Goal: Task Accomplishment & Management: Manage account settings

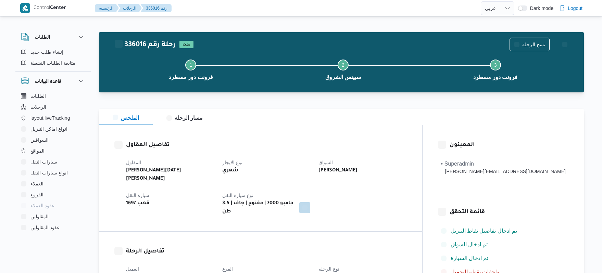
select select "ar"
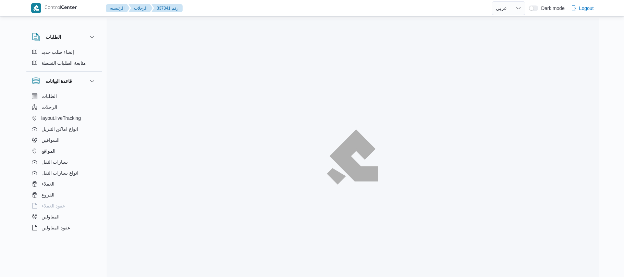
select select "ar"
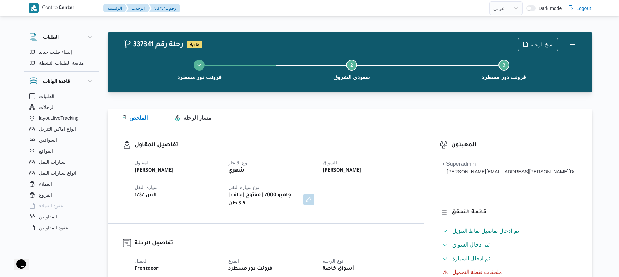
click at [287, 121] on div "الملخص مسار الرحلة" at bounding box center [350, 117] width 485 height 16
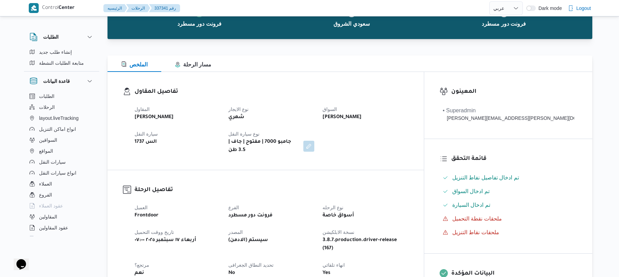
scroll to position [146, 0]
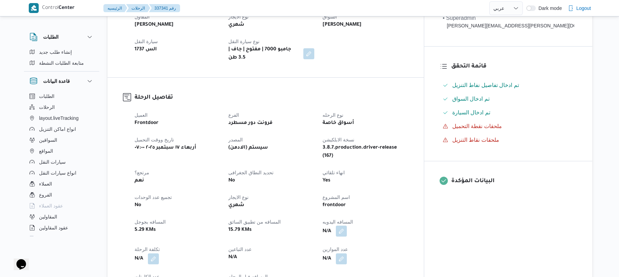
click at [347, 226] on button "button" at bounding box center [341, 231] width 11 height 11
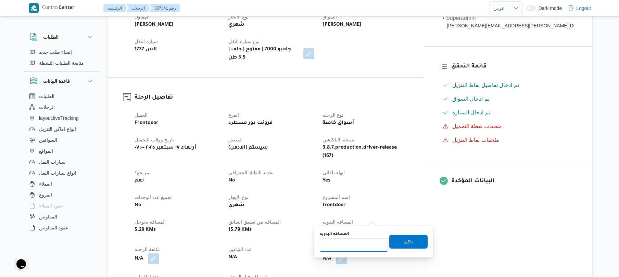
click at [337, 242] on input "المسافه اليدويه" at bounding box center [354, 245] width 68 height 14
type input "120"
click at [401, 246] on span "تاكيد" at bounding box center [409, 242] width 38 height 14
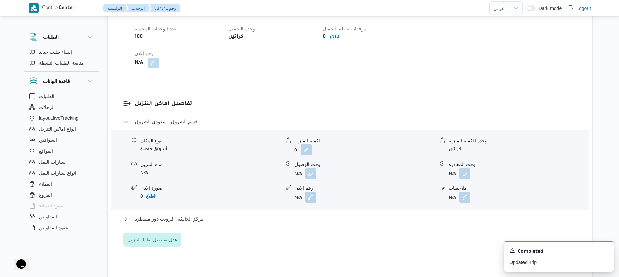
scroll to position [493, 0]
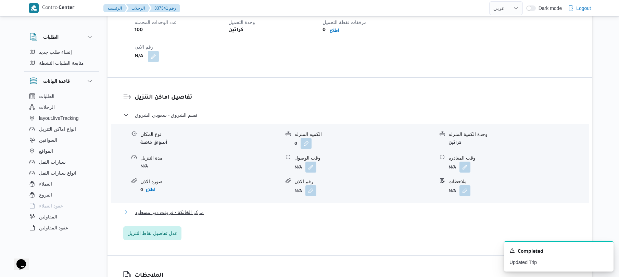
click at [416, 208] on button "مركز الخانكة - فرونت دور مسطرد" at bounding box center [350, 212] width 454 height 8
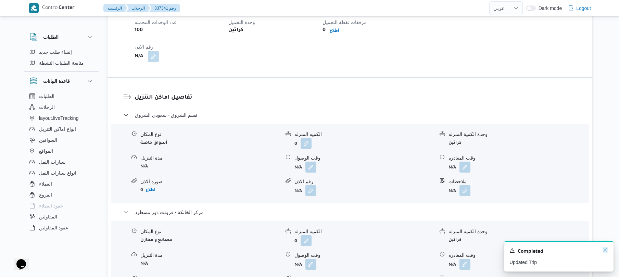
click at [606, 251] on icon "Dismiss toast" at bounding box center [605, 249] width 3 height 3
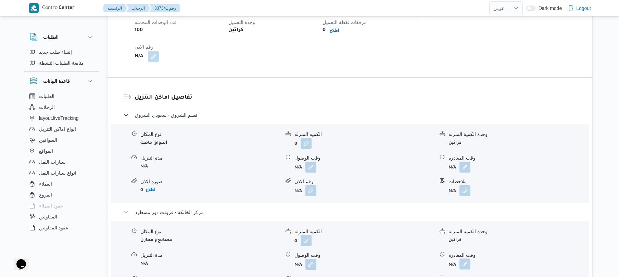
click at [465, 259] on button "button" at bounding box center [465, 264] width 11 height 11
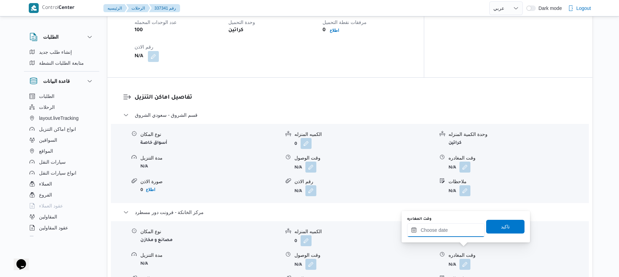
click at [434, 228] on input "وقت المغادره" at bounding box center [446, 230] width 78 height 14
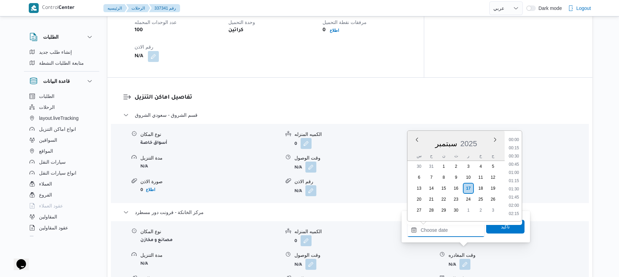
scroll to position [527, 0]
click at [517, 139] on li "16:00" at bounding box center [514, 139] width 16 height 7
type input "[DATE] ١٦:٠٠"
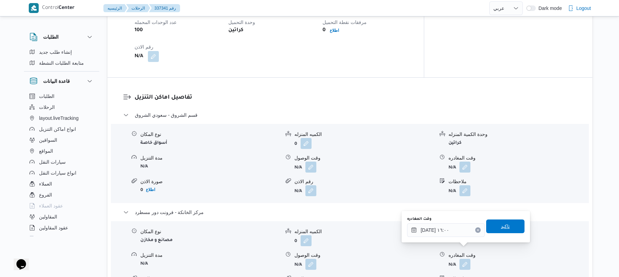
click at [501, 227] on span "تاكيد" at bounding box center [505, 226] width 9 height 8
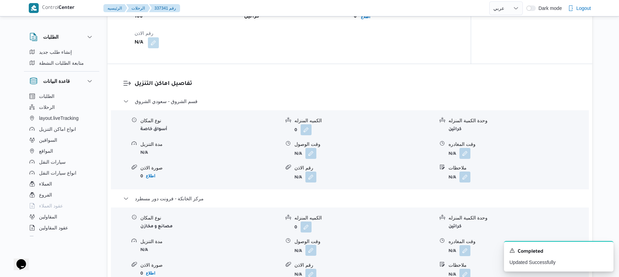
click at [315, 252] on button "button" at bounding box center [311, 250] width 11 height 11
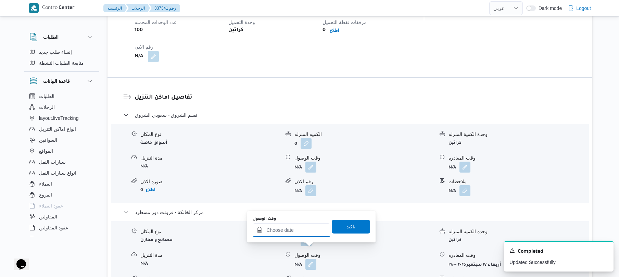
click at [296, 234] on input "وقت الوصول" at bounding box center [292, 230] width 78 height 14
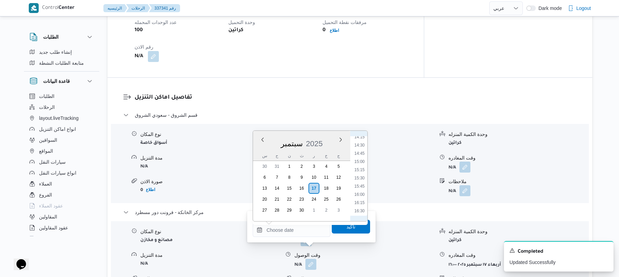
scroll to position [459, 0]
click at [358, 199] on li "15:45" at bounding box center [360, 198] width 16 height 7
type input "١٧/٠٩/٢٠٢٥ ١٥:٤٥"
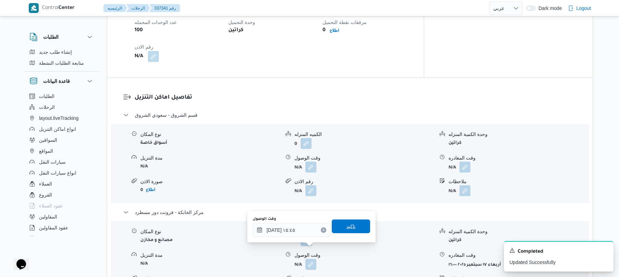
click at [347, 227] on span "تاكيد" at bounding box center [351, 226] width 9 height 8
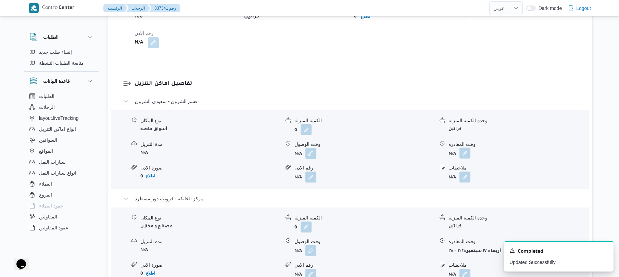
click at [465, 156] on button "button" at bounding box center [465, 153] width 11 height 11
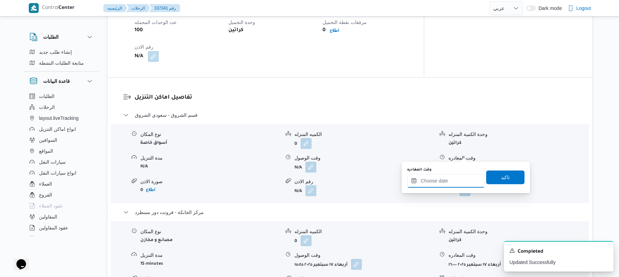
click at [445, 177] on input "وقت المغادره" at bounding box center [446, 181] width 78 height 14
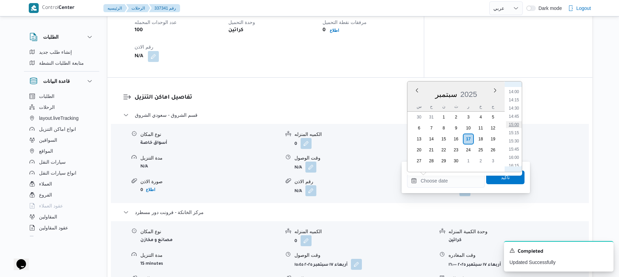
click at [513, 125] on li "15:00" at bounding box center [514, 124] width 16 height 7
type input "١٧/٠٩/٢٠٢٥ ١٥:٠٠"
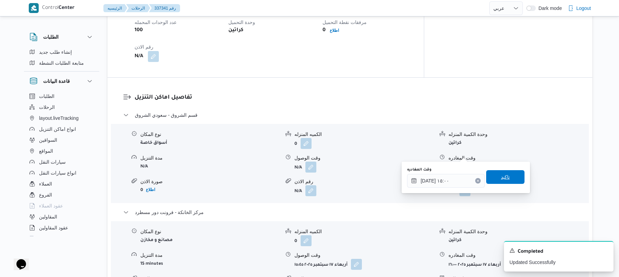
click at [501, 175] on span "تاكيد" at bounding box center [505, 177] width 9 height 8
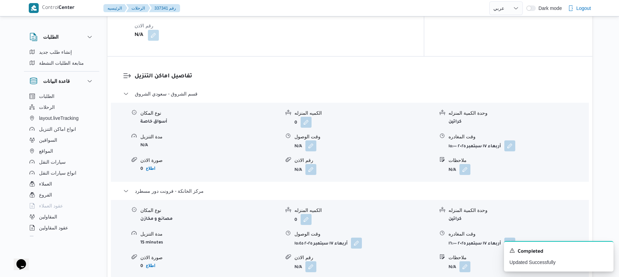
scroll to position [530, 0]
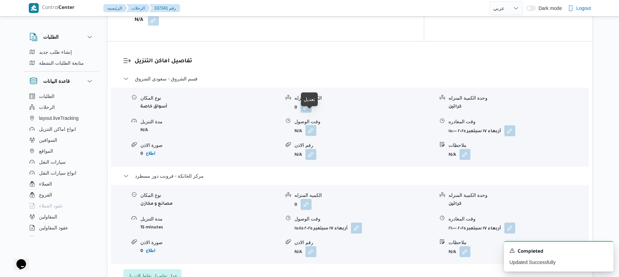
click at [316, 125] on button "button" at bounding box center [311, 130] width 11 height 11
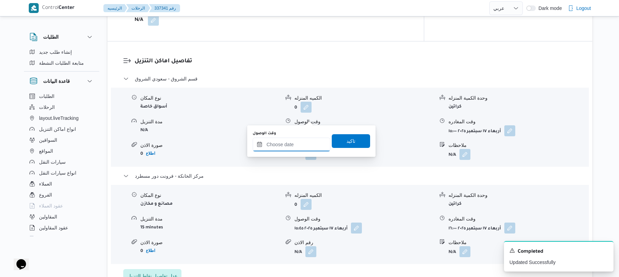
click at [304, 140] on input "وقت الوصول" at bounding box center [292, 145] width 78 height 14
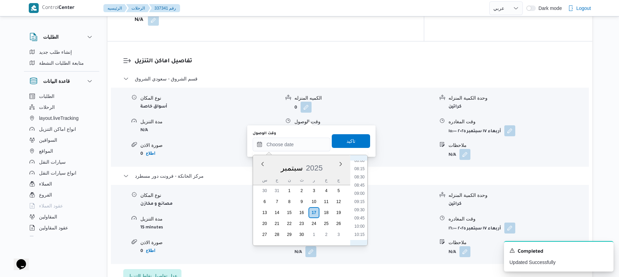
scroll to position [258, 0]
click at [364, 185] on li "08:30" at bounding box center [360, 185] width 16 height 7
type input "١٧/٠٩/٢٠٢٥ ٠٨:٣٠"
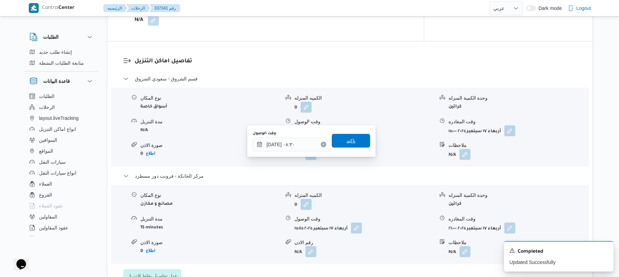
click at [354, 141] on span "تاكيد" at bounding box center [351, 141] width 38 height 14
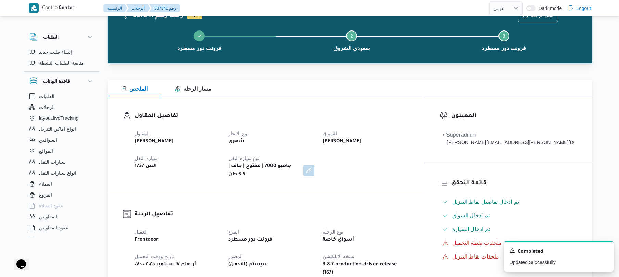
scroll to position [0, 0]
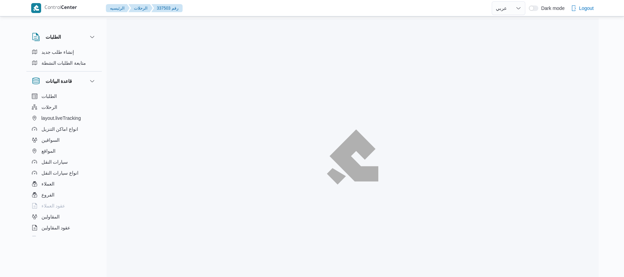
select select "ar"
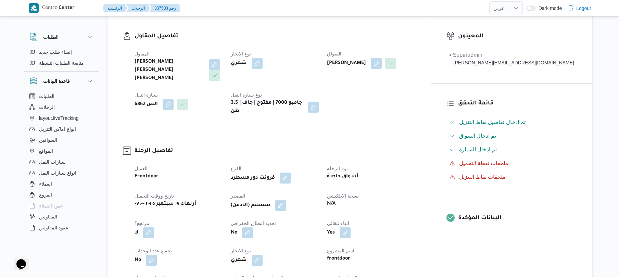
scroll to position [110, 0]
click at [360, 98] on div "المقاول شريف بدر عبد الحميد عبد المجيد بدر نوع الايجار شهري السواق صالح عبدالكر…" at bounding box center [275, 82] width 289 height 74
click at [220, 62] on button "button" at bounding box center [214, 63] width 11 height 11
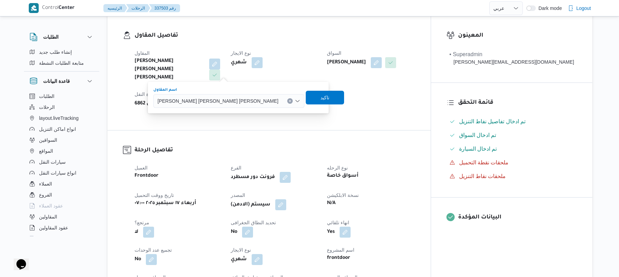
click at [214, 98] on span "شريف بدر عبد الحميد عبد المجيد بدر" at bounding box center [218, 101] width 121 height 8
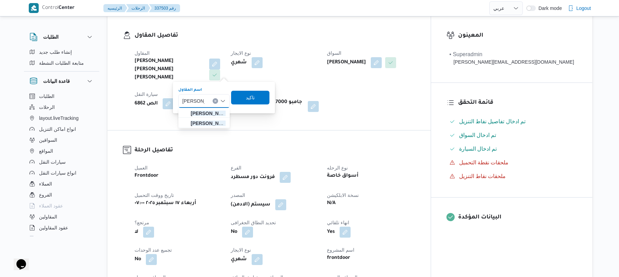
type input "محمد ناصر"
click at [210, 114] on span "محمد ناصر كامل عباس" at bounding box center [208, 113] width 35 height 8
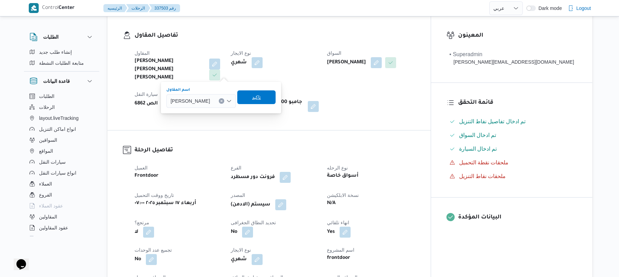
click at [259, 99] on span "تاكيد" at bounding box center [256, 97] width 9 height 8
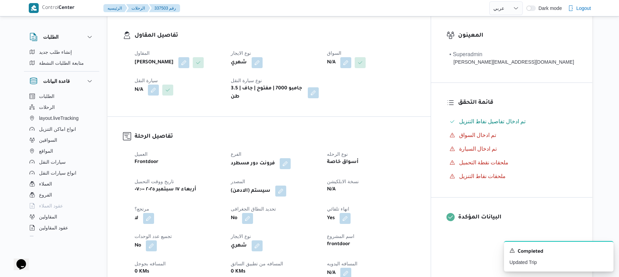
click at [416, 62] on div "N/A" at bounding box center [371, 63] width 89 height 12
click at [352, 63] on button "button" at bounding box center [346, 62] width 11 height 11
click at [356, 89] on div "Search" at bounding box center [358, 90] width 51 height 14
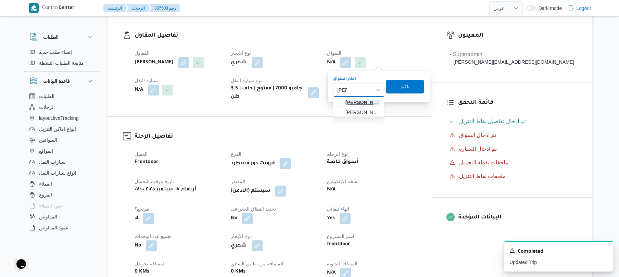
type input "راشد"
click at [368, 101] on span "راشد احمد شيخ ادريس عمر" at bounding box center [363, 102] width 35 height 8
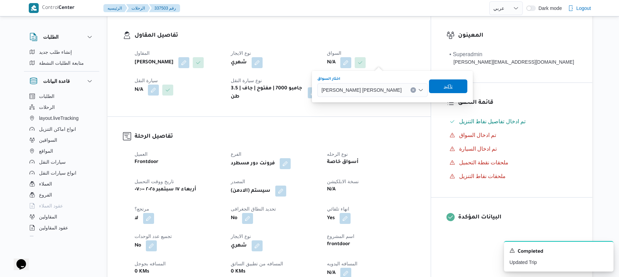
click at [444, 85] on span "تاكيد" at bounding box center [448, 86] width 9 height 8
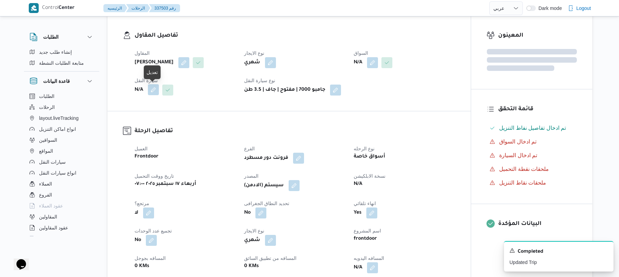
click at [152, 88] on button "button" at bounding box center [153, 89] width 11 height 11
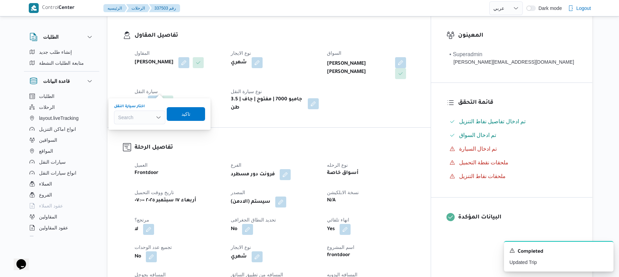
click at [143, 118] on div "Search" at bounding box center [139, 118] width 51 height 14
type input "1737"
click at [139, 127] on span "الس 1737 | null" at bounding box center [143, 130] width 35 height 8
click at [193, 115] on span "تاكيد" at bounding box center [191, 114] width 9 height 8
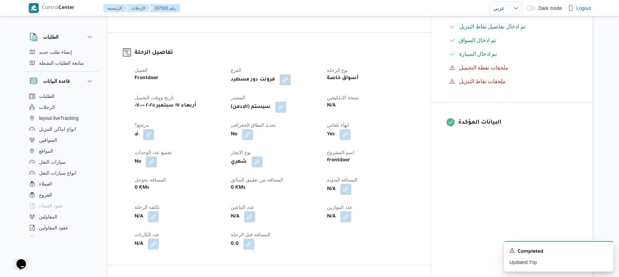
scroll to position [219, 0]
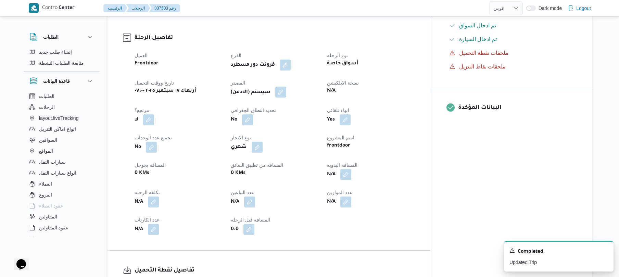
click at [286, 87] on button "button" at bounding box center [280, 92] width 11 height 11
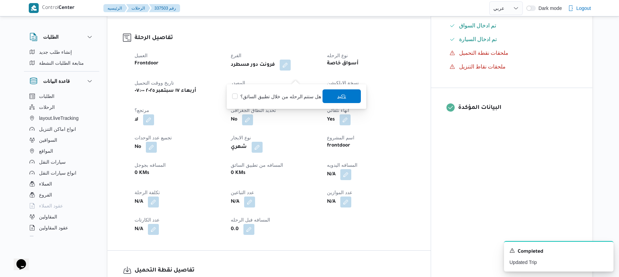
click at [331, 97] on span "تاكيد" at bounding box center [342, 96] width 38 height 14
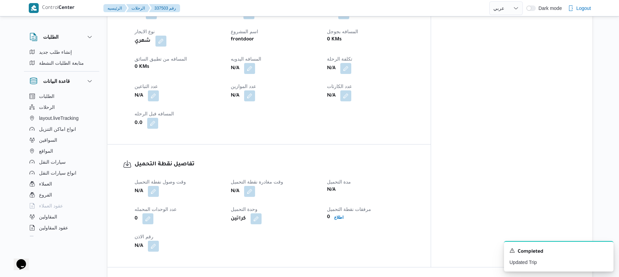
scroll to position [329, 0]
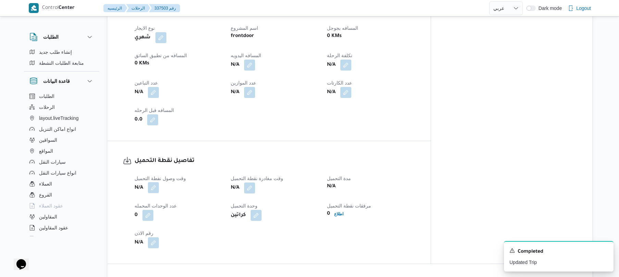
click at [155, 182] on button "button" at bounding box center [153, 187] width 11 height 11
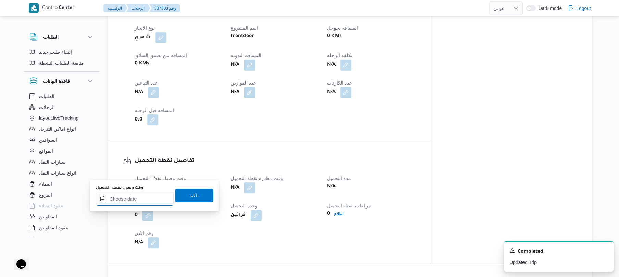
click at [139, 201] on input "وقت وصول نفطة التحميل" at bounding box center [135, 199] width 78 height 14
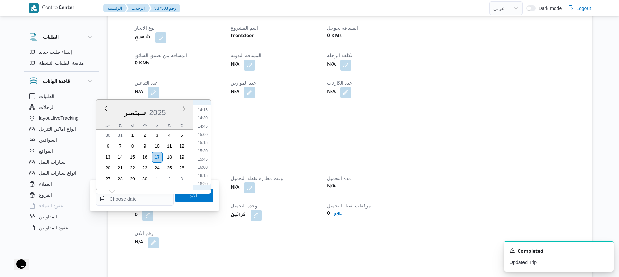
scroll to position [535, 0]
click at [207, 131] on li "17:00" at bounding box center [203, 133] width 16 height 7
type input "١٧/٠٩/٢٠٢٥ ١٧:٠٠"
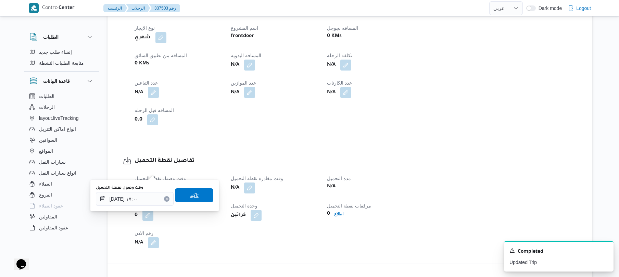
click at [185, 199] on span "تاكيد" at bounding box center [194, 195] width 38 height 14
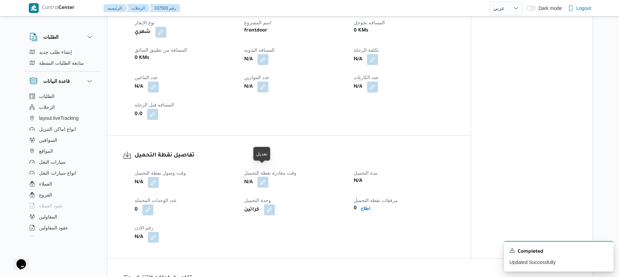
click at [266, 177] on button "button" at bounding box center [263, 182] width 11 height 11
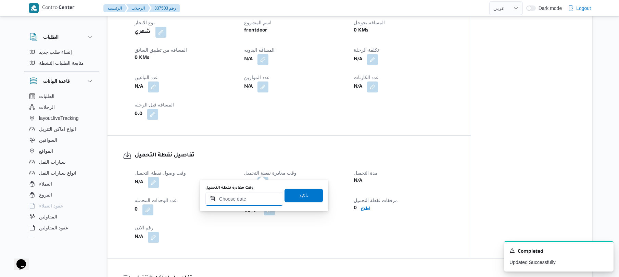
click at [237, 195] on input "وقت مغادرة نقطة التحميل" at bounding box center [245, 199] width 78 height 14
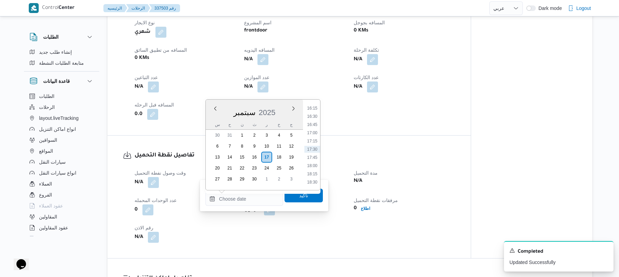
drag, startPoint x: 312, startPoint y: 149, endPoint x: 312, endPoint y: 155, distance: 5.5
click at [312, 149] on li "17:30" at bounding box center [313, 149] width 16 height 7
type input "١٧/٠٩/٢٠٢٥ ١٧:٣٠"
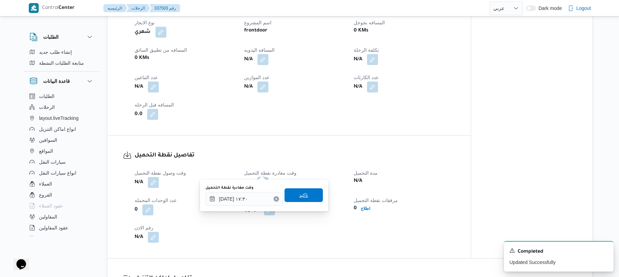
click at [305, 199] on span "تاكيد" at bounding box center [304, 195] width 38 height 14
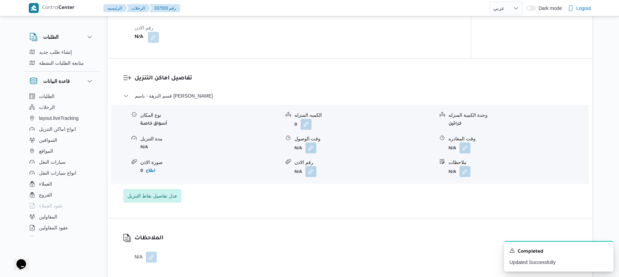
scroll to position [548, 0]
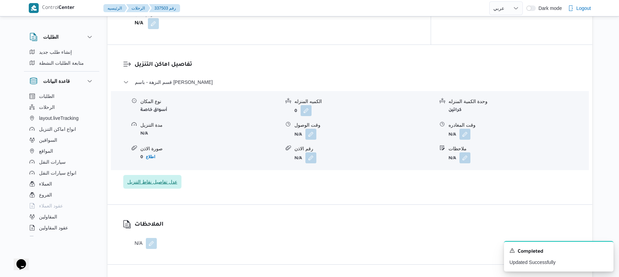
click at [169, 178] on span "عدل تفاصيل نقاط التنزيل" at bounding box center [152, 182] width 50 height 8
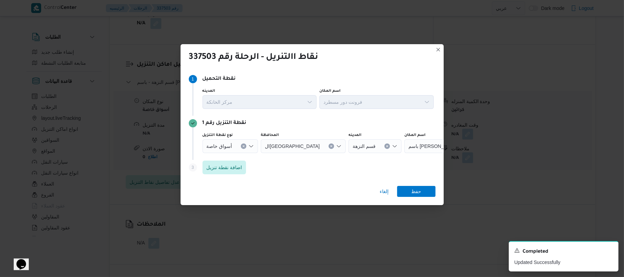
click at [250, 145] on icon "Open list of options" at bounding box center [250, 146] width 5 height 5
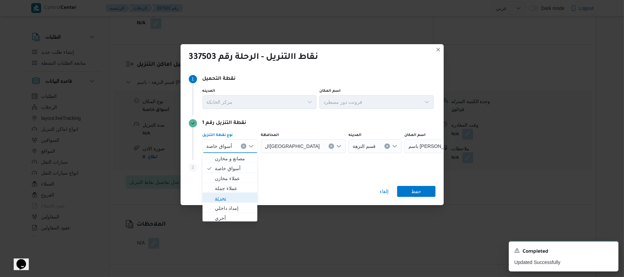
click at [222, 195] on span "تجزئة" at bounding box center [234, 198] width 39 height 8
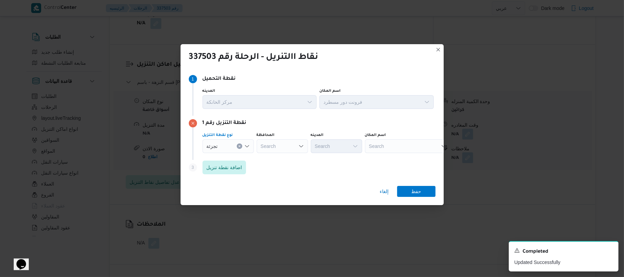
click at [284, 141] on div "Search" at bounding box center [282, 146] width 51 height 14
type input "القاهر"
click at [277, 159] on mark "القاهر" at bounding box center [277, 158] width 12 height 5
click at [344, 145] on div "Search" at bounding box center [369, 146] width 51 height 14
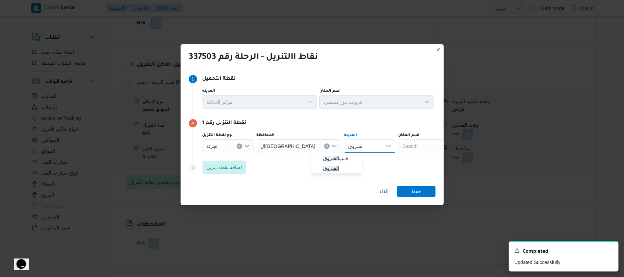
type input "الشروق"
click at [330, 169] on mark "الشروق" at bounding box center [331, 168] width 16 height 5
click at [239, 167] on span "اضافة نقطة تنزيل" at bounding box center [225, 167] width 36 height 8
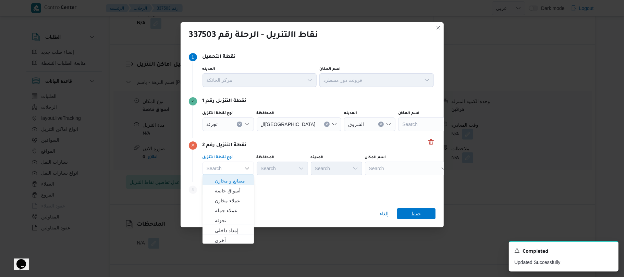
click at [235, 182] on span "مصانع و مخازن" at bounding box center [232, 181] width 35 height 8
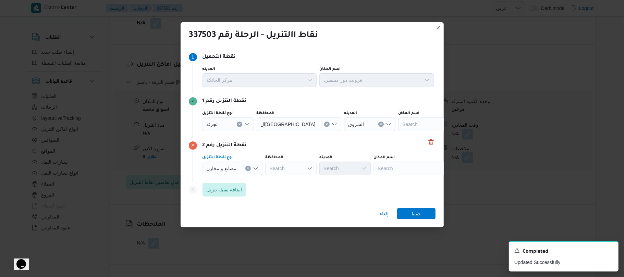
click at [409, 169] on div "Search" at bounding box center [416, 169] width 86 height 14
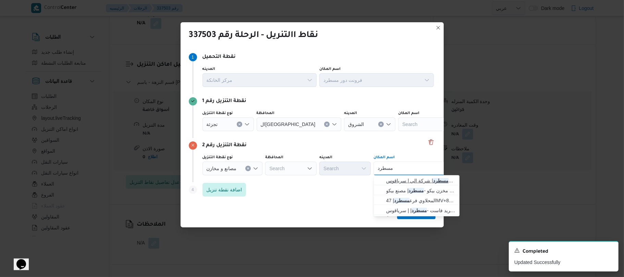
type input "مسطرد"
click at [402, 181] on span "فرونت دور مسطرد | شركة الي | سرياقوس" at bounding box center [420, 181] width 69 height 8
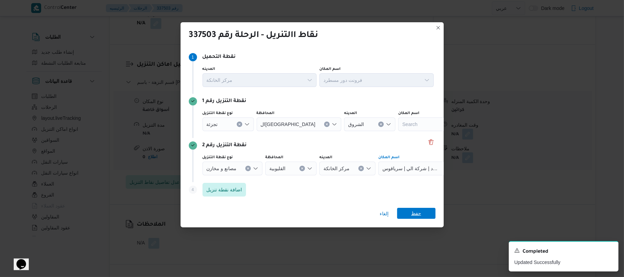
click at [416, 213] on span "حفظ" at bounding box center [416, 213] width 10 height 11
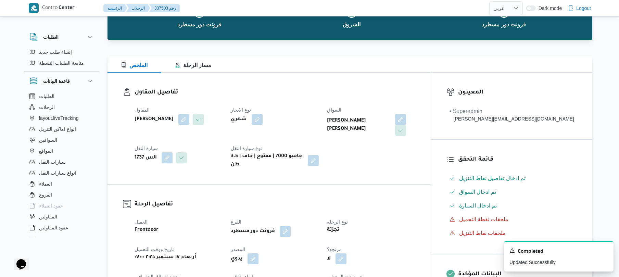
scroll to position [0, 0]
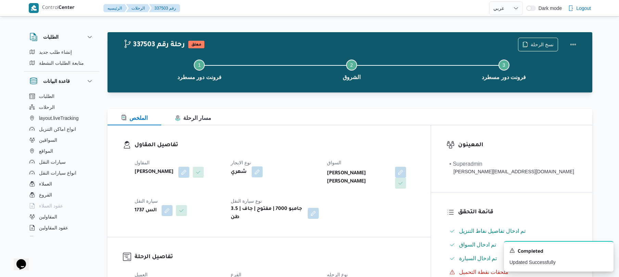
click at [263, 171] on button "button" at bounding box center [257, 172] width 11 height 11
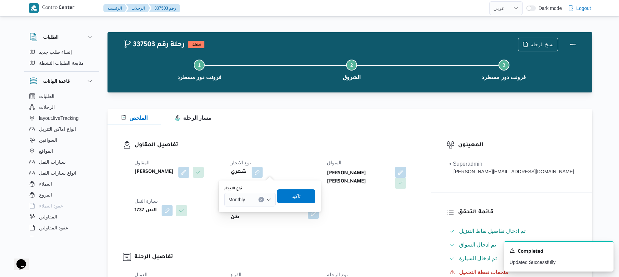
click at [269, 200] on icon "Open list of options" at bounding box center [269, 200] width 4 height 2
click at [257, 220] on span "On Demand" at bounding box center [254, 222] width 35 height 8
click at [304, 196] on span "تاكيد" at bounding box center [299, 196] width 38 height 14
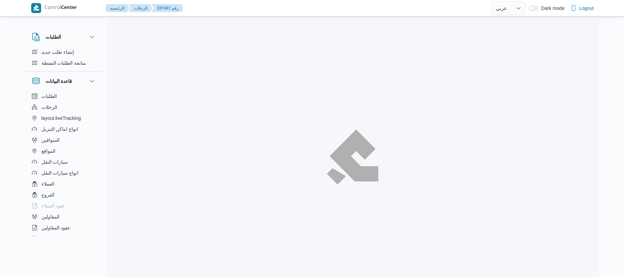
select select "ar"
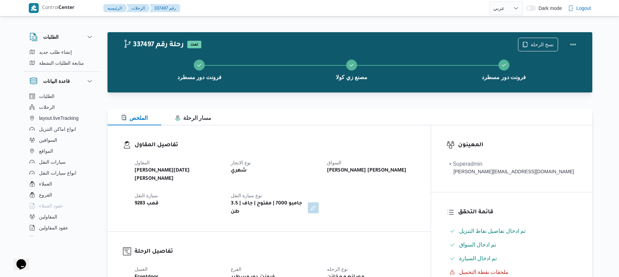
click at [365, 133] on div "تفاصيل المقاول المقاول ابراهيم رمضان ابراهيم عثمان ابوباشا نوع الايجار شهري الس…" at bounding box center [269, 178] width 323 height 106
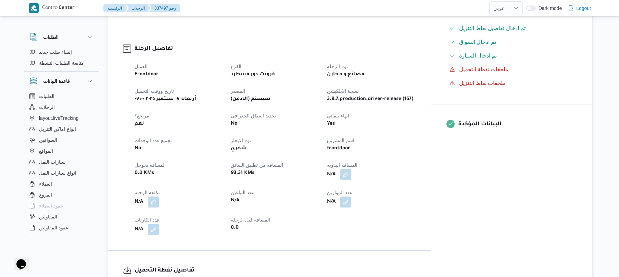
scroll to position [201, 0]
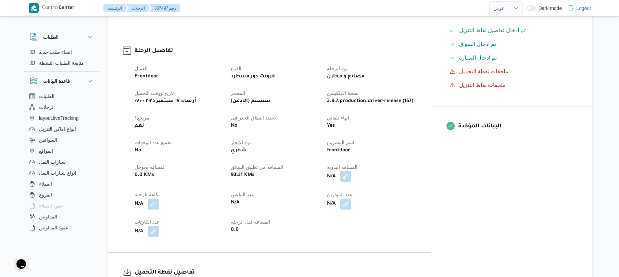
click at [352, 171] on button "button" at bounding box center [346, 176] width 11 height 11
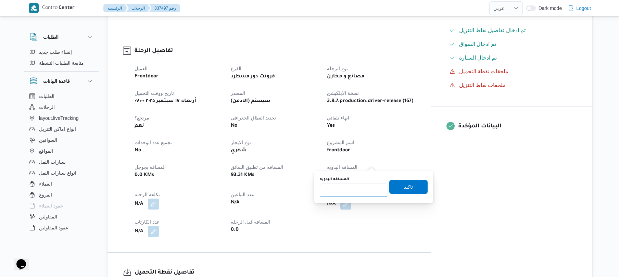
click at [354, 190] on input "المسافه اليدويه" at bounding box center [354, 191] width 68 height 14
type input "120"
click at [409, 186] on span "تاكيد" at bounding box center [409, 187] width 38 height 14
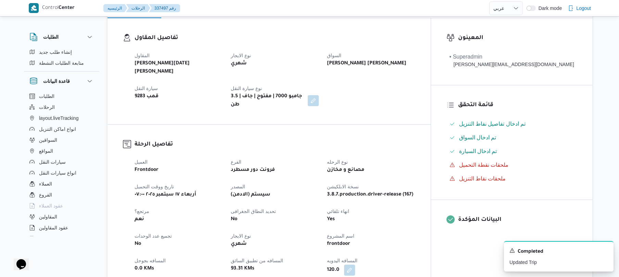
scroll to position [84, 0]
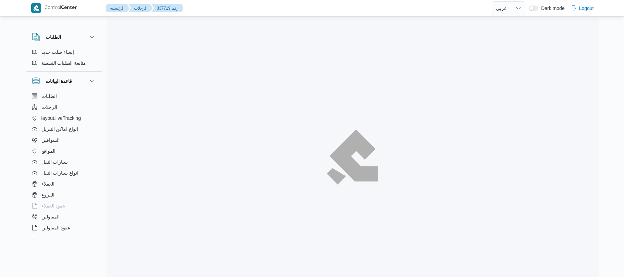
select select "ar"
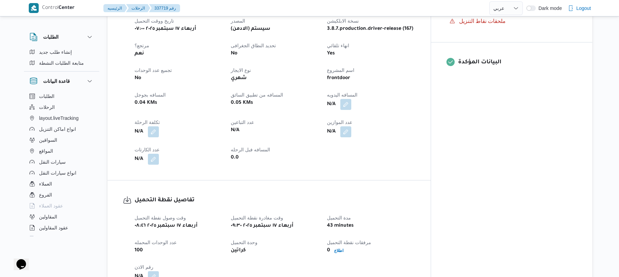
scroll to position [274, 0]
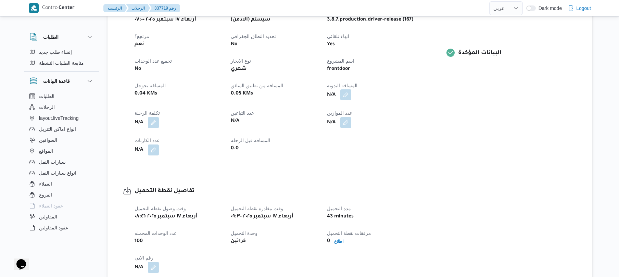
click at [352, 89] on button "button" at bounding box center [346, 94] width 11 height 11
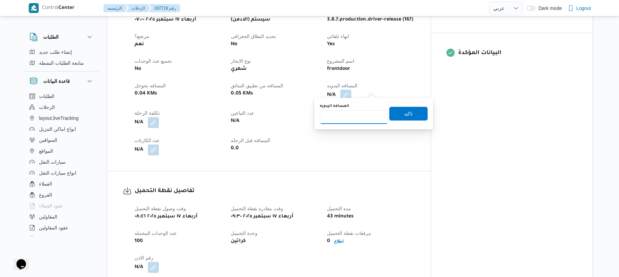
click at [362, 117] on input "المسافه اليدويه" at bounding box center [354, 117] width 68 height 14
click at [420, 149] on div "العميل Frontdoor الفرع فرونت دور مسطرد نوع الرحله أسواق خاصة تاريخ ووقت التحميل…" at bounding box center [275, 69] width 289 height 181
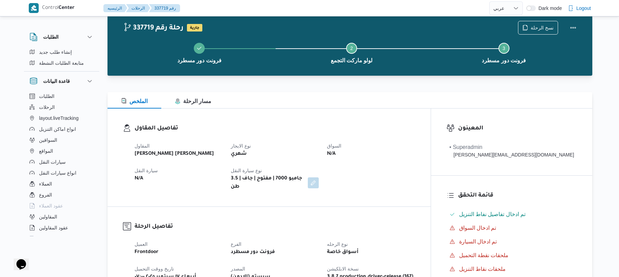
scroll to position [36, 0]
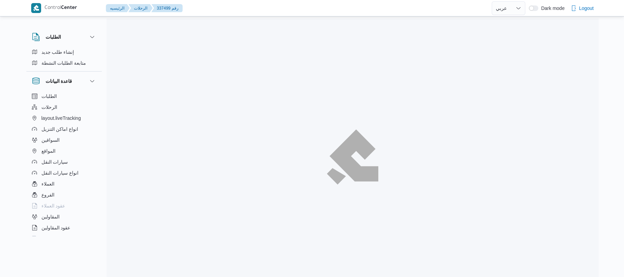
select select "ar"
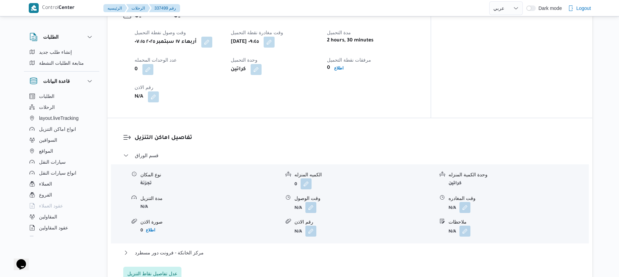
scroll to position [493, 0]
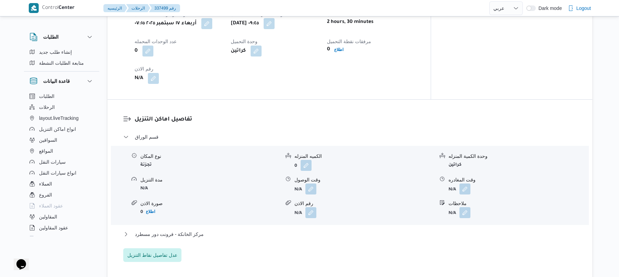
click at [380, 79] on div "وقت وصول نفطة التحميل أربعاء ١٧ سبتمبر ٢٠٢٥ ٠٧:١٥ وقت مغادرة نقطة التحميل أربعا…" at bounding box center [275, 47] width 289 height 82
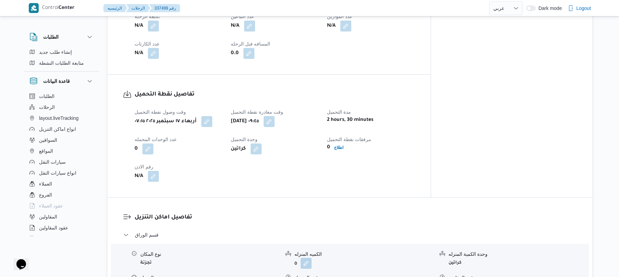
scroll to position [310, 0]
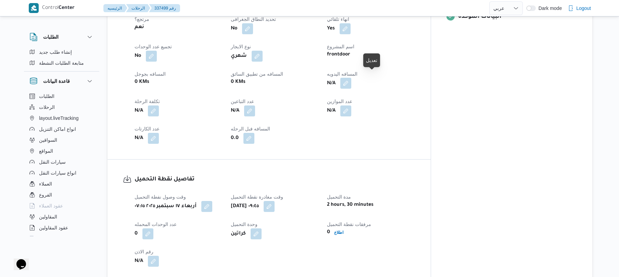
click at [352, 78] on button "button" at bounding box center [346, 83] width 11 height 11
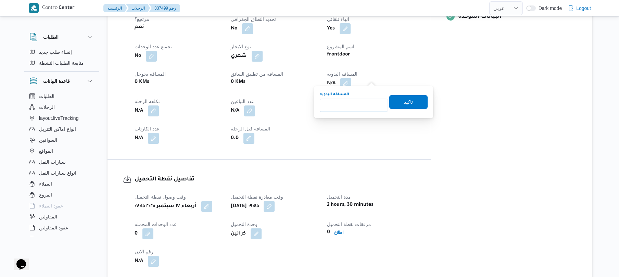
click at [353, 99] on input "المسافه اليدويه" at bounding box center [354, 106] width 68 height 14
type input "60"
click at [391, 105] on span "تاكيد" at bounding box center [409, 102] width 38 height 14
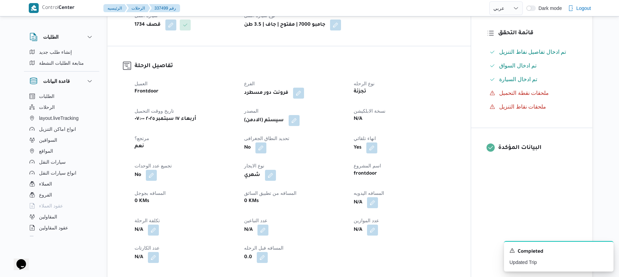
scroll to position [146, 0]
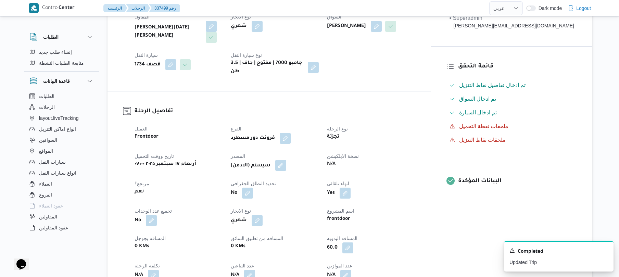
click at [286, 162] on button "button" at bounding box center [280, 165] width 11 height 11
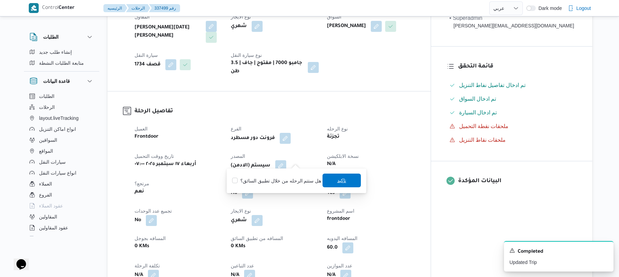
click at [328, 184] on span "تاكيد" at bounding box center [342, 181] width 38 height 14
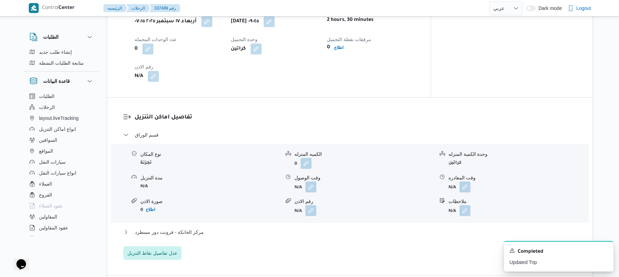
scroll to position [512, 0]
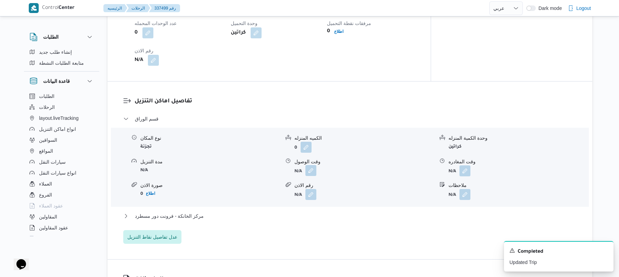
click at [316, 166] on button "button" at bounding box center [311, 170] width 11 height 11
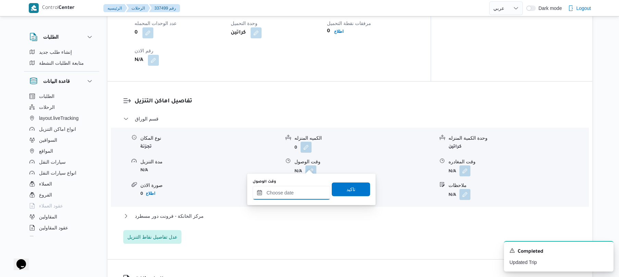
click at [294, 189] on div at bounding box center [292, 193] width 78 height 14
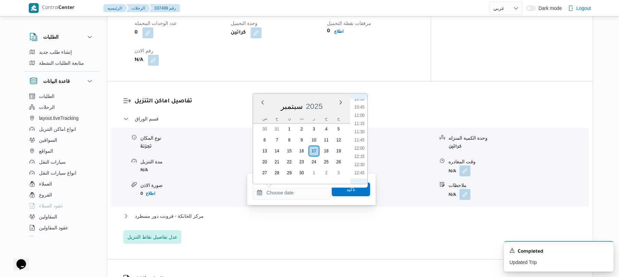
scroll to position [340, 0]
click at [362, 134] on li "11:15" at bounding box center [360, 132] width 16 height 7
type input "١٧/٠٩/٢٠٢٥ ١١:١٥"
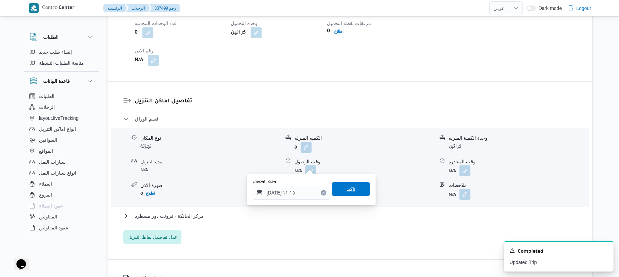
click at [348, 185] on span "تاكيد" at bounding box center [351, 189] width 38 height 14
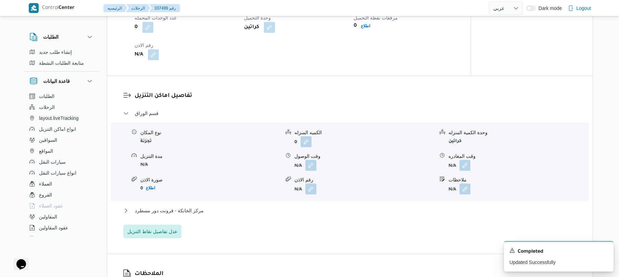
click at [312, 217] on div "مركز الخانكة - فرونت دور مسطرد" at bounding box center [350, 213] width 454 height 13
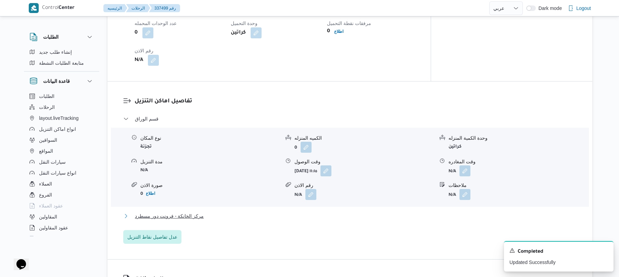
click at [315, 212] on button "مركز الخانكة - فرونت دور مسطرد" at bounding box center [350, 216] width 454 height 8
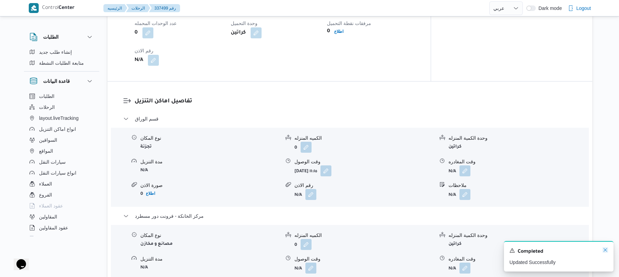
click at [605, 251] on icon "Dismiss toast" at bounding box center [605, 249] width 5 height 5
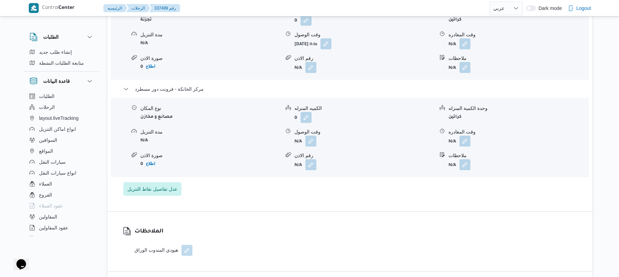
scroll to position [639, 0]
click at [466, 140] on div "نوع المكان مصانع و مخازن الكميه المنزله 0 وحدة الكمية المنزله كراتين مدة التنزي…" at bounding box center [350, 137] width 484 height 78
click at [466, 137] on button "button" at bounding box center [465, 140] width 11 height 11
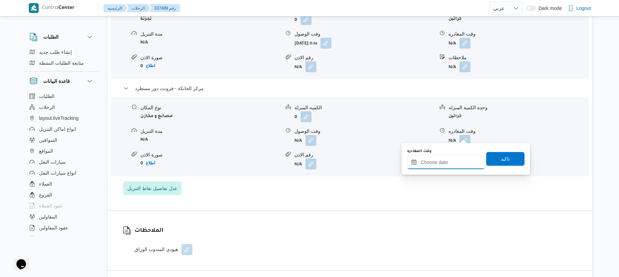
click at [425, 159] on input "وقت المغادره" at bounding box center [446, 163] width 78 height 14
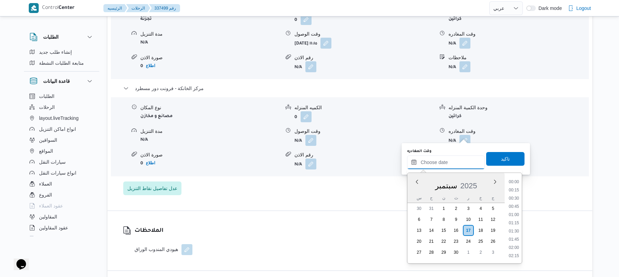
scroll to position [543, 0]
click at [518, 198] on li "17:00" at bounding box center [514, 198] width 16 height 7
type input "١٧/٠٩/٢٠٢٥ ١٧:٠٠"
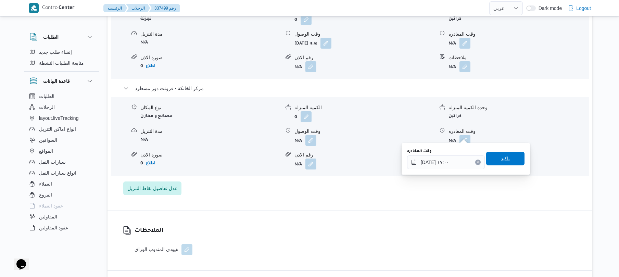
click at [506, 162] on span "تاكيد" at bounding box center [505, 159] width 9 height 8
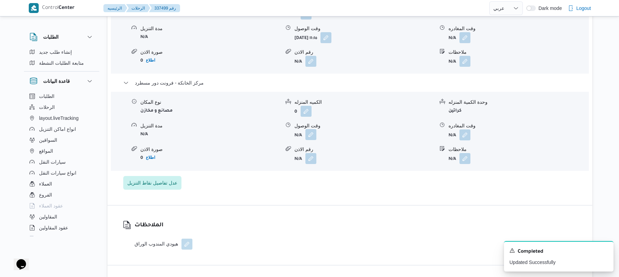
click at [310, 135] on button "button" at bounding box center [311, 134] width 11 height 11
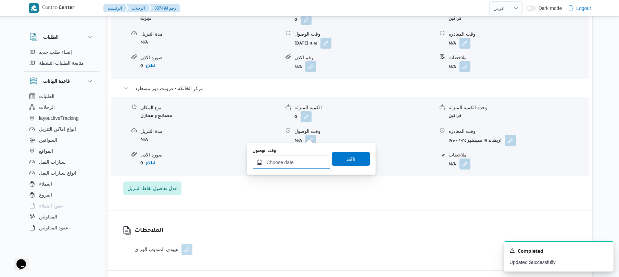
click at [293, 158] on input "وقت الوصول" at bounding box center [292, 163] width 78 height 14
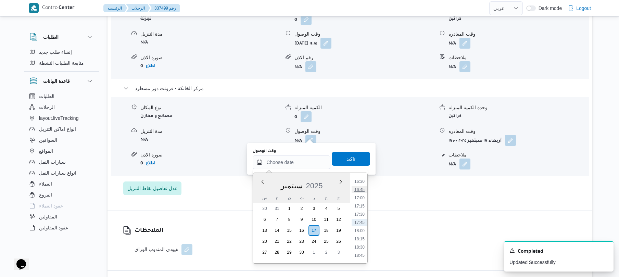
click at [361, 190] on li "16:45" at bounding box center [360, 189] width 16 height 7
type input "١٧/٠٩/٢٠٢٥ ١٦:٤٥"
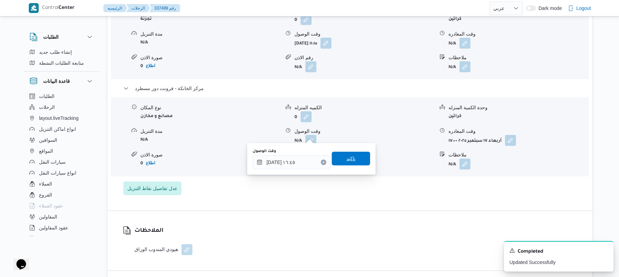
click at [354, 162] on span "تاكيد" at bounding box center [351, 159] width 38 height 14
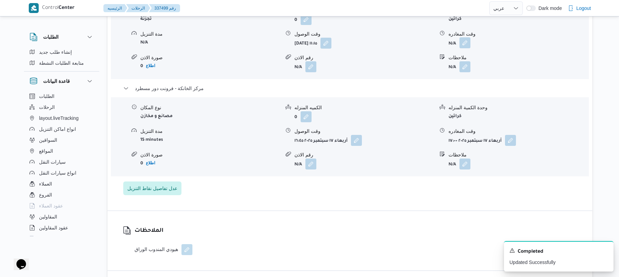
click at [466, 37] on button "button" at bounding box center [465, 42] width 11 height 11
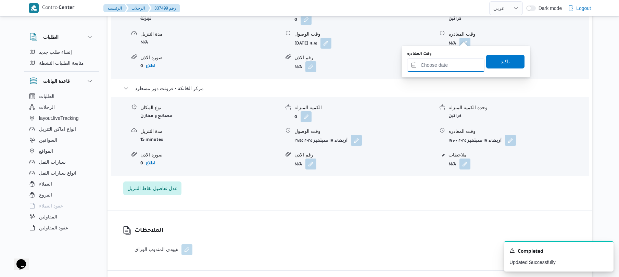
click at [438, 71] on input "وقت المغادره" at bounding box center [446, 65] width 78 height 14
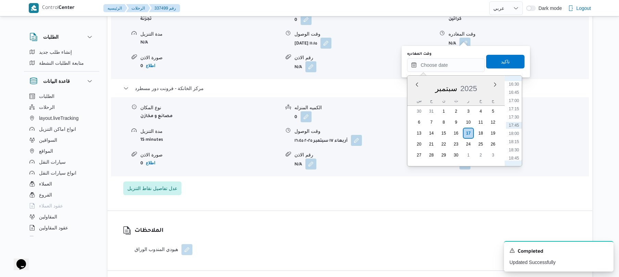
scroll to position [476, 0]
click at [517, 133] on li "16:00" at bounding box center [514, 135] width 16 height 7
type input "[DATE] ١٦:٠٠"
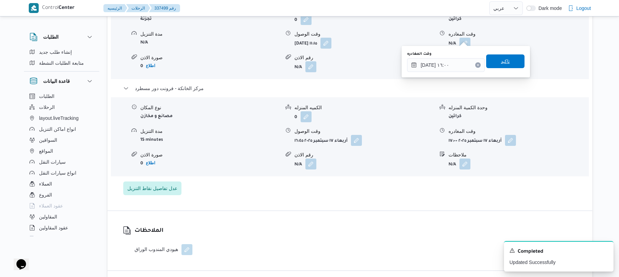
click at [510, 60] on span "تاكيد" at bounding box center [506, 61] width 38 height 14
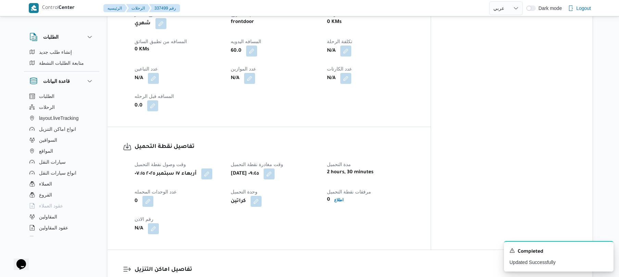
scroll to position [0, 0]
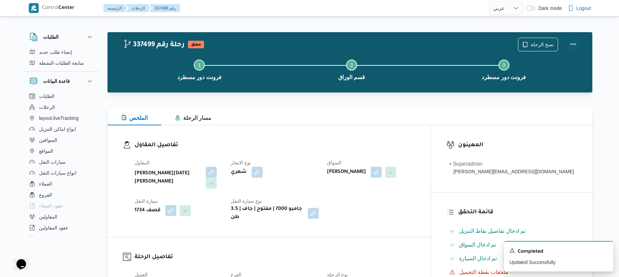
click at [570, 43] on button "Actions" at bounding box center [574, 44] width 14 height 14
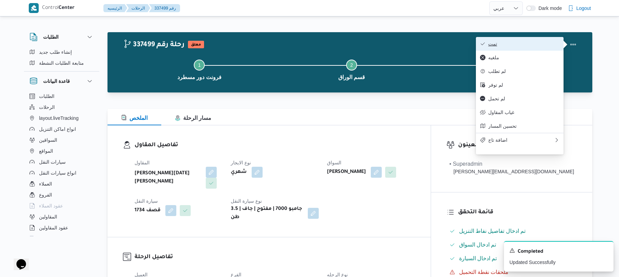
click at [521, 43] on span "تمت" at bounding box center [524, 43] width 71 height 5
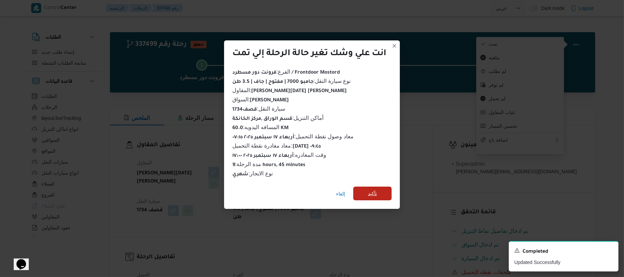
click at [377, 189] on span "تأكيد" at bounding box center [372, 193] width 9 height 8
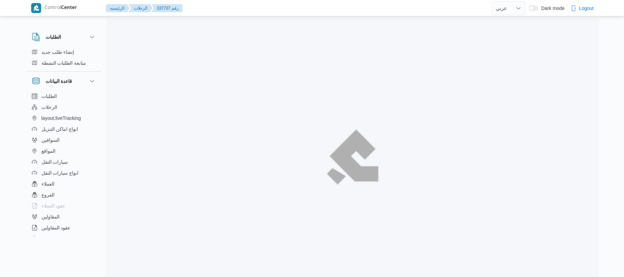
select select "ar"
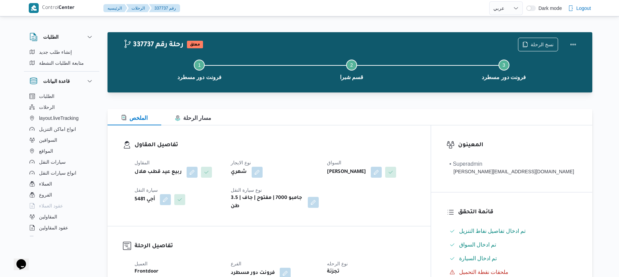
click at [354, 116] on div "الملخص مسار الرحلة" at bounding box center [350, 117] width 485 height 16
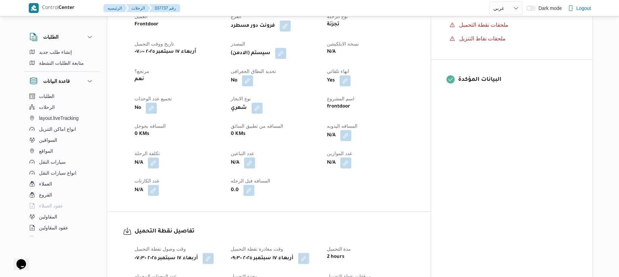
scroll to position [274, 0]
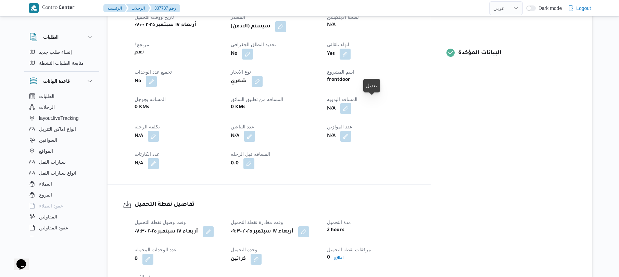
click at [352, 104] on button "button" at bounding box center [346, 108] width 11 height 11
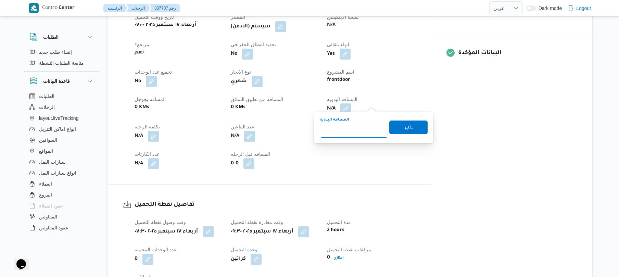
click at [354, 132] on input "المسافه اليدويه" at bounding box center [354, 131] width 68 height 14
type input "60"
click at [404, 127] on span "تاكيد" at bounding box center [408, 127] width 9 height 8
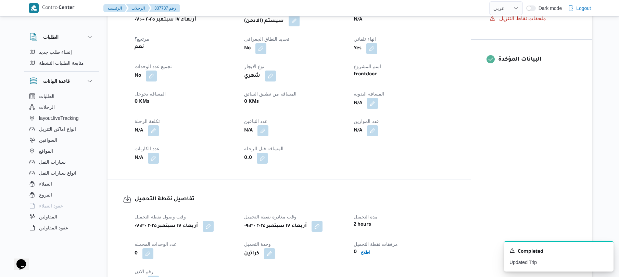
click at [298, 19] on button "button" at bounding box center [294, 20] width 11 height 11
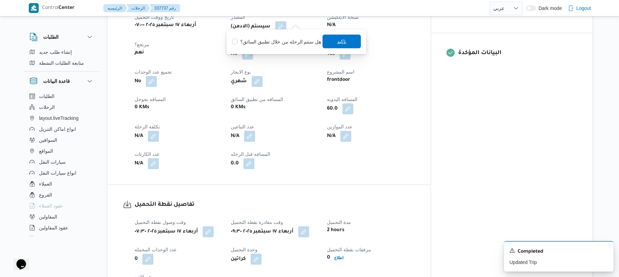
click at [334, 42] on span "تاكيد" at bounding box center [342, 42] width 38 height 14
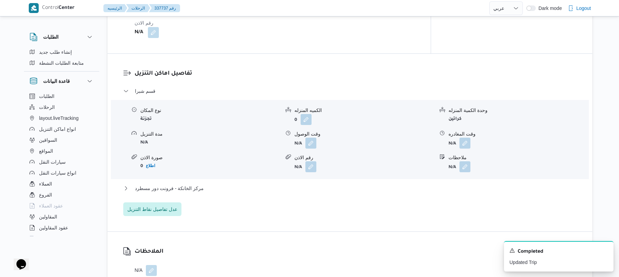
scroll to position [548, 0]
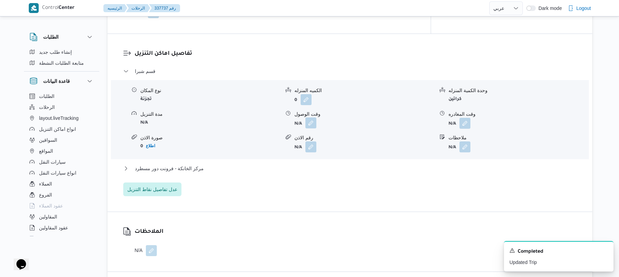
click at [309, 118] on button "button" at bounding box center [311, 123] width 11 height 11
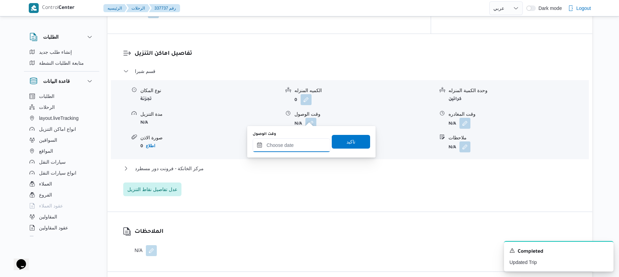
click at [288, 146] on input "وقت الوصول" at bounding box center [292, 145] width 78 height 14
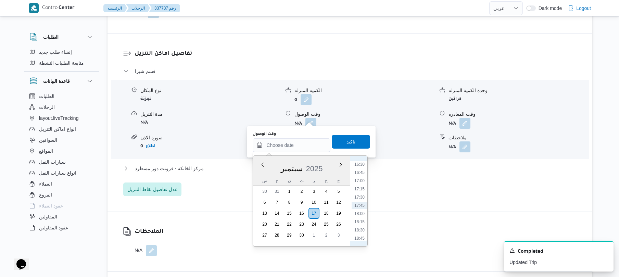
scroll to position [476, 0]
click at [421, 188] on div "قسم شبرا نوع المكان تجزئة الكميه المنزله 0 وحدة الكمية المنزله كراتين مدة التنز…" at bounding box center [350, 131] width 454 height 129
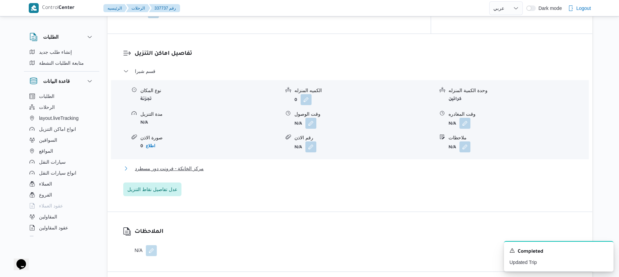
click at [324, 164] on button "مركز الخانكة - فرونت دور مسطرد" at bounding box center [350, 168] width 454 height 8
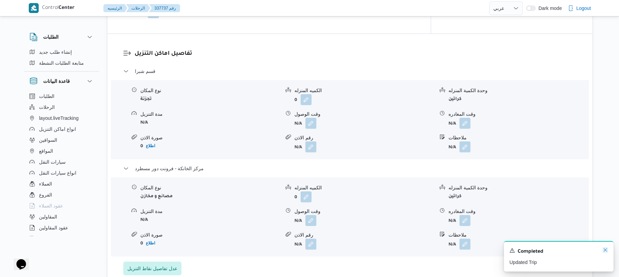
click at [605, 249] on icon "Dismiss toast" at bounding box center [605, 249] width 5 height 5
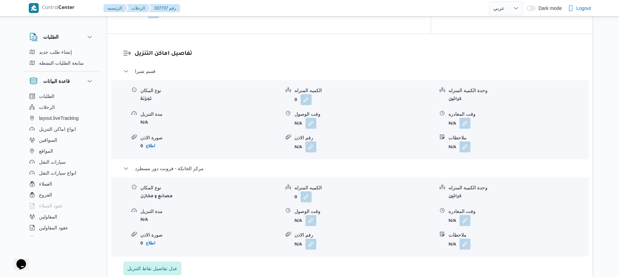
click at [547, 49] on h3 "تفاصيل اماكن التنزيل" at bounding box center [356, 53] width 443 height 9
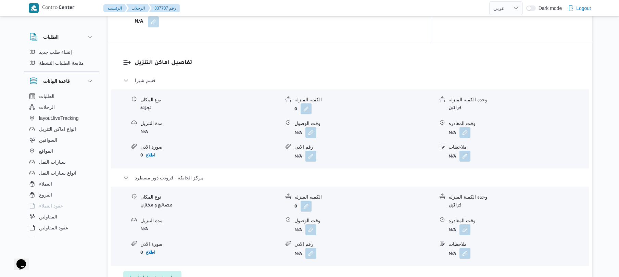
scroll to position [548, 0]
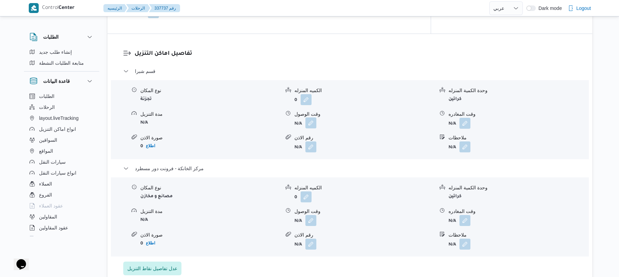
click at [311, 118] on button "button" at bounding box center [311, 123] width 11 height 11
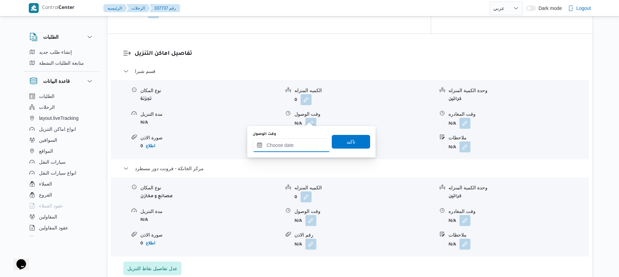
click at [297, 149] on input "وقت الوصول" at bounding box center [292, 145] width 78 height 14
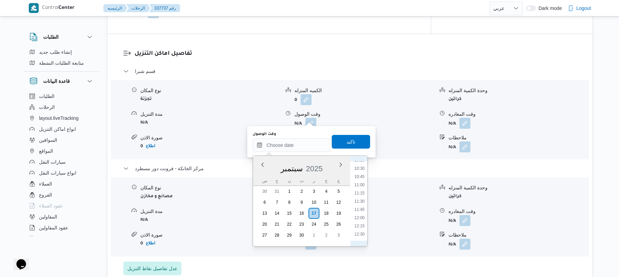
scroll to position [274, 0]
click at [361, 226] on li "10:15" at bounding box center [360, 227] width 16 height 7
type input "١٧/٠٩/٢٠٢٥ ١٠:١٥"
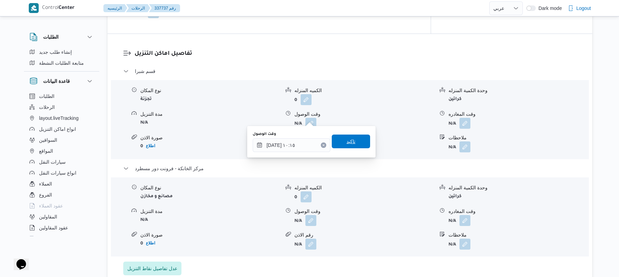
click at [353, 141] on span "تاكيد" at bounding box center [351, 142] width 38 height 14
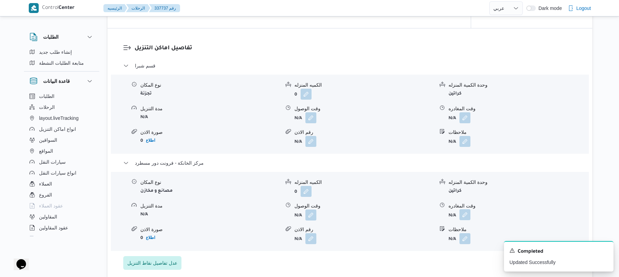
click at [466, 215] on button "button" at bounding box center [465, 214] width 11 height 11
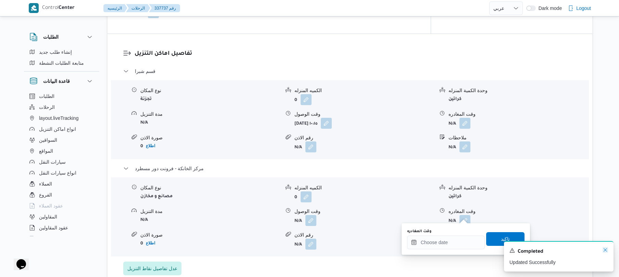
click at [606, 252] on icon "Dismiss toast" at bounding box center [605, 249] width 5 height 5
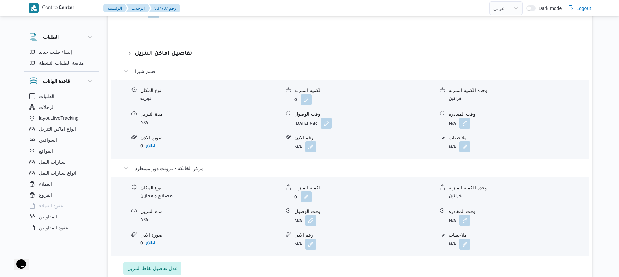
click at [464, 218] on button "button" at bounding box center [465, 220] width 11 height 11
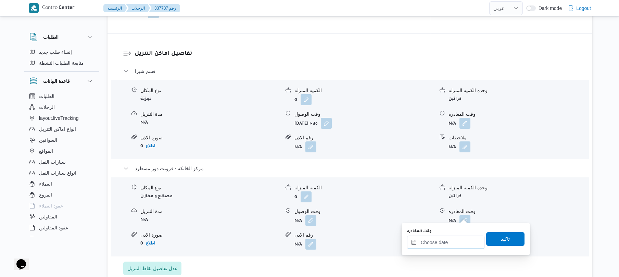
click at [454, 246] on input "وقت المغادره" at bounding box center [446, 243] width 78 height 14
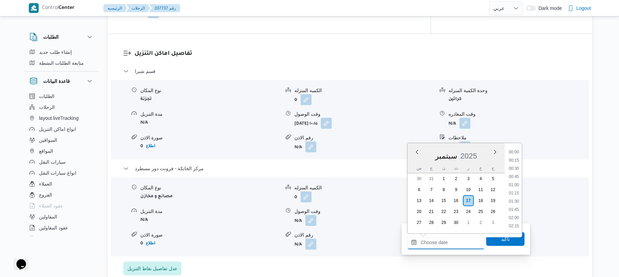
scroll to position [543, 0]
click at [512, 161] on li "16:45" at bounding box center [514, 160] width 16 height 7
type input "١٧/٠٩/٢٠٢٥ ١٦:٤٥"
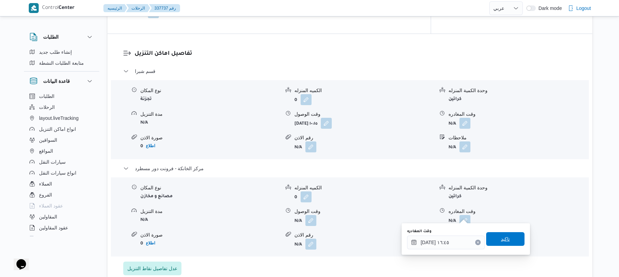
click at [495, 236] on span "تاكيد" at bounding box center [506, 239] width 38 height 14
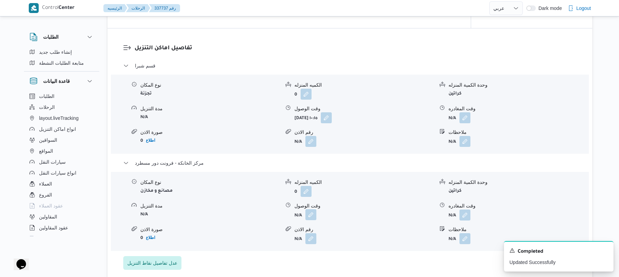
click at [309, 215] on button "button" at bounding box center [311, 214] width 11 height 11
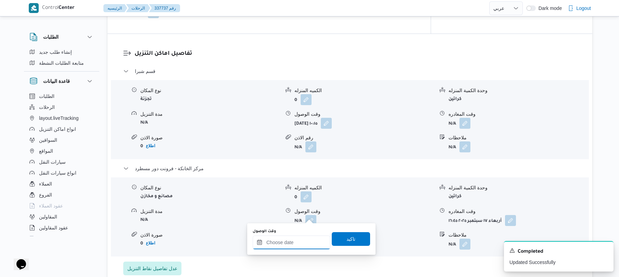
click at [299, 238] on input "وقت الوصول" at bounding box center [292, 243] width 78 height 14
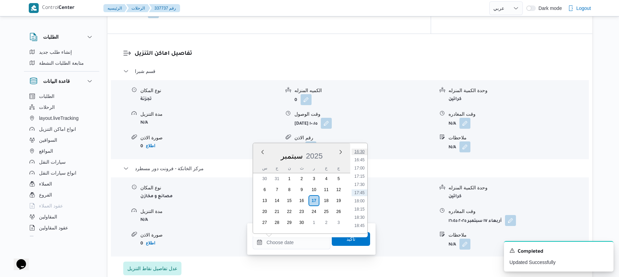
click at [362, 152] on li "16:30" at bounding box center [360, 151] width 16 height 7
type input "١٧/٠٩/٢٠٢٥ ١٦:٣٠"
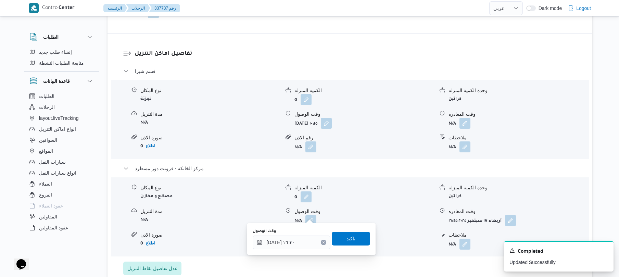
click at [352, 241] on span "تاكيد" at bounding box center [351, 239] width 38 height 14
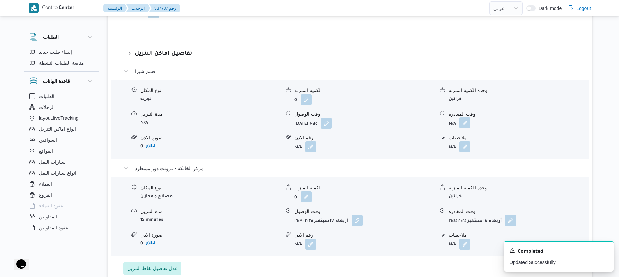
click at [465, 120] on button "button" at bounding box center [465, 123] width 11 height 11
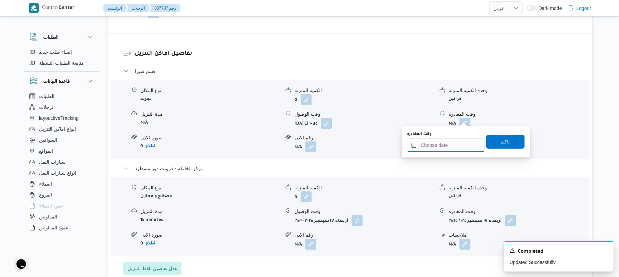
click at [445, 149] on input "وقت المغادره" at bounding box center [446, 145] width 78 height 14
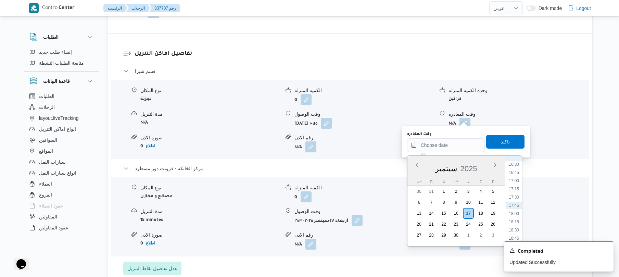
scroll to position [476, 0]
click at [516, 215] on li "16:00" at bounding box center [514, 215] width 16 height 7
type input "١٧/٠٩/٢٠٢٥ ١٦:٠٠"
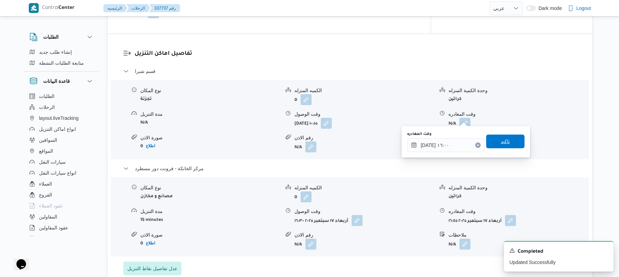
click at [494, 140] on span "تاكيد" at bounding box center [506, 142] width 38 height 14
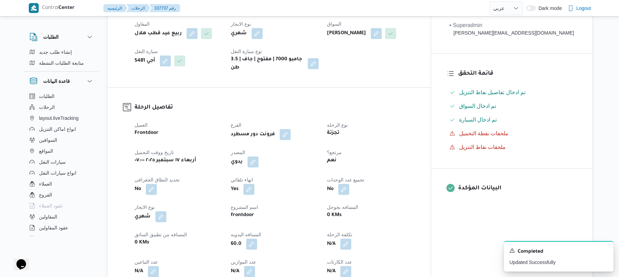
scroll to position [0, 0]
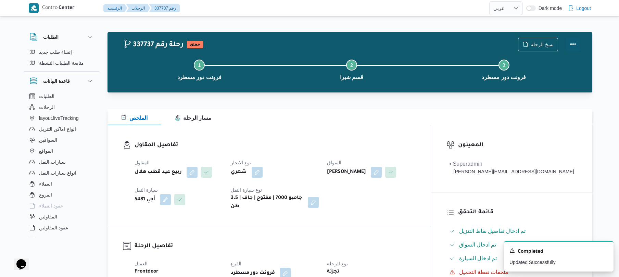
click at [572, 41] on button "Actions" at bounding box center [574, 44] width 14 height 14
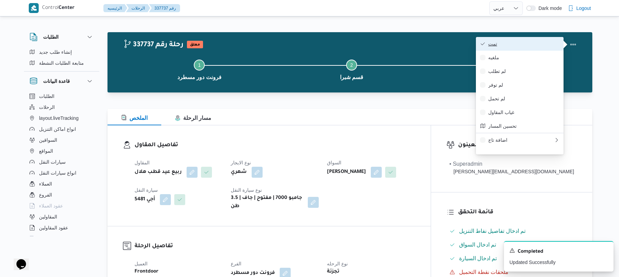
click at [522, 48] on button "تمت" at bounding box center [520, 44] width 88 height 14
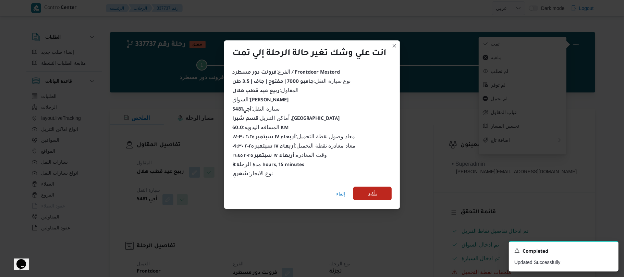
click at [390, 187] on span "تأكيد" at bounding box center [372, 194] width 38 height 14
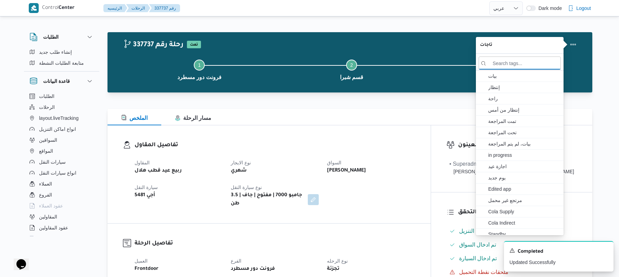
click at [333, 143] on h3 "تفاصيل المقاول" at bounding box center [275, 145] width 281 height 9
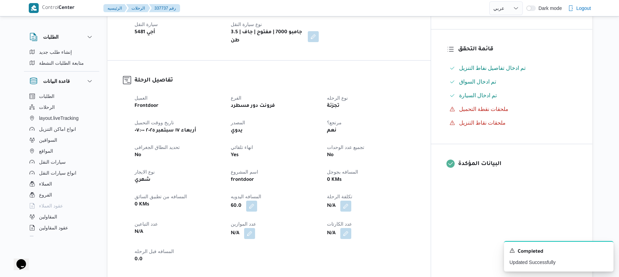
scroll to position [164, 0]
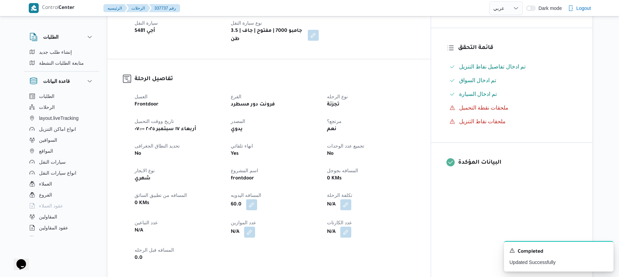
click at [320, 149] on div "Yes" at bounding box center [274, 154] width 89 height 10
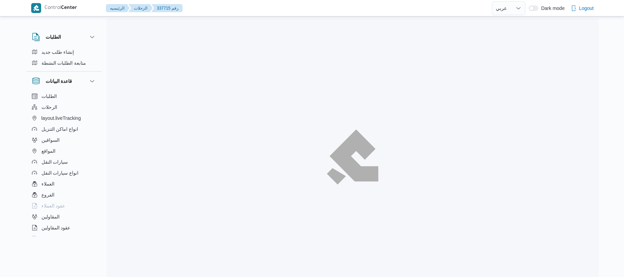
select select "ar"
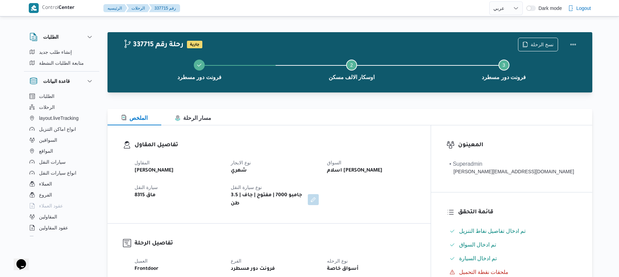
click at [288, 144] on h3 "تفاصيل المقاول" at bounding box center [275, 145] width 281 height 9
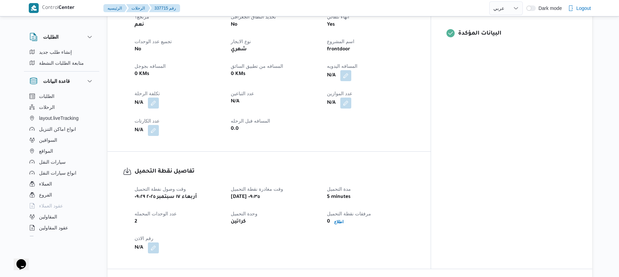
scroll to position [219, 0]
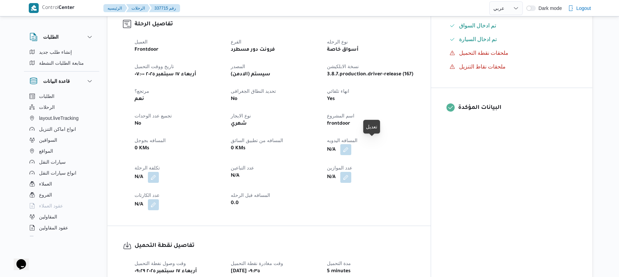
click at [352, 147] on button "button" at bounding box center [346, 149] width 11 height 11
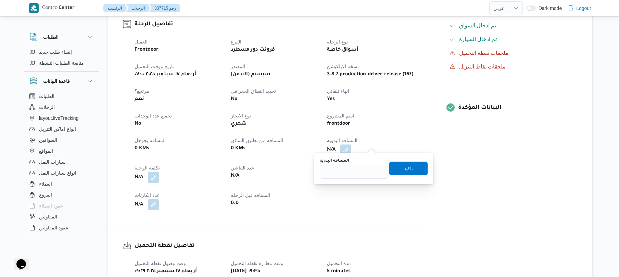
click at [347, 180] on div "You are in a dialog. To close this dialog, hit escape. المسافه اليدويه تاكيد" at bounding box center [374, 169] width 119 height 32
click at [350, 175] on input "المسافه اليدويه" at bounding box center [354, 172] width 68 height 14
type input "70"
click at [395, 170] on span "تاكيد" at bounding box center [409, 168] width 38 height 14
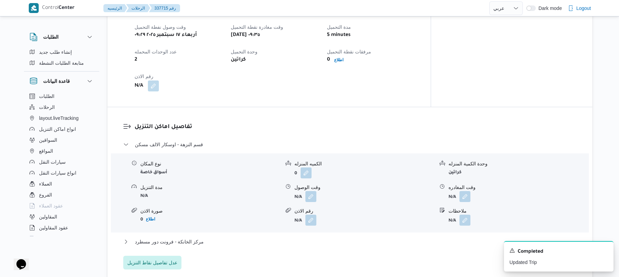
scroll to position [457, 0]
click at [310, 191] on button "button" at bounding box center [311, 195] width 11 height 11
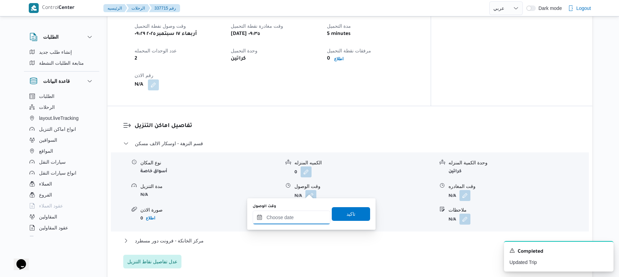
click at [299, 215] on input "وقت الوصول" at bounding box center [292, 218] width 78 height 14
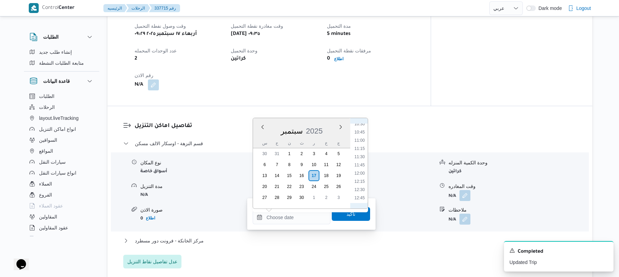
scroll to position [281, 0]
click at [358, 173] on li "10:00" at bounding box center [360, 175] width 16 height 7
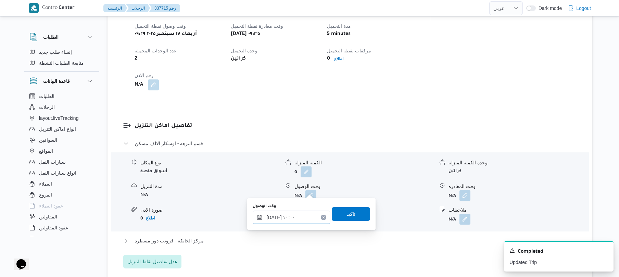
click at [273, 217] on input "١٧/٠٩/٢٠٢٥ ١٠:٠٠" at bounding box center [292, 218] width 78 height 14
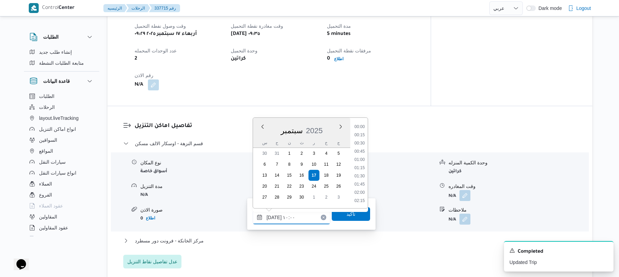
click at [273, 217] on input "١٧/٠٩/٢٠٢٥ ١٠:٠٠" at bounding box center [292, 218] width 78 height 14
type input "١٧/٠٩/٢٠٢٥ ١٠:10"
click at [341, 217] on span "تاكيد" at bounding box center [351, 214] width 38 height 14
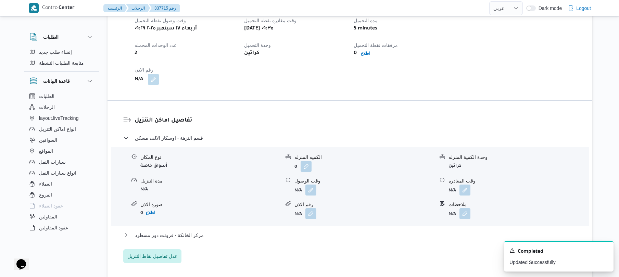
click at [287, 241] on div "مركز الخانكة - فرونت دور مسطرد" at bounding box center [350, 237] width 454 height 13
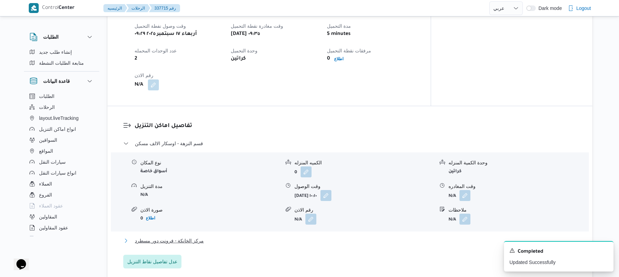
click at [292, 237] on button "مركز الخانكة - فرونت دور مسطرد" at bounding box center [350, 241] width 454 height 8
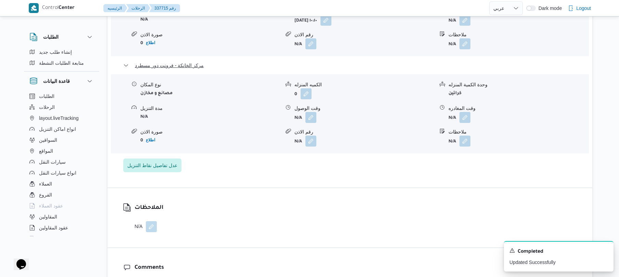
scroll to position [658, 0]
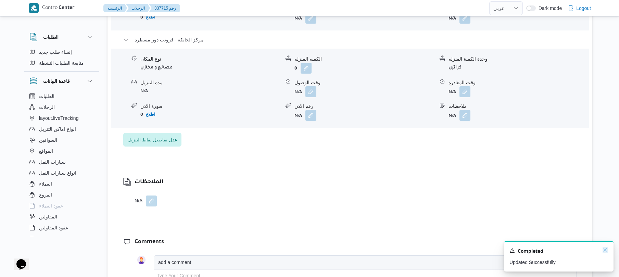
click at [607, 251] on icon "Dismiss toast" at bounding box center [605, 249] width 5 height 5
click at [464, 86] on button "button" at bounding box center [465, 91] width 11 height 11
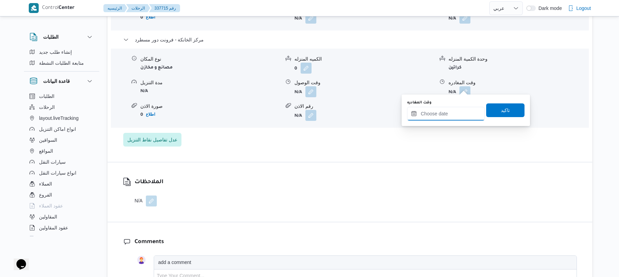
click at [441, 117] on input "وقت المغادره" at bounding box center [446, 114] width 78 height 14
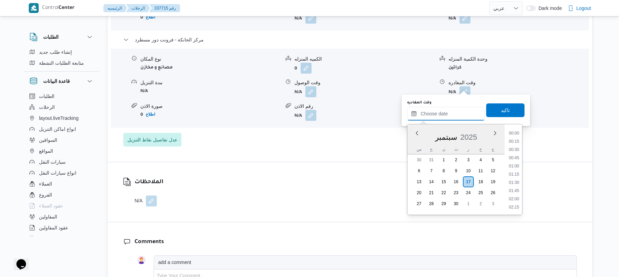
scroll to position [551, 0]
click at [517, 134] on li "16:45" at bounding box center [514, 133] width 16 height 7
type input "١٧/٠٩/٢٠٢٥ ١٦:٤٥"
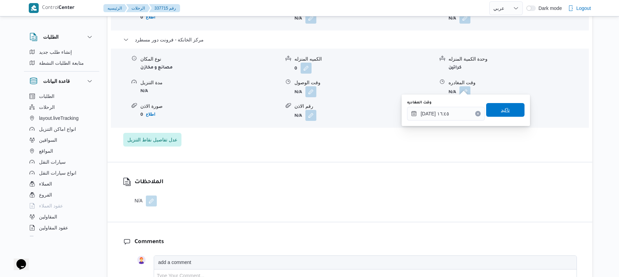
click at [506, 113] on span "تاكيد" at bounding box center [506, 110] width 38 height 14
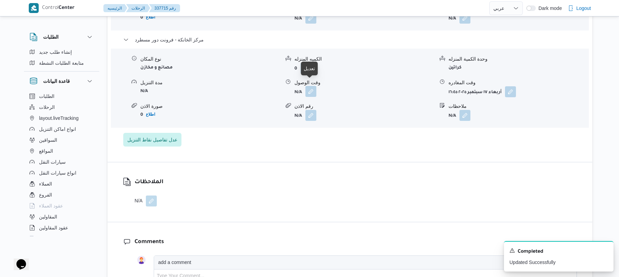
click at [309, 86] on button "button" at bounding box center [311, 91] width 11 height 11
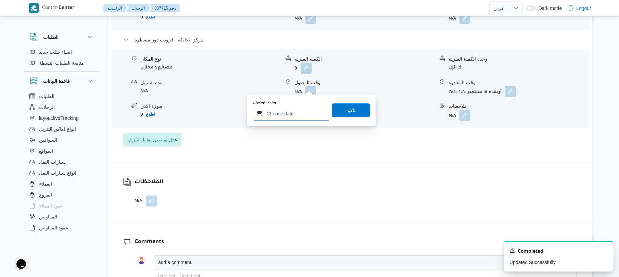
click at [299, 109] on input "وقت الوصول" at bounding box center [292, 114] width 78 height 14
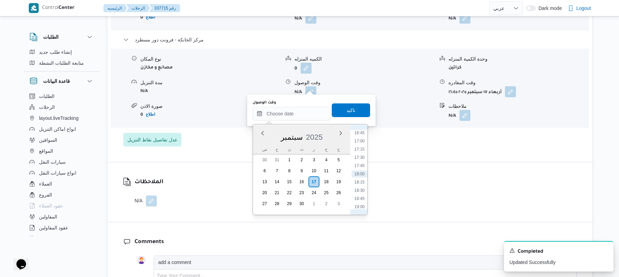
scroll to position [484, 0]
click at [362, 189] on li "16:30" at bounding box center [360, 191] width 16 height 7
type input "١٧/٠٩/٢٠٢٥ ١٦:٣٠"
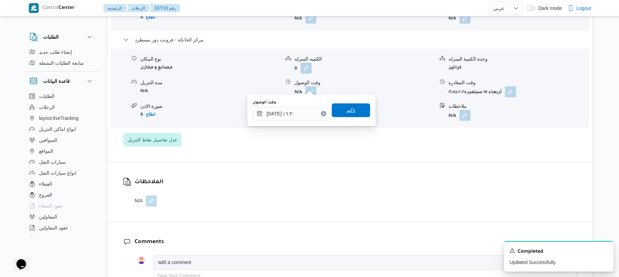
click at [357, 111] on span "تاكيد" at bounding box center [351, 110] width 38 height 14
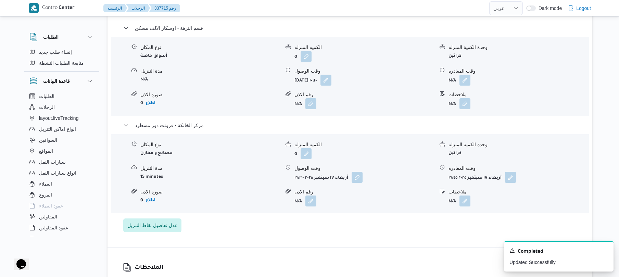
scroll to position [566, 0]
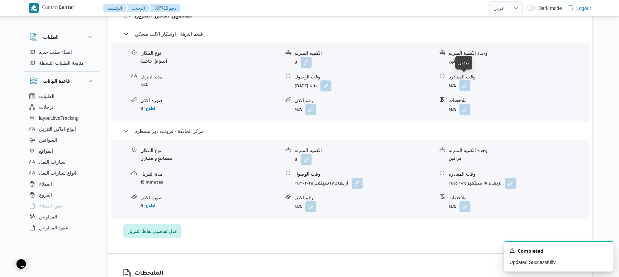
click at [466, 81] on button "button" at bounding box center [465, 85] width 11 height 11
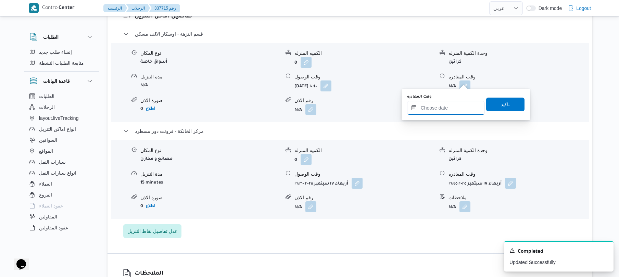
click at [443, 110] on input "وقت المغادره" at bounding box center [446, 108] width 78 height 14
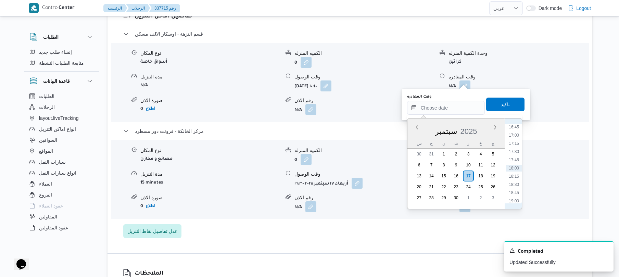
scroll to position [484, 0]
click at [516, 136] on li "15:00" at bounding box center [514, 136] width 16 height 7
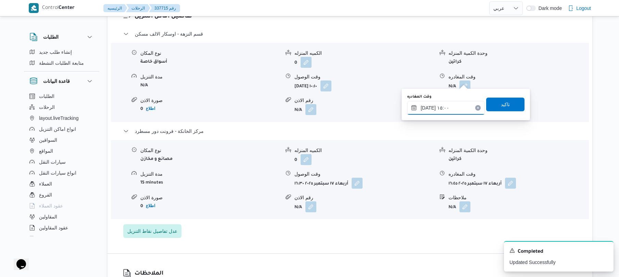
click at [429, 107] on input "١٧/٠٩/٢٠٢٥ ١٥:٠٠" at bounding box center [446, 108] width 78 height 14
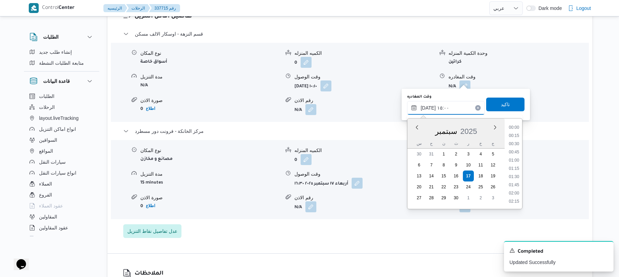
click at [429, 107] on input "١٧/٠٩/٢٠٢٥ ١٥:٠٠" at bounding box center [446, 108] width 78 height 14
type input "١٧/٠٩/٢٠٢٥ ١٥:٥٥"
click at [513, 101] on span "تاكيد" at bounding box center [506, 104] width 38 height 14
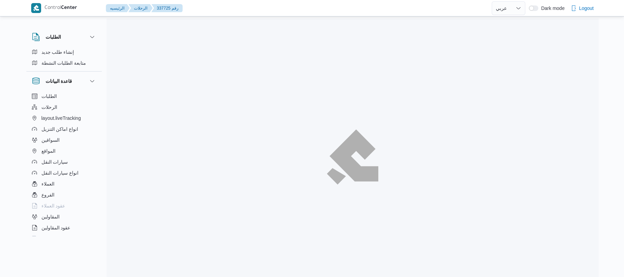
select select "ar"
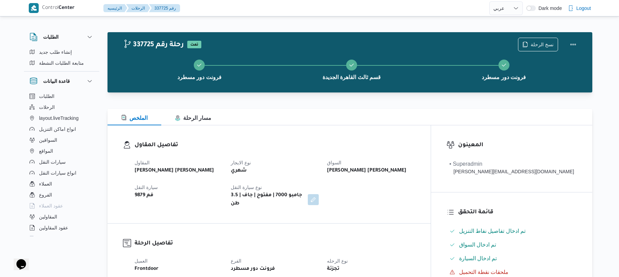
click at [416, 143] on h3 "تفاصيل المقاول" at bounding box center [275, 145] width 281 height 9
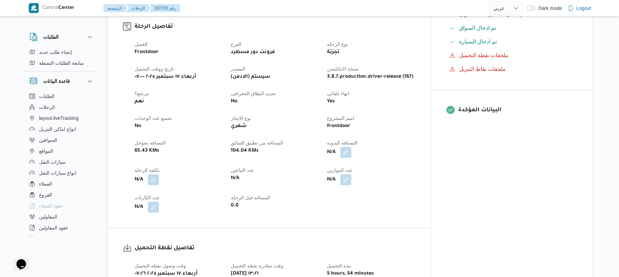
scroll to position [219, 0]
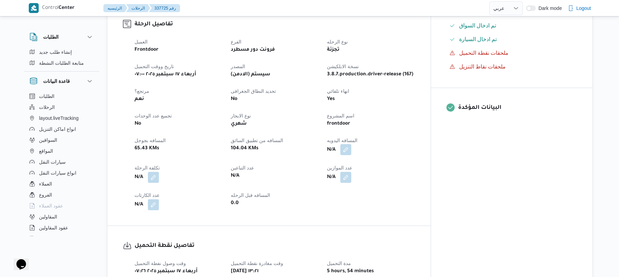
click at [352, 144] on button "button" at bounding box center [346, 149] width 11 height 11
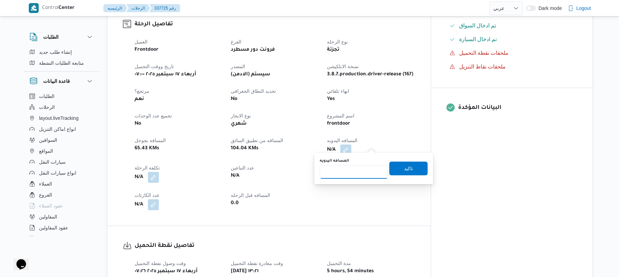
click at [355, 169] on input "المسافه اليدويه" at bounding box center [354, 172] width 68 height 14
type input "120"
click at [417, 170] on span "تاكيد" at bounding box center [409, 168] width 38 height 14
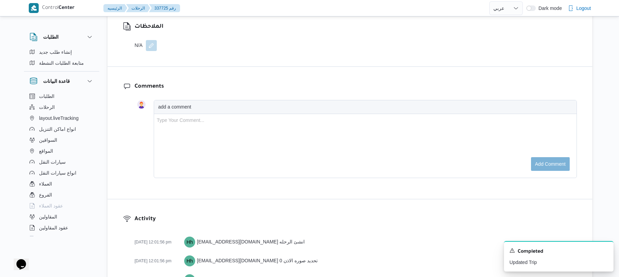
scroll to position [947, 0]
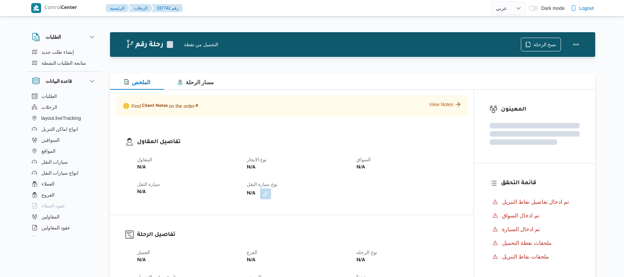
select select "ar"
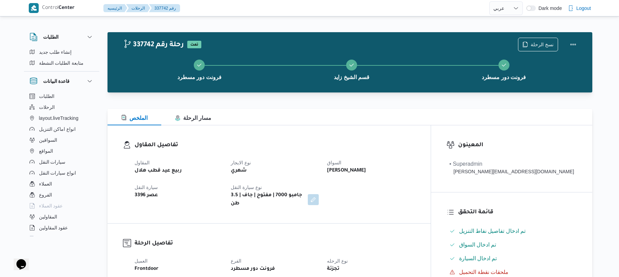
click at [431, 140] on div "تفاصيل المقاول المقاول ربيع عيد قطب هلال نوع الايجار شهري السواق [PERSON_NAME] …" at bounding box center [269, 174] width 323 height 98
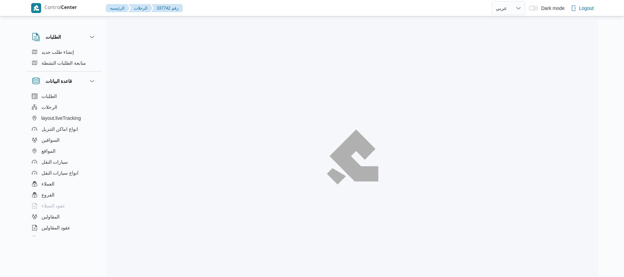
select select "ar"
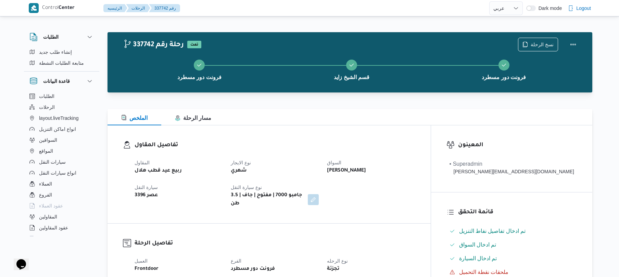
click at [412, 129] on div "تفاصيل المقاول المقاول ربيع عيد قطب هلال نوع الايجار شهري السواق [PERSON_NAME] …" at bounding box center [269, 174] width 323 height 98
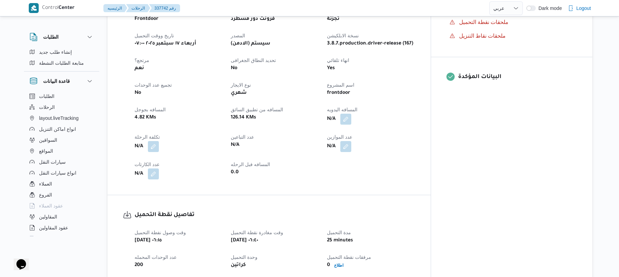
scroll to position [256, 0]
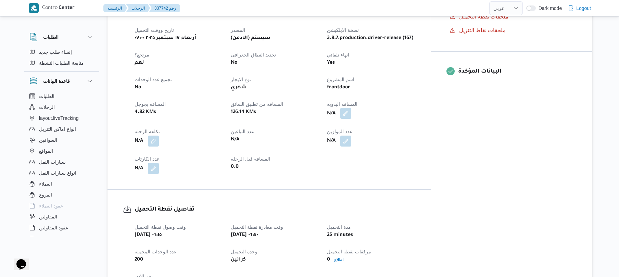
click at [352, 109] on button "button" at bounding box center [346, 113] width 11 height 11
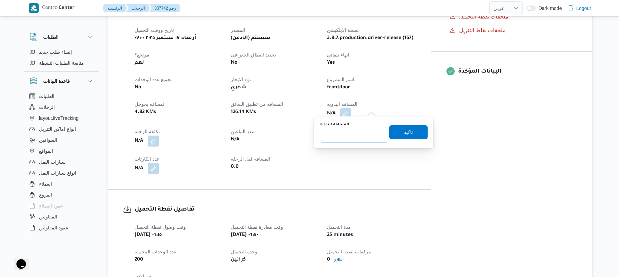
click at [367, 138] on input "المسافه اليدويه" at bounding box center [354, 136] width 68 height 14
type input "129"
click at [396, 132] on span "تاكيد" at bounding box center [409, 132] width 38 height 14
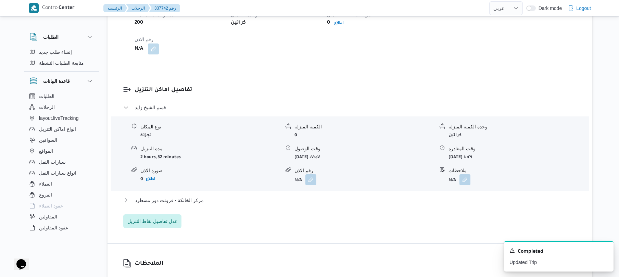
scroll to position [493, 0]
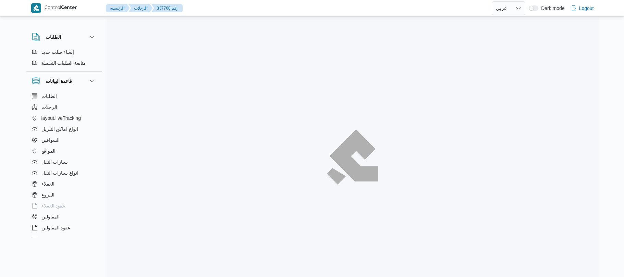
select select "ar"
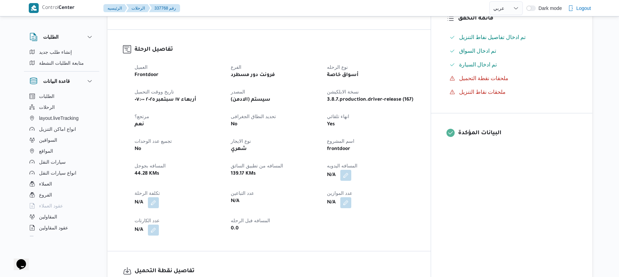
scroll to position [237, 0]
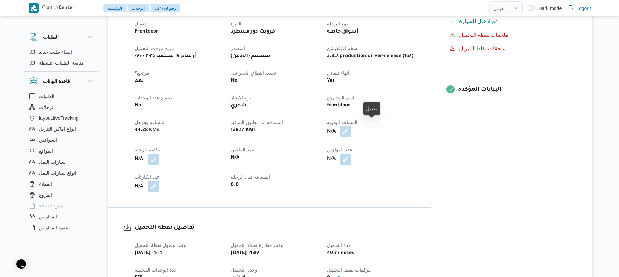
click at [352, 130] on button "button" at bounding box center [346, 131] width 11 height 11
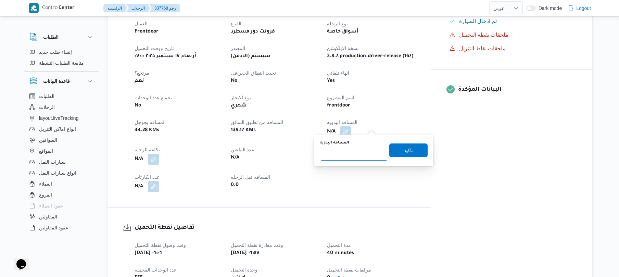
click at [357, 154] on input "المسافه اليدويه" at bounding box center [354, 154] width 68 height 14
type input "120"
click at [410, 147] on span "تاكيد" at bounding box center [409, 150] width 38 height 14
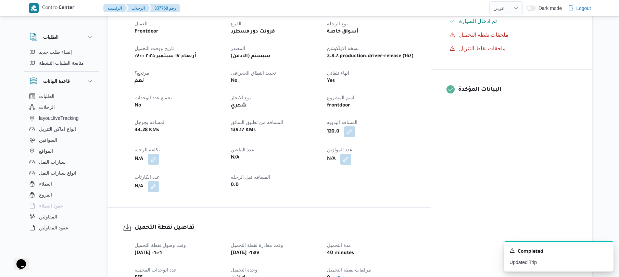
click at [421, 196] on div "تفاصيل الرحلة العميل Frontdoor الفرع فرونت دور مسطرد نوع الرحله أسواق خاصة تاري…" at bounding box center [269, 96] width 323 height 221
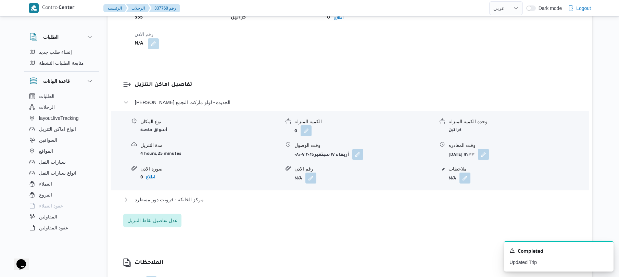
scroll to position [512, 0]
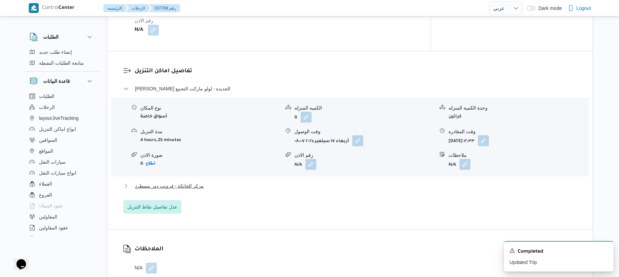
click at [383, 184] on button "مركز الخانكة - فرونت دور مسطرد" at bounding box center [350, 186] width 454 height 8
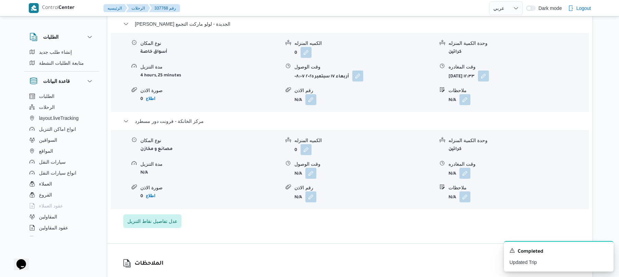
scroll to position [584, 0]
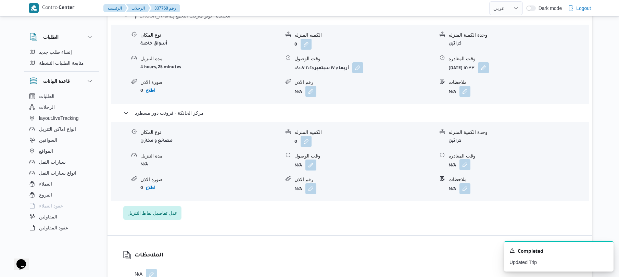
click at [466, 161] on button "button" at bounding box center [465, 164] width 11 height 11
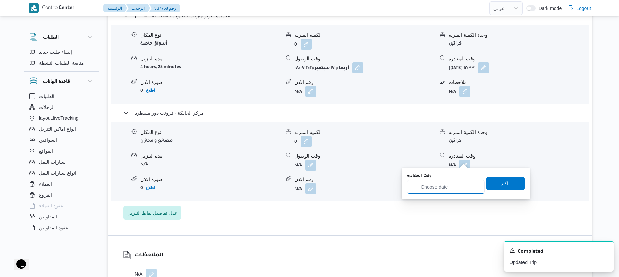
click at [431, 182] on input "وقت المغادره" at bounding box center [446, 187] width 78 height 14
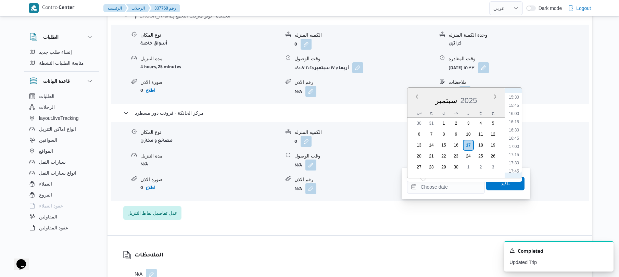
scroll to position [484, 0]
click at [518, 132] on li "15:45" at bounding box center [514, 130] width 16 height 7
type input "١٧/٠٩/٢٠٢٥ ١٥:٤٥"
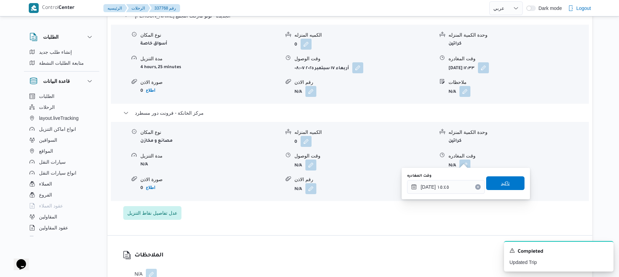
click at [502, 183] on span "تاكيد" at bounding box center [505, 183] width 9 height 8
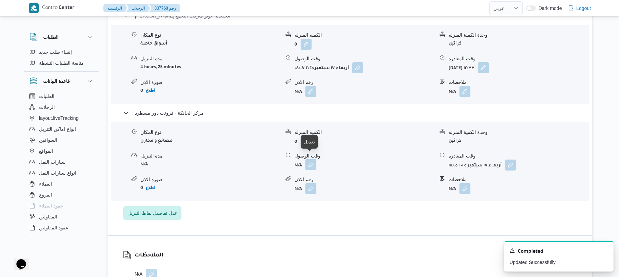
click at [312, 159] on button "button" at bounding box center [311, 164] width 11 height 11
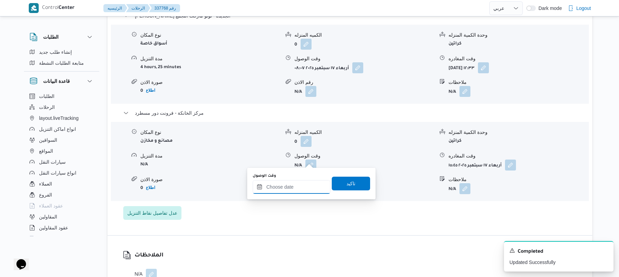
click at [284, 190] on input "وقت الوصول" at bounding box center [292, 187] width 78 height 14
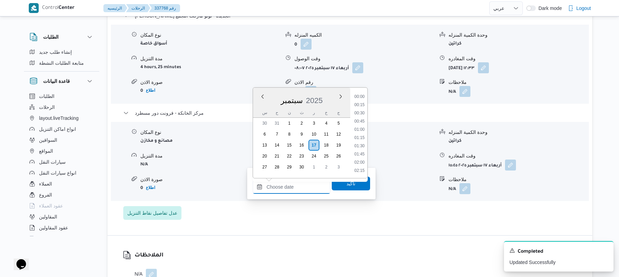
scroll to position [551, 0]
click at [368, 115] on ul "00:00 00:15 00:30 00:45 01:00 01:15 01:30 01:45 02:00 02:15 02:30 02:45 03:00 0…" at bounding box center [360, 132] width 16 height 79
click at [362, 121] on li "15:30" at bounding box center [360, 122] width 16 height 7
type input "١٧/٠٩/٢٠٢٥ ١٥:٣٠"
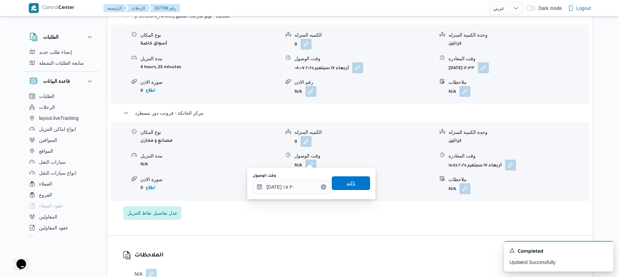
click at [347, 184] on span "تاكيد" at bounding box center [351, 183] width 9 height 8
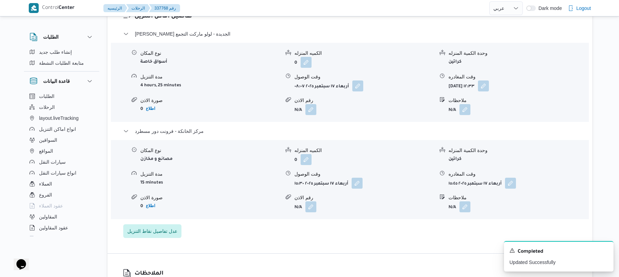
scroll to position [548, 0]
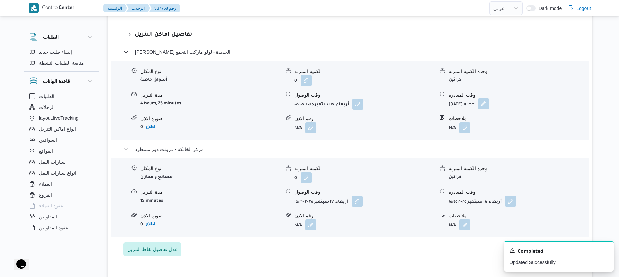
click at [489, 98] on button "button" at bounding box center [483, 103] width 11 height 11
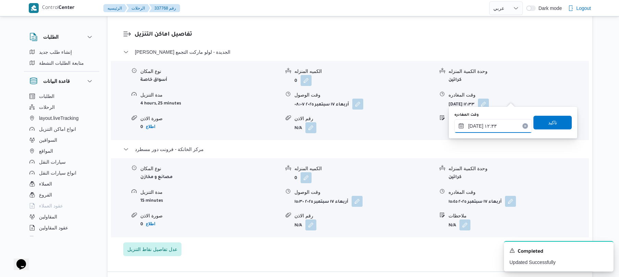
click at [480, 127] on input "١٧/٠٩/٢٠٢٥ ١٢:٣٣" at bounding box center [494, 126] width 78 height 14
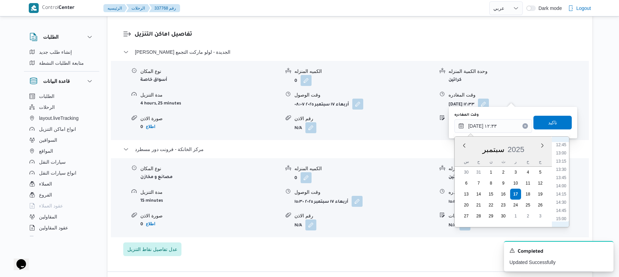
scroll to position [438, 0]
click at [565, 194] on li "14:45" at bounding box center [562, 193] width 16 height 7
type input "١٧/٠٩/٢٠٢٥ ١٤:٤٥"
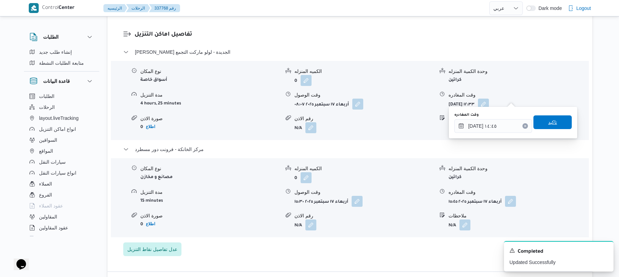
click at [549, 123] on span "تاكيد" at bounding box center [553, 122] width 9 height 8
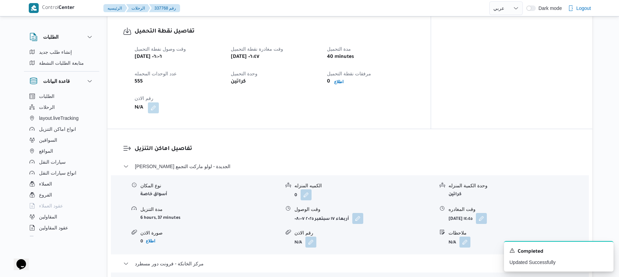
scroll to position [0, 0]
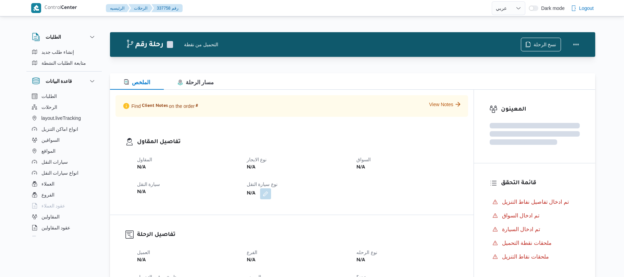
select select "ar"
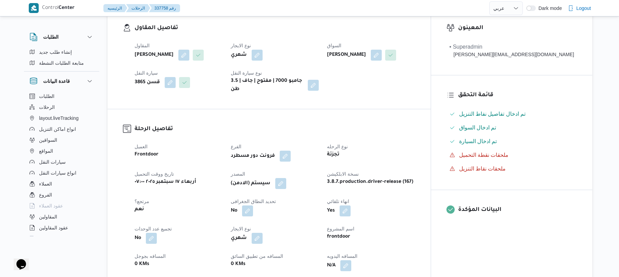
scroll to position [237, 0]
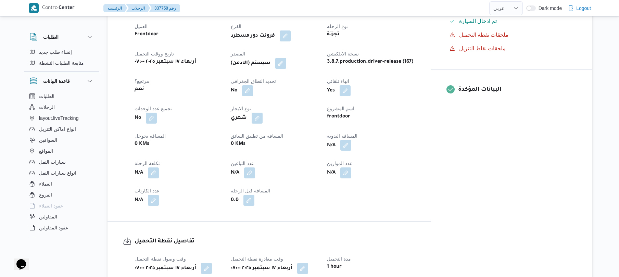
click at [352, 151] on button "button" at bounding box center [346, 145] width 11 height 11
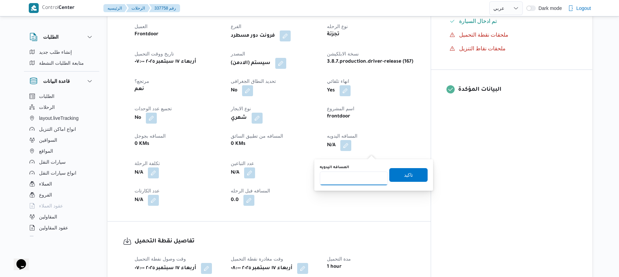
click at [354, 176] on input "المسافه اليدويه" at bounding box center [354, 179] width 68 height 14
type input "120"
click at [404, 177] on span "تاكيد" at bounding box center [408, 175] width 9 height 8
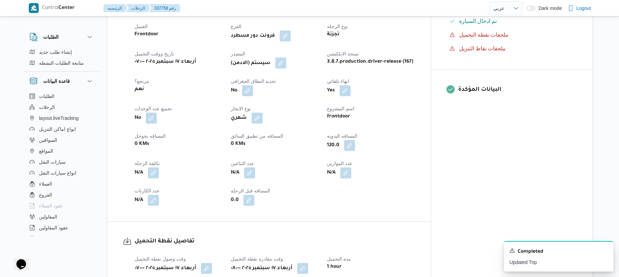
click at [286, 69] on button "button" at bounding box center [280, 63] width 11 height 11
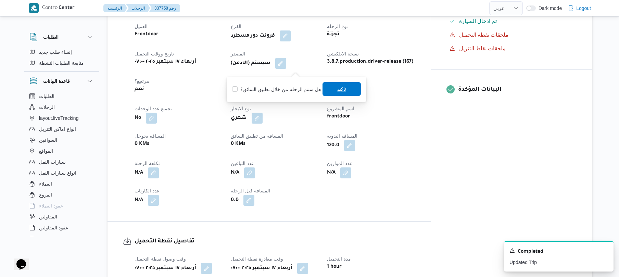
click at [345, 90] on span "تاكيد" at bounding box center [342, 89] width 38 height 14
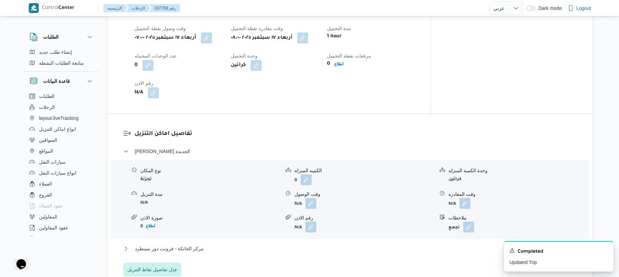
scroll to position [493, 0]
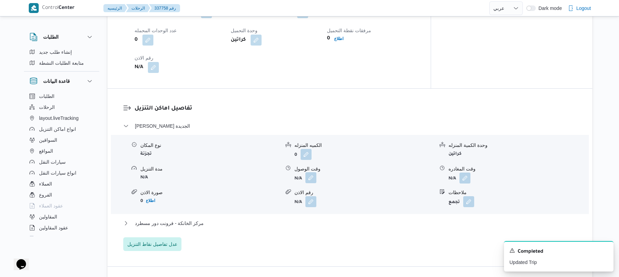
click at [311, 183] on button "button" at bounding box center [311, 177] width 11 height 11
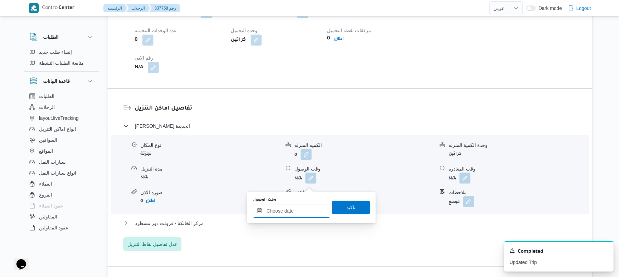
click at [295, 208] on input "وقت الوصول" at bounding box center [292, 211] width 78 height 14
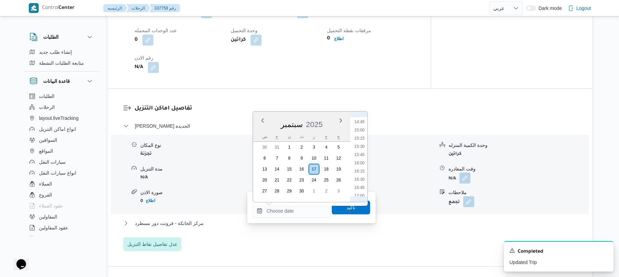
scroll to position [281, 0]
click at [363, 130] on li "08:45" at bounding box center [360, 127] width 16 height 7
type input "١٧/٠٩/٢٠٢٥ ٠٨:٤٥"
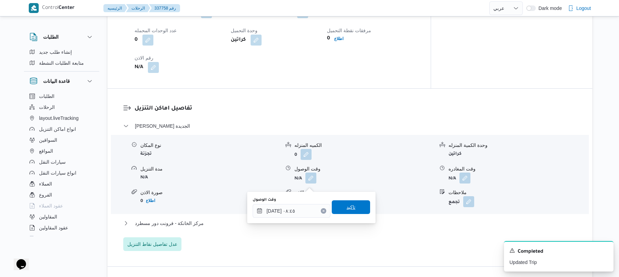
click at [342, 207] on span "تاكيد" at bounding box center [351, 207] width 38 height 14
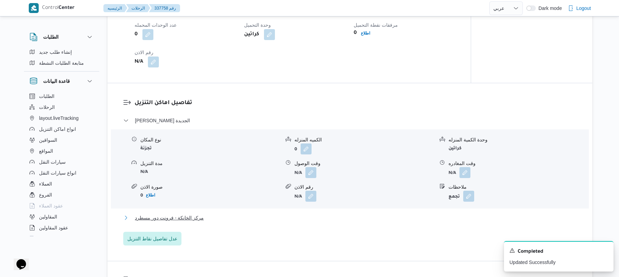
click at [290, 222] on button "مركز الخانكة - فرونت دور مسطرد" at bounding box center [350, 218] width 454 height 8
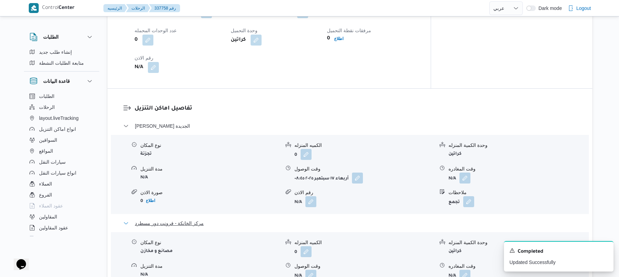
click at [346, 225] on button "مركز الخانكة - فرونت دور مسطرد" at bounding box center [350, 223] width 454 height 8
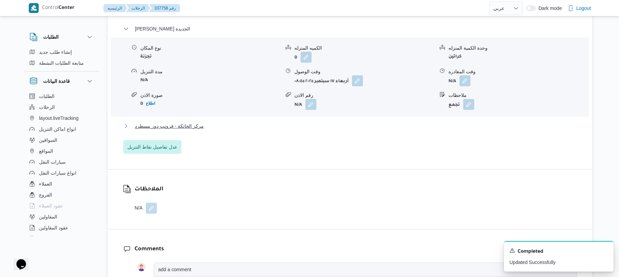
scroll to position [639, 0]
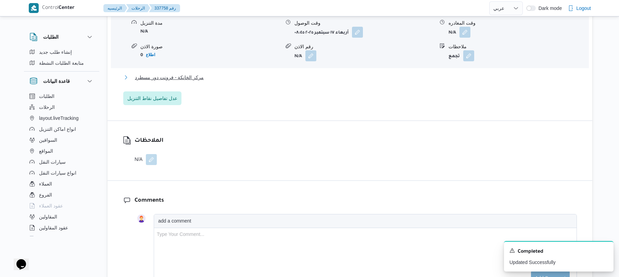
click at [390, 80] on button "مركز الخانكة - فرونت دور مسطرد" at bounding box center [350, 77] width 454 height 8
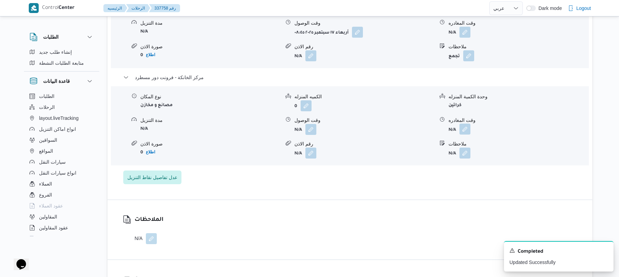
click at [465, 135] on button "button" at bounding box center [465, 129] width 11 height 11
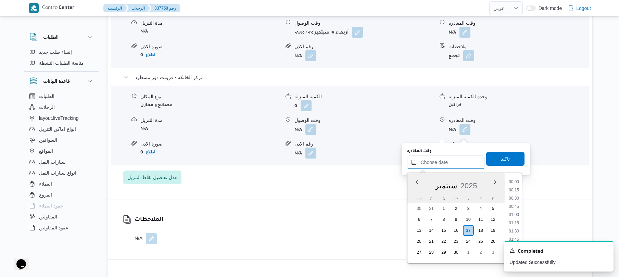
click at [441, 164] on input "وقت المغادره" at bounding box center [446, 163] width 78 height 14
click at [513, 232] on li "16:15" at bounding box center [514, 232] width 16 height 7
type input "١٧/٠٩/٢٠٢٥ ١٦:١٥"
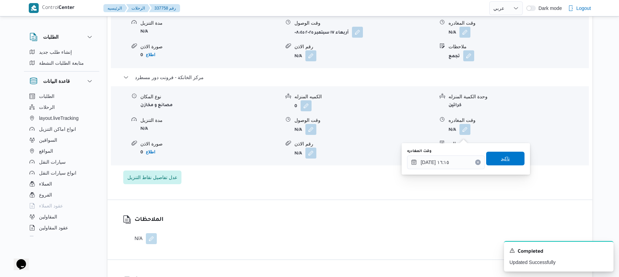
click at [507, 160] on span "تاكيد" at bounding box center [506, 159] width 38 height 14
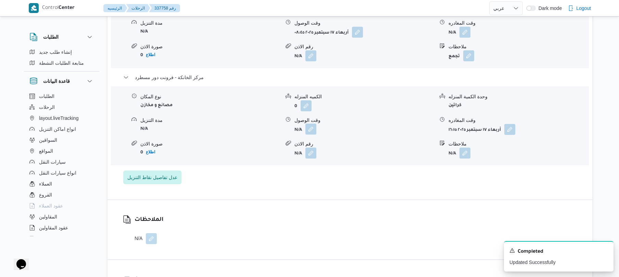
click at [315, 135] on button "button" at bounding box center [311, 129] width 11 height 11
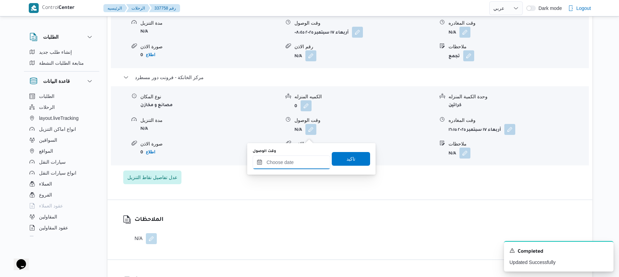
click at [297, 168] on input "وقت الوصول" at bounding box center [292, 163] width 78 height 14
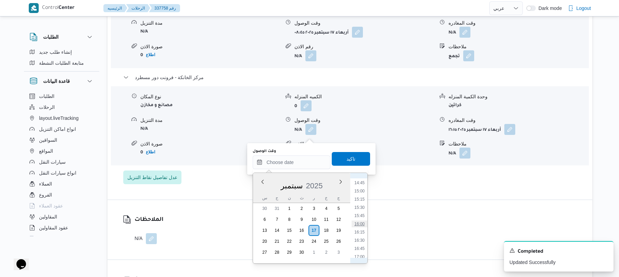
click at [362, 223] on li "16:00" at bounding box center [360, 224] width 16 height 7
type input "١٧/٠٩/٢٠٢٥ ١٦:٠٠"
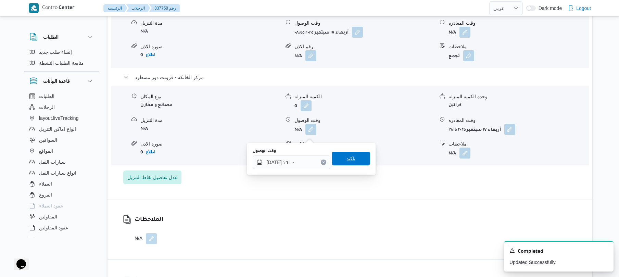
click at [350, 154] on span "تاكيد" at bounding box center [351, 159] width 38 height 14
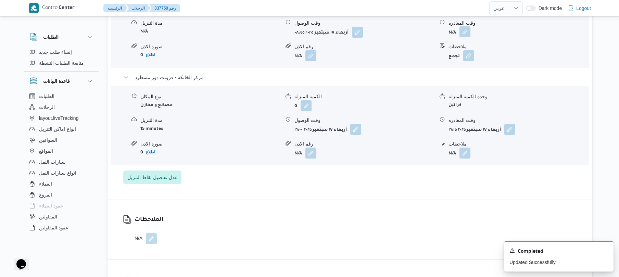
click at [467, 37] on button "button" at bounding box center [465, 31] width 11 height 11
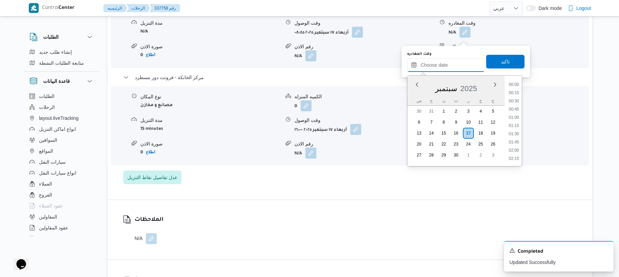
click at [450, 65] on input "وقت المغادره" at bounding box center [446, 65] width 78 height 14
click at [515, 102] on li "15:15" at bounding box center [514, 102] width 16 height 7
type input "١٧/٠٩/٢٠٢٥ ١٥:١٥"
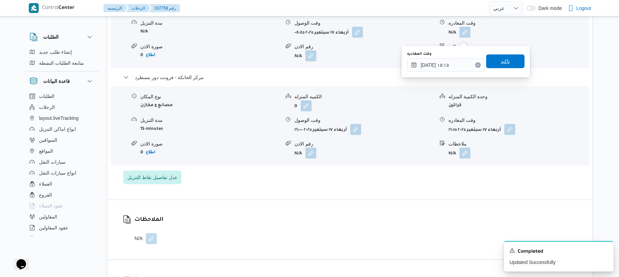
click at [510, 63] on span "تاكيد" at bounding box center [506, 61] width 38 height 14
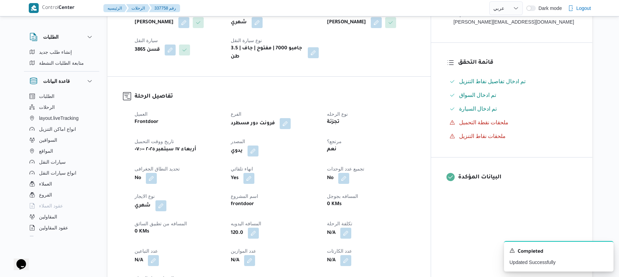
scroll to position [0, 0]
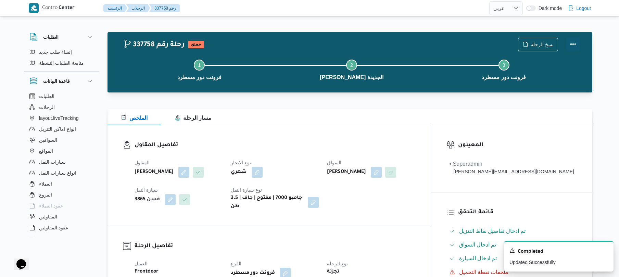
click at [575, 44] on button "Actions" at bounding box center [574, 44] width 14 height 14
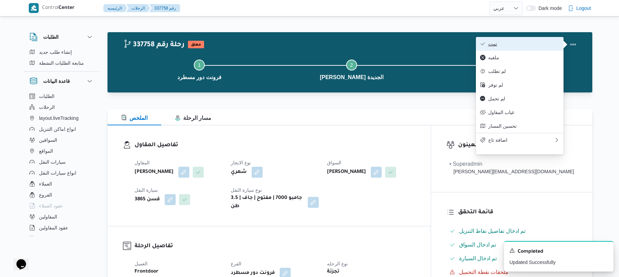
click at [541, 43] on span "تمت" at bounding box center [524, 43] width 71 height 5
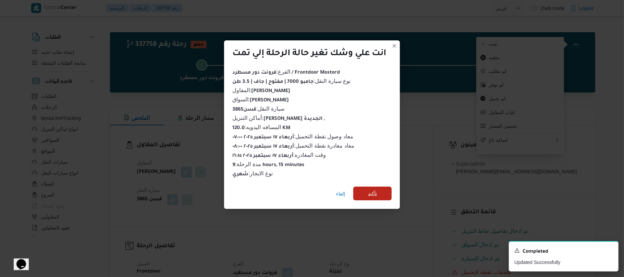
click at [373, 195] on span "تأكيد" at bounding box center [372, 194] width 38 height 14
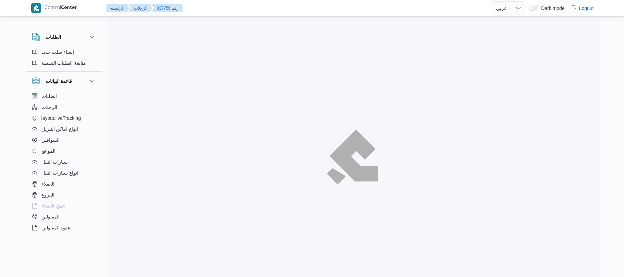
select select "ar"
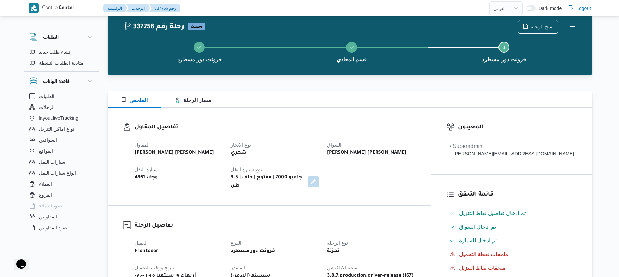
scroll to position [18, 0]
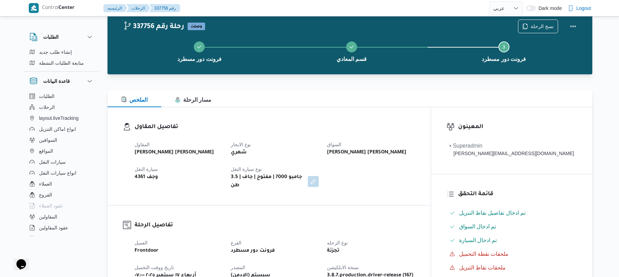
click at [399, 173] on div "المقاول [PERSON_NAME] [PERSON_NAME] نوع الايجار شهري السواق [PERSON_NAME] [PERS…" at bounding box center [275, 165] width 289 height 58
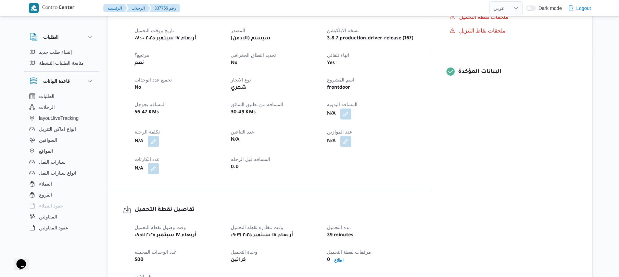
scroll to position [256, 0]
click at [352, 108] on button "button" at bounding box center [346, 113] width 11 height 11
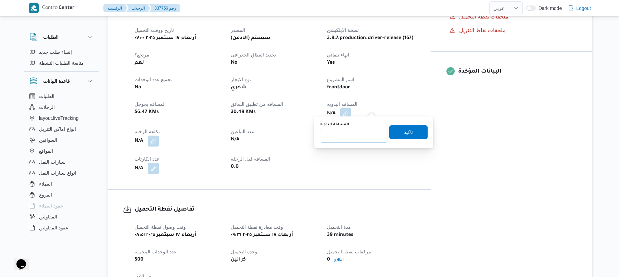
click at [359, 137] on input "المسافه اليدويه" at bounding box center [354, 136] width 68 height 14
type input "125"
click at [410, 136] on span "تاكيد" at bounding box center [409, 132] width 38 height 14
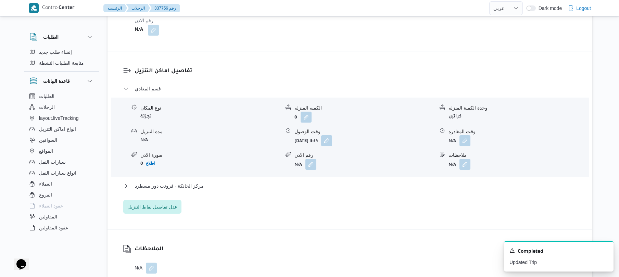
scroll to position [493, 0]
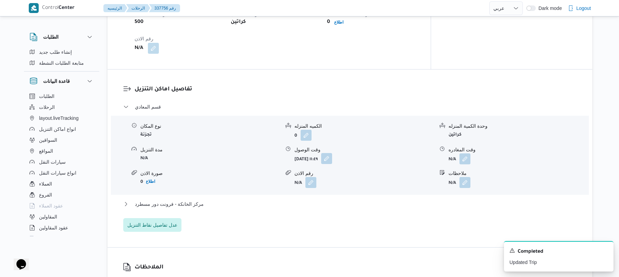
click at [332, 154] on button "button" at bounding box center [326, 158] width 11 height 11
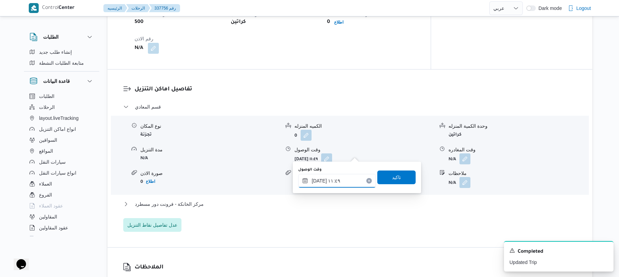
click at [333, 179] on input "١٧/٠٩/٢٠٢٥ ١١:٤٩" at bounding box center [337, 181] width 78 height 14
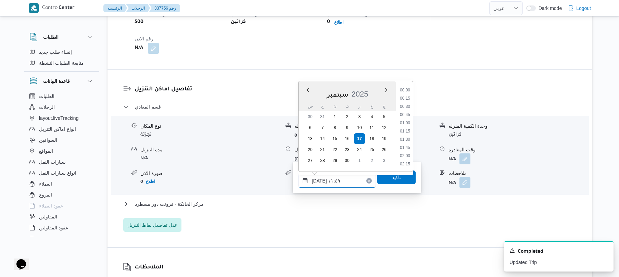
scroll to position [345, 0]
click at [406, 123] on li "11:30" at bounding box center [405, 123] width 16 height 7
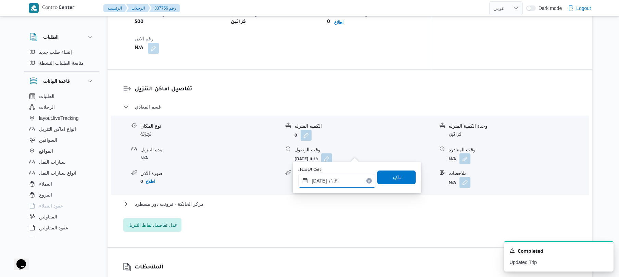
type input "١٧/٠٩/٢٠٢٥ ١١:٣٠"
click at [387, 177] on span "تاكيد" at bounding box center [397, 177] width 38 height 14
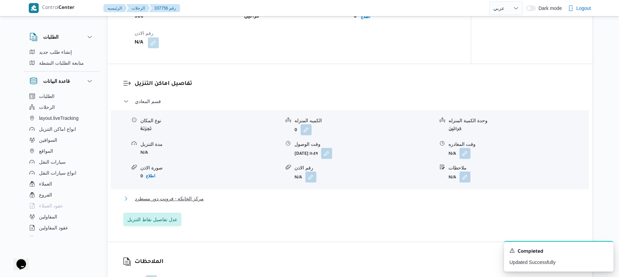
click at [334, 199] on button "مركز الخانكة - فرونت دور مسطرد" at bounding box center [350, 199] width 454 height 8
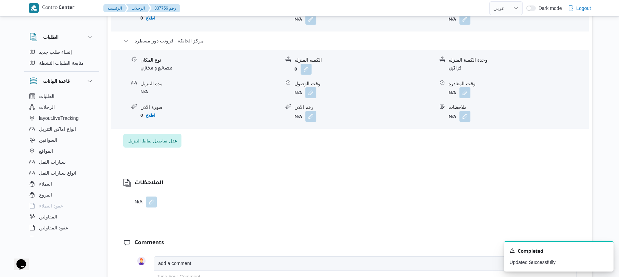
scroll to position [658, 0]
click at [462, 87] on button "button" at bounding box center [465, 91] width 11 height 11
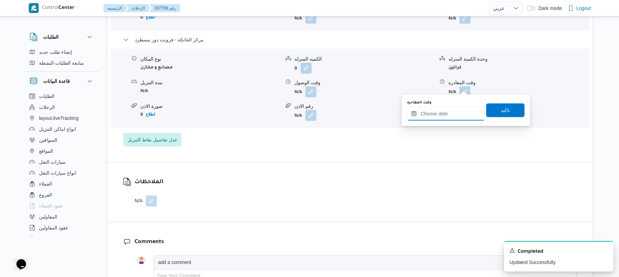
click at [440, 116] on input "وقت المغادره" at bounding box center [446, 114] width 78 height 14
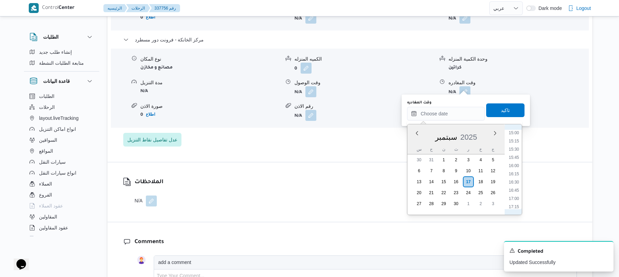
scroll to position [484, 0]
click at [515, 192] on li "16:30" at bounding box center [514, 191] width 16 height 7
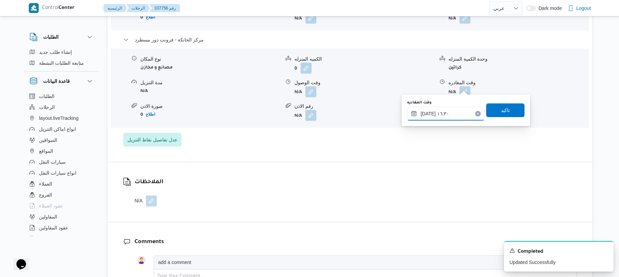
type input "[DATE] ١٦:٣٠"
click at [496, 114] on span "تاكيد" at bounding box center [506, 110] width 38 height 14
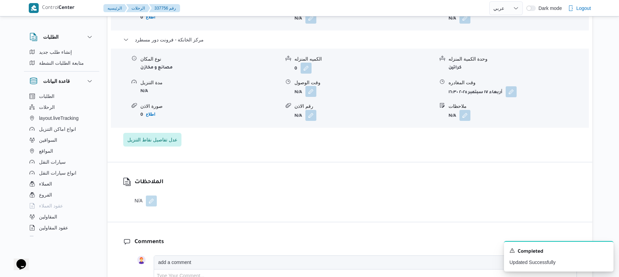
click at [310, 87] on button "button" at bounding box center [311, 91] width 11 height 11
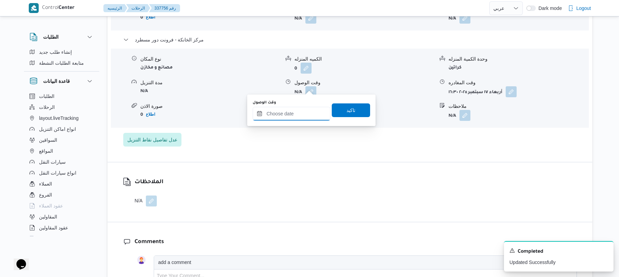
click at [304, 113] on input "وقت الوصول" at bounding box center [292, 114] width 78 height 14
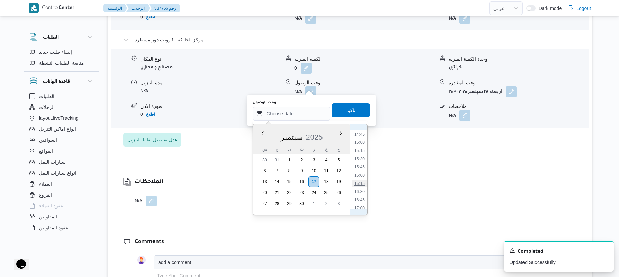
click at [361, 183] on li "16:15" at bounding box center [360, 183] width 16 height 7
type input "١٧/٠٩/٢٠٢٥ ١٦:١٥"
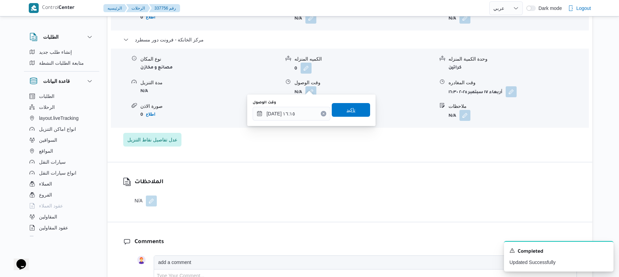
click at [352, 113] on span "تاكيد" at bounding box center [351, 110] width 38 height 14
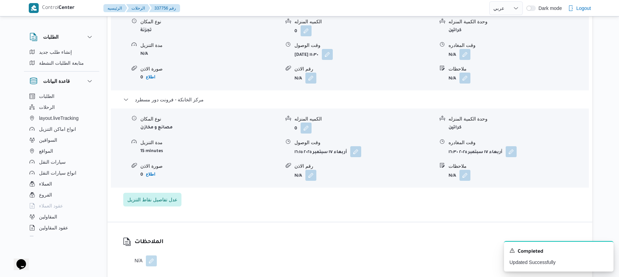
scroll to position [584, 0]
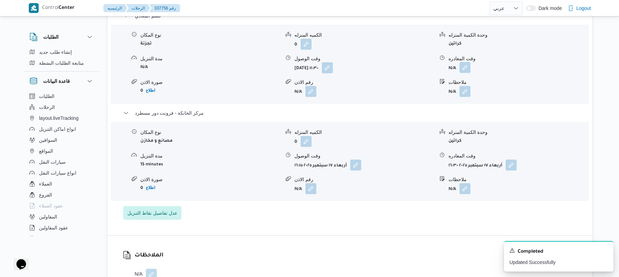
click at [465, 63] on button "button" at bounding box center [465, 67] width 11 height 11
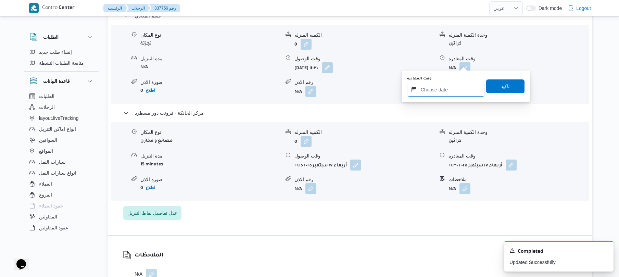
click at [446, 88] on input "وقت المغادره" at bounding box center [446, 90] width 78 height 14
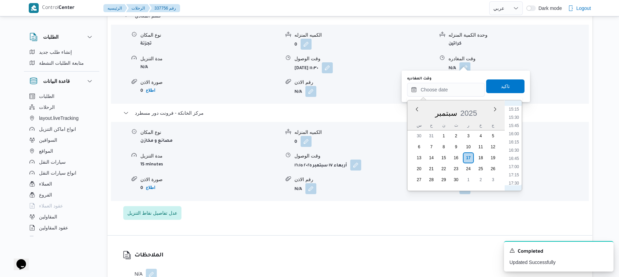
scroll to position [484, 0]
click at [515, 128] on li "15:15" at bounding box center [514, 126] width 16 height 7
type input "١٧/٠٩/٢٠٢٥ ١٥:١٥"
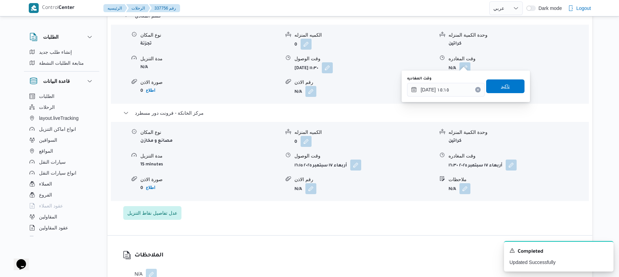
click at [509, 95] on div "وقت المغادره ١٧/٠٩/٢٠٢٥ ١٥:١٥ تاكيد" at bounding box center [466, 86] width 119 height 22
click at [509, 88] on span "تاكيد" at bounding box center [506, 86] width 38 height 14
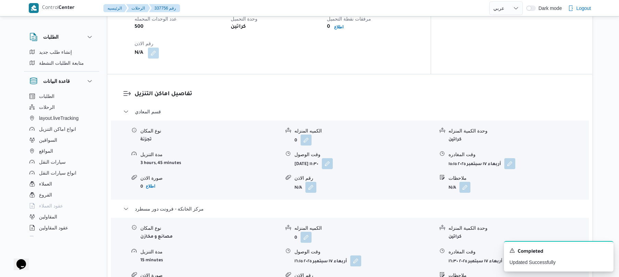
scroll to position [493, 0]
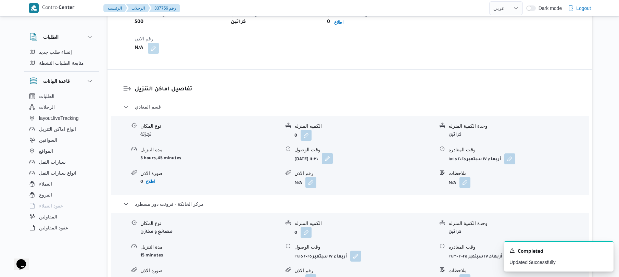
click at [333, 154] on button "button" at bounding box center [327, 158] width 11 height 11
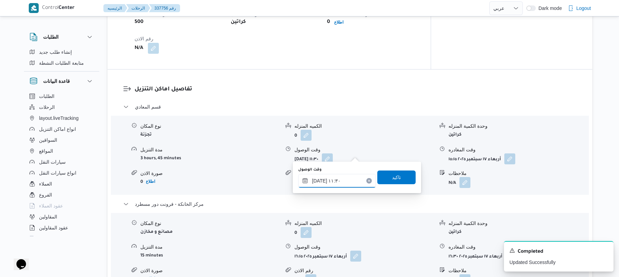
click at [335, 177] on input "١٧/٠٩/٢٠٢٥ ١١:٣٠" at bounding box center [337, 181] width 78 height 14
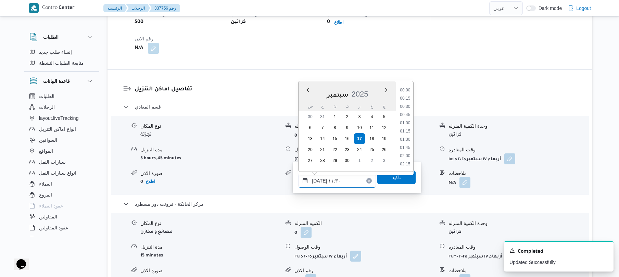
scroll to position [337, 0]
click at [406, 97] on li "10:30" at bounding box center [406, 98] width 16 height 7
type input "١٧/٠٩/٢٠٢٥ ١٠:٣٠"
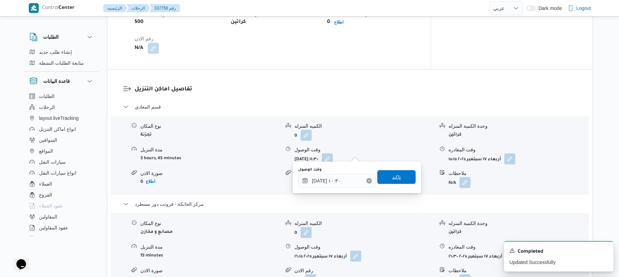
click at [392, 175] on span "تاكيد" at bounding box center [396, 177] width 9 height 8
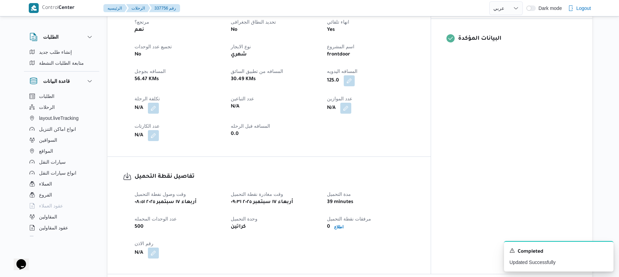
scroll to position [0, 0]
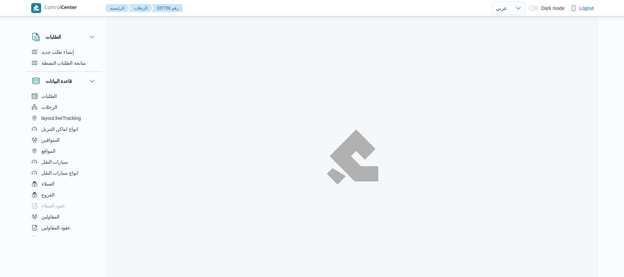
select select "ar"
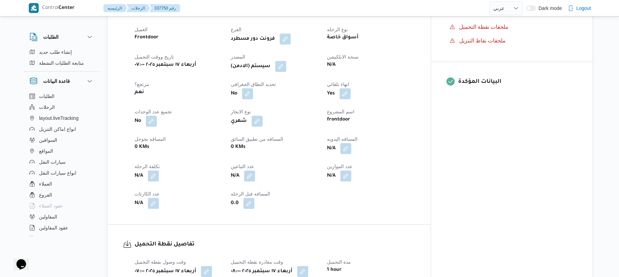
scroll to position [256, 0]
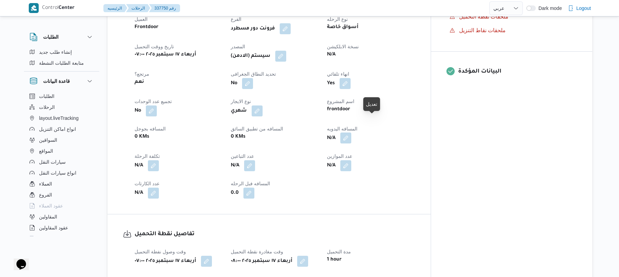
click at [352, 133] on button "button" at bounding box center [346, 138] width 11 height 11
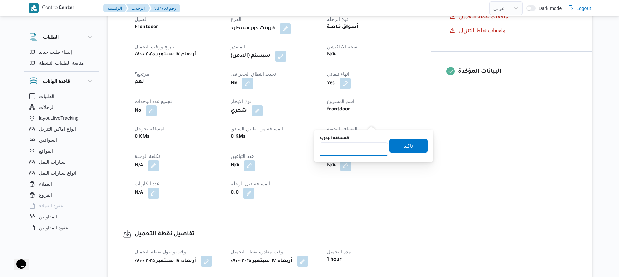
click at [365, 148] on input "المسافه اليدويه" at bounding box center [354, 150] width 68 height 14
type input "135"
click at [404, 145] on span "تاكيد" at bounding box center [408, 145] width 9 height 8
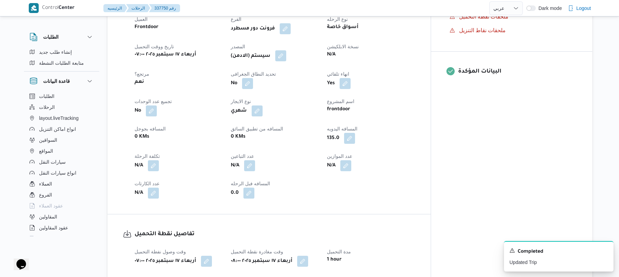
click at [286, 50] on button "button" at bounding box center [280, 55] width 11 height 11
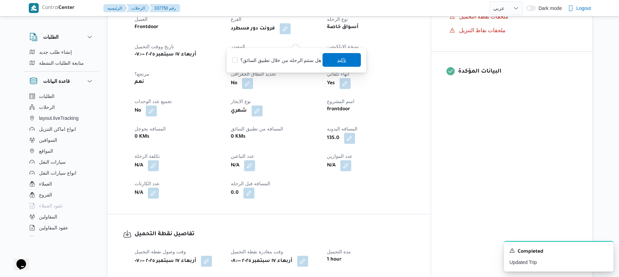
click at [337, 61] on span "تاكيد" at bounding box center [341, 60] width 9 height 8
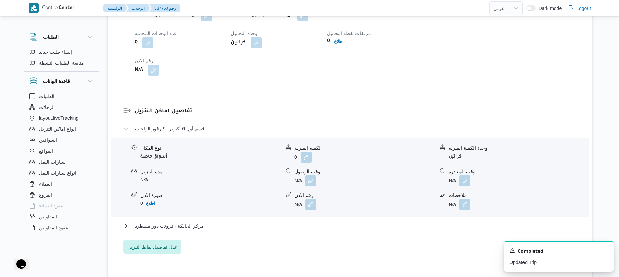
scroll to position [512, 0]
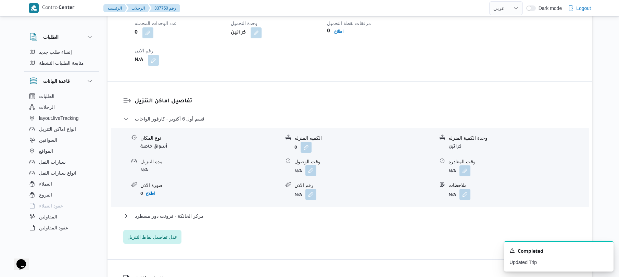
click at [311, 165] on button "button" at bounding box center [311, 170] width 11 height 11
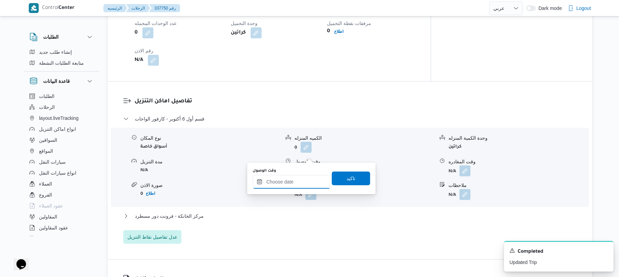
click at [301, 180] on input "وقت الوصول" at bounding box center [292, 182] width 78 height 14
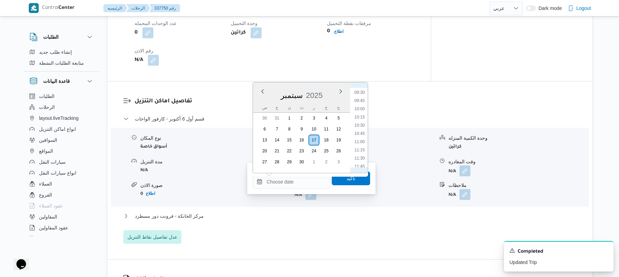
scroll to position [244, 0]
click at [358, 145] on li "09:00" at bounding box center [360, 143] width 16 height 7
type input "[DATE] ٠٩:٠٠"
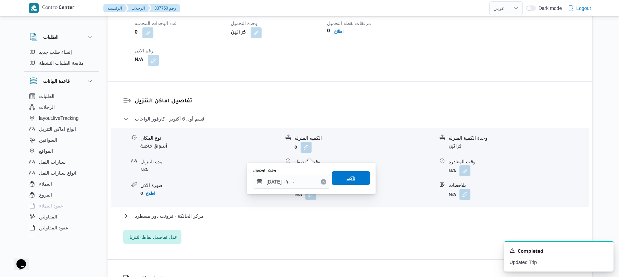
click at [345, 183] on span "تاكيد" at bounding box center [351, 178] width 38 height 14
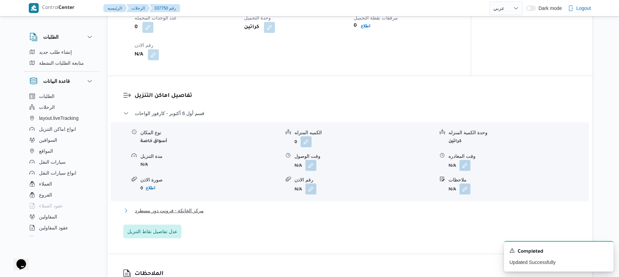
click at [312, 207] on button "مركز الخانكة - فرونت دور مسطرد" at bounding box center [350, 211] width 454 height 8
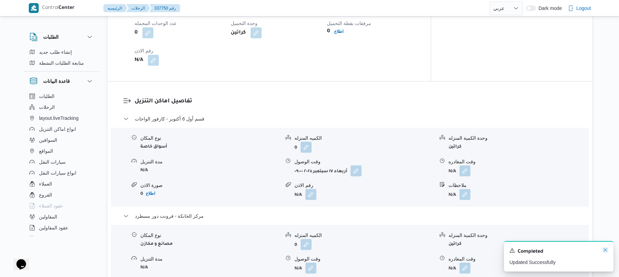
click at [606, 251] on icon "Dismiss toast" at bounding box center [605, 249] width 5 height 5
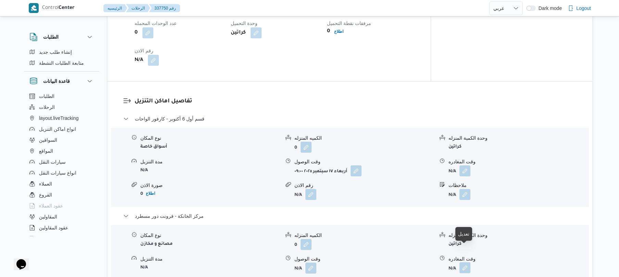
click at [462, 262] on button "button" at bounding box center [465, 267] width 11 height 11
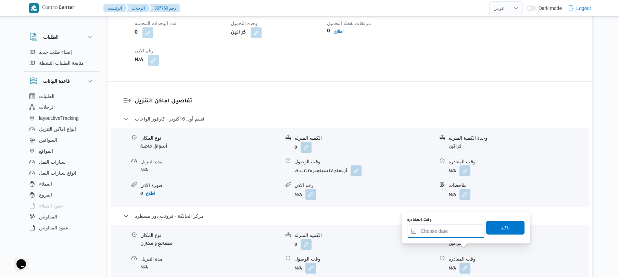
click at [452, 235] on input "وقت المغادره" at bounding box center [446, 231] width 78 height 14
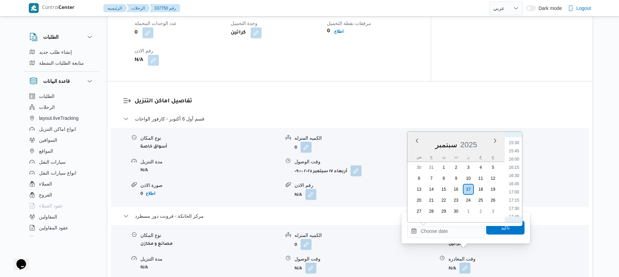
scroll to position [492, 0]
click at [516, 192] on li "16:30" at bounding box center [514, 191] width 16 height 7
type input "[DATE] ١٦:٣٠"
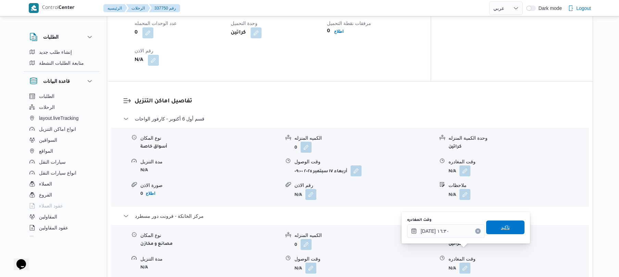
click at [501, 224] on span "تاكيد" at bounding box center [505, 227] width 9 height 8
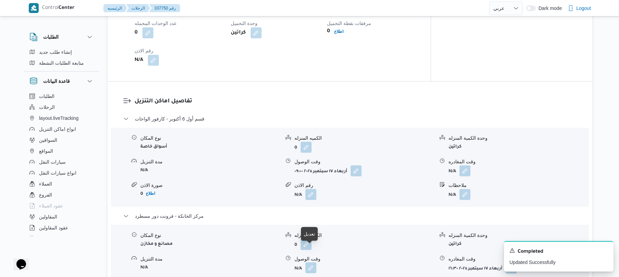
click at [309, 262] on button "button" at bounding box center [311, 267] width 11 height 11
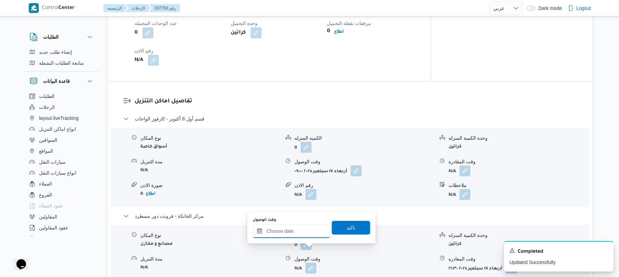
click at [306, 234] on input "وقت الوصول" at bounding box center [292, 231] width 78 height 14
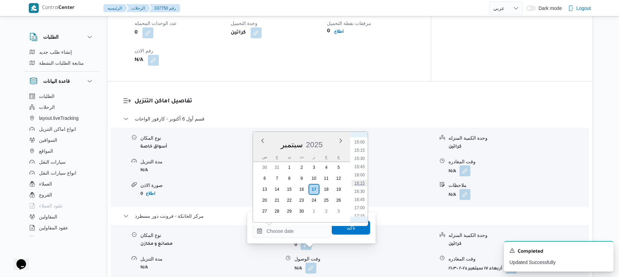
click at [362, 183] on li "16:15" at bounding box center [360, 183] width 16 height 7
type input "١٧/٠٩/٢٠٢٥ ١٦:١٥"
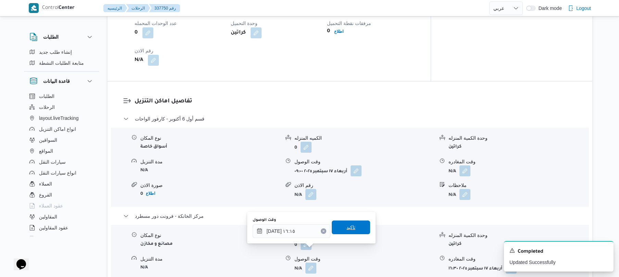
click at [350, 227] on span "تاكيد" at bounding box center [351, 227] width 9 height 8
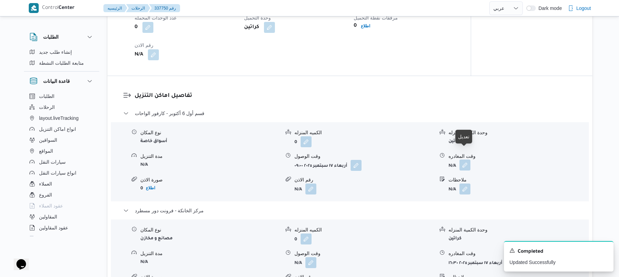
click at [464, 160] on button "button" at bounding box center [465, 165] width 11 height 11
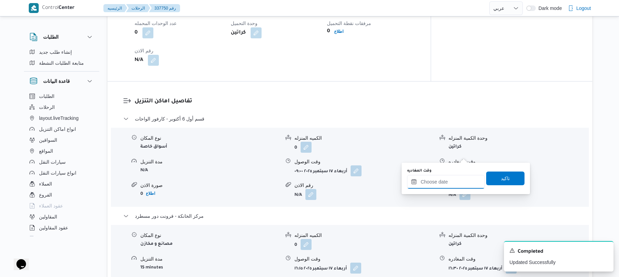
click at [435, 181] on input "وقت المغادره" at bounding box center [446, 182] width 78 height 14
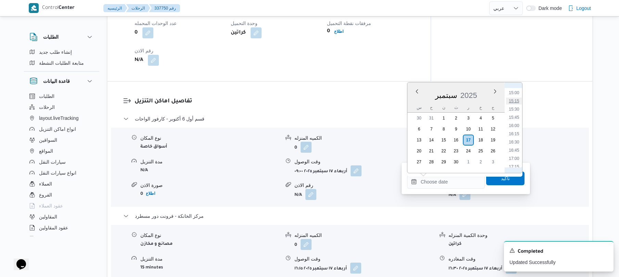
click at [517, 103] on li "15:15" at bounding box center [514, 101] width 16 height 7
type input "١٧/٠٩/٢٠٢٥ ١٥:١٥"
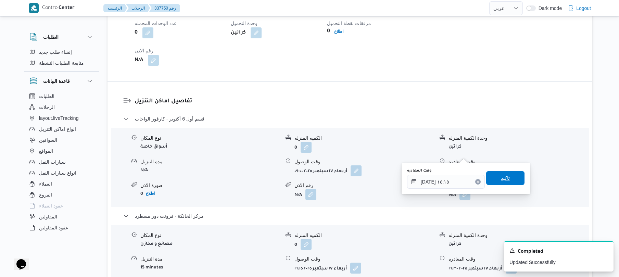
click at [502, 179] on span "تاكيد" at bounding box center [505, 178] width 9 height 8
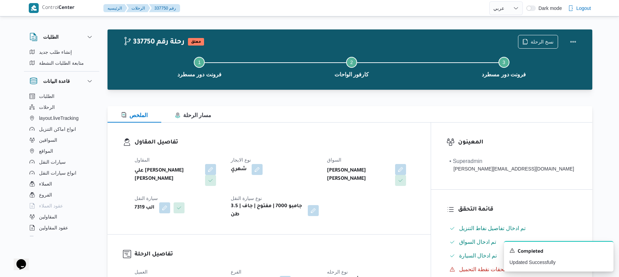
scroll to position [0, 0]
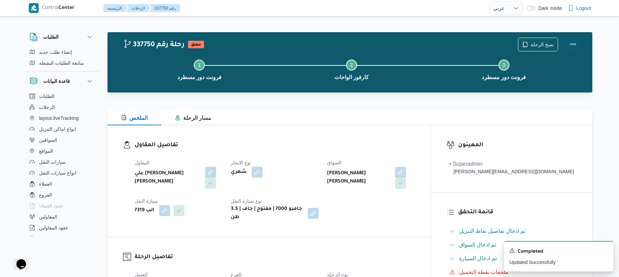
click at [574, 41] on button "Actions" at bounding box center [574, 44] width 14 height 14
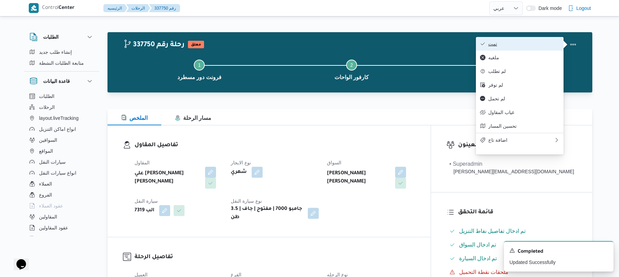
click at [534, 45] on span "تمت" at bounding box center [524, 43] width 71 height 5
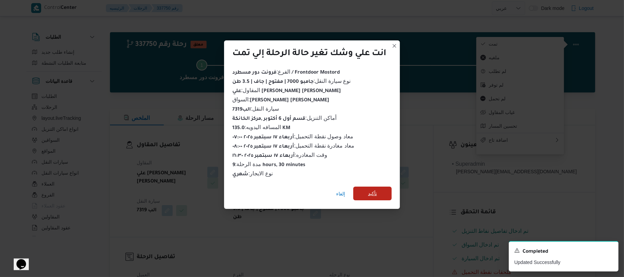
click at [376, 189] on span "تأكيد" at bounding box center [372, 193] width 9 height 8
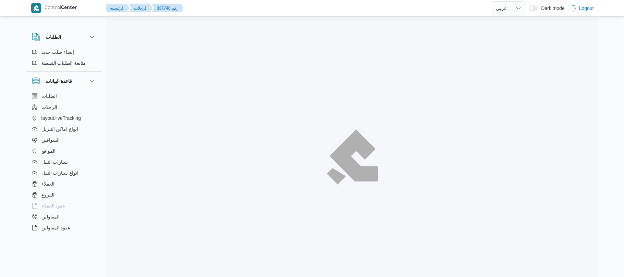
select select "ar"
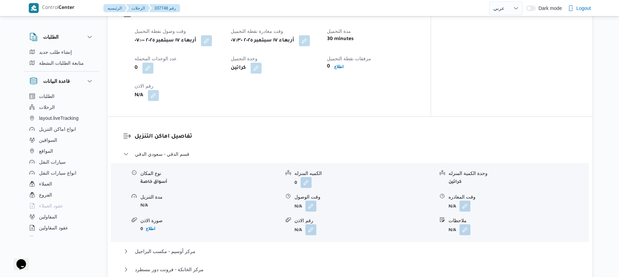
scroll to position [493, 0]
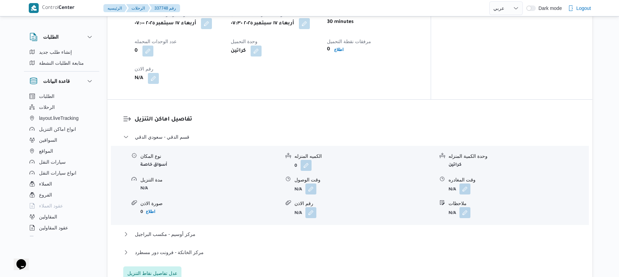
click at [390, 115] on h3 "تفاصيل اماكن التنزيل" at bounding box center [356, 119] width 443 height 9
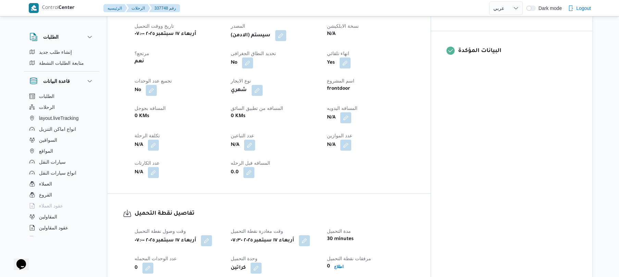
scroll to position [274, 0]
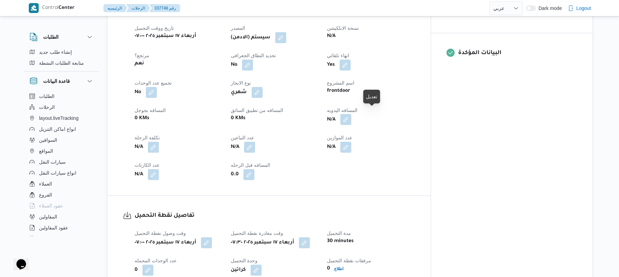
click at [352, 116] on button "button" at bounding box center [346, 119] width 11 height 11
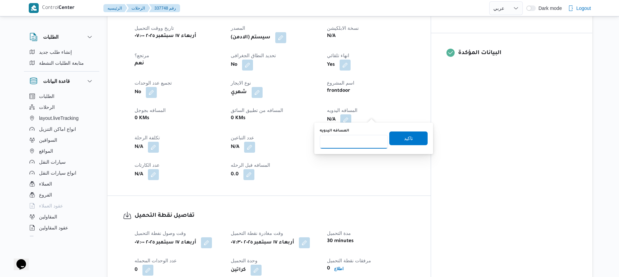
click at [354, 137] on input "المسافه اليدويه" at bounding box center [354, 142] width 68 height 14
type input "90"
click at [399, 136] on span "تاكيد" at bounding box center [409, 138] width 38 height 14
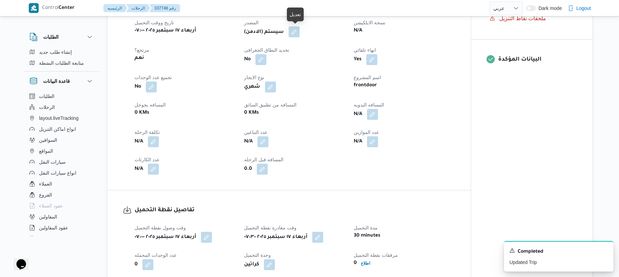
click at [297, 33] on button "button" at bounding box center [294, 31] width 11 height 11
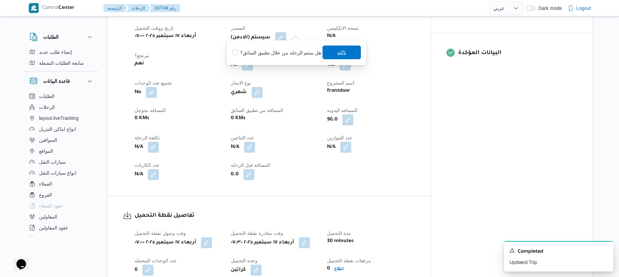
click at [332, 49] on span "تاكيد" at bounding box center [342, 53] width 38 height 14
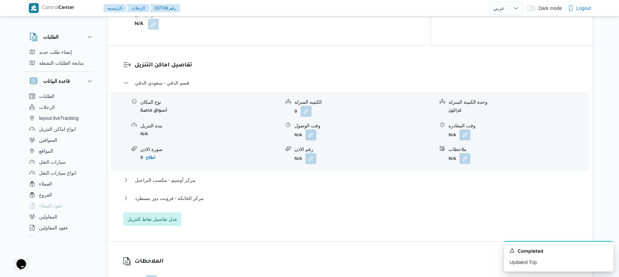
scroll to position [548, 0]
click at [311, 129] on button "button" at bounding box center [311, 133] width 11 height 11
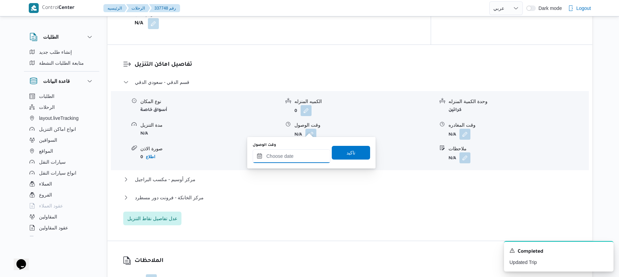
click at [284, 157] on input "وقت الوصول" at bounding box center [292, 156] width 78 height 14
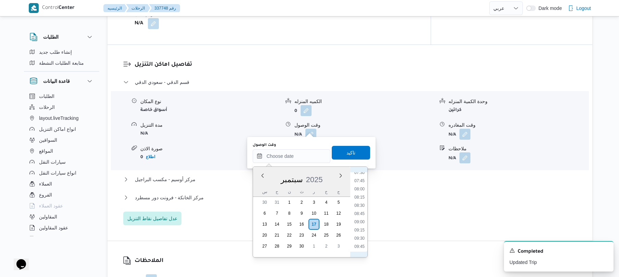
scroll to position [224, 0]
click at [362, 223] on li "08:15" at bounding box center [360, 223] width 16 height 7
type input "[DATE] ٠٨:١٥"
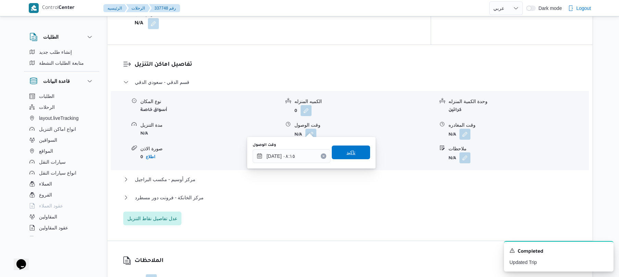
click at [351, 150] on span "تاكيد" at bounding box center [351, 152] width 9 height 8
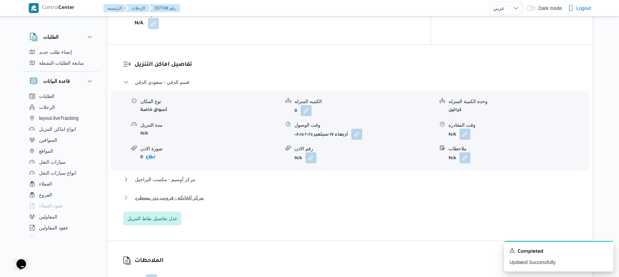
click at [301, 194] on button "مركز الخانكة - فرونت دور مسطرد" at bounding box center [350, 198] width 454 height 8
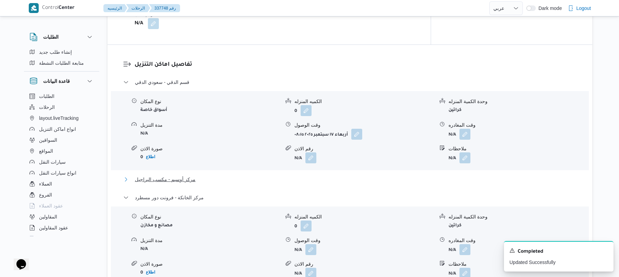
click at [312, 175] on button "مركز أوسيم - مكسب البراجيل" at bounding box center [350, 179] width 454 height 8
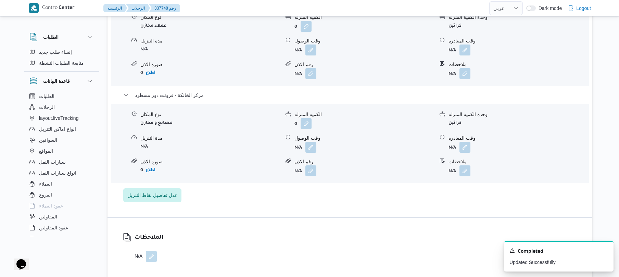
scroll to position [749, 0]
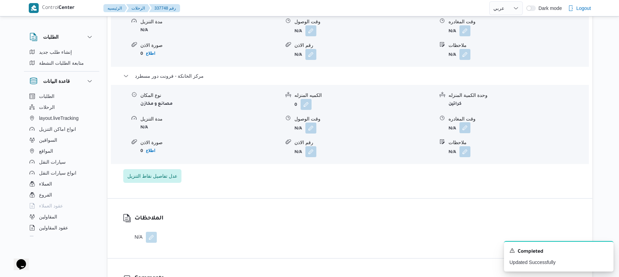
click at [464, 126] on button "button" at bounding box center [465, 127] width 11 height 11
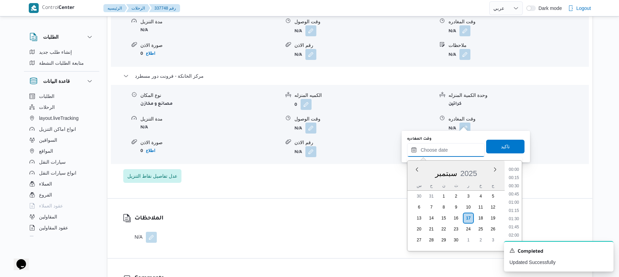
click at [437, 144] on input "وقت المغادره" at bounding box center [446, 150] width 78 height 14
click at [516, 226] on li "16:45" at bounding box center [514, 228] width 16 height 7
type input "١٧/٠٩/٢٠٢٥ ١٦:٤٥"
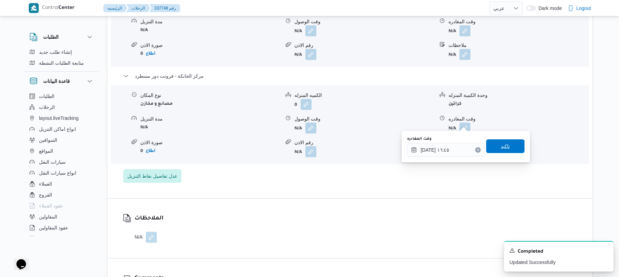
click at [510, 149] on span "تاكيد" at bounding box center [506, 146] width 38 height 14
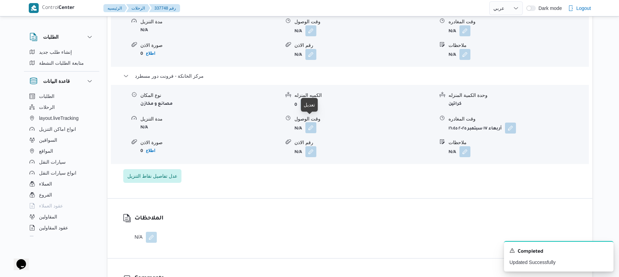
click at [312, 123] on button "button" at bounding box center [311, 127] width 11 height 11
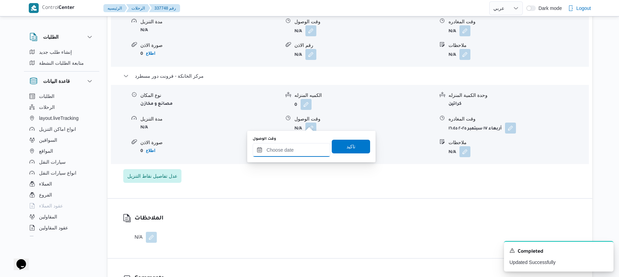
click at [300, 151] on input "وقت الوصول" at bounding box center [292, 150] width 78 height 14
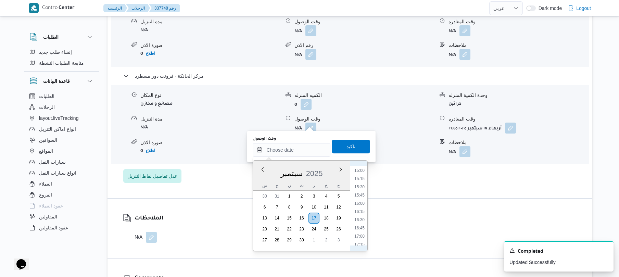
click at [362, 221] on li "16:30" at bounding box center [360, 220] width 16 height 7
type input "١٧/٠٩/٢٠٢٥ ١٦:٣٠"
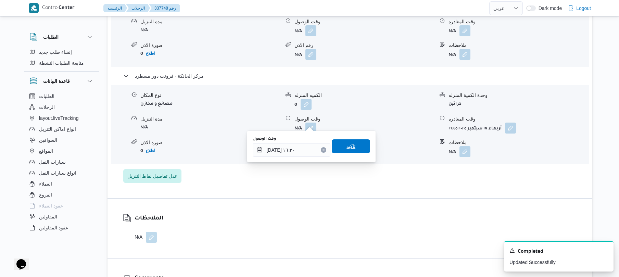
click at [354, 150] on span "تاكيد" at bounding box center [351, 146] width 38 height 14
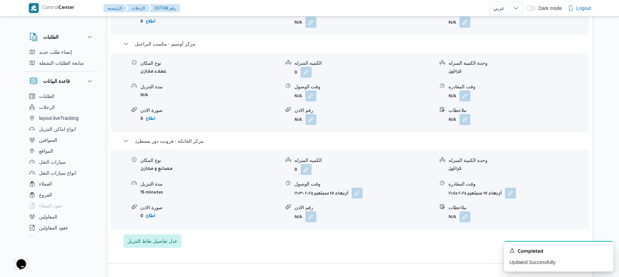
scroll to position [676, 0]
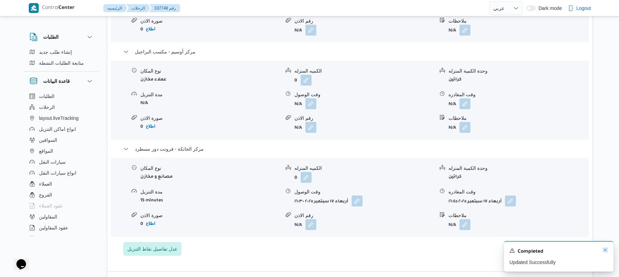
click at [606, 251] on icon "Dismiss toast" at bounding box center [605, 249] width 5 height 5
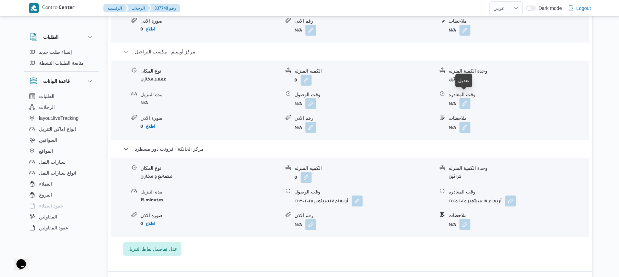
click at [461, 98] on button "button" at bounding box center [465, 103] width 11 height 11
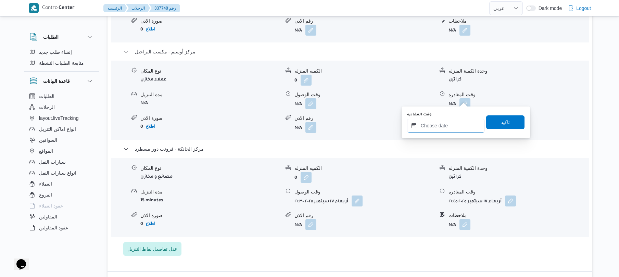
click at [446, 123] on input "وقت المغادره" at bounding box center [446, 126] width 78 height 14
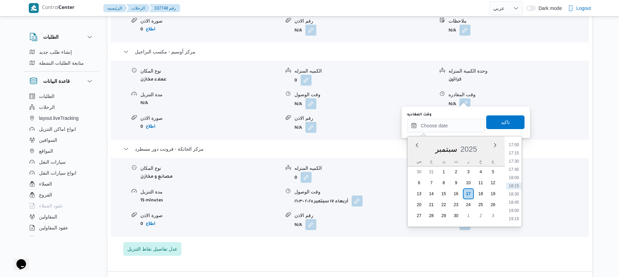
scroll to position [492, 0]
click at [512, 170] on li "15:45" at bounding box center [514, 171] width 16 height 7
type input "[DATE] ١٥:٤٥"
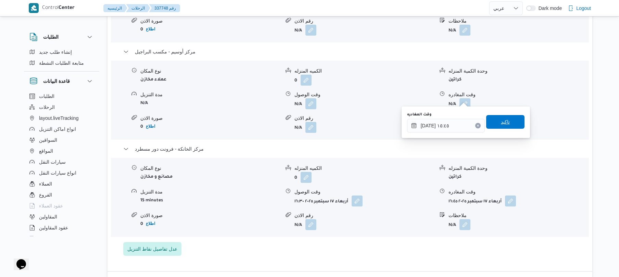
click at [494, 122] on span "تاكيد" at bounding box center [506, 122] width 38 height 14
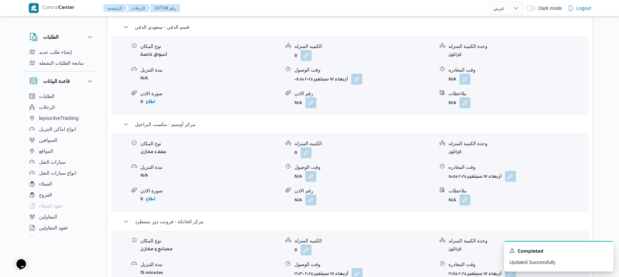
scroll to position [603, 0]
click at [606, 249] on icon "Dismiss toast" at bounding box center [605, 249] width 5 height 5
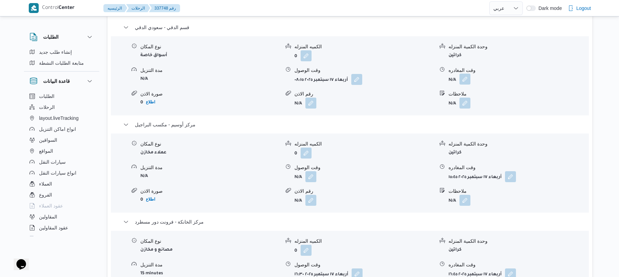
click at [462, 74] on button "button" at bounding box center [465, 79] width 11 height 11
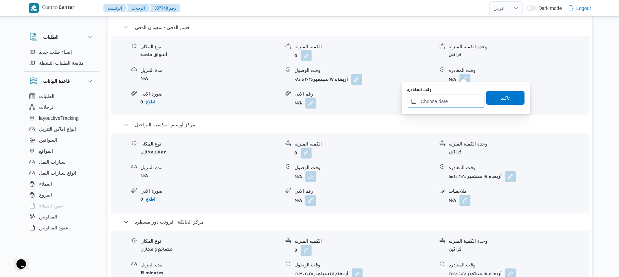
click at [439, 98] on input "وقت المغادره" at bounding box center [446, 102] width 78 height 14
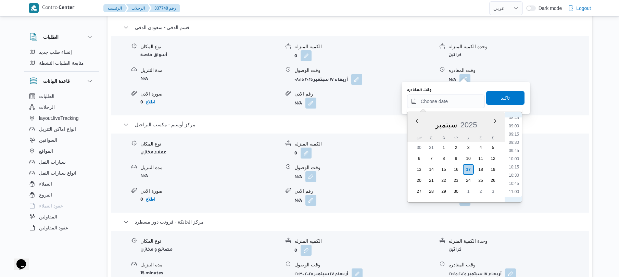
scroll to position [358, 0]
click at [516, 158] on li "12:00" at bounding box center [514, 157] width 16 height 7
type input "١٧/٠٩/٢٠٢٥ ١٢:٠٠"
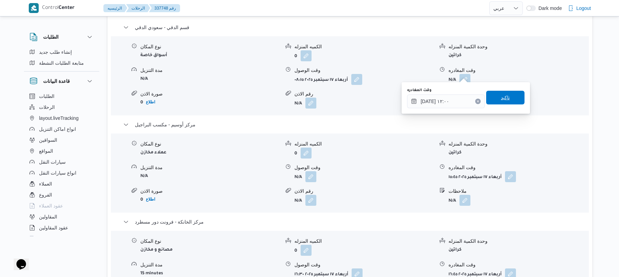
click at [513, 97] on span "تاكيد" at bounding box center [506, 98] width 38 height 14
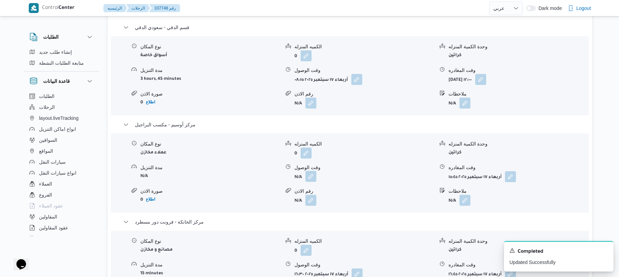
click at [308, 173] on button "button" at bounding box center [311, 176] width 11 height 11
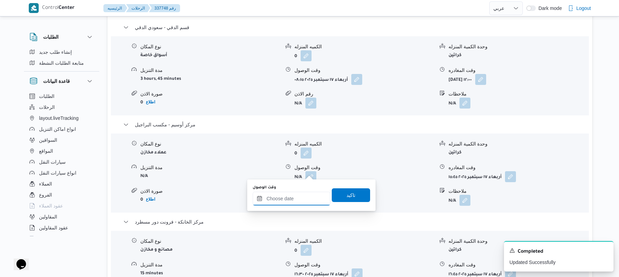
click at [290, 199] on input "وقت الوصول" at bounding box center [292, 199] width 78 height 14
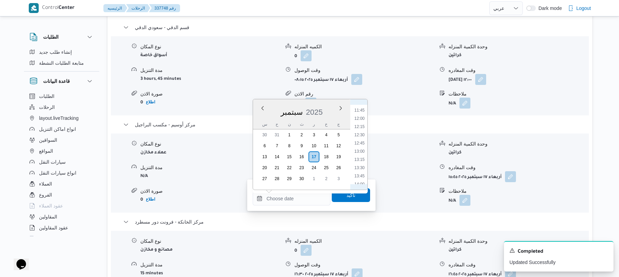
scroll to position [357, 0]
click at [361, 170] on li "12:45" at bounding box center [360, 171] width 16 height 7
type input "١٧/٠٩/٢٠٢٥ ١٢:٤٥"
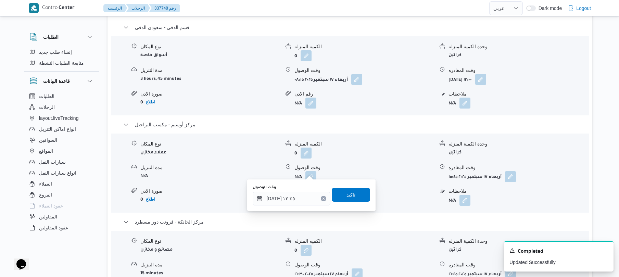
click at [354, 194] on span "تاكيد" at bounding box center [351, 195] width 38 height 14
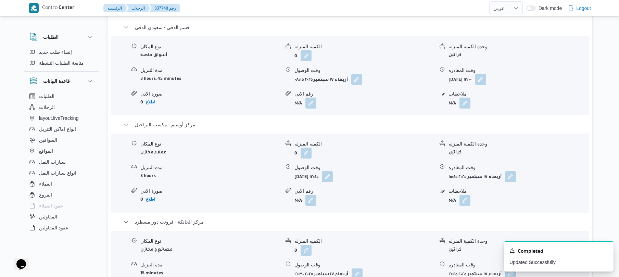
scroll to position [0, 0]
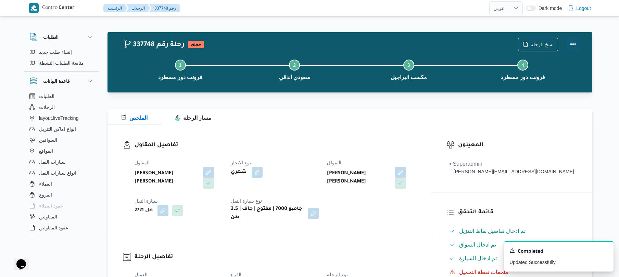
click at [574, 41] on button "Actions" at bounding box center [574, 44] width 14 height 14
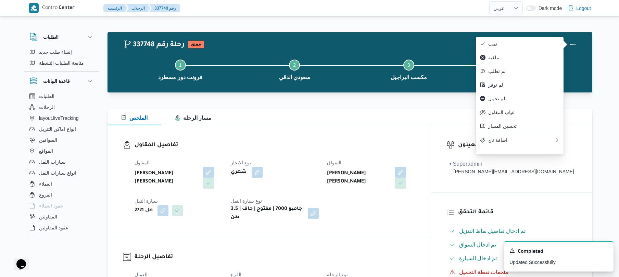
click at [398, 155] on div "المقاول محمد هاني محمد جوده محمود نوع الايجار شهري السواق محمد هاني محمد جودة م…" at bounding box center [275, 190] width 289 height 71
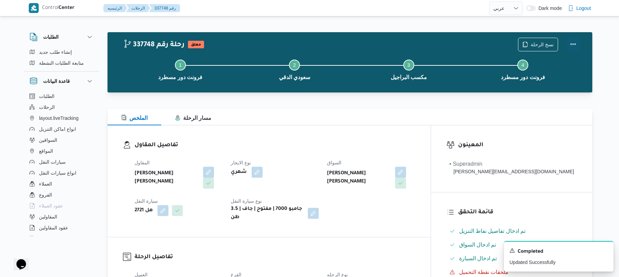
click at [574, 42] on button "Actions" at bounding box center [574, 44] width 14 height 14
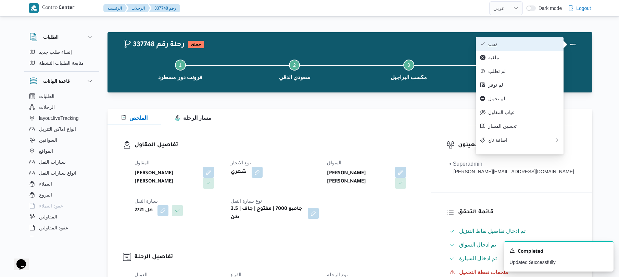
click at [544, 45] on span "تمت" at bounding box center [524, 43] width 71 height 5
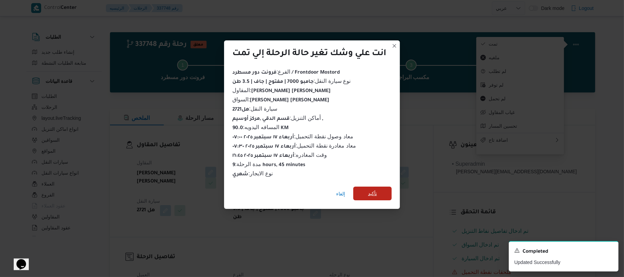
click at [376, 194] on span "تأكيد" at bounding box center [372, 193] width 9 height 8
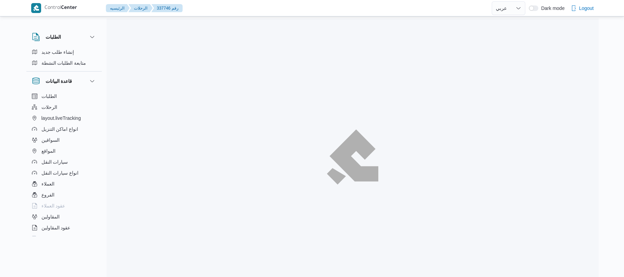
select select "ar"
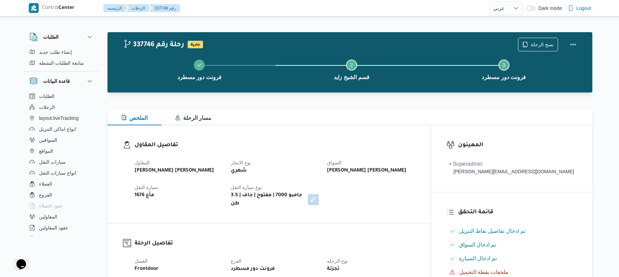
click at [356, 90] on div "فرونت دور مسطرد Step 2 is incomplete 2 قسم الشيخ زايد Step 3 is incomplete 3 فر…" at bounding box center [351, 69] width 465 height 44
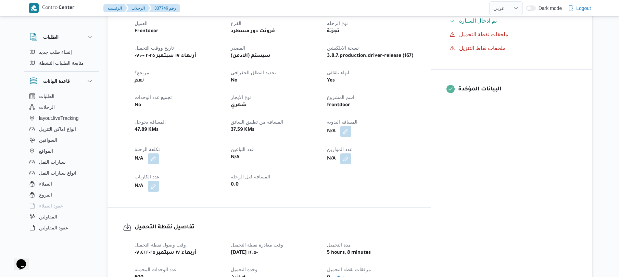
scroll to position [256, 0]
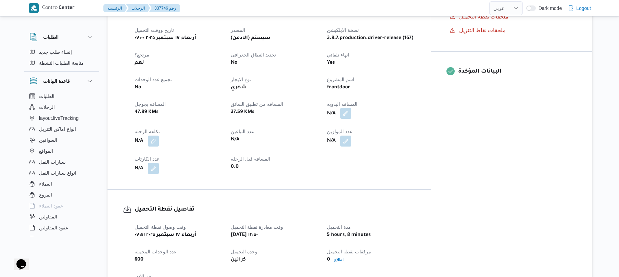
click at [352, 109] on button "button" at bounding box center [346, 113] width 11 height 11
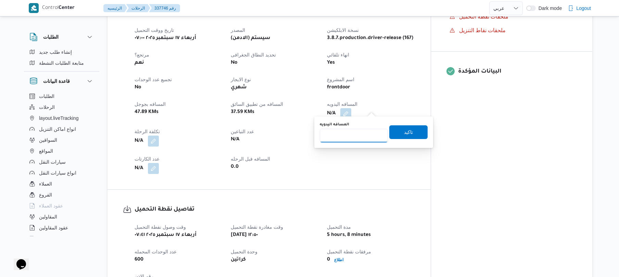
click at [355, 137] on input "المسافه اليدويه" at bounding box center [354, 136] width 68 height 14
type input "130"
click at [397, 137] on span "تاكيد" at bounding box center [409, 132] width 38 height 14
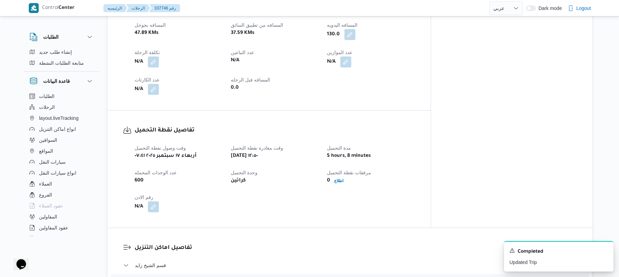
scroll to position [346, 0]
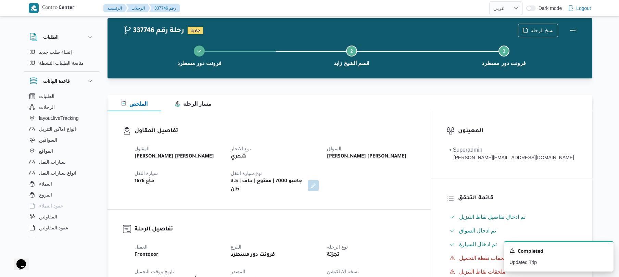
scroll to position [0, 0]
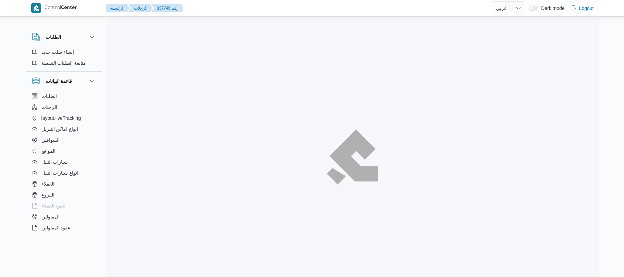
select select "ar"
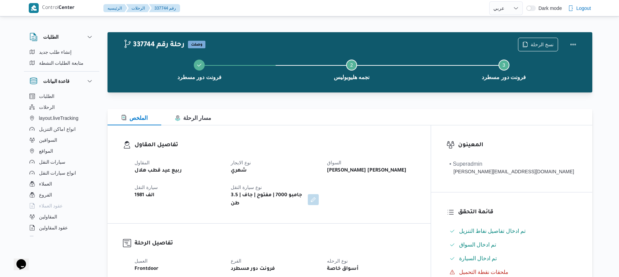
click at [336, 157] on div "المقاول ربيع عيد قطب هلال نوع الايجار شهري [PERSON_NAME] [PERSON_NAME] سيارة ال…" at bounding box center [275, 184] width 289 height 58
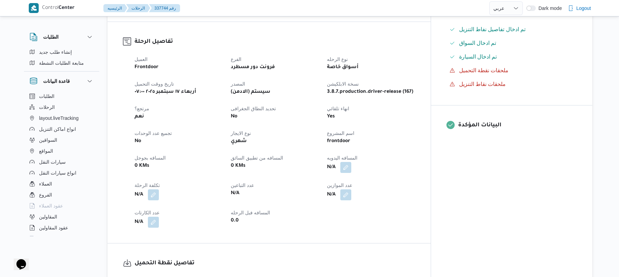
scroll to position [201, 0]
click at [352, 164] on button "button" at bounding box center [346, 168] width 11 height 11
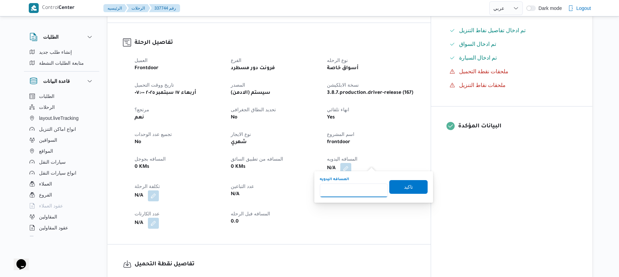
click at [353, 188] on input "المسافه اليدويه" at bounding box center [354, 191] width 68 height 14
type input "70"
click at [391, 187] on span "تاكيد" at bounding box center [409, 187] width 38 height 14
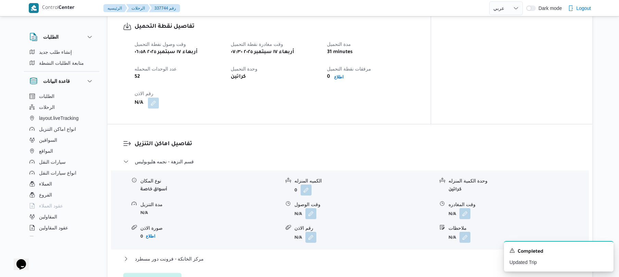
scroll to position [457, 0]
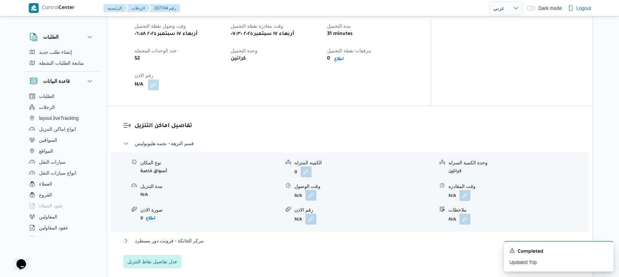
click at [311, 190] on button "button" at bounding box center [311, 195] width 11 height 11
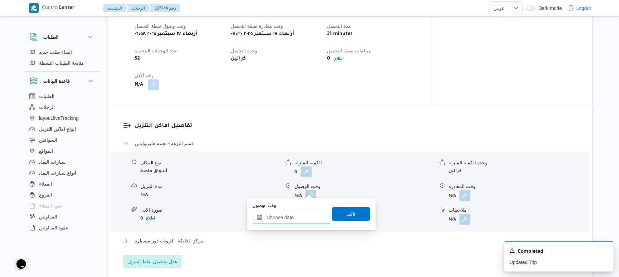
click at [294, 214] on input "وقت الوصول" at bounding box center [292, 218] width 78 height 14
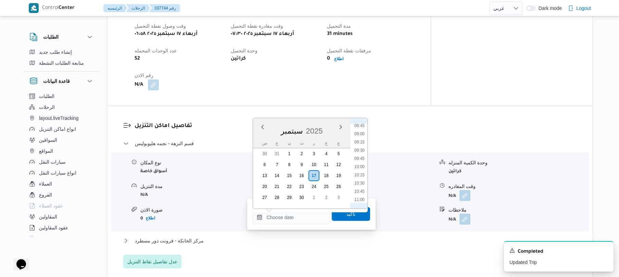
scroll to position [221, 0]
click at [361, 168] on li "08:00" at bounding box center [360, 168] width 16 height 7
type input "١٧/٠٩/٢٠٢٥ ٠٨:٠٠"
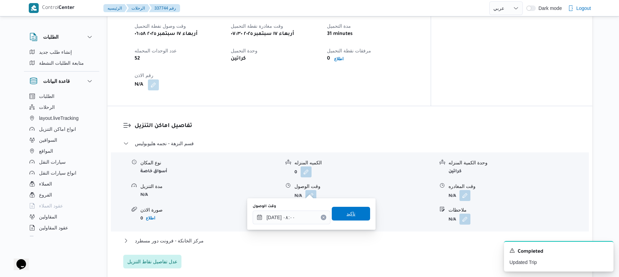
click at [340, 214] on span "تاكيد" at bounding box center [351, 214] width 38 height 14
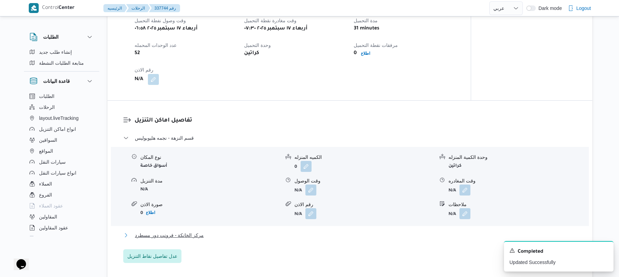
click at [299, 233] on button "مركز الخانكة - فرونت دور مسطرد" at bounding box center [350, 235] width 454 height 8
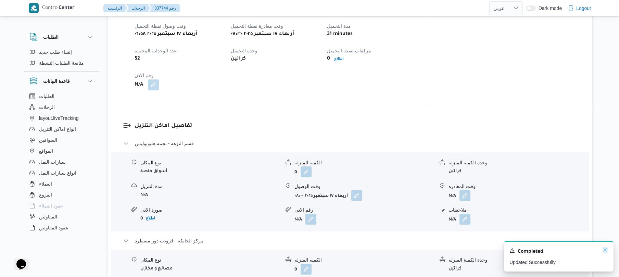
click at [605, 251] on icon "Dismiss toast" at bounding box center [605, 249] width 5 height 5
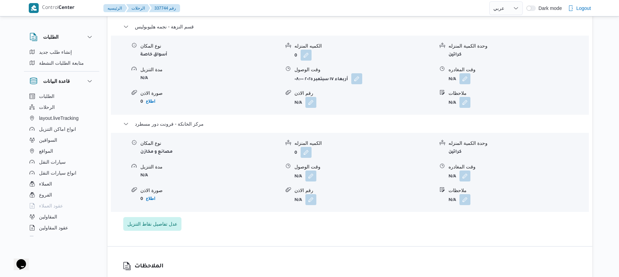
scroll to position [603, 0]
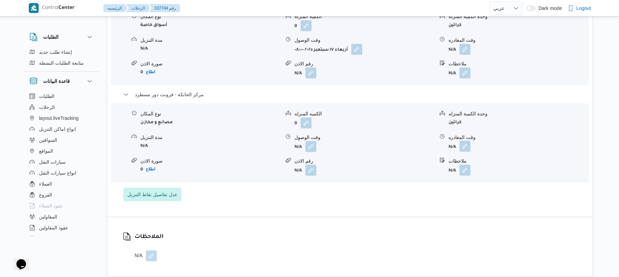
click at [466, 141] on button "button" at bounding box center [465, 146] width 11 height 11
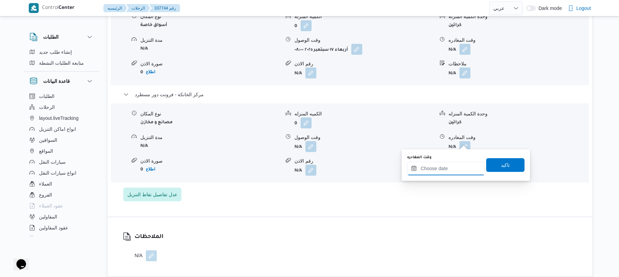
click at [439, 167] on input "وقت المغادره" at bounding box center [446, 169] width 78 height 14
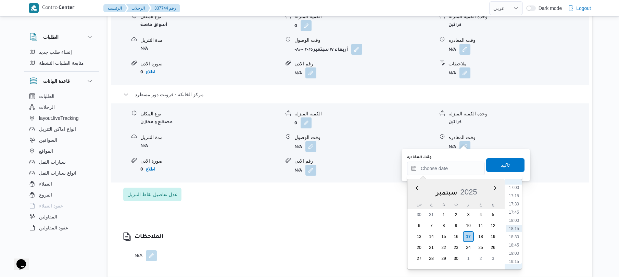
scroll to position [492, 0]
click at [517, 221] on li "16:00" at bounding box center [514, 222] width 16 height 7
type input "١٧/٠٩/٢٠٢٥ ١٦:٠٠"
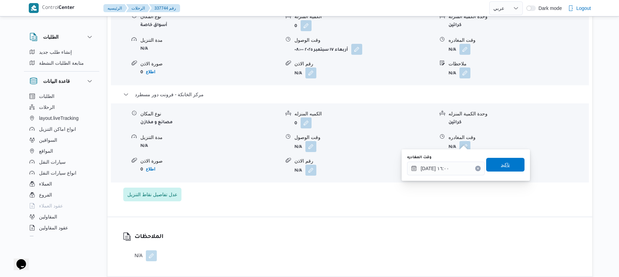
click at [504, 164] on span "تاكيد" at bounding box center [505, 165] width 9 height 8
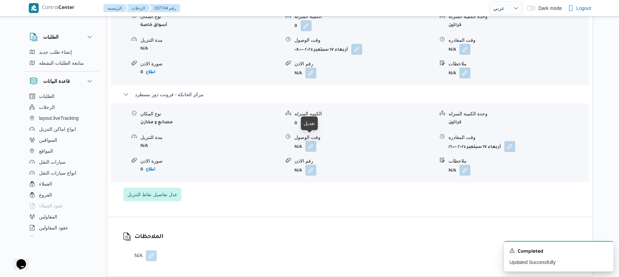
click at [308, 143] on button "button" at bounding box center [311, 146] width 11 height 11
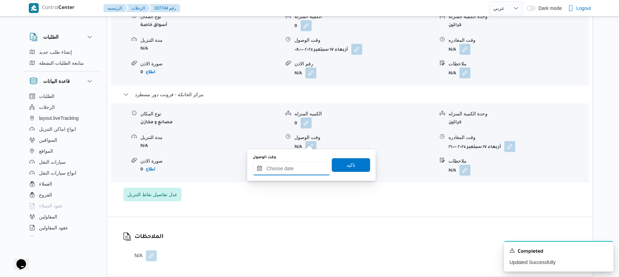
click at [294, 168] on input "وقت الوصول" at bounding box center [292, 169] width 78 height 14
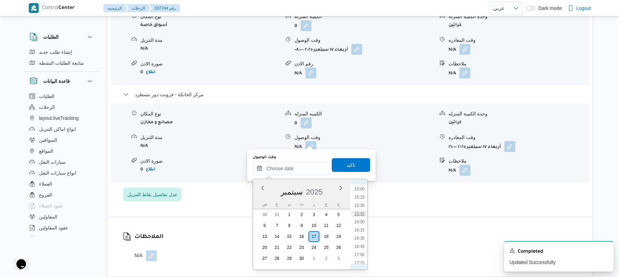
click at [362, 212] on li "15:45" at bounding box center [360, 213] width 16 height 7
type input "١٧/٠٩/٢٠٢٥ ١٥:٤٥"
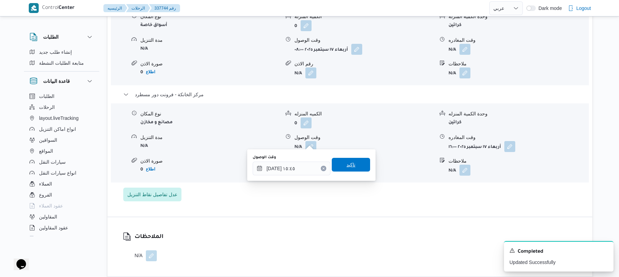
click at [357, 165] on span "تاكيد" at bounding box center [351, 165] width 38 height 14
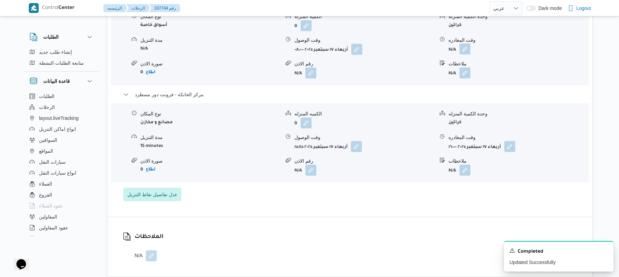
click at [465, 45] on button "button" at bounding box center [465, 49] width 11 height 11
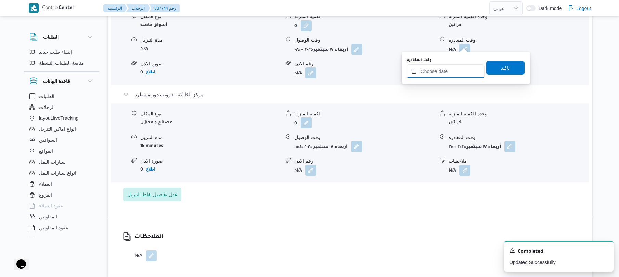
drag, startPoint x: 444, startPoint y: 73, endPoint x: 450, endPoint y: 73, distance: 5.1
click at [444, 73] on input "وقت المغادره" at bounding box center [446, 71] width 78 height 14
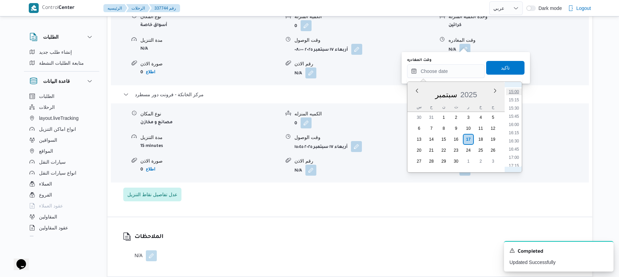
click at [515, 91] on li "15:00" at bounding box center [514, 91] width 16 height 7
type input "١٧/٠٩/٢٠٢٥ ١٥:٠٠"
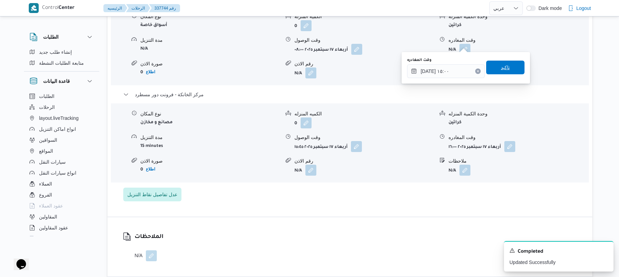
click at [505, 73] on span "تاكيد" at bounding box center [506, 68] width 38 height 14
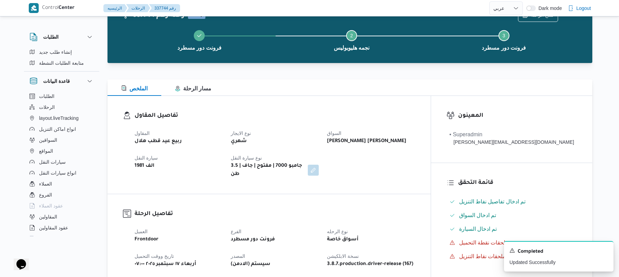
scroll to position [0, 0]
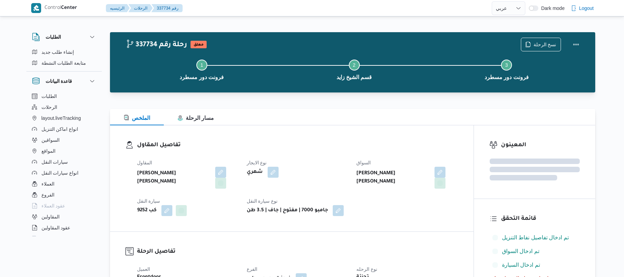
select select "ar"
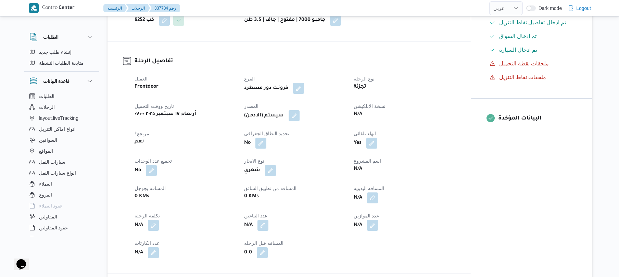
scroll to position [201, 0]
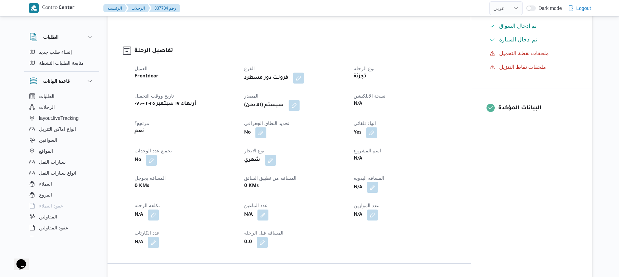
click at [375, 187] on button "button" at bounding box center [372, 187] width 11 height 11
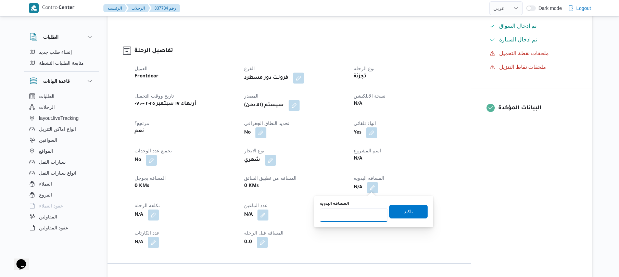
click at [351, 214] on input "المسافه اليدويه" at bounding box center [354, 215] width 68 height 14
type input "130"
click at [404, 210] on span "تاكيد" at bounding box center [408, 211] width 9 height 8
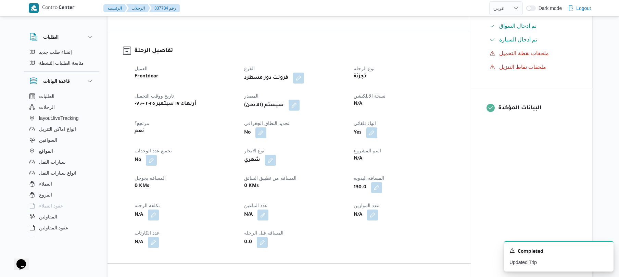
click at [295, 106] on button "button" at bounding box center [294, 105] width 11 height 11
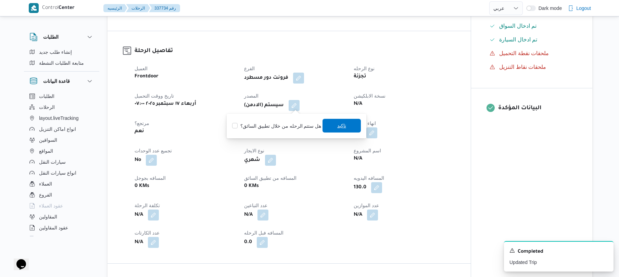
click at [337, 127] on span "تاكيد" at bounding box center [341, 126] width 9 height 8
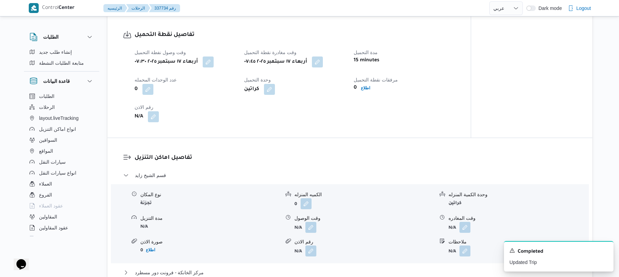
scroll to position [493, 0]
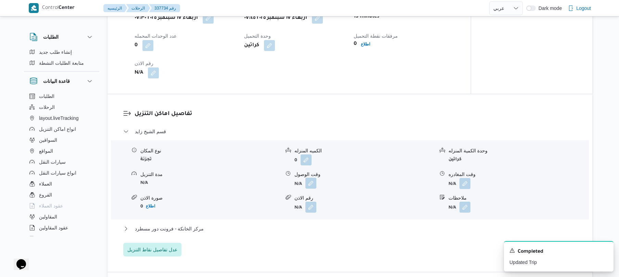
click at [311, 186] on button "button" at bounding box center [311, 183] width 11 height 11
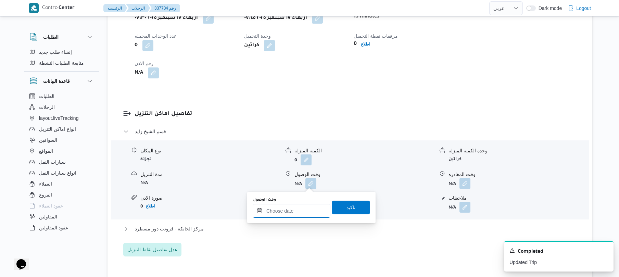
click at [290, 210] on input "وقت الوصول" at bounding box center [292, 211] width 78 height 14
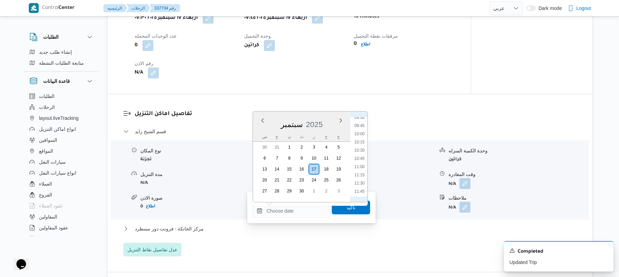
scroll to position [289, 0]
click at [361, 119] on li "08:45" at bounding box center [360, 119] width 16 height 7
type input "١٧/٠٩/٢٠٢٥ ٠٨:٤٥"
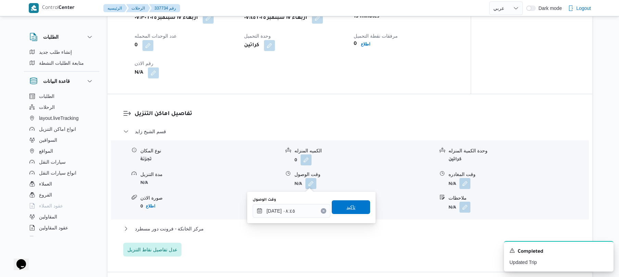
click at [347, 208] on span "تاكيد" at bounding box center [351, 207] width 9 height 8
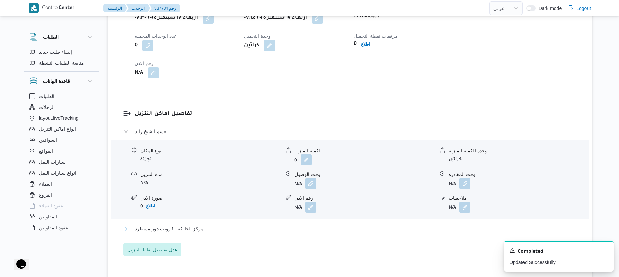
click at [318, 231] on button "مركز الخانكة - فرونت دور مسطرد" at bounding box center [350, 229] width 454 height 8
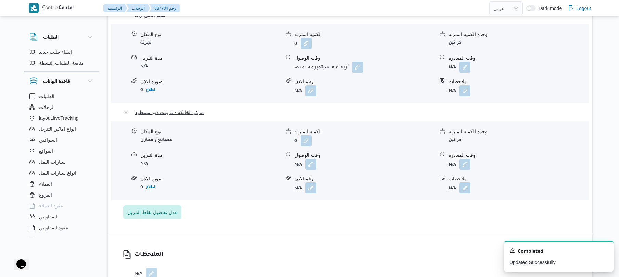
scroll to position [694, 0]
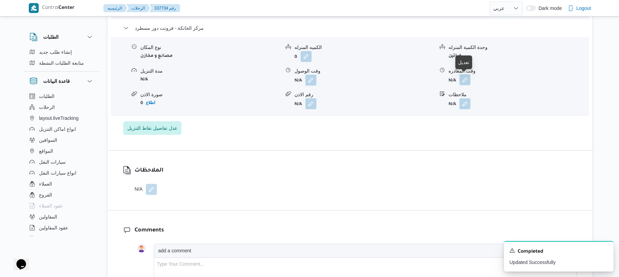
click at [466, 79] on button "button" at bounding box center [465, 79] width 11 height 11
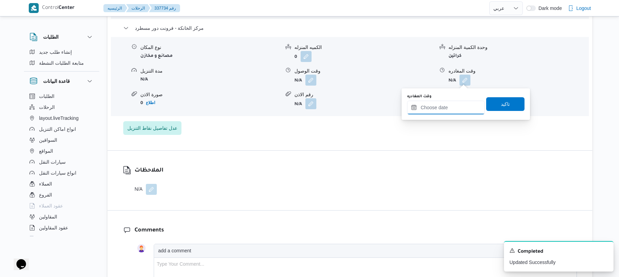
click at [436, 107] on input "وقت المغادره" at bounding box center [446, 108] width 78 height 14
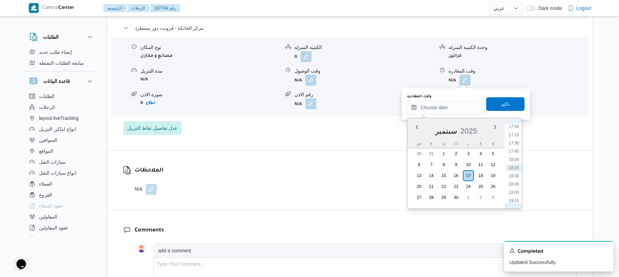
scroll to position [492, 0]
click at [517, 177] on li "16:30" at bounding box center [514, 177] width 16 height 7
type input "١٧/٠٩/٢٠٢٥ ١٦:٣٠"
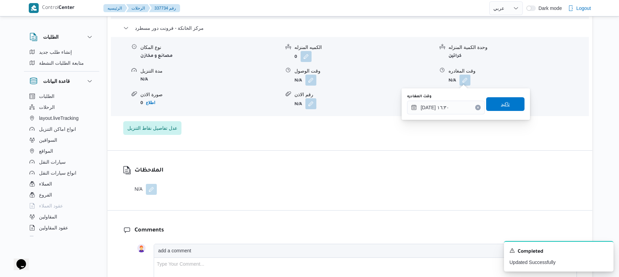
click at [510, 104] on span "تاكيد" at bounding box center [506, 104] width 38 height 14
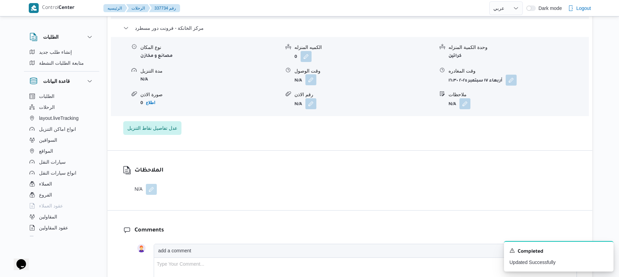
click at [312, 79] on button "button" at bounding box center [311, 79] width 11 height 11
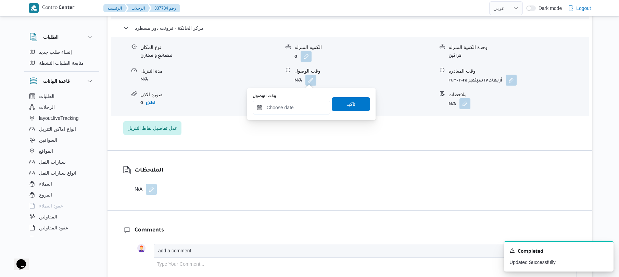
click at [293, 107] on input "وقت الوصول" at bounding box center [292, 108] width 78 height 14
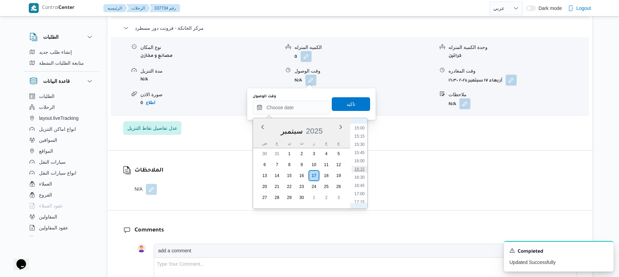
click at [361, 169] on li "16:15" at bounding box center [360, 169] width 16 height 7
type input "١٧/٠٩/٢٠٢٥ ١٦:١٥"
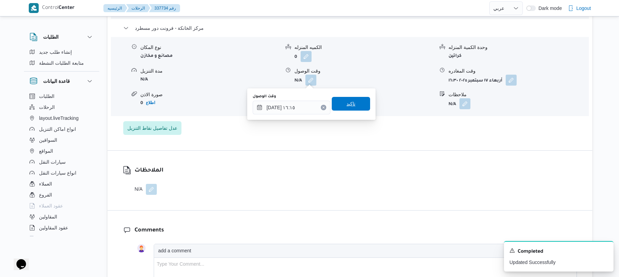
click at [356, 104] on span "تاكيد" at bounding box center [351, 104] width 38 height 14
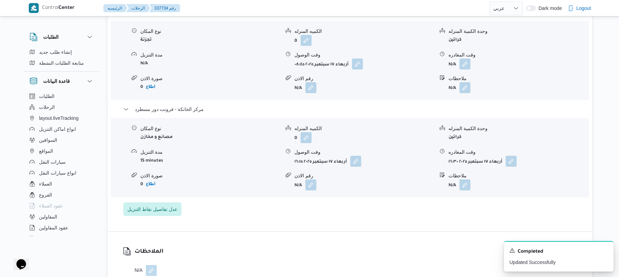
scroll to position [603, 0]
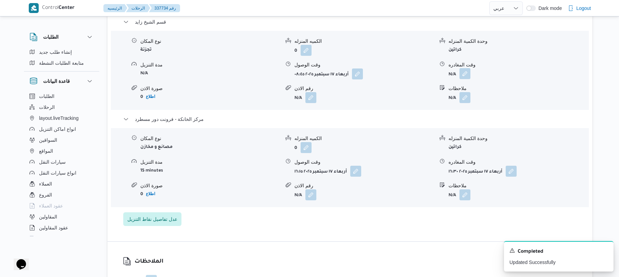
click at [466, 73] on button "button" at bounding box center [465, 73] width 11 height 11
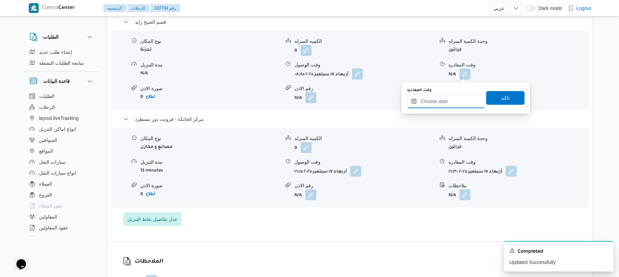
click at [444, 99] on input "وقت المغادره" at bounding box center [446, 102] width 78 height 14
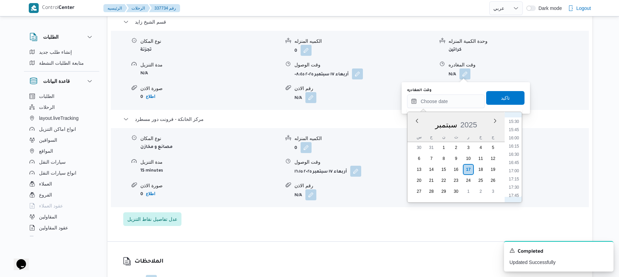
scroll to position [492, 0]
click at [511, 128] on li "15:15" at bounding box center [514, 130] width 16 height 7
type input "[DATE] ١٥:١٥"
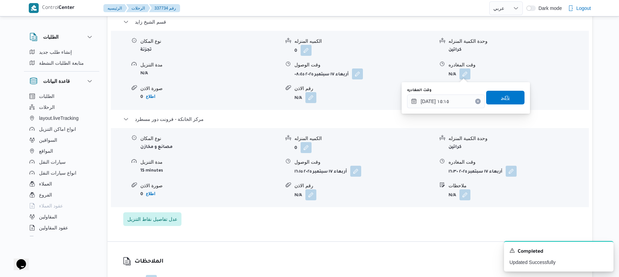
click at [507, 101] on span "تاكيد" at bounding box center [506, 98] width 38 height 14
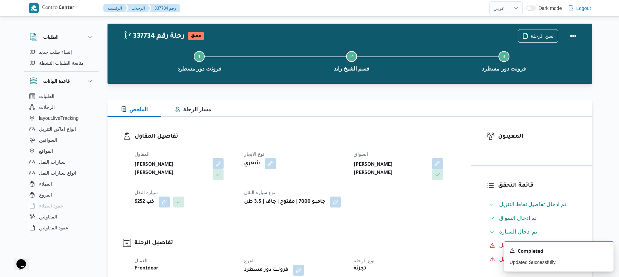
scroll to position [0, 0]
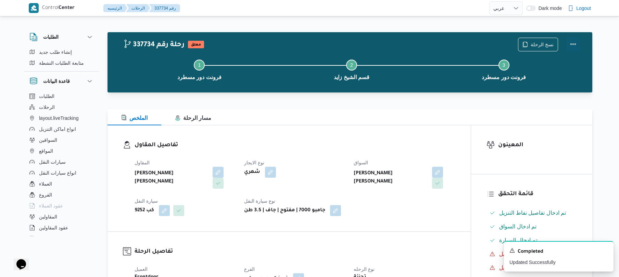
click at [572, 48] on button "Actions" at bounding box center [574, 44] width 14 height 14
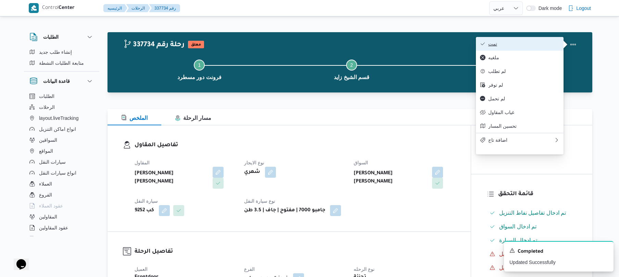
click at [551, 47] on span "تمت" at bounding box center [524, 43] width 71 height 5
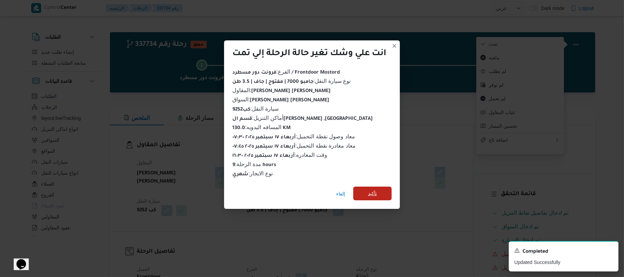
click at [380, 189] on span "تأكيد" at bounding box center [372, 194] width 38 height 14
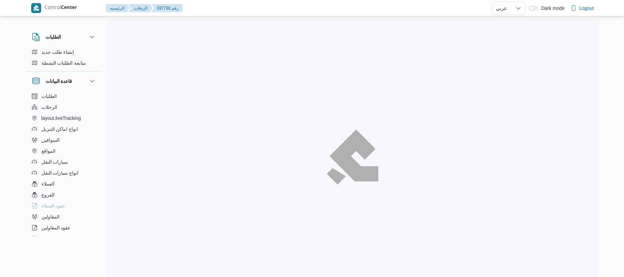
select select "ar"
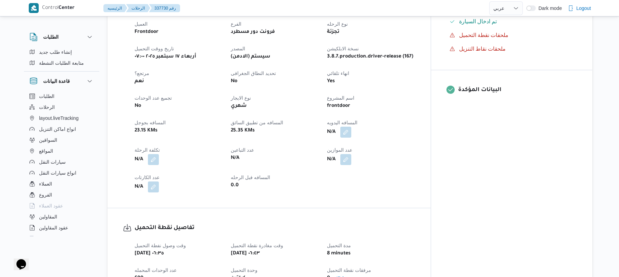
scroll to position [237, 0]
click at [352, 130] on button "button" at bounding box center [346, 131] width 11 height 11
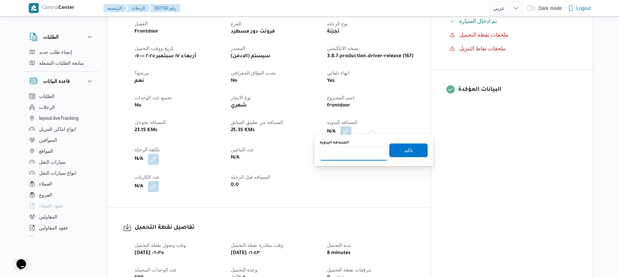
click at [357, 153] on input "المسافه اليدويه" at bounding box center [354, 154] width 68 height 14
type input "70"
click at [398, 151] on span "تاكيد" at bounding box center [409, 150] width 38 height 14
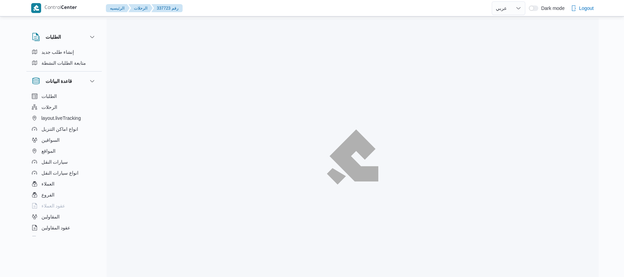
select select "ar"
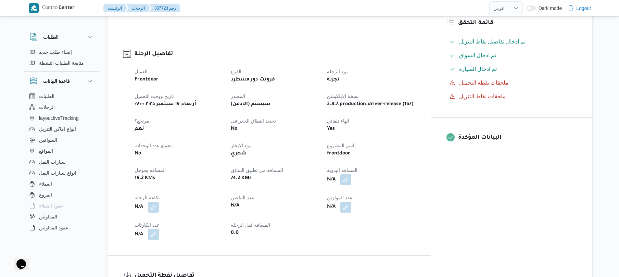
scroll to position [201, 0]
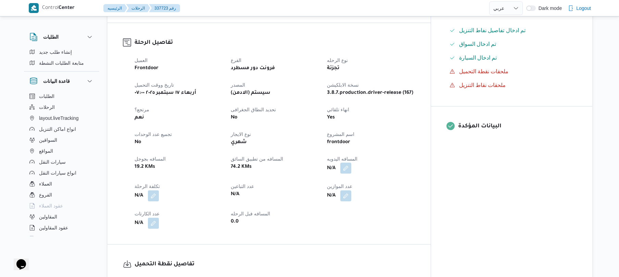
click at [352, 163] on button "button" at bounding box center [346, 168] width 11 height 11
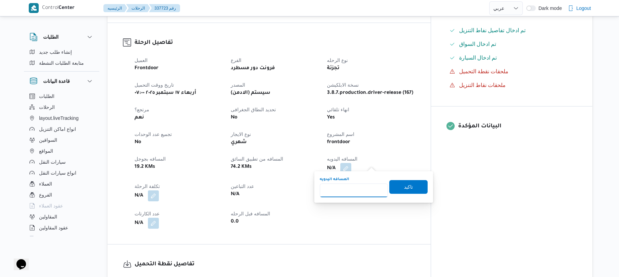
click at [355, 186] on input "المسافه اليدويه" at bounding box center [354, 191] width 68 height 14
type input "120"
click at [404, 188] on span "تاكيد" at bounding box center [408, 187] width 9 height 8
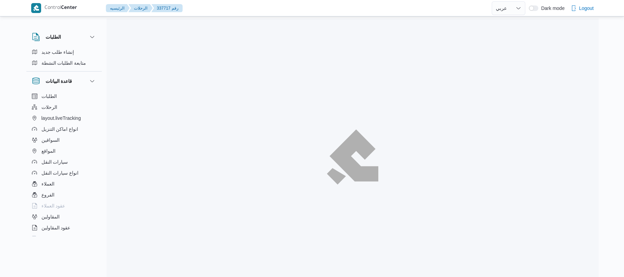
select select "ar"
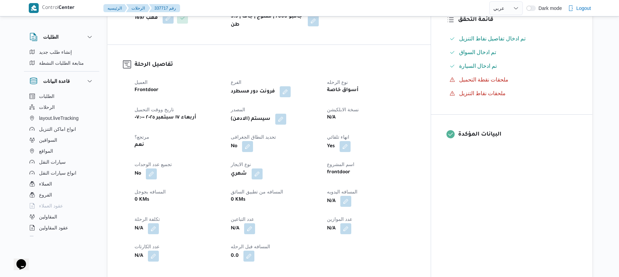
scroll to position [219, 0]
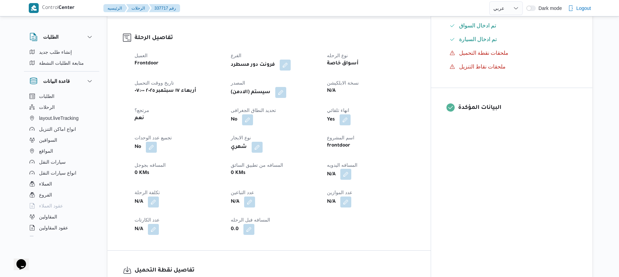
click at [352, 169] on button "button" at bounding box center [346, 174] width 11 height 11
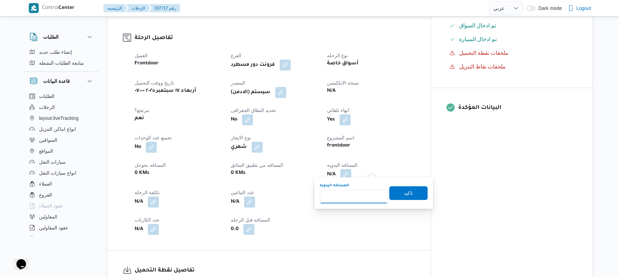
click at [357, 191] on input "المسافه اليدويه" at bounding box center [354, 197] width 68 height 14
type input "120"
click at [390, 189] on span "تاكيد" at bounding box center [409, 193] width 38 height 14
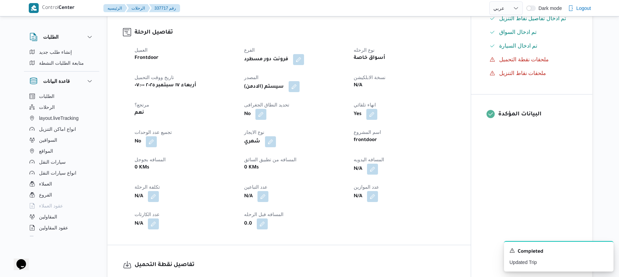
click at [295, 84] on button "button" at bounding box center [294, 86] width 11 height 11
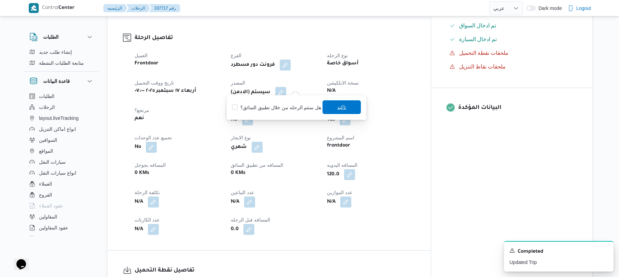
click at [334, 108] on span "تاكيد" at bounding box center [342, 107] width 38 height 14
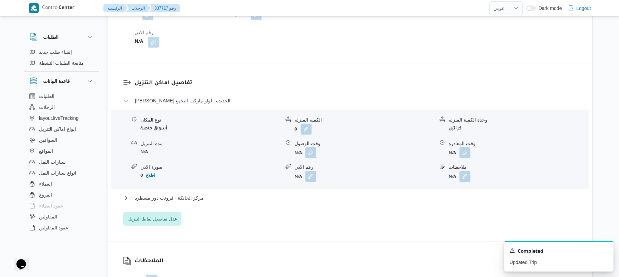
scroll to position [548, 0]
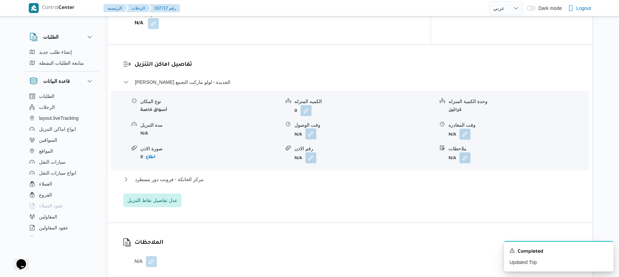
click at [312, 128] on button "button" at bounding box center [311, 133] width 11 height 11
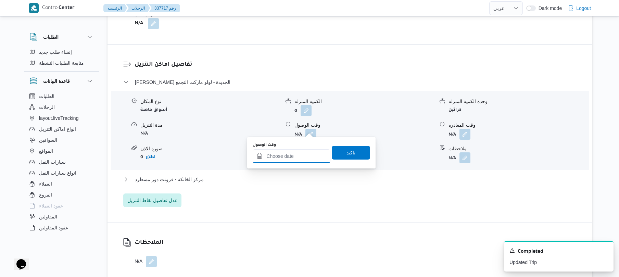
click at [292, 159] on input "وقت الوصول" at bounding box center [292, 156] width 78 height 14
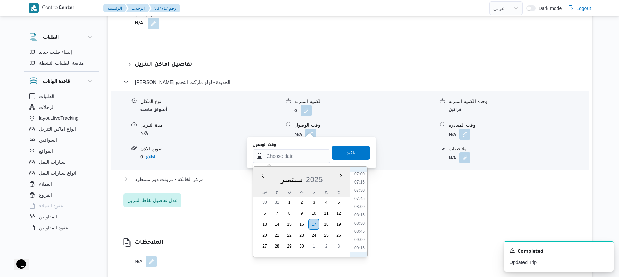
scroll to position [299, 0]
click at [362, 199] on li "09:45" at bounding box center [360, 197] width 16 height 7
type input "١٧/٠٩/٢٠٢٥ ٠٩:٤٥"
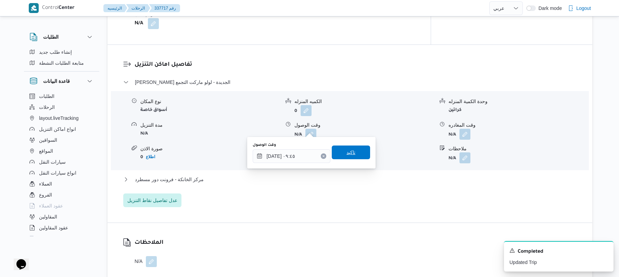
click at [354, 153] on span "تاكيد" at bounding box center [351, 153] width 38 height 14
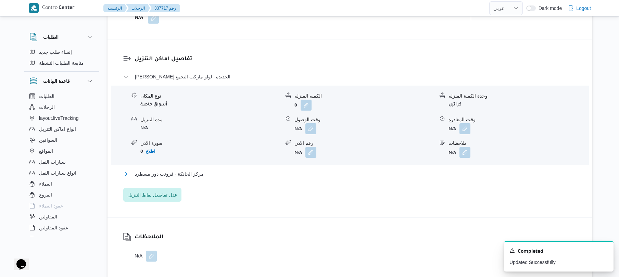
click at [320, 173] on button "مركز الخانكة - فرونت دور مسطرد" at bounding box center [350, 174] width 454 height 8
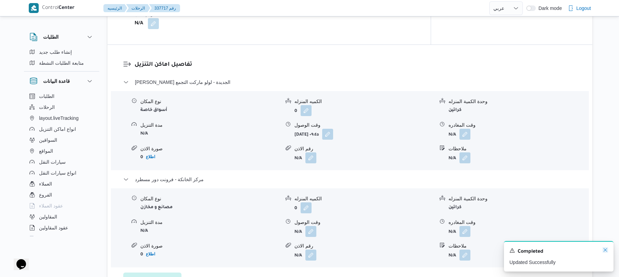
click at [606, 251] on icon "Dismiss toast" at bounding box center [605, 249] width 3 height 3
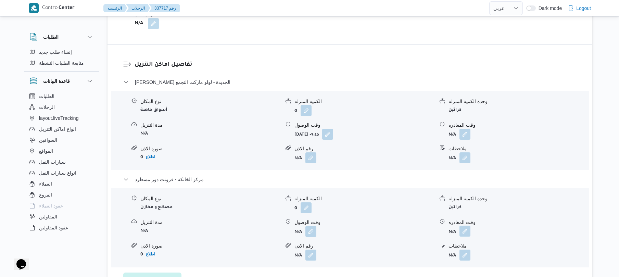
click at [466, 226] on button "button" at bounding box center [465, 231] width 11 height 11
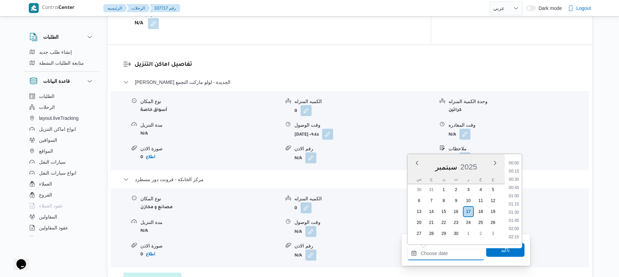
click at [437, 253] on input "وقت المغادره" at bounding box center [446, 254] width 78 height 14
click at [517, 204] on li "16:30" at bounding box center [514, 205] width 16 height 7
type input "[DATE] ١٦:٣٠"
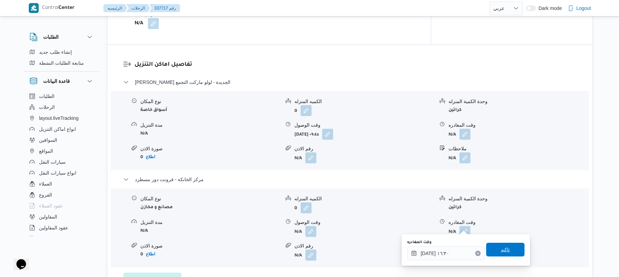
click at [501, 251] on span "تاكيد" at bounding box center [505, 250] width 9 height 8
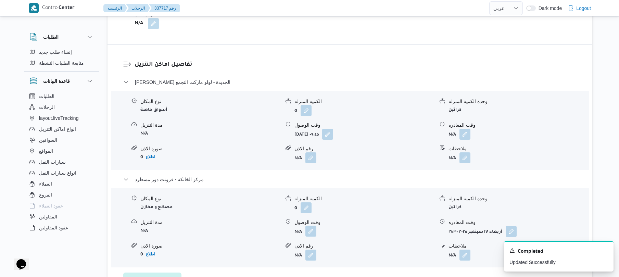
click at [311, 227] on button "button" at bounding box center [311, 231] width 11 height 11
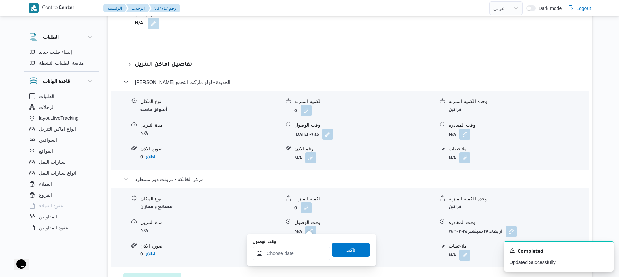
click at [288, 254] on input "وقت الوصول" at bounding box center [292, 254] width 78 height 14
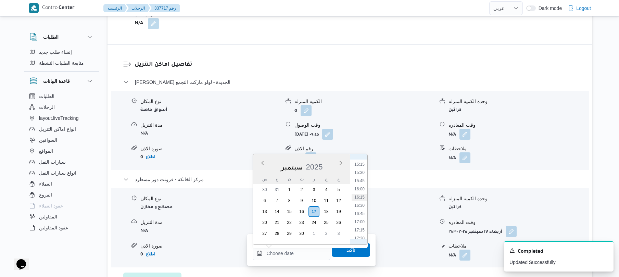
click at [361, 197] on li "16:15" at bounding box center [360, 197] width 16 height 7
type input "[DATE] ١٦:١٥"
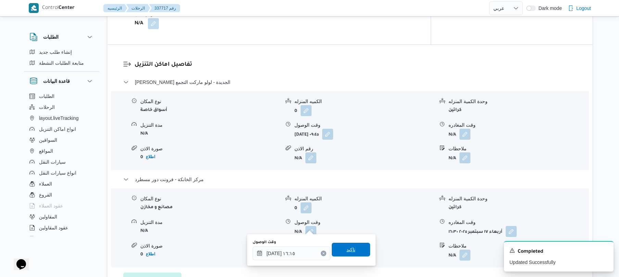
click at [354, 248] on span "تاكيد" at bounding box center [351, 250] width 38 height 14
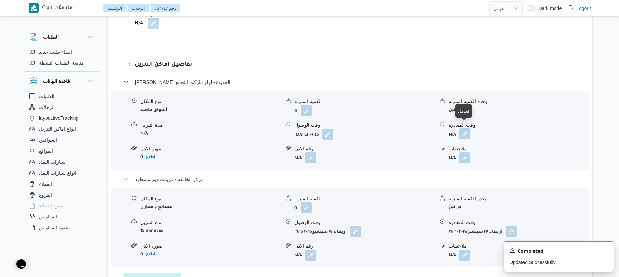
click at [467, 128] on button "button" at bounding box center [465, 133] width 11 height 11
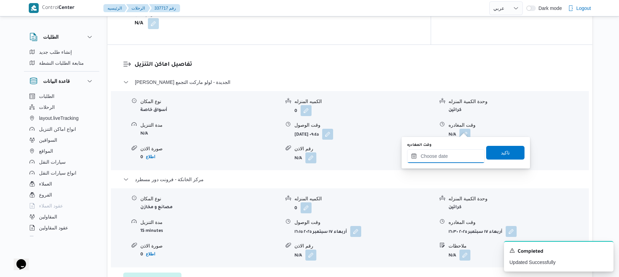
click at [443, 158] on input "وقت المغادره" at bounding box center [446, 156] width 78 height 14
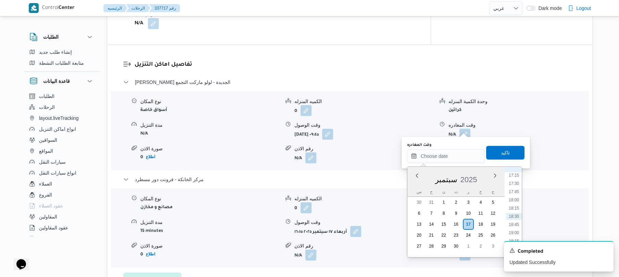
scroll to position [501, 0]
click at [514, 185] on li "15:30" at bounding box center [514, 185] width 16 height 7
type input "[DATE] ١٥:٣٠"
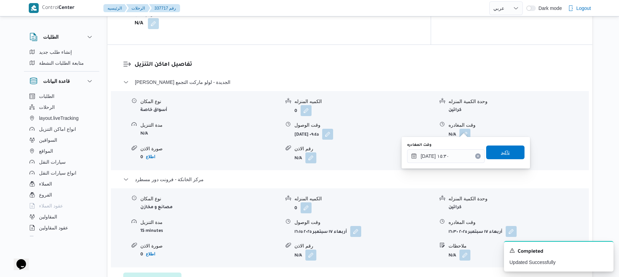
click at [509, 157] on span "تاكيد" at bounding box center [506, 153] width 38 height 14
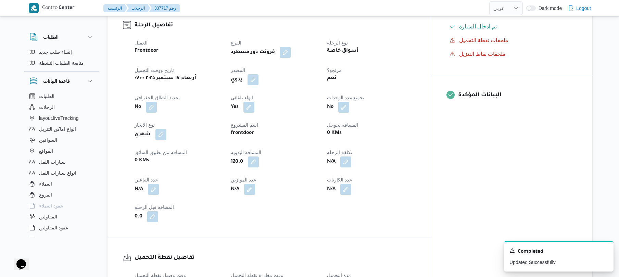
scroll to position [0, 0]
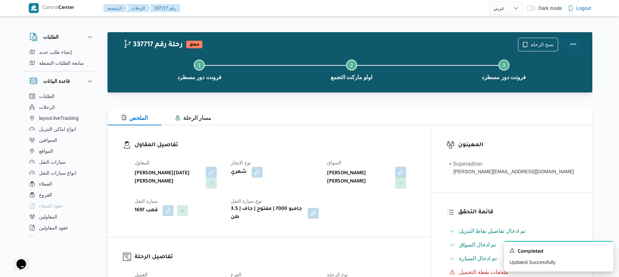
click at [572, 47] on button "Actions" at bounding box center [574, 44] width 14 height 14
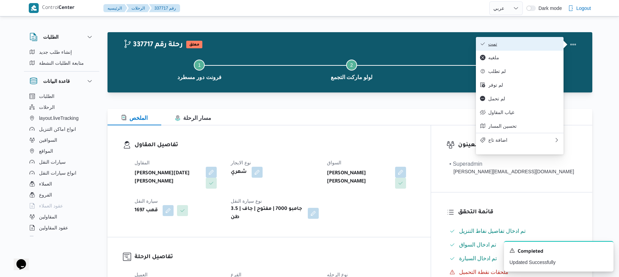
click at [518, 45] on span "تمت" at bounding box center [524, 43] width 71 height 5
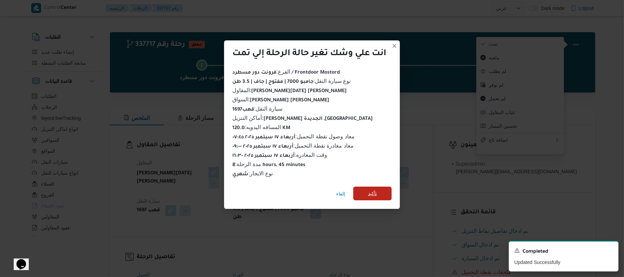
click at [380, 187] on span "تأكيد" at bounding box center [372, 194] width 38 height 14
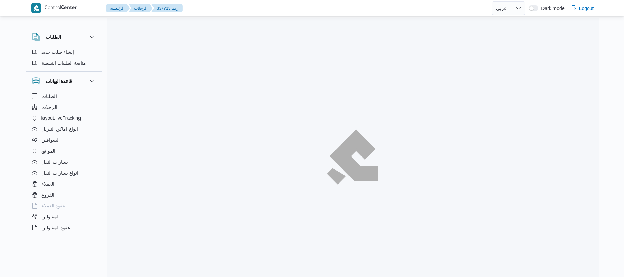
select select "ar"
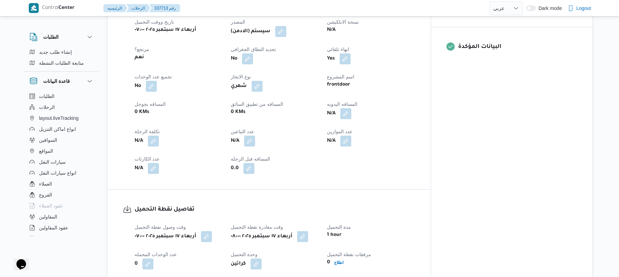
scroll to position [274, 0]
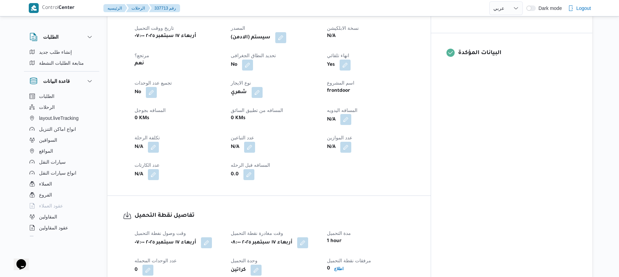
click at [352, 114] on button "button" at bounding box center [346, 119] width 11 height 11
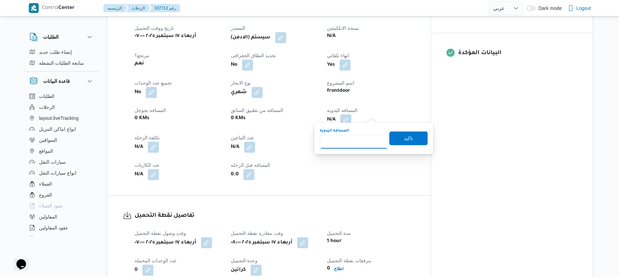
click at [348, 138] on input "المسافه اليدويه" at bounding box center [354, 142] width 68 height 14
type input "120"
click at [395, 141] on span "تاكيد" at bounding box center [409, 139] width 38 height 14
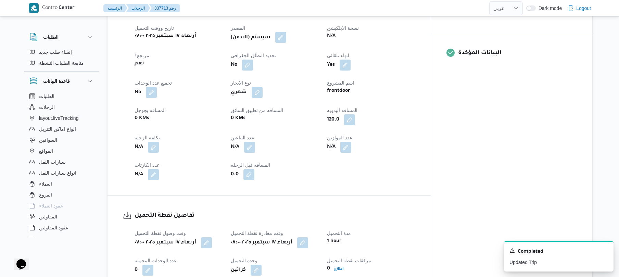
click at [286, 32] on button "button" at bounding box center [280, 37] width 11 height 11
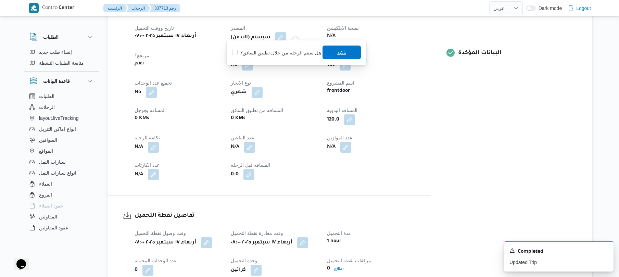
click at [342, 57] on span "تاكيد" at bounding box center [342, 53] width 38 height 14
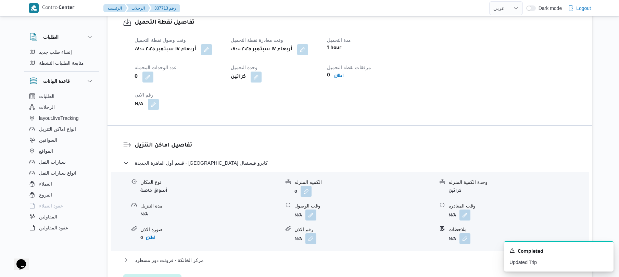
scroll to position [548, 0]
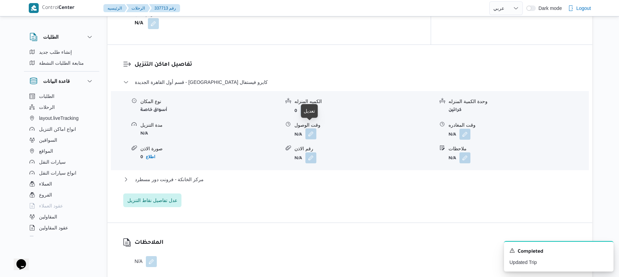
click at [308, 128] on button "button" at bounding box center [311, 133] width 11 height 11
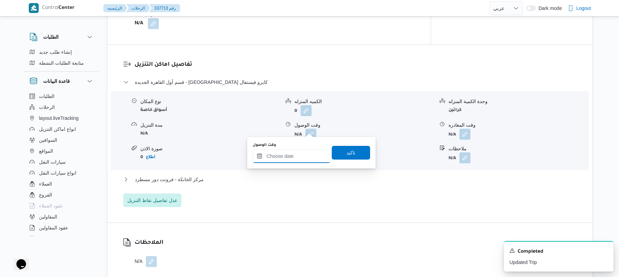
click at [286, 156] on input "وقت الوصول" at bounding box center [292, 156] width 78 height 14
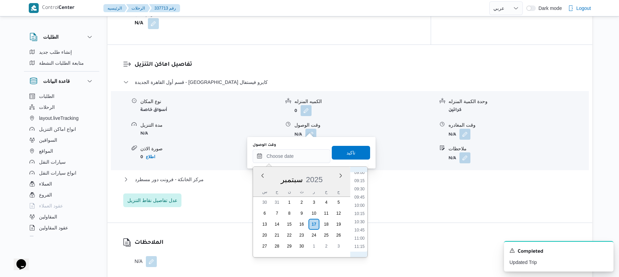
scroll to position [232, 0]
click at [362, 231] on li "08:45" at bounding box center [360, 231] width 16 height 7
type input "١٧/٠٩/٢٠٢٥ ٠٨:٤٥"
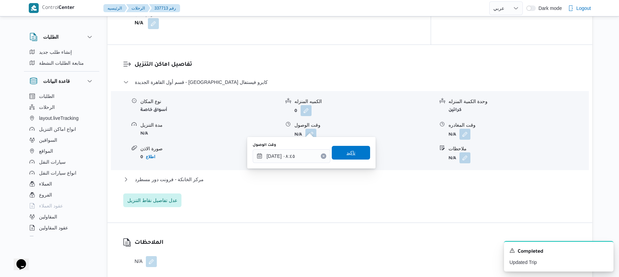
click at [348, 153] on span "تاكيد" at bounding box center [351, 153] width 9 height 8
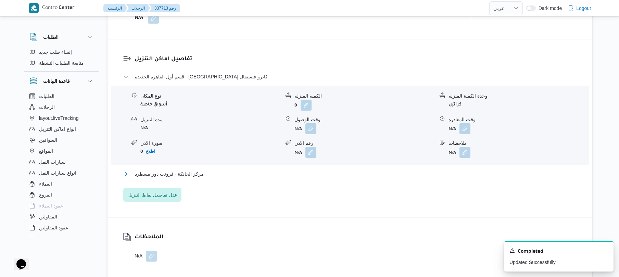
click at [326, 174] on button "مركز الخانكة - فرونت دور مسطرد" at bounding box center [350, 174] width 454 height 8
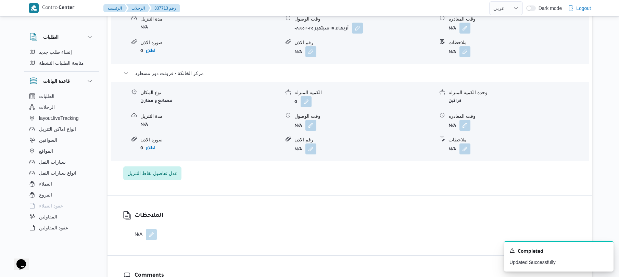
scroll to position [676, 0]
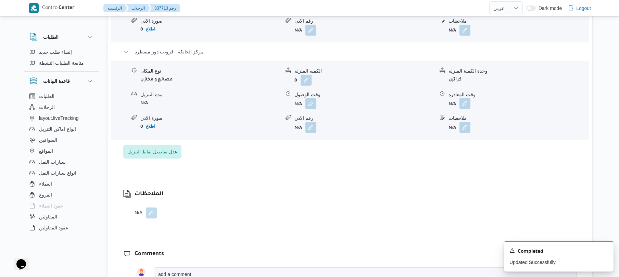
click at [465, 98] on button "button" at bounding box center [465, 103] width 11 height 11
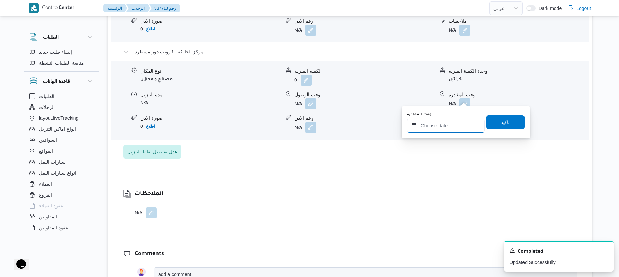
click at [445, 122] on input "وقت المغادره" at bounding box center [446, 126] width 78 height 14
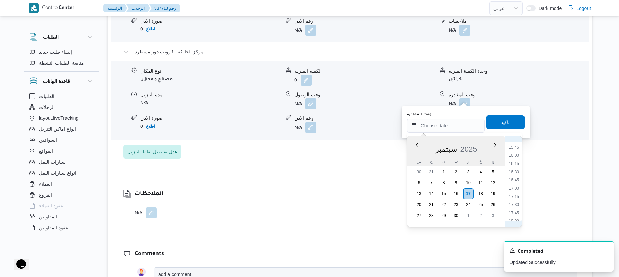
scroll to position [501, 0]
click at [517, 181] on li "16:15" at bounding box center [514, 179] width 16 height 7
type input "[DATE] ١٦:١٥"
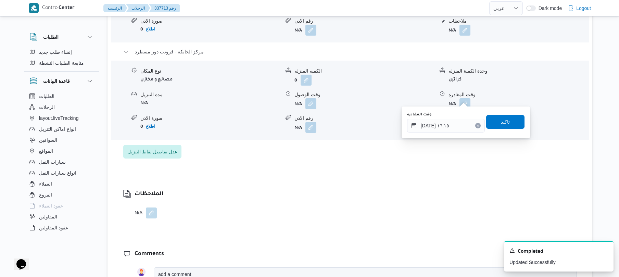
click at [504, 126] on span "تاكيد" at bounding box center [506, 122] width 38 height 14
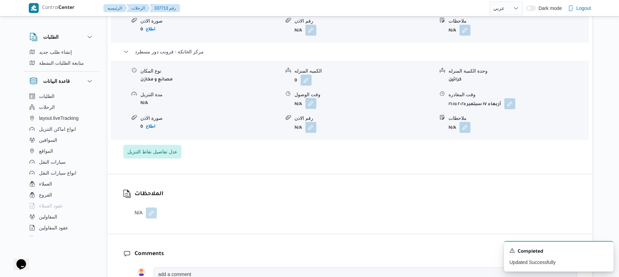
click at [310, 98] on button "button" at bounding box center [311, 103] width 11 height 11
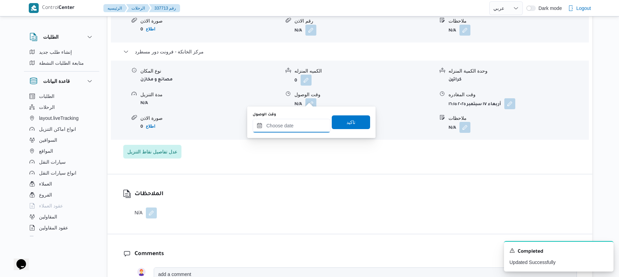
click at [299, 125] on input "وقت الوصول" at bounding box center [292, 126] width 78 height 14
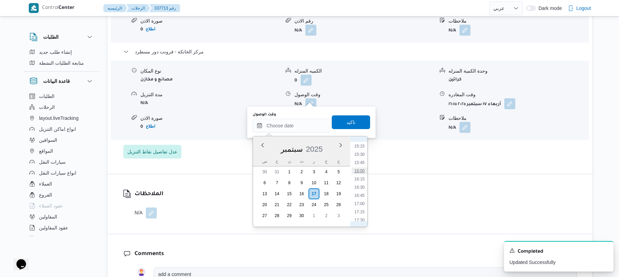
click at [361, 172] on li "16:00" at bounding box center [360, 171] width 16 height 7
type input "١٧/٠٩/٢٠٢٥ ١٦:٠٠"
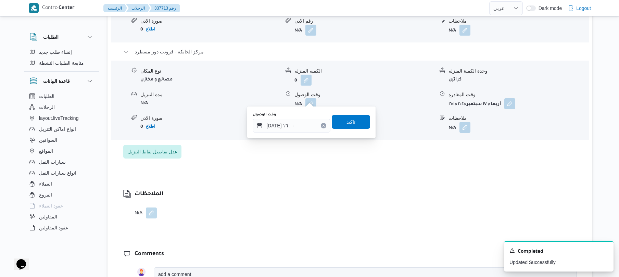
click at [357, 121] on span "تاكيد" at bounding box center [351, 122] width 38 height 14
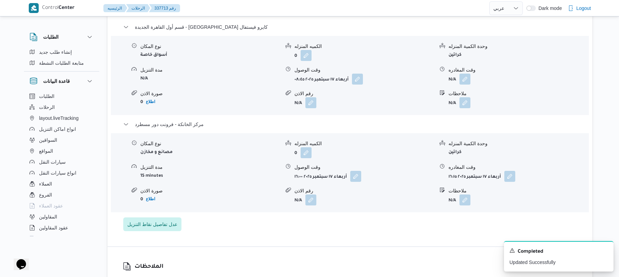
scroll to position [603, 0]
click at [469, 75] on button "button" at bounding box center [465, 79] width 11 height 11
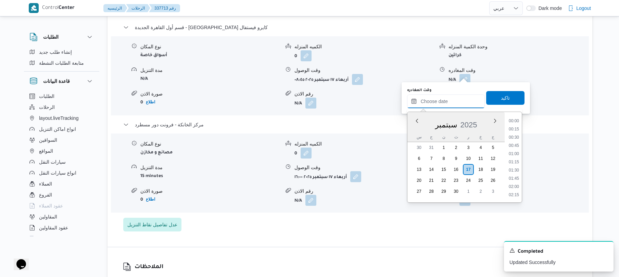
click at [447, 98] on input "وقت المغادره" at bounding box center [446, 102] width 78 height 14
click at [516, 122] on li "15:15" at bounding box center [514, 122] width 16 height 7
type input "١٧/٠٩/٢٠٢٥ ١٥:١٥"
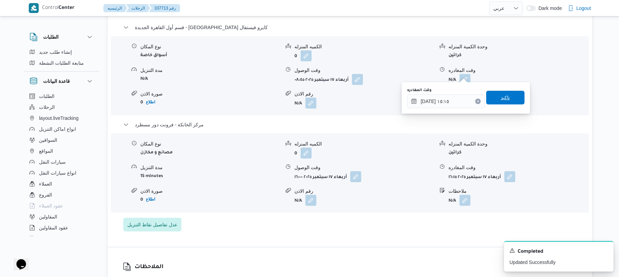
click at [509, 100] on span "تاكيد" at bounding box center [506, 98] width 38 height 14
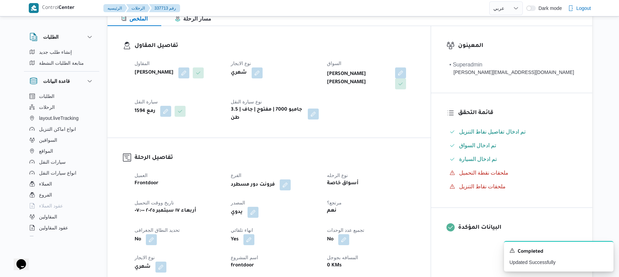
scroll to position [0, 0]
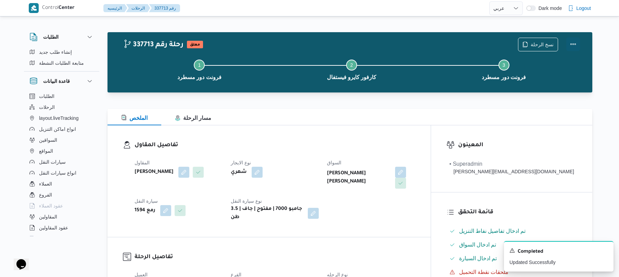
click at [572, 42] on button "Actions" at bounding box center [574, 44] width 14 height 14
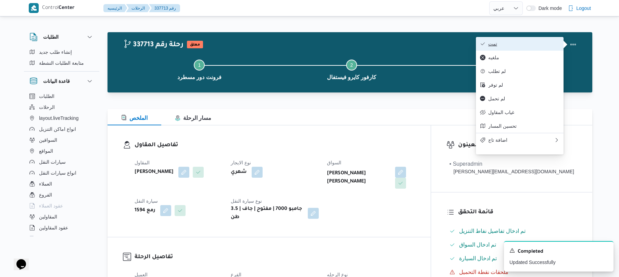
click at [514, 49] on button "تمت" at bounding box center [520, 44] width 88 height 14
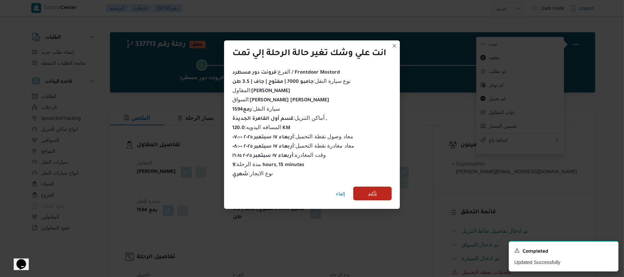
click at [377, 193] on span "تأكيد" at bounding box center [372, 193] width 9 height 8
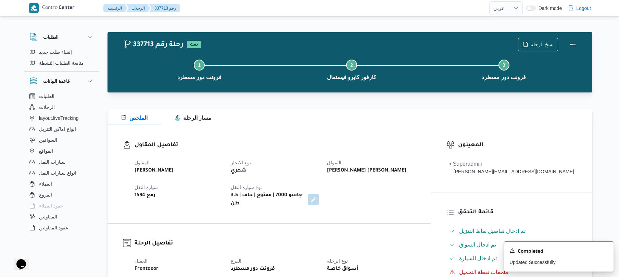
click at [378, 193] on div "المقاول محمد صلاح عبداللطيف الشريف نوع الايجار شهري السواق تامر جلال محمد محجوب…" at bounding box center [275, 184] width 289 height 58
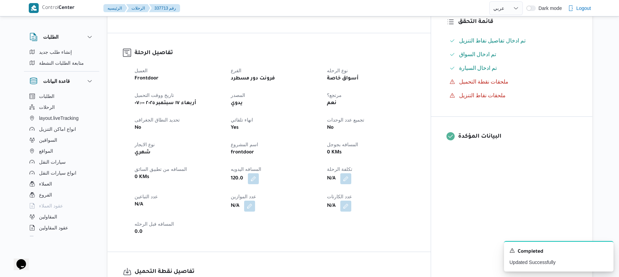
scroll to position [201, 0]
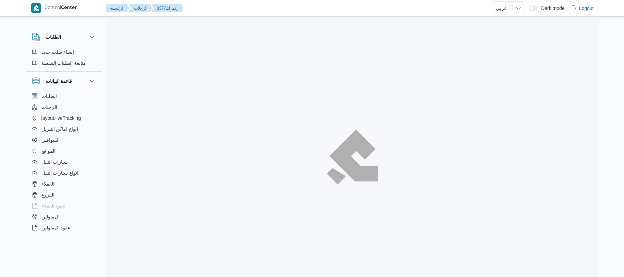
select select "ar"
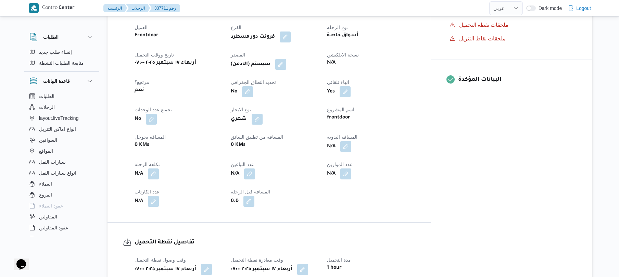
scroll to position [183, 0]
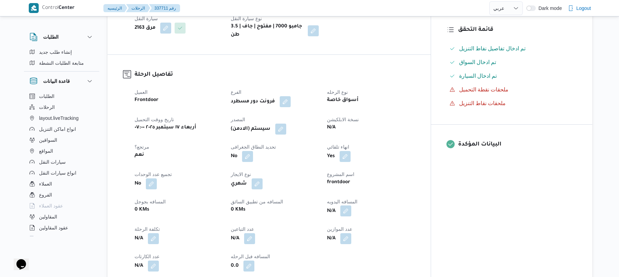
click at [352, 206] on button "button" at bounding box center [346, 211] width 11 height 11
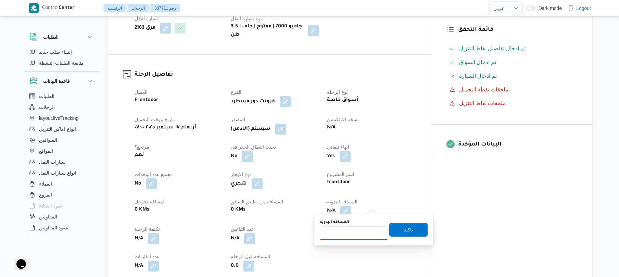
click at [359, 232] on input "المسافه اليدويه" at bounding box center [354, 233] width 68 height 14
type input "120"
click at [397, 230] on span "تاكيد" at bounding box center [409, 230] width 38 height 14
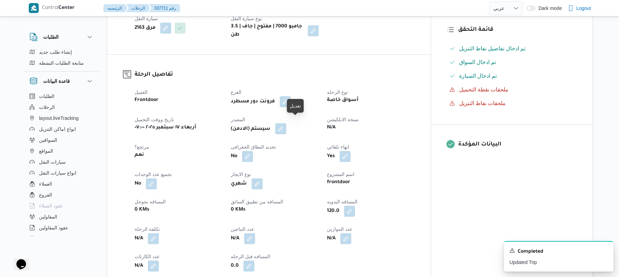
click at [286, 125] on button "button" at bounding box center [280, 128] width 11 height 11
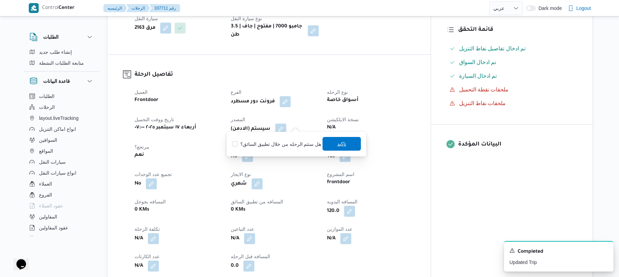
click at [330, 143] on span "تاكيد" at bounding box center [342, 144] width 38 height 14
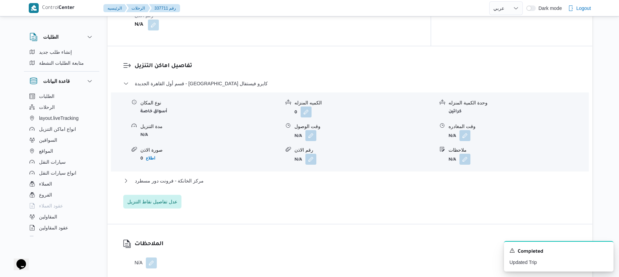
scroll to position [566, 0]
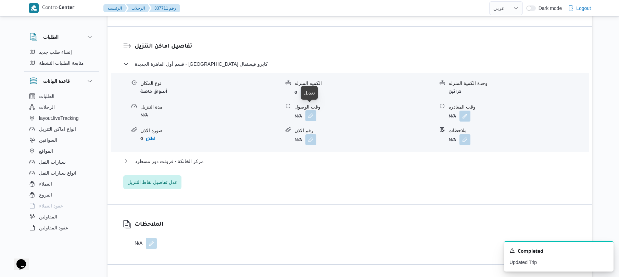
click at [309, 110] on button "button" at bounding box center [311, 115] width 11 height 11
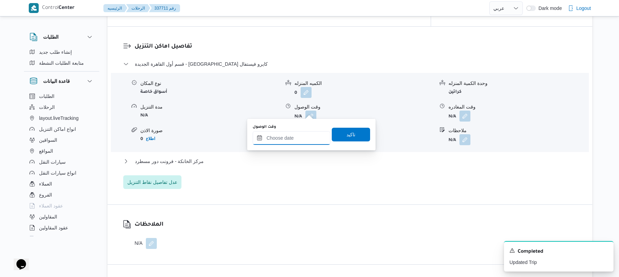
click at [293, 139] on input "وقت الوصول" at bounding box center [292, 138] width 78 height 14
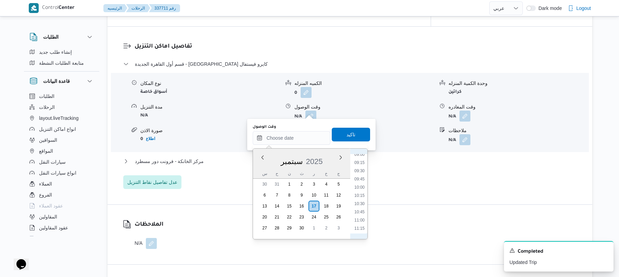
scroll to position [232, 0]
click at [359, 214] on li "08:45" at bounding box center [360, 213] width 16 height 7
type input "[DATE] ٠٨:٤٥"
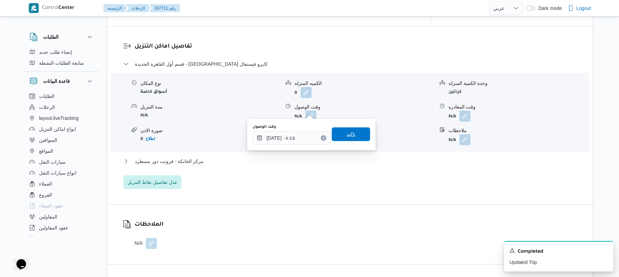
click at [354, 137] on span "تاكيد" at bounding box center [351, 134] width 38 height 14
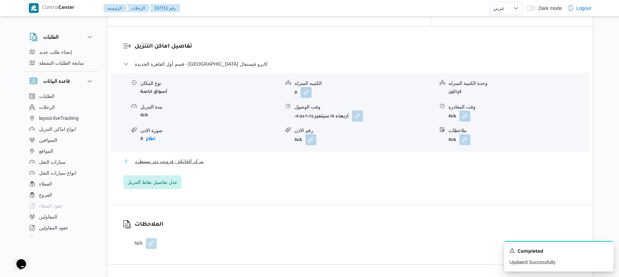
click at [314, 157] on button "مركز الخانكة - فرونت دور مسطرد" at bounding box center [350, 161] width 454 height 8
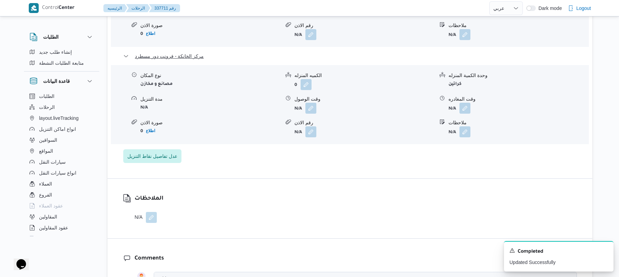
scroll to position [694, 0]
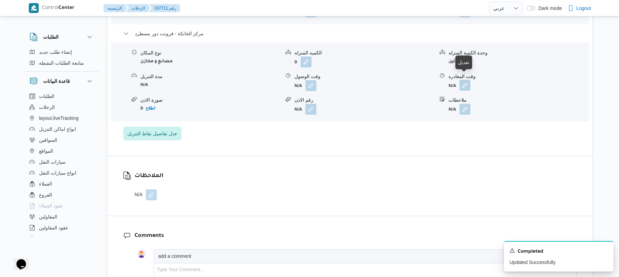
click at [463, 81] on button "button" at bounding box center [465, 85] width 11 height 11
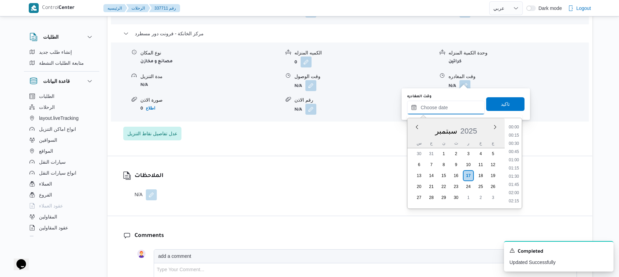
drag, startPoint x: 441, startPoint y: 106, endPoint x: 452, endPoint y: 103, distance: 11.4
click at [441, 106] on input "وقت المغادره" at bounding box center [446, 108] width 78 height 14
click at [513, 169] on li "16:30" at bounding box center [514, 169] width 16 height 7
type input "[DATE] ١٦:٣٠"
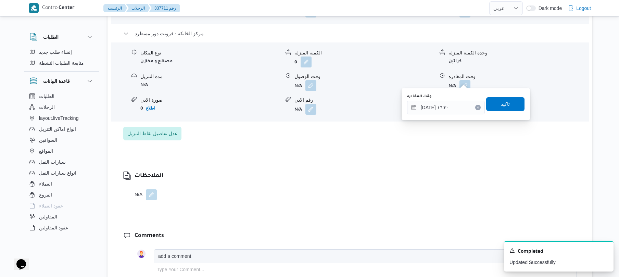
click at [509, 91] on div "You are in a dialog. To close this dialog, hit escape. وقت المغادره [DATE] ١٦:٣…" at bounding box center [466, 104] width 128 height 32
drag, startPoint x: 509, startPoint y: 92, endPoint x: 499, endPoint y: 103, distance: 15.1
click at [499, 103] on div "You are in a dialog. To close this dialog, hit escape. وقت المغادره [DATE] ١٦:٣…" at bounding box center [466, 104] width 128 height 32
click at [501, 107] on span "تاكيد" at bounding box center [505, 104] width 9 height 8
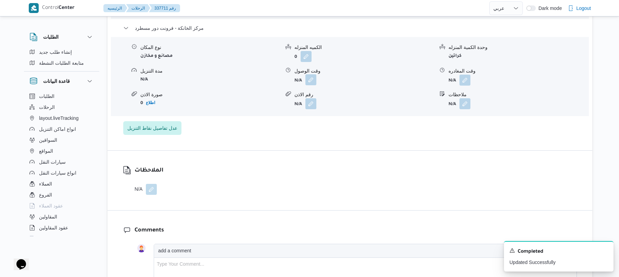
click at [311, 81] on button "button" at bounding box center [311, 79] width 11 height 11
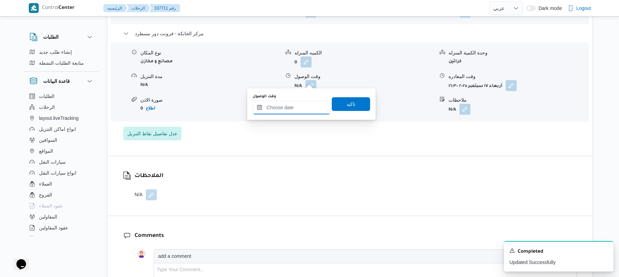
click at [303, 103] on input "وقت الوصول" at bounding box center [292, 108] width 78 height 14
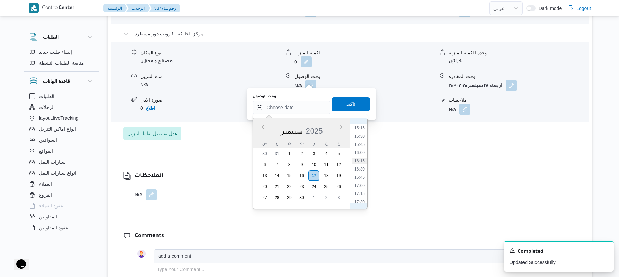
click at [359, 161] on li "16:15" at bounding box center [360, 161] width 16 height 7
type input "[DATE] ١٦:١٥"
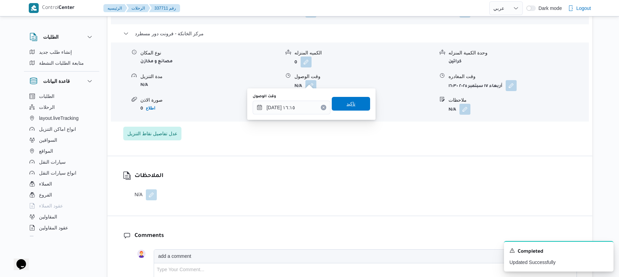
click at [348, 103] on span "تاكيد" at bounding box center [351, 104] width 9 height 8
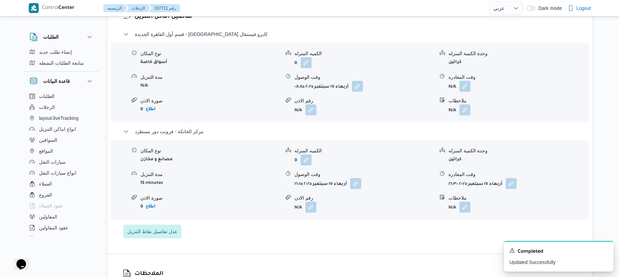
scroll to position [566, 0]
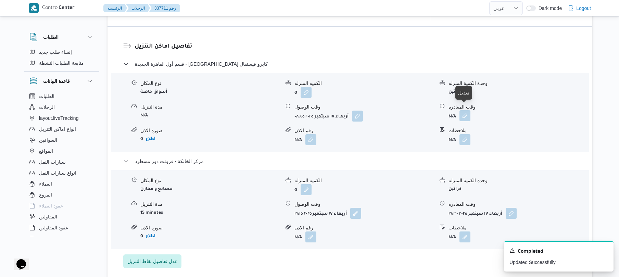
click at [467, 112] on button "button" at bounding box center [465, 115] width 11 height 11
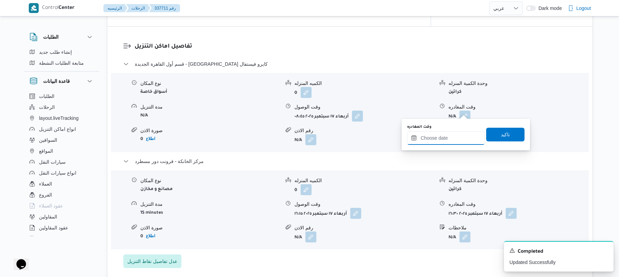
click at [438, 143] on input "وقت المغادره" at bounding box center [446, 138] width 78 height 14
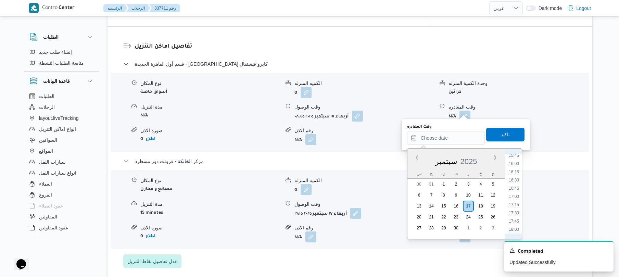
scroll to position [501, 0]
click at [514, 166] on li "15:30" at bounding box center [514, 166] width 16 height 7
type input "[DATE] ١٥:٣٠"
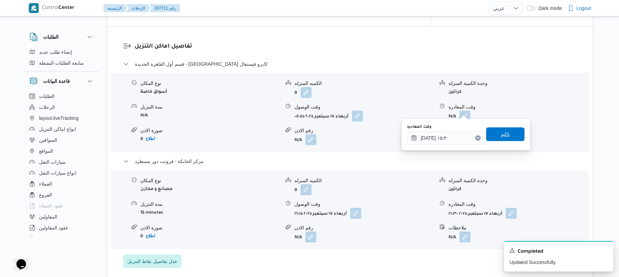
click at [506, 140] on span "تاكيد" at bounding box center [506, 134] width 38 height 14
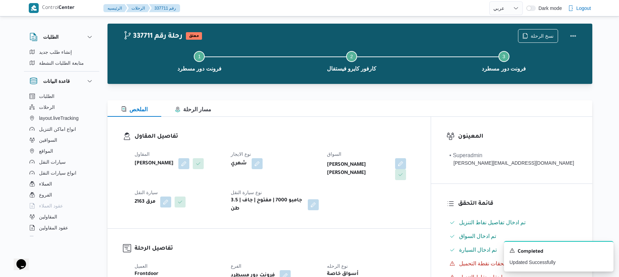
scroll to position [0, 0]
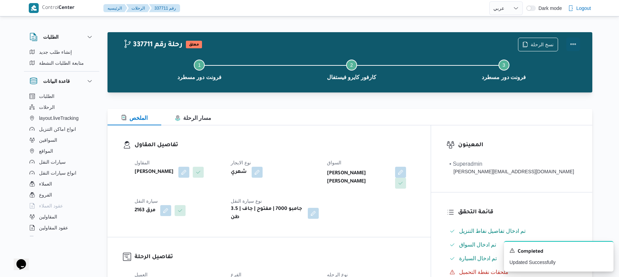
click at [574, 45] on button "Actions" at bounding box center [574, 44] width 14 height 14
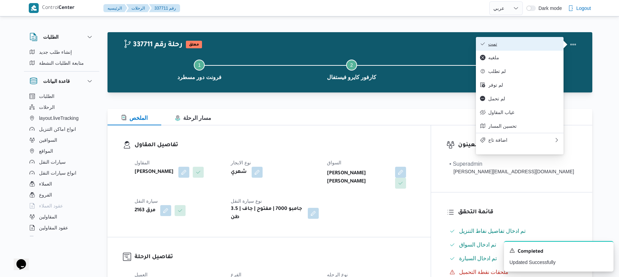
click at [533, 44] on span "تمت" at bounding box center [524, 43] width 71 height 5
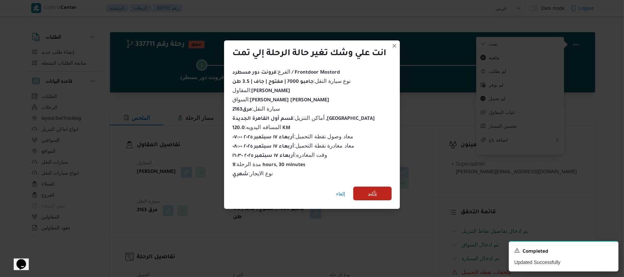
click at [380, 187] on span "تأكيد" at bounding box center [372, 194] width 38 height 14
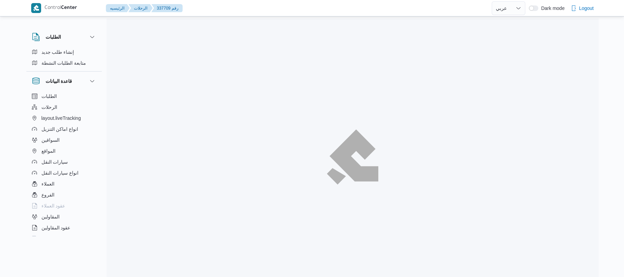
select select "ar"
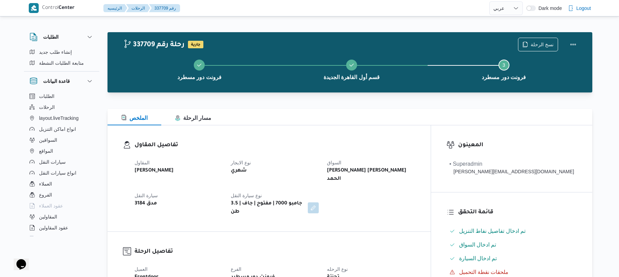
click at [379, 199] on div "المقاول [PERSON_NAME] نوع الايجار شهري السواق [PERSON_NAME] [PERSON_NAME] الحمد…" at bounding box center [275, 188] width 289 height 66
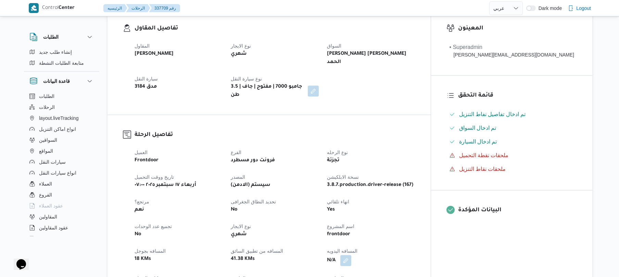
scroll to position [146, 0]
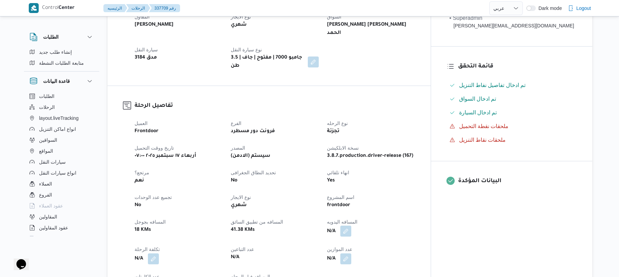
click at [352, 226] on button "button" at bounding box center [346, 231] width 11 height 11
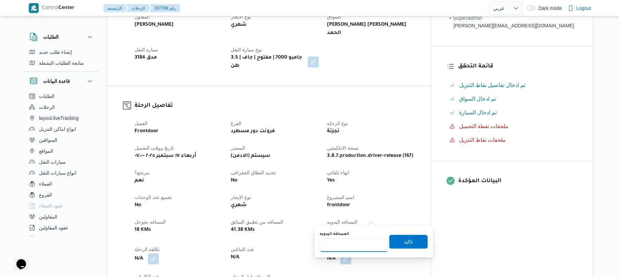
click at [356, 244] on input "المسافه اليدويه" at bounding box center [354, 245] width 68 height 14
type input "120"
click at [411, 245] on span "تاكيد" at bounding box center [409, 242] width 38 height 14
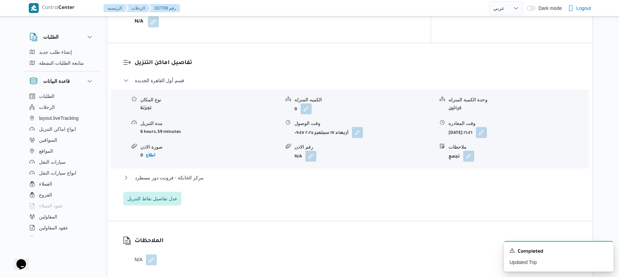
scroll to position [530, 0]
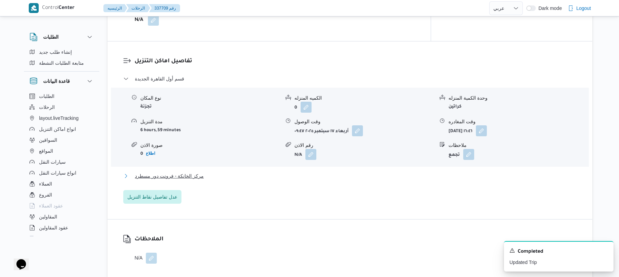
click at [397, 172] on button "مركز الخانكة - فرونت دور مسطرد" at bounding box center [350, 176] width 454 height 8
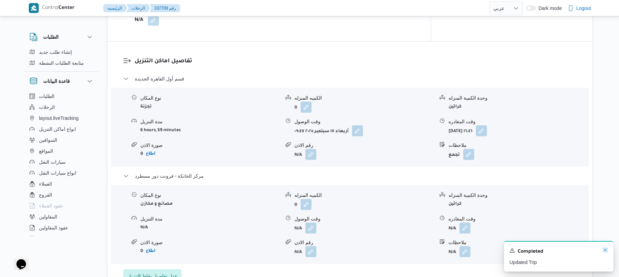
click at [603, 249] on icon "Dismiss toast" at bounding box center [605, 249] width 5 height 5
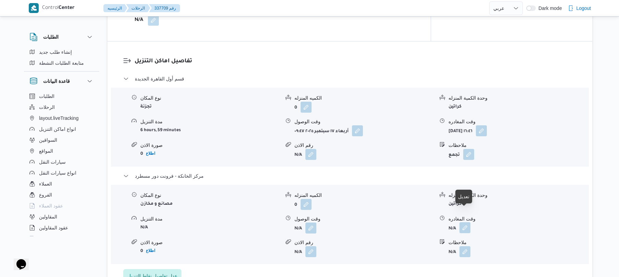
click at [469, 222] on button "button" at bounding box center [465, 227] width 11 height 11
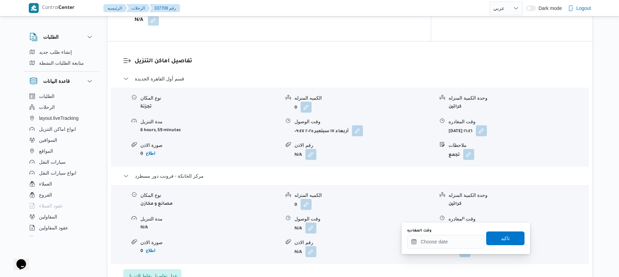
click at [511, 199] on form "كراتين" at bounding box center [519, 203] width 140 height 9
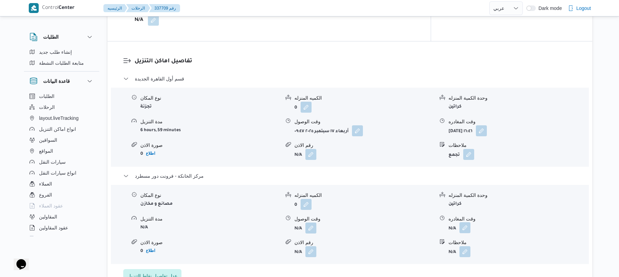
click at [466, 222] on button "button" at bounding box center [465, 227] width 11 height 11
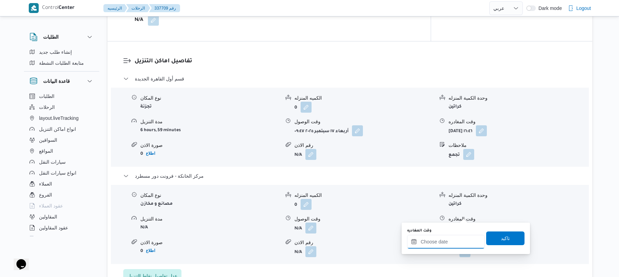
click at [445, 240] on input "وقت المغادره" at bounding box center [446, 242] width 78 height 14
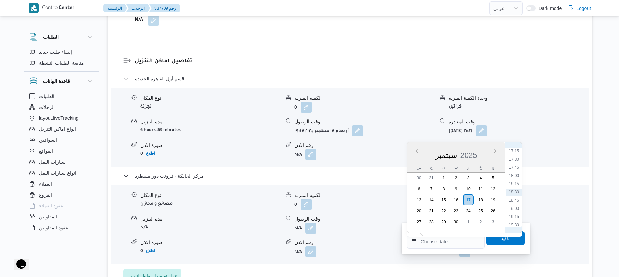
scroll to position [500, 0]
click at [516, 194] on li "16:30" at bounding box center [514, 193] width 16 height 7
type input "[DATE] ١٦:٣٠"
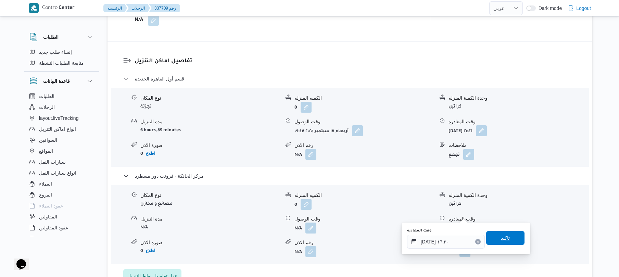
click at [501, 235] on span "تاكيد" at bounding box center [505, 238] width 9 height 8
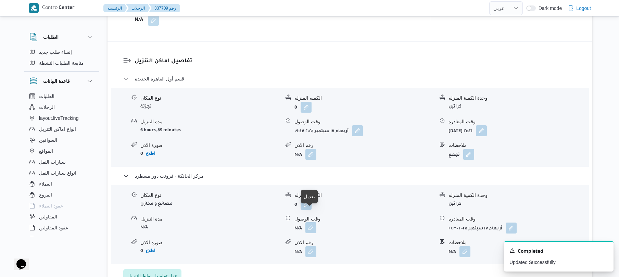
click at [310, 222] on button "button" at bounding box center [311, 227] width 11 height 11
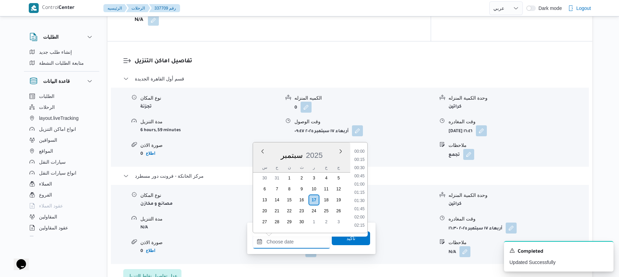
click at [281, 244] on input "وقت الوصول" at bounding box center [292, 242] width 78 height 14
click at [362, 186] on li "16:15" at bounding box center [360, 185] width 16 height 7
type input "[DATE] ١٦:١٥"
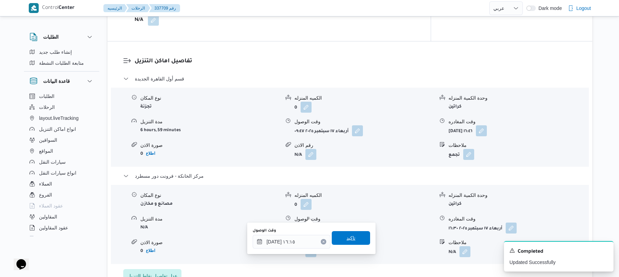
click at [347, 237] on span "تاكيد" at bounding box center [351, 238] width 9 height 8
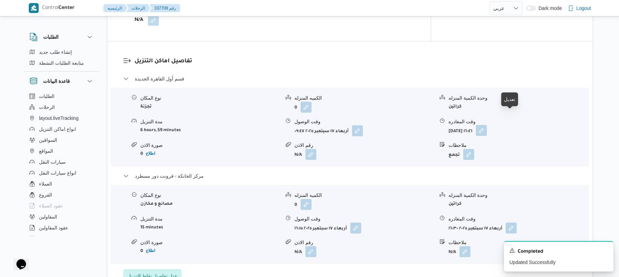
click at [487, 125] on button "button" at bounding box center [481, 130] width 11 height 11
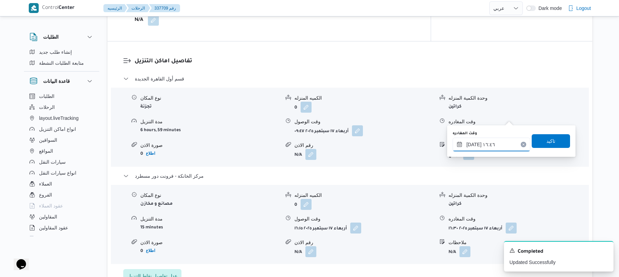
click at [482, 144] on input "١٧/٠٩/٢٠٢٥ ١٦:٤٦" at bounding box center [492, 145] width 78 height 14
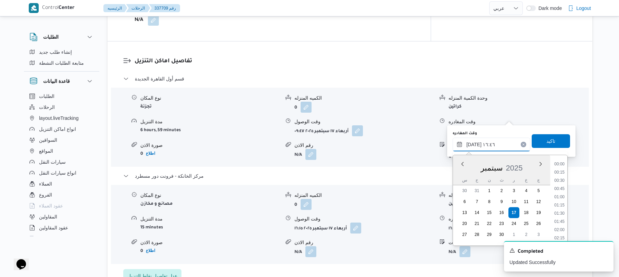
scroll to position [510, 0]
click at [561, 163] on li "15:30" at bounding box center [560, 164] width 16 height 7
type input "١٧/٠٩/٢٠٢٥ ١٥:٣٠"
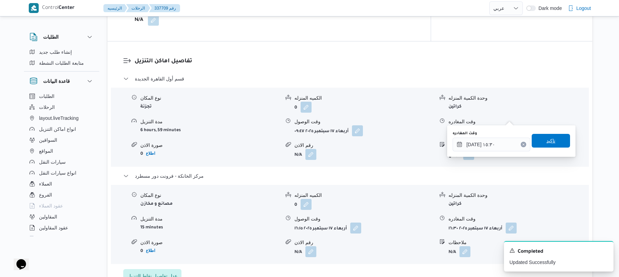
click at [558, 141] on span "تاكيد" at bounding box center [551, 141] width 38 height 14
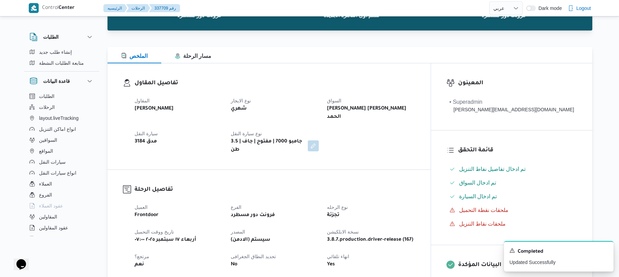
scroll to position [0, 0]
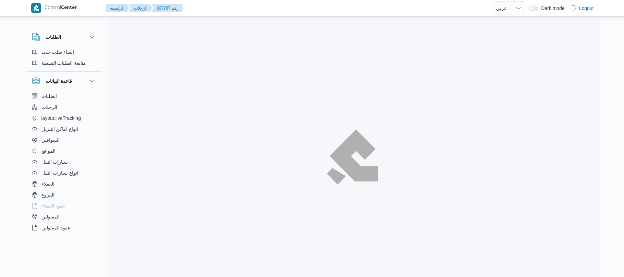
select select "ar"
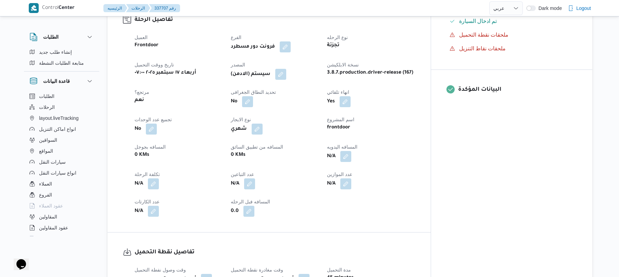
scroll to position [256, 0]
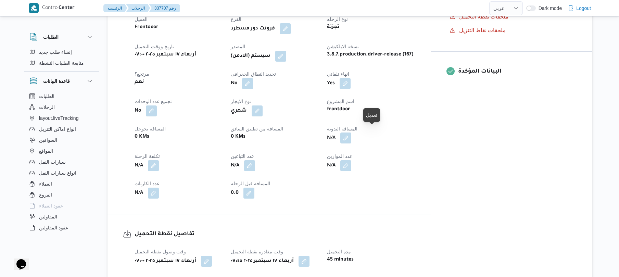
click at [352, 136] on button "button" at bounding box center [346, 138] width 11 height 11
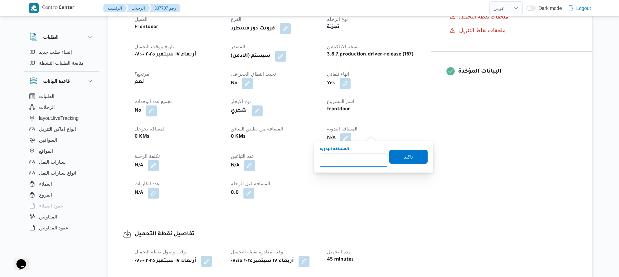
click at [352, 159] on input "المسافه اليدويه" at bounding box center [354, 160] width 68 height 14
type input "140"
click at [406, 155] on span "تاكيد" at bounding box center [408, 156] width 9 height 8
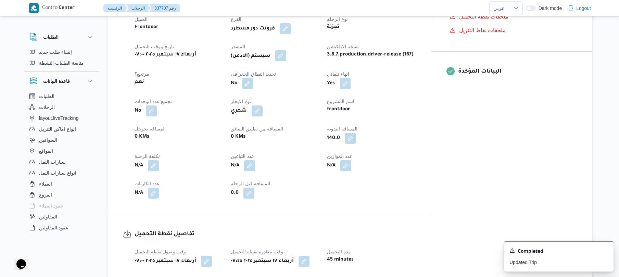
click at [286, 50] on button "button" at bounding box center [280, 55] width 11 height 11
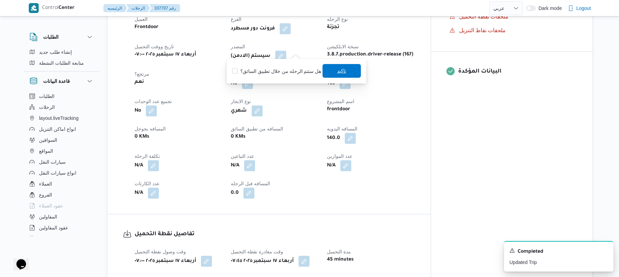
click at [332, 73] on span "تاكيد" at bounding box center [342, 71] width 38 height 14
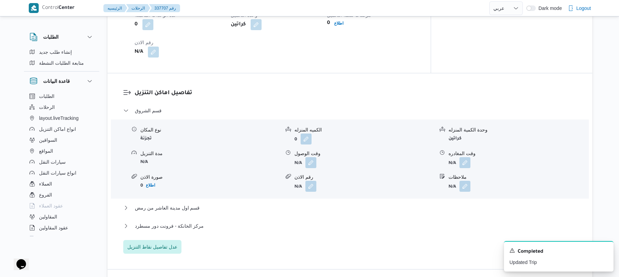
scroll to position [530, 0]
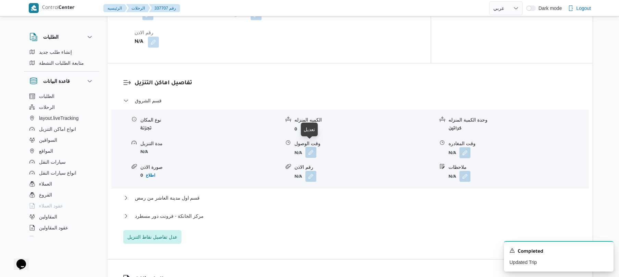
click at [312, 149] on button "button" at bounding box center [311, 152] width 11 height 11
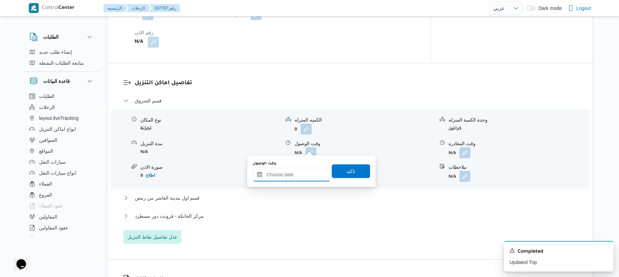
click at [294, 173] on input "وقت الوصول" at bounding box center [292, 175] width 78 height 14
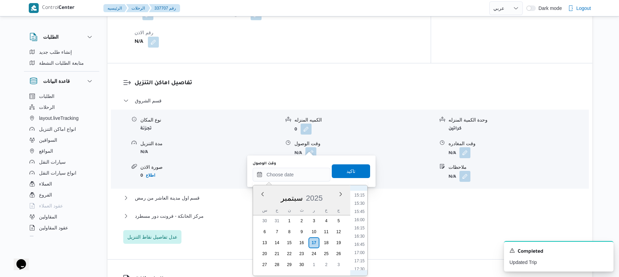
scroll to position [254, 0]
click at [359, 221] on li "08:30" at bounding box center [360, 219] width 16 height 7
type input "١٧/٠٩/٢٠٢٥ ٠٨:٣٠"
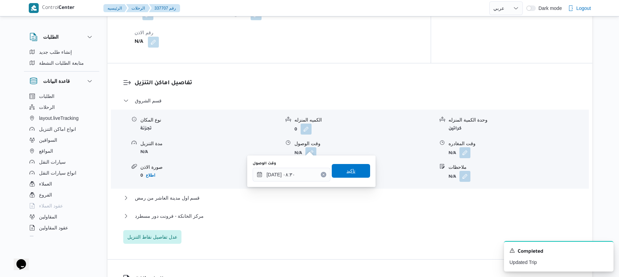
click at [353, 168] on span "تاكيد" at bounding box center [351, 171] width 38 height 14
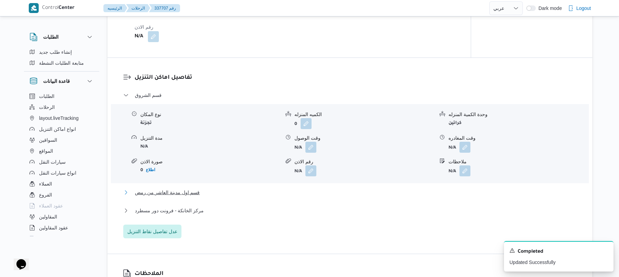
click at [321, 191] on button "قسم اول مدينة العاشر من رمض" at bounding box center [350, 192] width 454 height 8
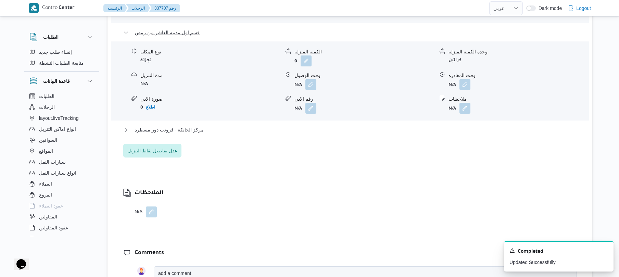
scroll to position [713, 0]
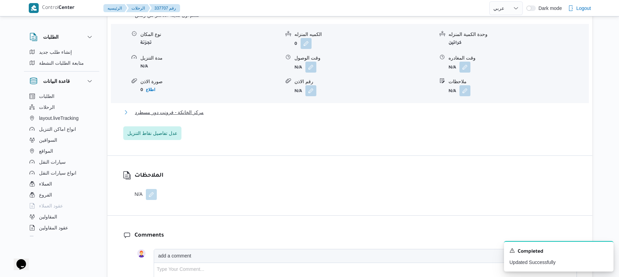
click at [390, 110] on button "مركز الخانكة - فرونت دور مسطرد" at bounding box center [350, 112] width 454 height 8
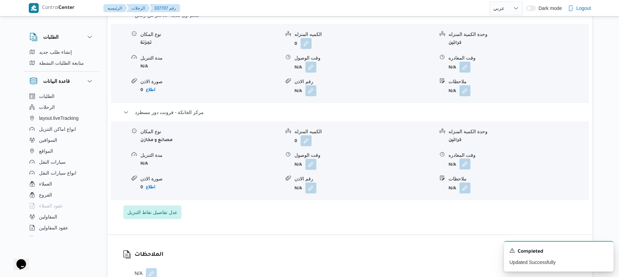
click at [463, 159] on button "button" at bounding box center [465, 164] width 11 height 11
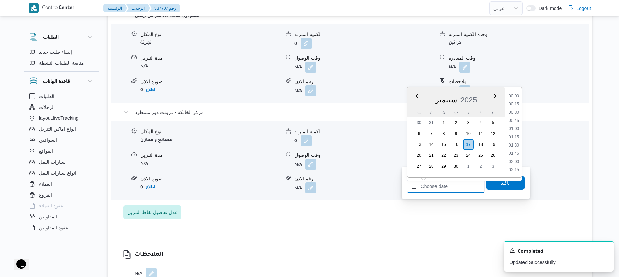
click at [439, 184] on input "وقت المغادره" at bounding box center [446, 187] width 78 height 14
click at [516, 147] on li "16:45" at bounding box center [514, 146] width 16 height 7
type input "١٧/٠٩/٢٠٢٥ ١٦:٤٥"
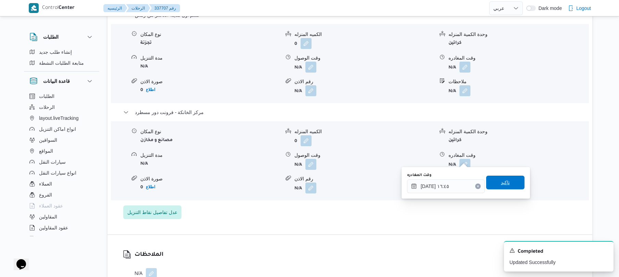
click at [501, 182] on span "تاكيد" at bounding box center [505, 183] width 9 height 8
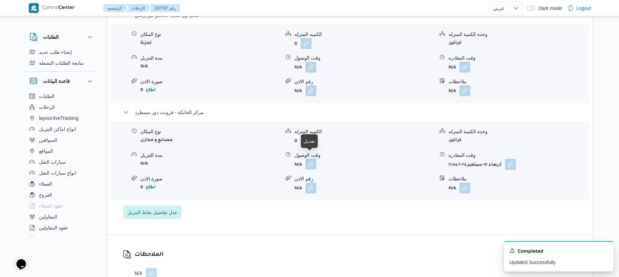
click at [308, 160] on button "button" at bounding box center [311, 164] width 11 height 11
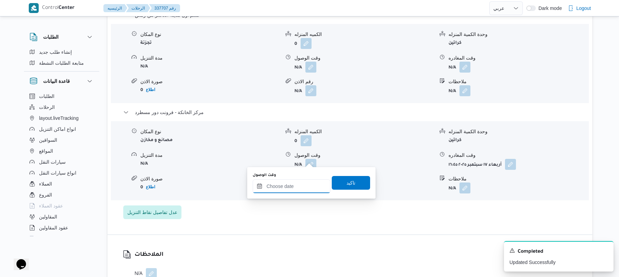
click at [292, 184] on input "وقت الوصول" at bounding box center [292, 187] width 78 height 14
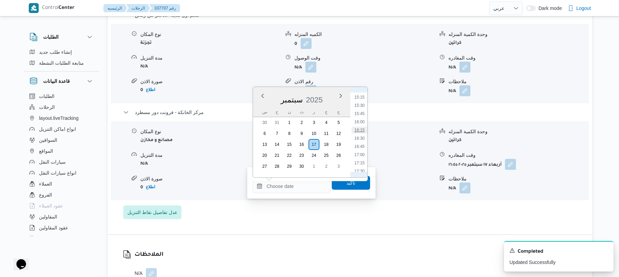
click at [361, 129] on li "16:15" at bounding box center [360, 130] width 16 height 7
type input "[DATE] ١٦:١٥"
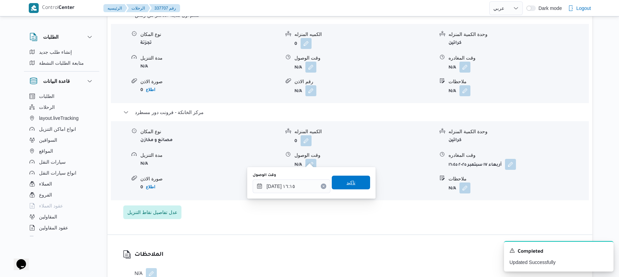
click at [350, 177] on span "تاكيد" at bounding box center [351, 183] width 38 height 14
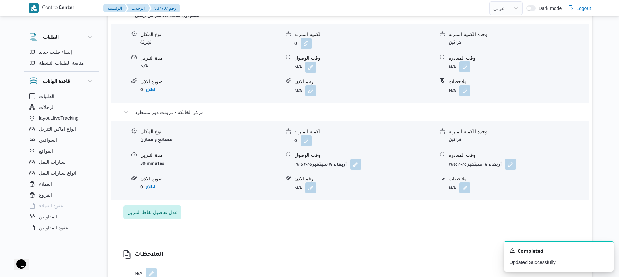
click at [464, 62] on button "button" at bounding box center [465, 66] width 11 height 11
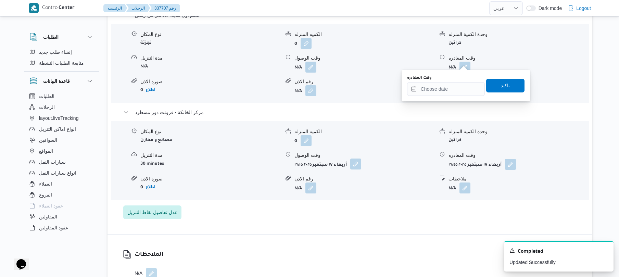
click at [358, 161] on button "button" at bounding box center [355, 164] width 11 height 11
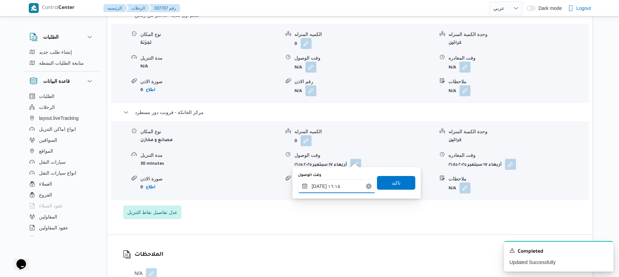
click at [330, 188] on input "١٧/٠٩/٢٠٢٥ ١٦:١٥" at bounding box center [337, 187] width 78 height 14
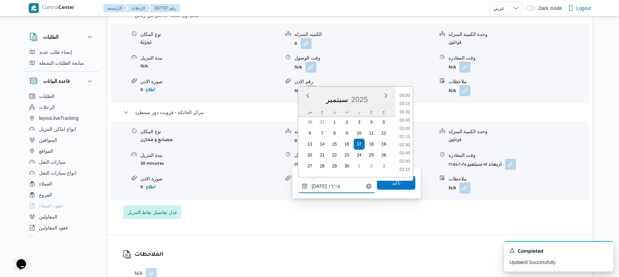
scroll to position [493, 0]
click at [409, 145] on li "16:30" at bounding box center [405, 144] width 16 height 7
type input "١٧/٠٩/٢٠٢٥ ١٦:٣٠"
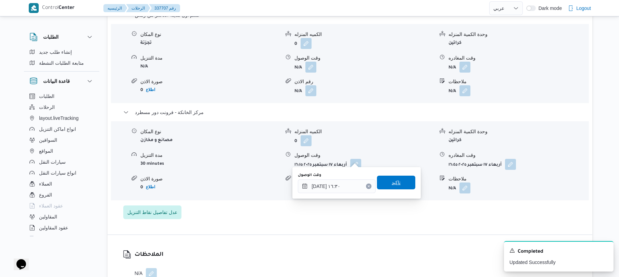
click at [392, 183] on span "تاكيد" at bounding box center [396, 183] width 9 height 8
click at [466, 64] on button "button" at bounding box center [465, 66] width 11 height 11
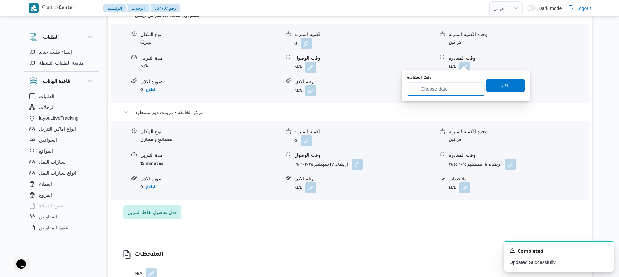
click at [444, 88] on input "وقت المغادره" at bounding box center [446, 89] width 78 height 14
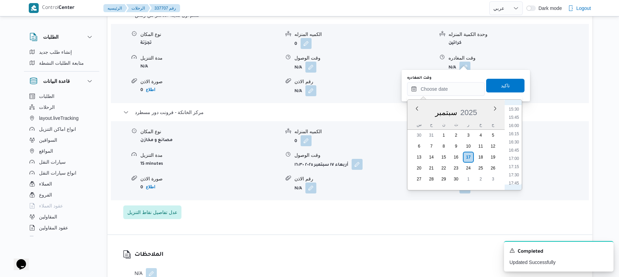
scroll to position [501, 0]
click at [517, 117] on li "15:30" at bounding box center [514, 117] width 16 height 7
type input "١٧/٠٩/٢٠٢٥ ١٥:٣٠"
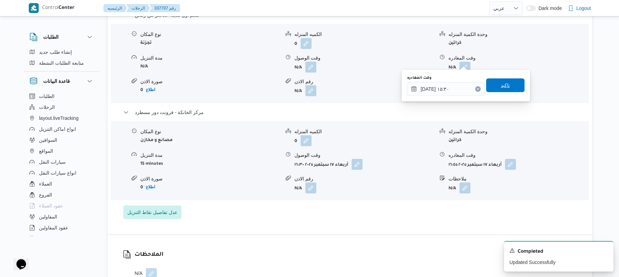
click at [506, 89] on span "تاكيد" at bounding box center [506, 85] width 38 height 14
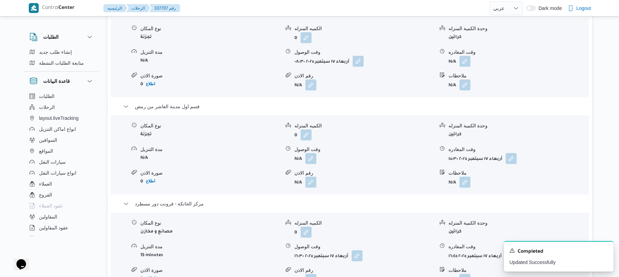
scroll to position [603, 0]
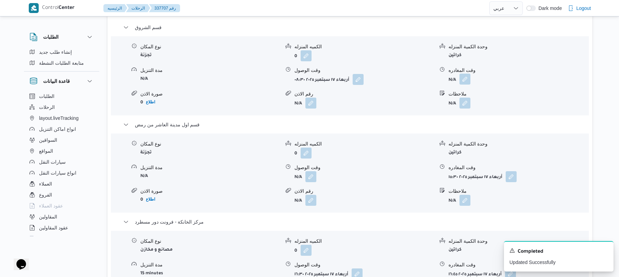
click at [465, 74] on button "button" at bounding box center [465, 79] width 11 height 11
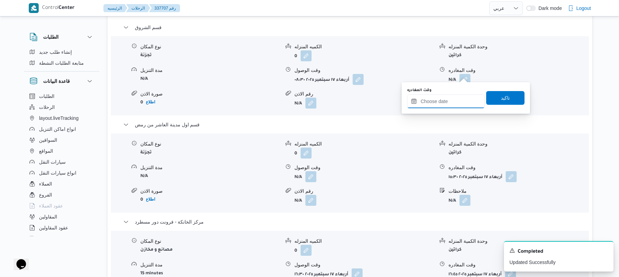
click at [436, 102] on input "وقت المغادره" at bounding box center [446, 102] width 78 height 14
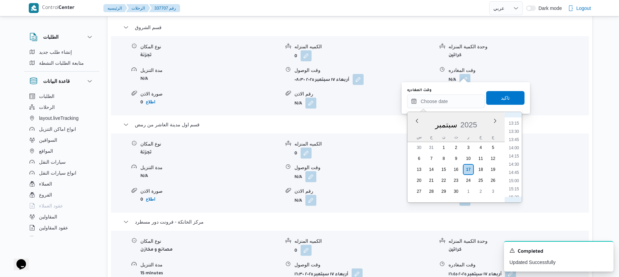
scroll to position [366, 0]
click at [515, 139] on li "11:45" at bounding box center [514, 141] width 16 height 7
type input "١٧/٠٩/٢٠٢٥ ١١:٤٥"
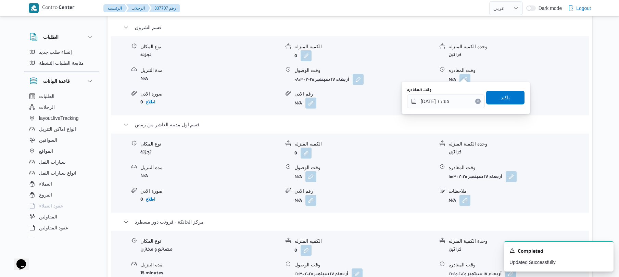
click at [506, 95] on span "تاكيد" at bounding box center [505, 98] width 9 height 8
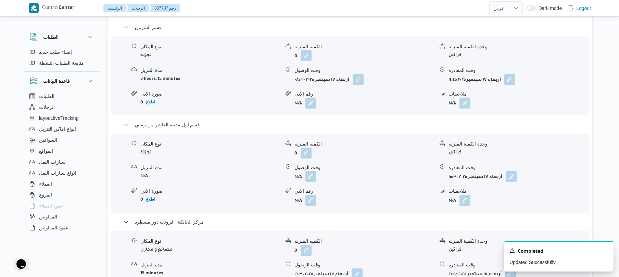
click at [312, 175] on button "button" at bounding box center [311, 176] width 11 height 11
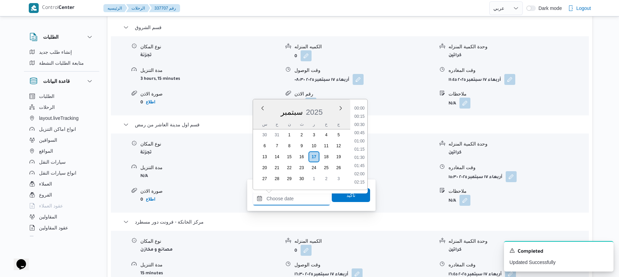
click at [303, 198] on input "وقت الوصول" at bounding box center [292, 199] width 78 height 14
click at [362, 152] on li "12:30" at bounding box center [360, 154] width 16 height 7
type input "١٧/٠٩/٢٠٢٥ ١٢:٣٠"
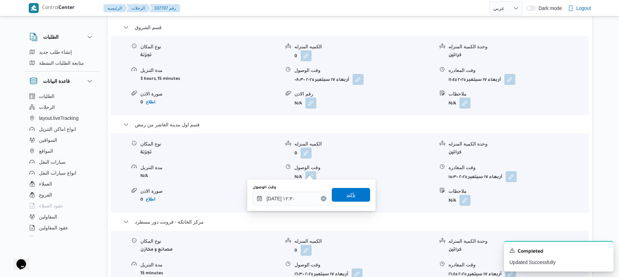
click at [351, 192] on span "تاكيد" at bounding box center [351, 195] width 9 height 8
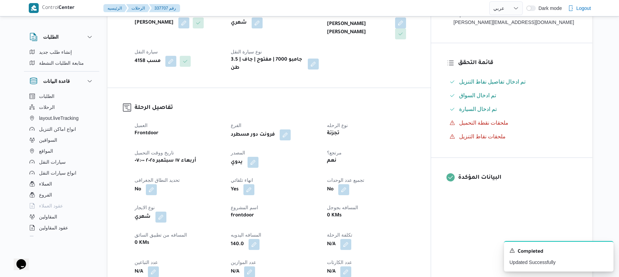
scroll to position [0, 0]
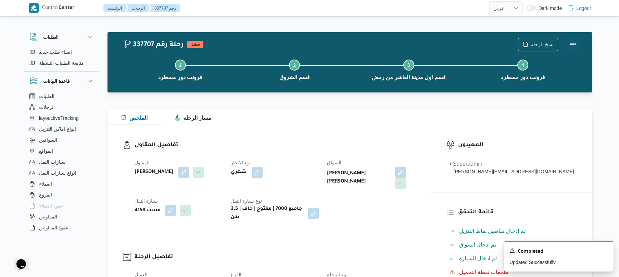
click at [575, 47] on button "Actions" at bounding box center [574, 44] width 14 height 14
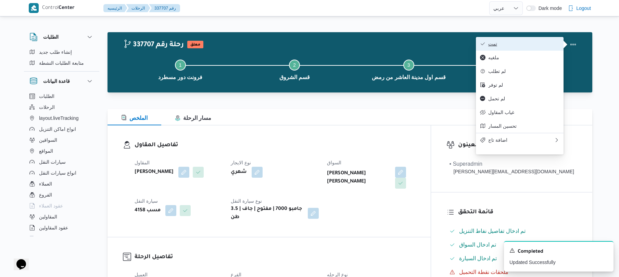
click at [538, 47] on button "تمت" at bounding box center [520, 44] width 88 height 14
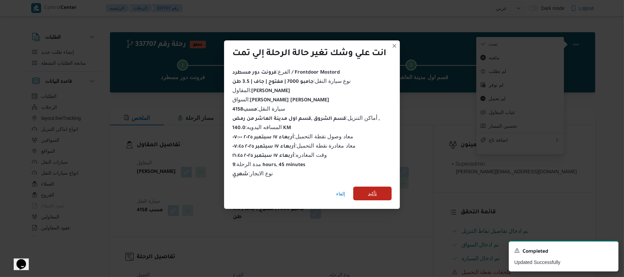
click at [387, 187] on span "تأكيد" at bounding box center [372, 194] width 38 height 14
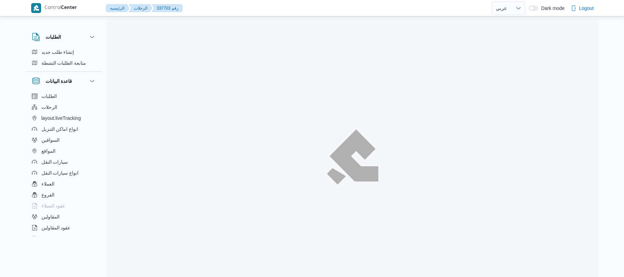
select select "ar"
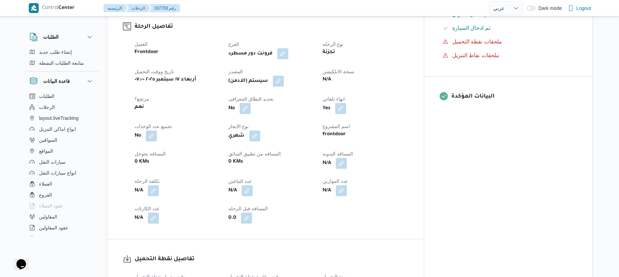
scroll to position [219, 0]
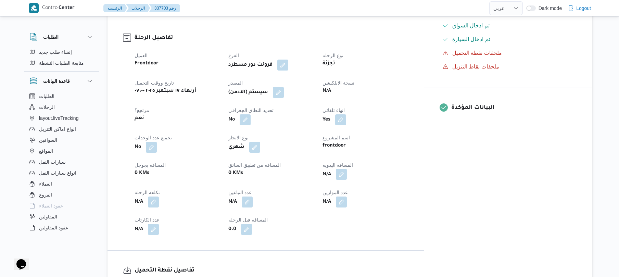
click at [347, 169] on button "button" at bounding box center [341, 174] width 11 height 11
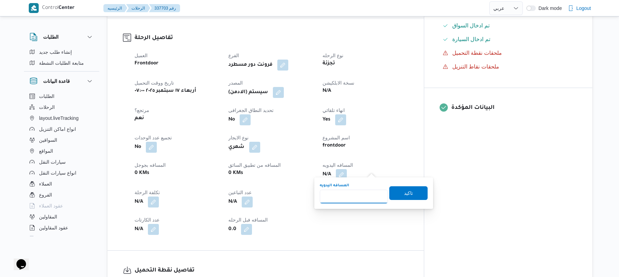
click at [355, 195] on input "المسافه اليدويه" at bounding box center [354, 197] width 68 height 14
type input "120"
click at [404, 194] on span "تاكيد" at bounding box center [408, 193] width 9 height 8
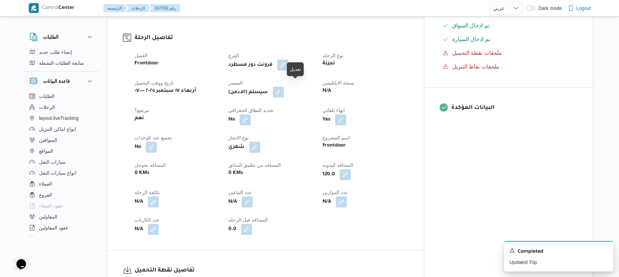
click at [284, 87] on button "button" at bounding box center [278, 92] width 11 height 11
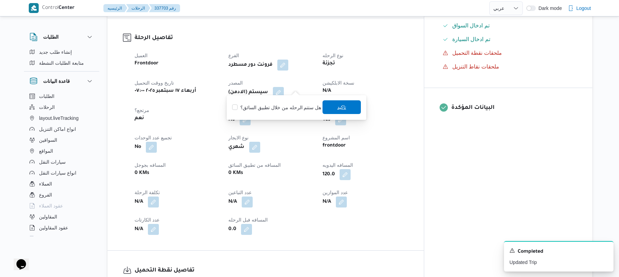
click at [337, 108] on span "تاكيد" at bounding box center [341, 107] width 9 height 8
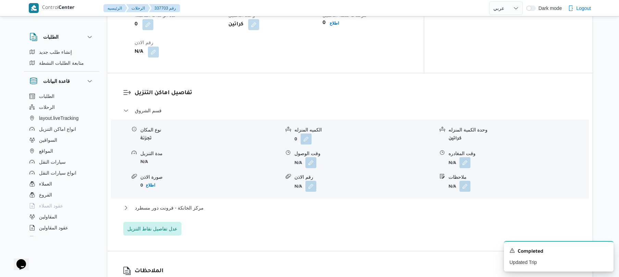
scroll to position [530, 0]
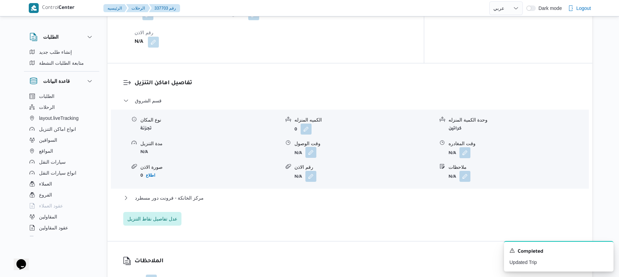
click at [312, 147] on button "button" at bounding box center [311, 152] width 11 height 11
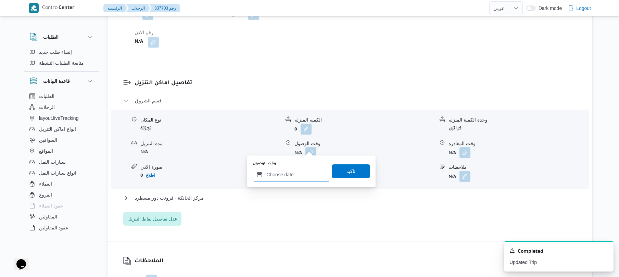
click at [286, 176] on input "وقت الوصول" at bounding box center [292, 175] width 78 height 14
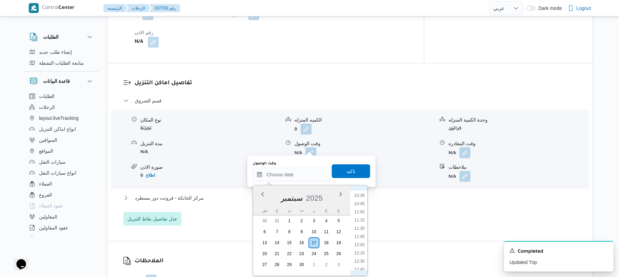
scroll to position [277, 0]
click at [359, 207] on li "08:45" at bounding box center [360, 205] width 16 height 7
type input "١٧/٠٩/٢٠٢٥ ٠٨:٤٥"
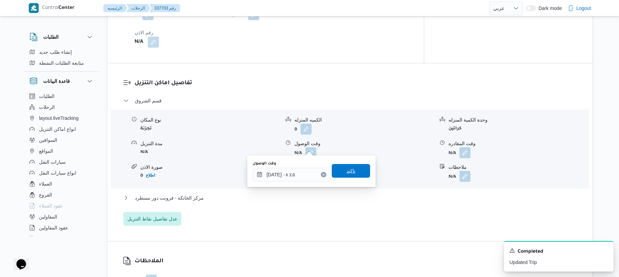
click at [354, 172] on span "تاكيد" at bounding box center [351, 171] width 38 height 14
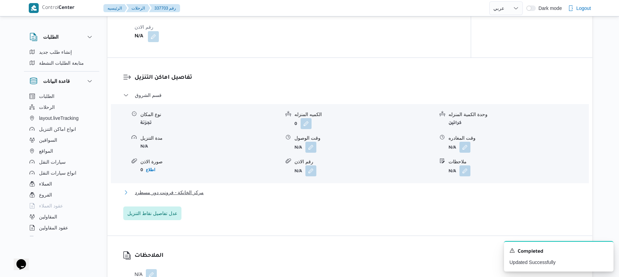
click at [319, 192] on button "مركز الخانكة - فرونت دور مسطرد" at bounding box center [350, 192] width 454 height 8
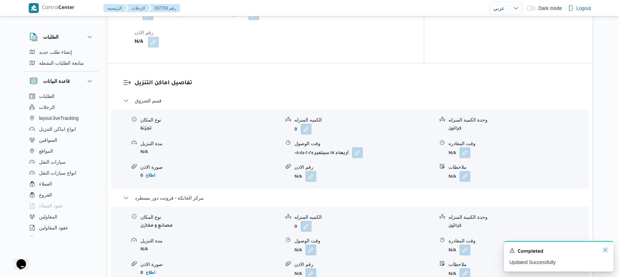
click at [606, 249] on icon "Dismiss toast" at bounding box center [605, 249] width 5 height 5
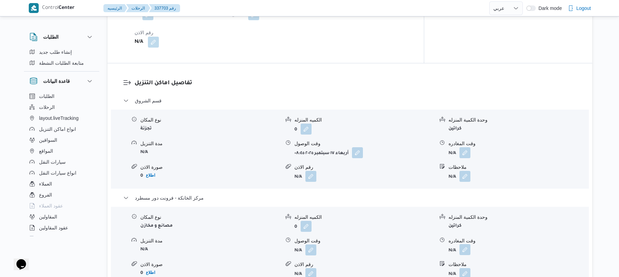
click at [467, 246] on button "button" at bounding box center [465, 249] width 11 height 11
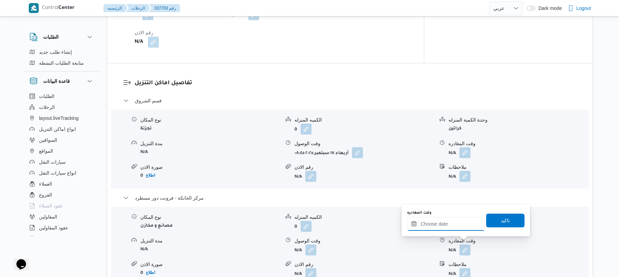
click at [450, 225] on input "وقت المغادره" at bounding box center [446, 224] width 78 height 14
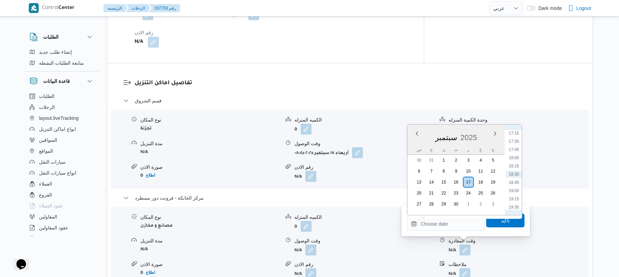
scroll to position [500, 0]
click at [514, 159] on li "16:00" at bounding box center [514, 159] width 16 height 7
type input "١٧/٠٩/٢٠٢٥ ١٦:٠٠"
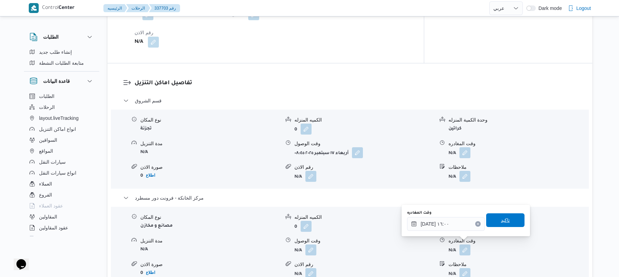
click at [492, 221] on span "تاكيد" at bounding box center [506, 220] width 38 height 14
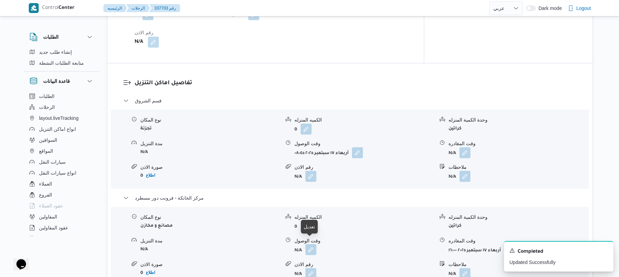
click at [310, 244] on button "button" at bounding box center [311, 249] width 11 height 11
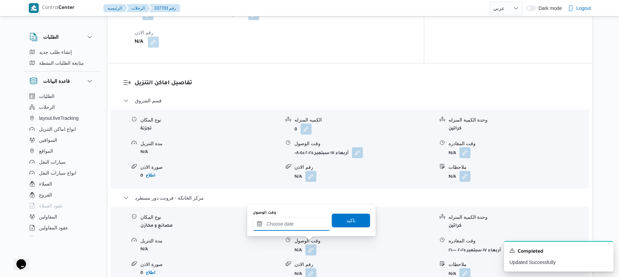
click at [300, 225] on input "وقت الوصول" at bounding box center [292, 224] width 78 height 14
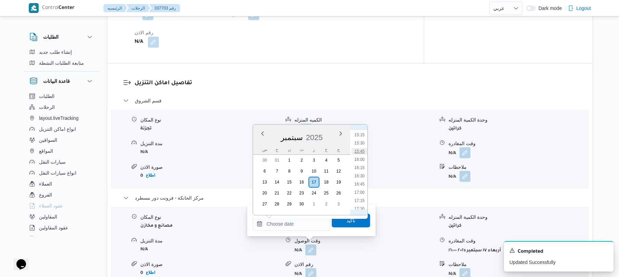
click at [362, 151] on li "15:45" at bounding box center [360, 151] width 16 height 7
type input "١٧/٠٩/٢٠٢٥ ١٥:٤٥"
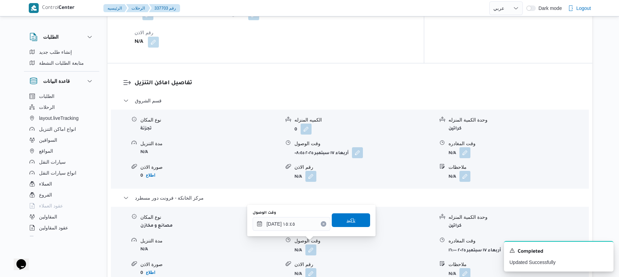
click at [347, 221] on span "تاكيد" at bounding box center [351, 220] width 9 height 8
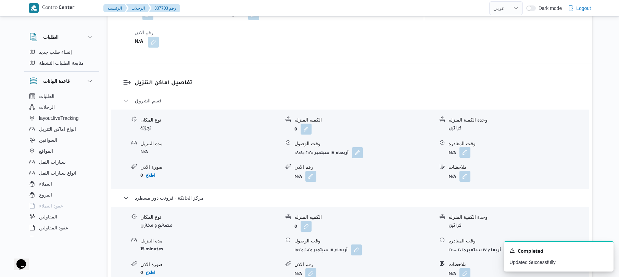
click at [465, 147] on button "button" at bounding box center [465, 152] width 11 height 11
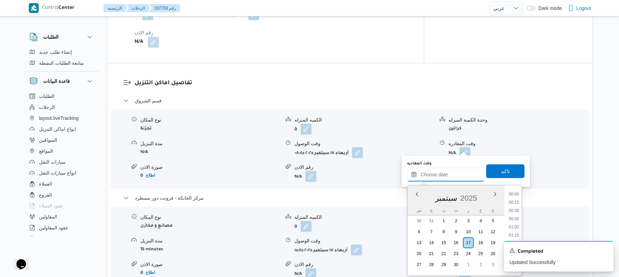
click at [447, 170] on input "وقت المغادره" at bounding box center [446, 175] width 78 height 14
click at [612, 254] on div "A new notification appears Completed Updated Successfully" at bounding box center [559, 256] width 110 height 30
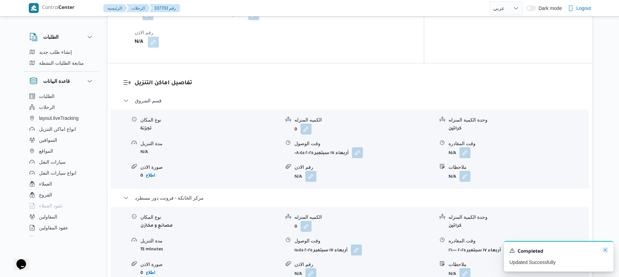
click at [606, 251] on icon "Dismiss toast" at bounding box center [605, 249] width 5 height 5
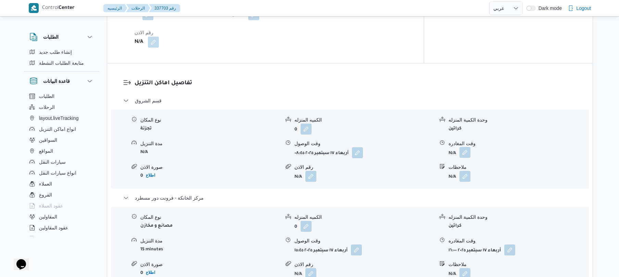
click at [464, 147] on button "button" at bounding box center [465, 152] width 11 height 11
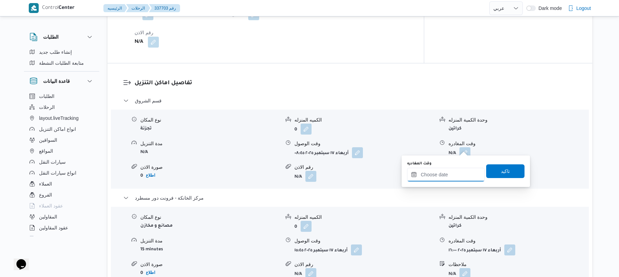
click at [454, 174] on input "وقت المغادره" at bounding box center [446, 175] width 78 height 14
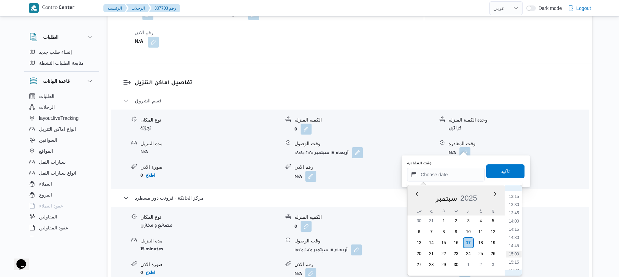
click at [515, 255] on li "15:00" at bounding box center [514, 254] width 16 height 7
type input "[DATE] ١٥:٠٠"
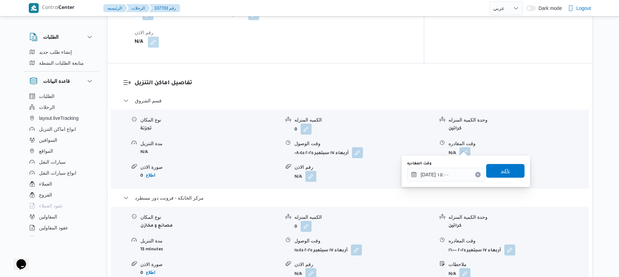
click at [501, 174] on span "تاكيد" at bounding box center [505, 171] width 9 height 8
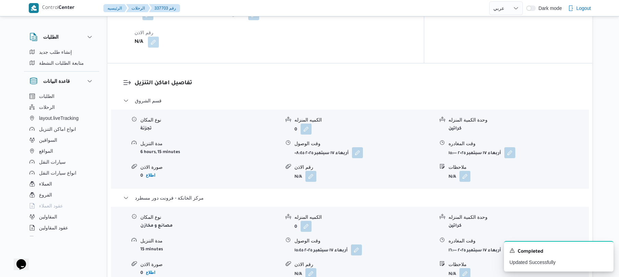
scroll to position [0, 0]
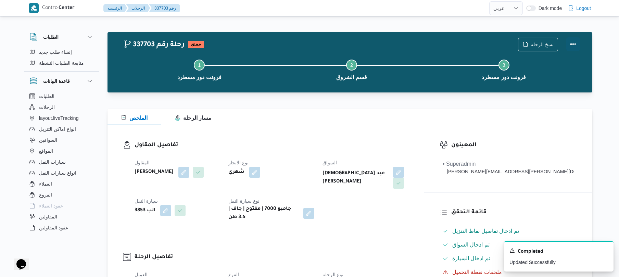
click at [575, 45] on button "Actions" at bounding box center [574, 44] width 14 height 14
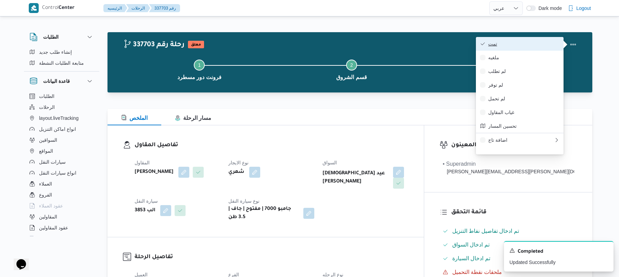
click at [537, 44] on span "تمت" at bounding box center [524, 43] width 71 height 5
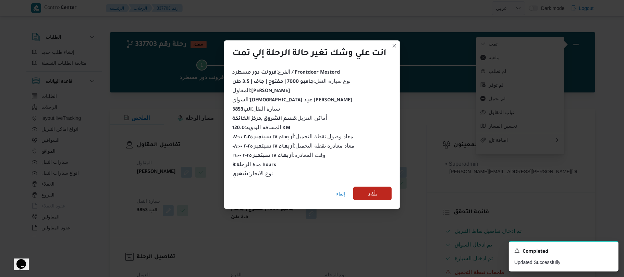
click at [385, 188] on span "تأكيد" at bounding box center [372, 194] width 38 height 14
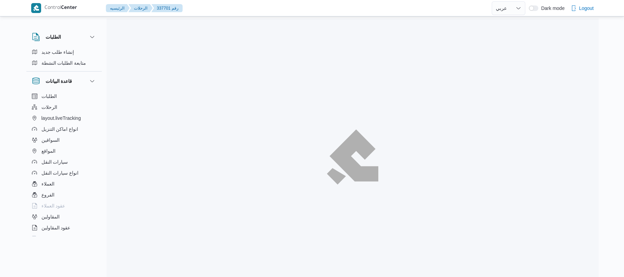
select select "ar"
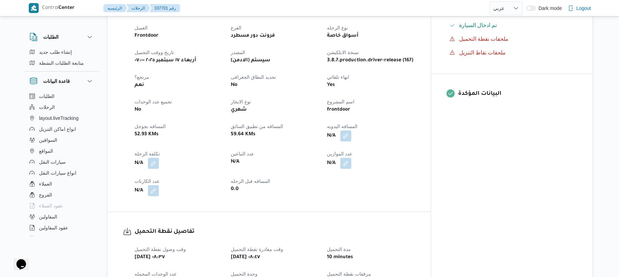
scroll to position [219, 0]
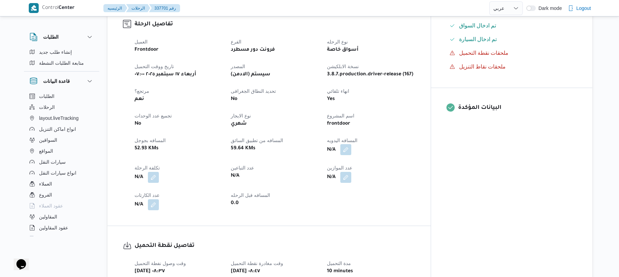
click at [352, 147] on button "button" at bounding box center [346, 149] width 11 height 11
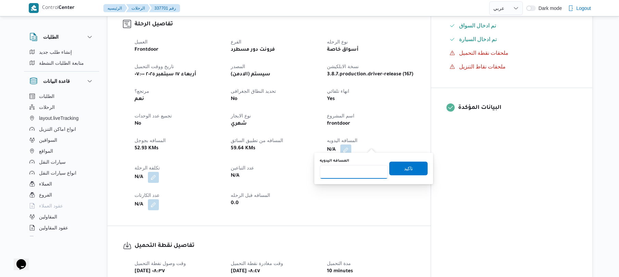
click at [351, 171] on input "المسافه اليدويه" at bounding box center [354, 172] width 68 height 14
type input "120"
click at [408, 171] on span "تاكيد" at bounding box center [408, 168] width 9 height 8
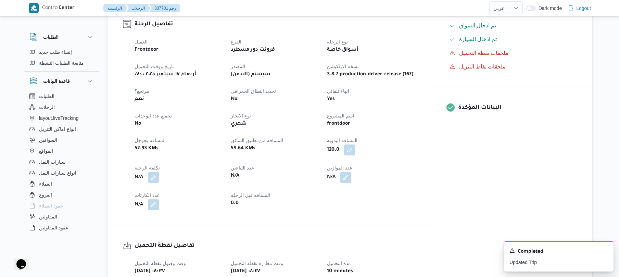
click at [416, 173] on div "N/A" at bounding box center [371, 177] width 89 height 12
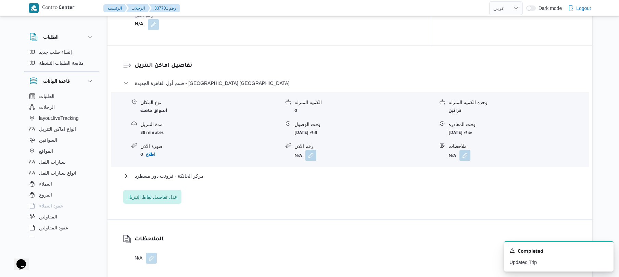
scroll to position [530, 0]
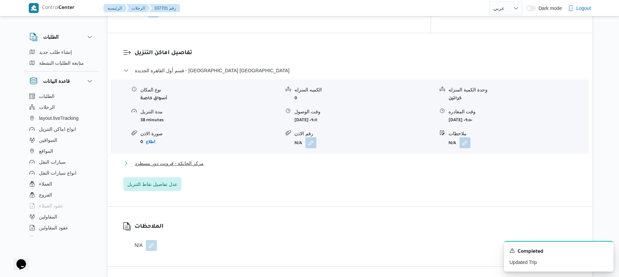
click at [397, 159] on button "مركز الخانكة - فرونت دور مسطرد" at bounding box center [350, 163] width 454 height 8
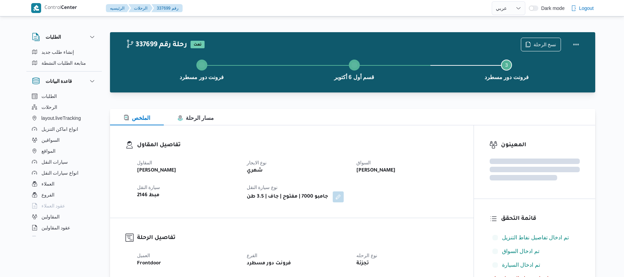
select select "ar"
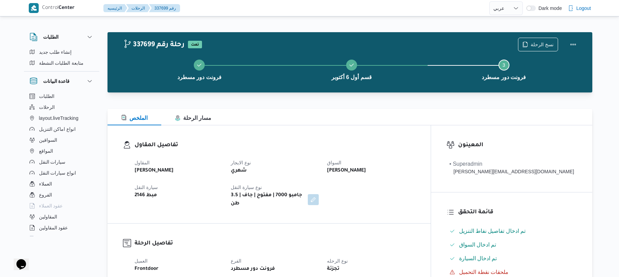
scroll to position [18, 0]
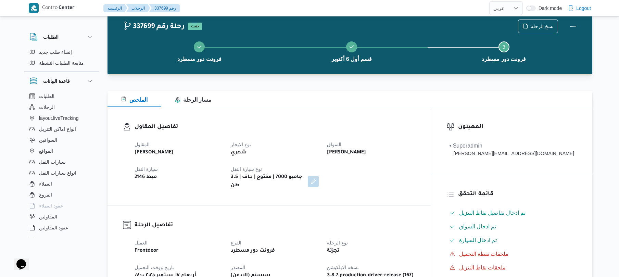
click at [371, 123] on h3 "تفاصيل المقاول" at bounding box center [275, 127] width 281 height 9
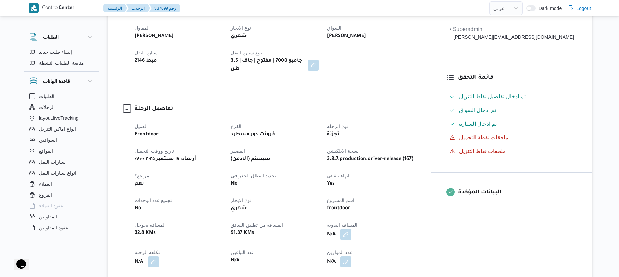
scroll to position [237, 0]
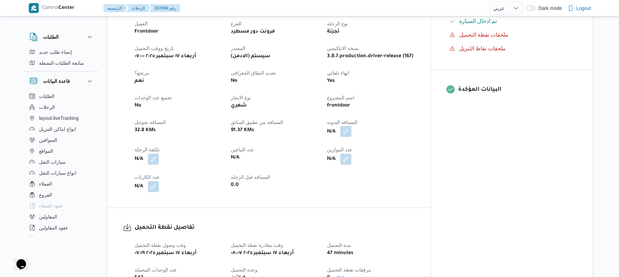
click at [352, 127] on button "button" at bounding box center [346, 131] width 11 height 11
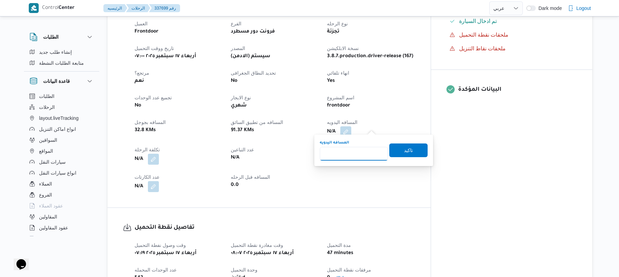
click at [365, 149] on input "المسافه اليدويه" at bounding box center [354, 154] width 68 height 14
type input "130"
click at [404, 150] on span "تاكيد" at bounding box center [408, 150] width 9 height 8
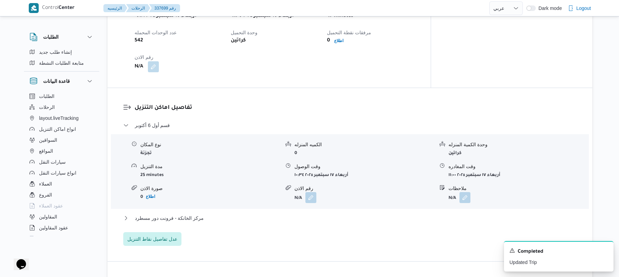
scroll to position [493, 0]
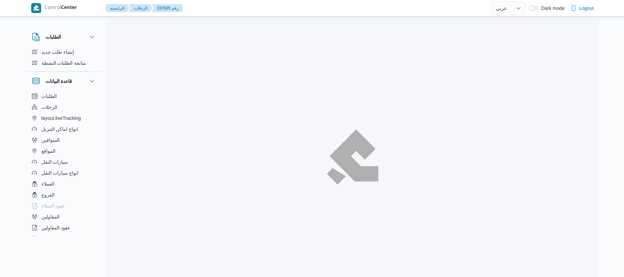
select select "ar"
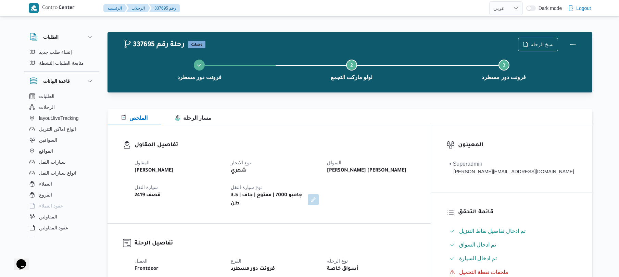
click at [279, 119] on div "الملخص مسار الرحلة" at bounding box center [350, 117] width 485 height 16
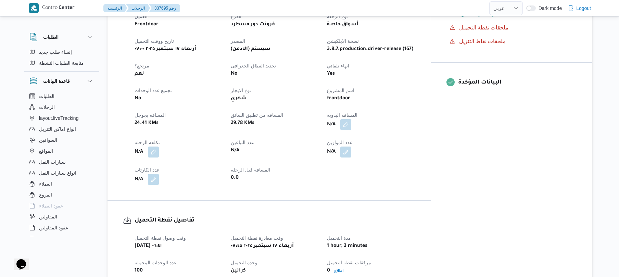
scroll to position [256, 0]
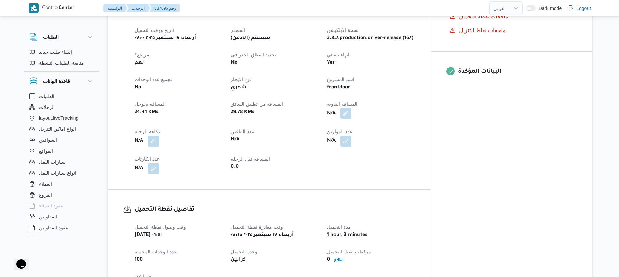
click at [352, 108] on button "button" at bounding box center [346, 113] width 11 height 11
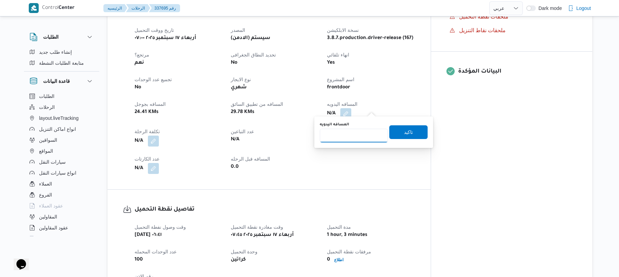
click at [348, 136] on input "المسافه اليدويه" at bounding box center [354, 136] width 68 height 14
type input "120"
click at [413, 130] on span "تاكيد" at bounding box center [409, 132] width 38 height 14
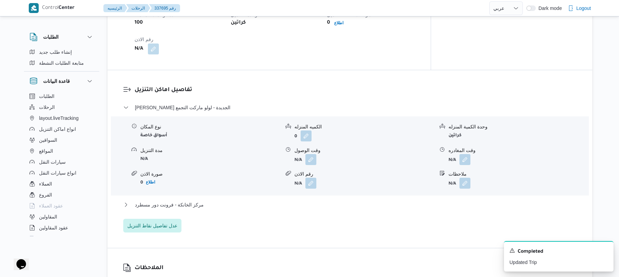
scroll to position [493, 0]
click at [310, 154] on button "button" at bounding box center [311, 158] width 11 height 11
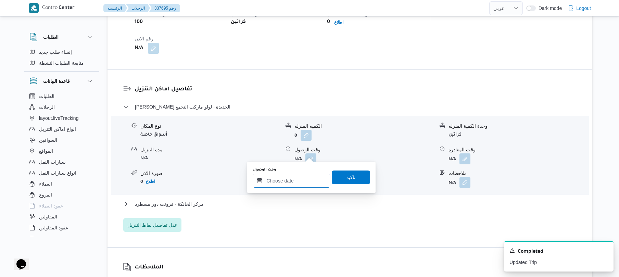
click at [290, 179] on input "وقت الوصول" at bounding box center [292, 181] width 78 height 14
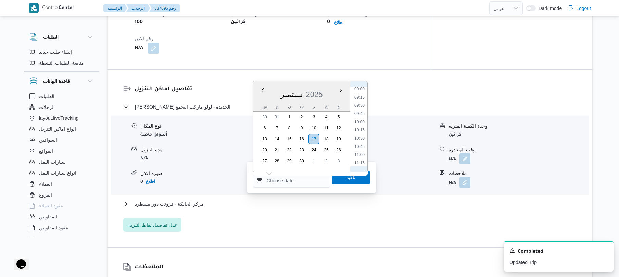
scroll to position [230, 0]
click at [361, 140] on li "08:30" at bounding box center [360, 140] width 16 height 7
type input "١٧/٠٩/٢٠٢٥ ٠٨:٣٠"
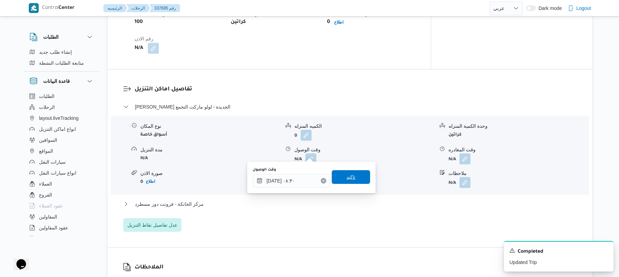
click at [347, 176] on span "تاكيد" at bounding box center [351, 177] width 9 height 8
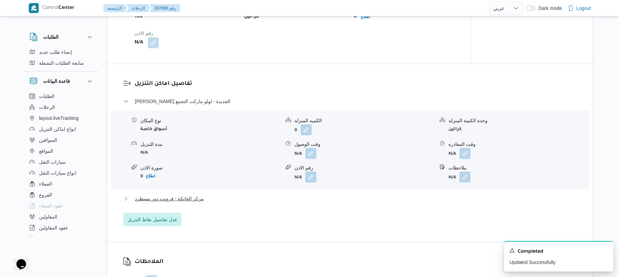
click at [324, 197] on button "مركز الخانكة - فرونت دور مسطرد" at bounding box center [350, 199] width 454 height 8
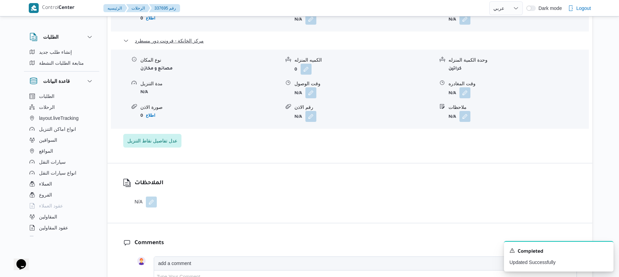
scroll to position [658, 0]
click at [464, 88] on button "button" at bounding box center [465, 91] width 11 height 11
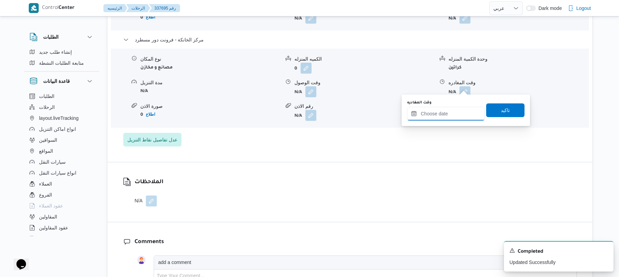
click at [437, 115] on input "وقت المغادره" at bounding box center [446, 114] width 78 height 14
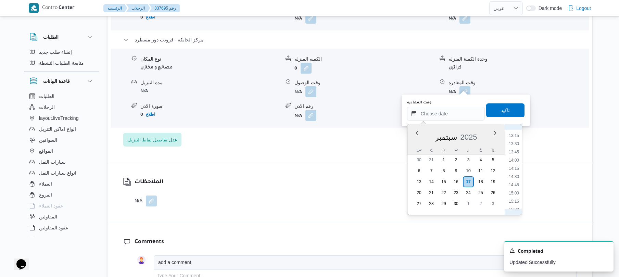
scroll to position [501, 0]
click at [517, 156] on li "16:00" at bounding box center [514, 159] width 16 height 7
type input "١٧/٠٩/٢٠٢٥ ١٦:٠٠"
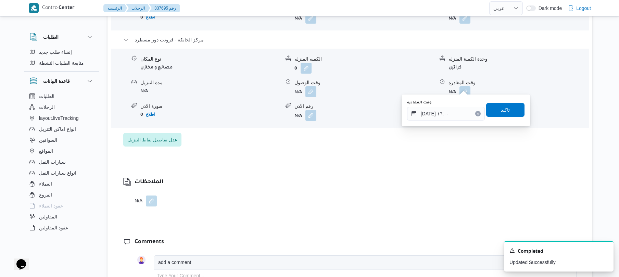
click at [502, 110] on span "تاكيد" at bounding box center [505, 110] width 9 height 8
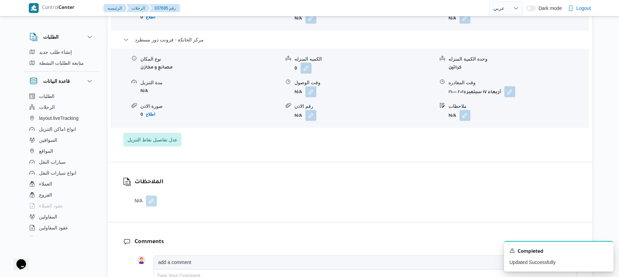
click at [304, 86] on span at bounding box center [309, 91] width 14 height 11
click at [310, 86] on button "button" at bounding box center [311, 91] width 11 height 11
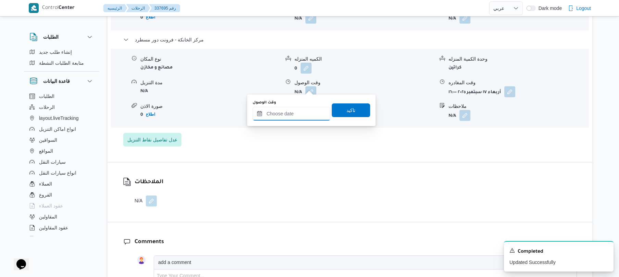
click at [292, 115] on input "وقت الوصول" at bounding box center [292, 114] width 78 height 14
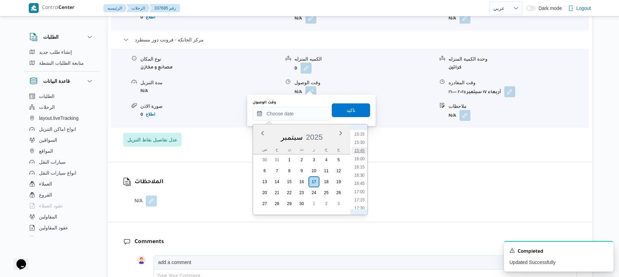
click at [364, 153] on li "15:45" at bounding box center [360, 150] width 16 height 7
type input "١٧/٠٩/٢٠٢٥ ١٥:٤٥"
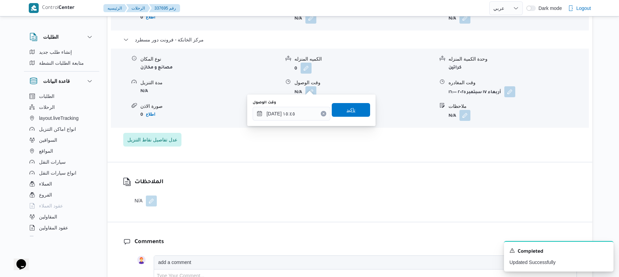
click at [355, 111] on span "تاكيد" at bounding box center [351, 110] width 38 height 14
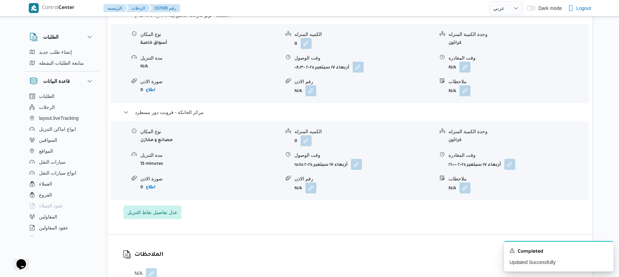
scroll to position [584, 0]
click at [465, 65] on button "button" at bounding box center [465, 67] width 11 height 11
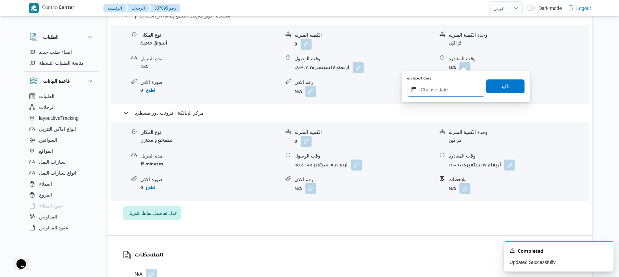
click at [443, 87] on input "وقت المغادره" at bounding box center [446, 90] width 78 height 14
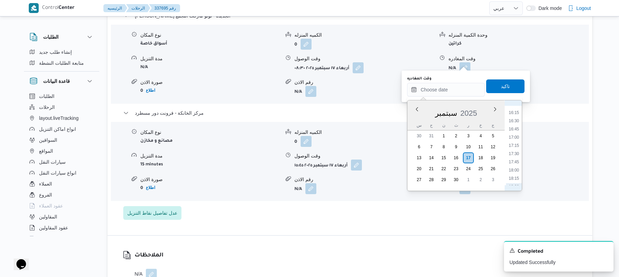
scroll to position [513, 0]
click at [522, 116] on ul "00:00 00:15 00:30 00:45 01:00 01:15 01:30 01:45 02:00 02:15 02:30 02:45 03:00 0…" at bounding box center [514, 145] width 16 height 79
click at [522, 117] on ul "00:00 00:15 00:30 00:45 01:00 01:15 01:30 01:45 02:00 02:15 02:30 02:45 03:00 0…" at bounding box center [514, 145] width 16 height 79
click at [516, 156] on li "15:00" at bounding box center [514, 156] width 16 height 7
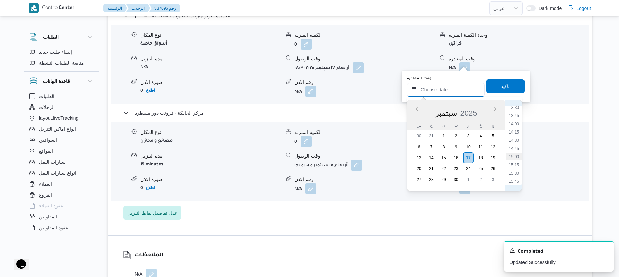
type input "١٧/٠٩/٢٠٢٥ ١٥:٠٠"
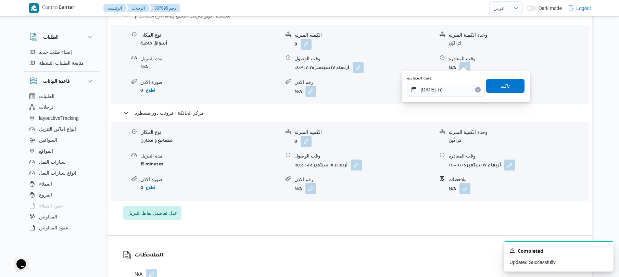
click at [508, 87] on span "تاكيد" at bounding box center [506, 86] width 38 height 14
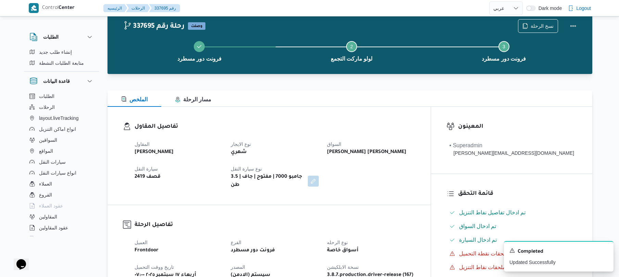
scroll to position [0, 0]
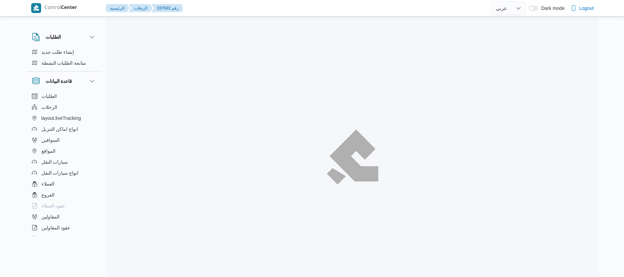
select select "ar"
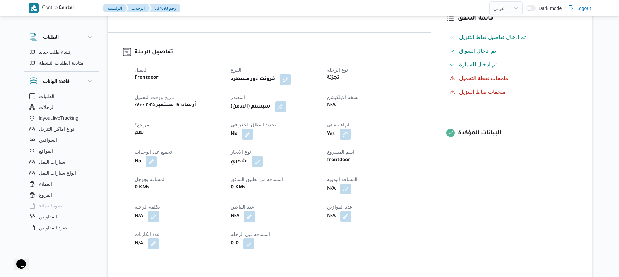
scroll to position [237, 0]
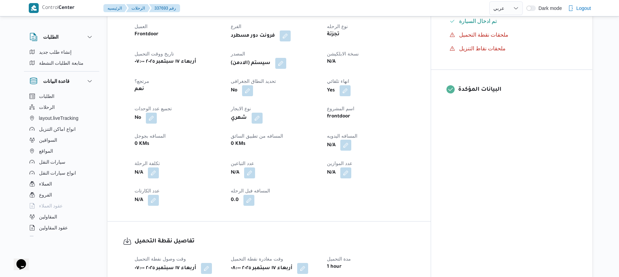
click at [352, 149] on button "button" at bounding box center [346, 145] width 11 height 11
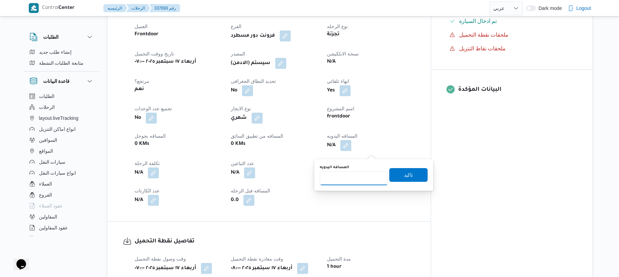
click at [347, 177] on input "المسافه اليدويه" at bounding box center [354, 179] width 68 height 14
type input "70"
click at [397, 174] on span "تاكيد" at bounding box center [409, 175] width 38 height 14
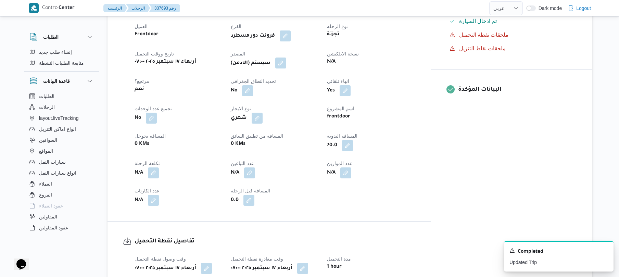
click at [286, 69] on button "button" at bounding box center [280, 63] width 11 height 11
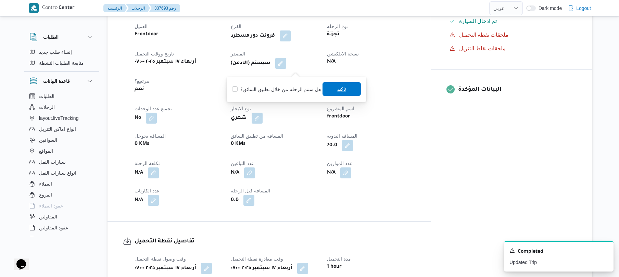
click at [336, 93] on span "تاكيد" at bounding box center [342, 89] width 38 height 14
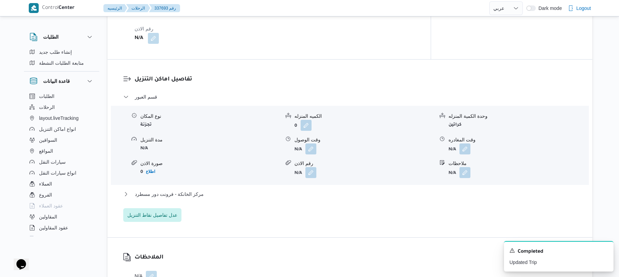
scroll to position [548, 0]
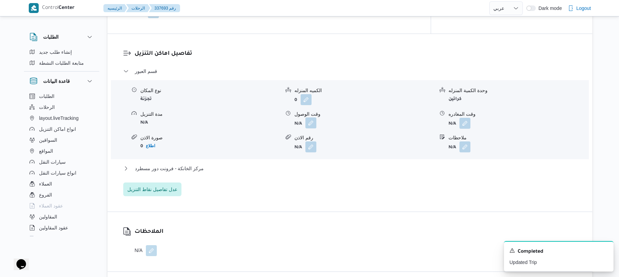
click at [311, 128] on button "button" at bounding box center [311, 123] width 11 height 11
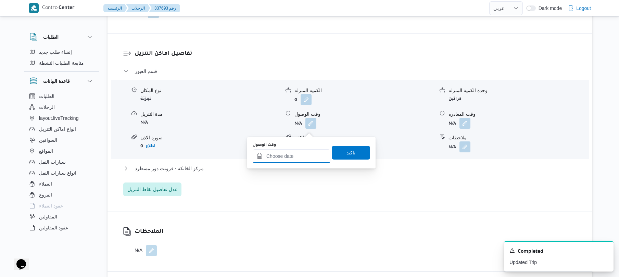
click at [294, 155] on input "وقت الوصول" at bounding box center [292, 156] width 78 height 14
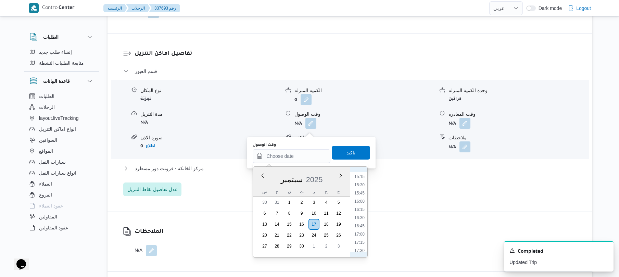
scroll to position [277, 0]
click at [362, 178] on li "08:30" at bounding box center [360, 178] width 16 height 7
type input "١٧/٠٩/٢٠٢٥ ٠٨:٣٠"
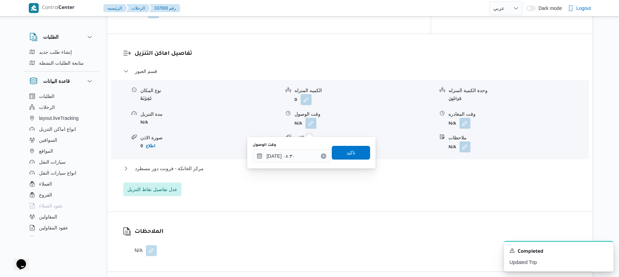
click at [348, 145] on div "وقت الوصول ١٧/٠٩/٢٠٢٥ ٠٨:٣٠ تاكيد" at bounding box center [311, 153] width 119 height 22
click at [347, 152] on span "تاكيد" at bounding box center [351, 152] width 9 height 8
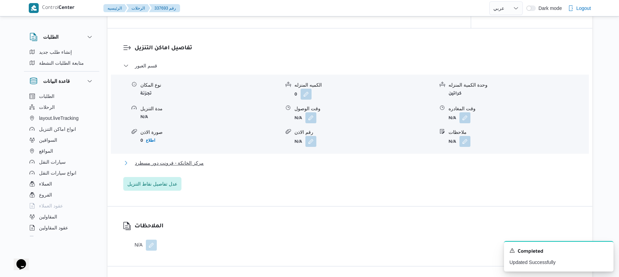
click at [328, 167] on button "مركز الخانكة - فرونت دور مسطرد" at bounding box center [350, 163] width 454 height 8
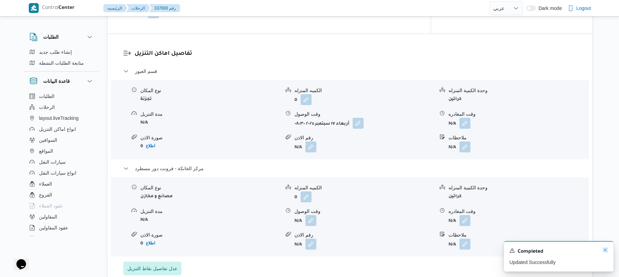
click at [607, 249] on icon "Dismiss toast" at bounding box center [605, 249] width 5 height 5
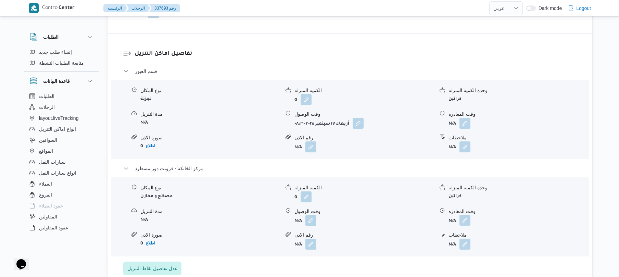
click at [468, 226] on button "button" at bounding box center [465, 220] width 11 height 11
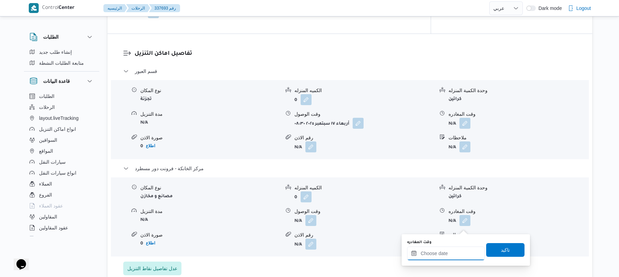
click at [430, 255] on input "وقت المغادره" at bounding box center [446, 254] width 78 height 14
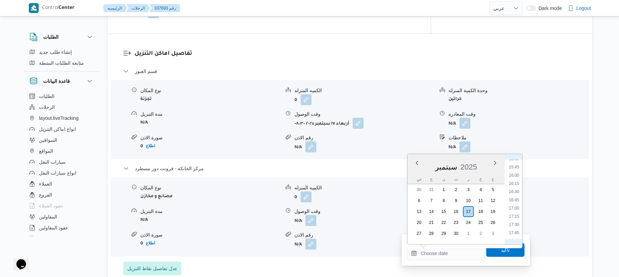
scroll to position [508, 0]
click at [514, 166] on li "15:30" at bounding box center [514, 164] width 16 height 7
type input "[DATE] ١٥:٣٠"
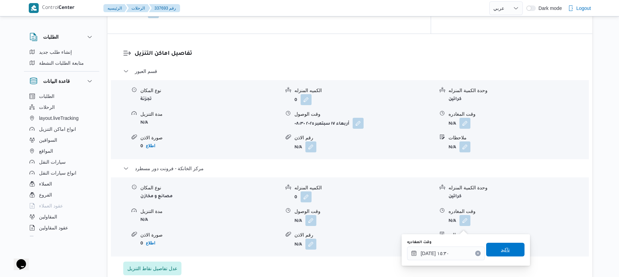
click at [501, 251] on span "تاكيد" at bounding box center [505, 250] width 9 height 8
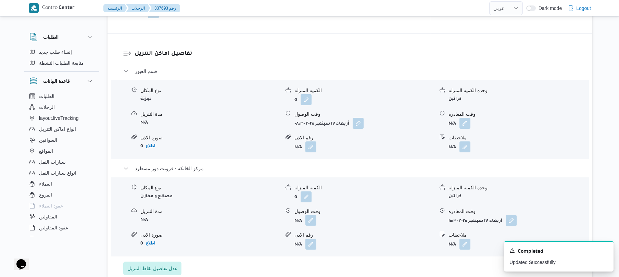
click at [311, 226] on button "button" at bounding box center [311, 220] width 11 height 11
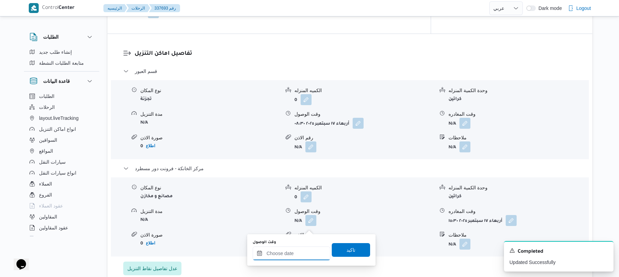
drag, startPoint x: 295, startPoint y: 255, endPoint x: 301, endPoint y: 249, distance: 8.7
click at [295, 255] on input "وقت الوصول" at bounding box center [292, 254] width 78 height 14
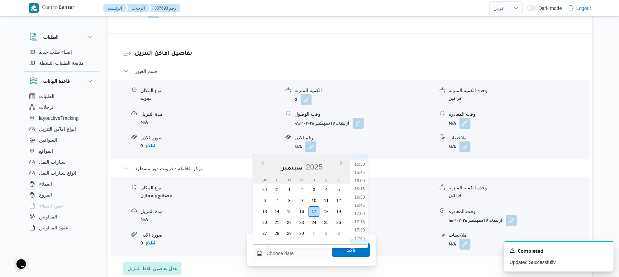
scroll to position [441, 0]
click at [363, 224] on li "15:15" at bounding box center [360, 224] width 16 height 7
type input "١٧/٠٩/٢٠٢٥ ١٥:١٥"
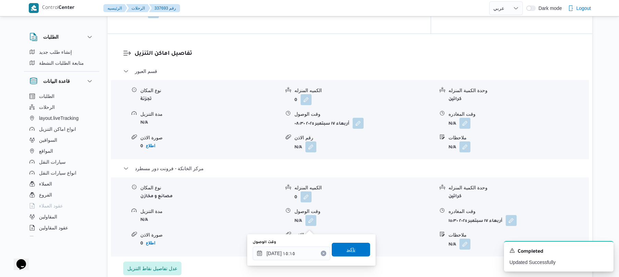
click at [350, 251] on span "تاكيد" at bounding box center [351, 250] width 9 height 8
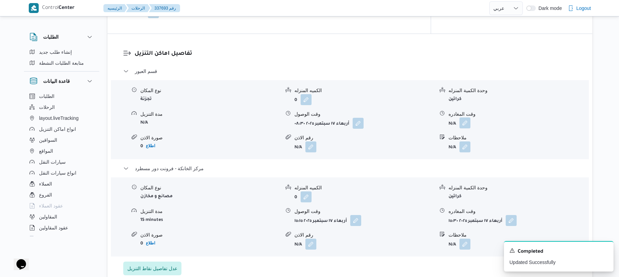
click at [465, 128] on button "button" at bounding box center [465, 123] width 11 height 11
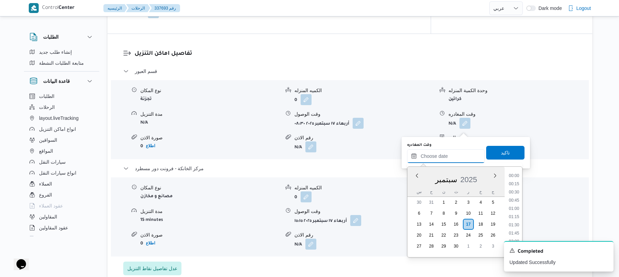
click at [443, 156] on input "وقت المغادره" at bounding box center [446, 156] width 78 height 14
click at [518, 217] on li "14:45" at bounding box center [514, 219] width 16 height 7
type input "١٧/٠٩/٢٠٢٥ ١٤:٤٥"
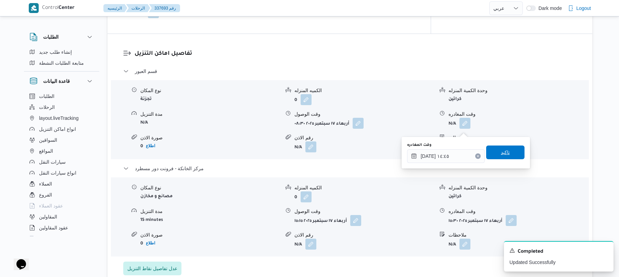
click at [507, 156] on span "تاكيد" at bounding box center [506, 153] width 38 height 14
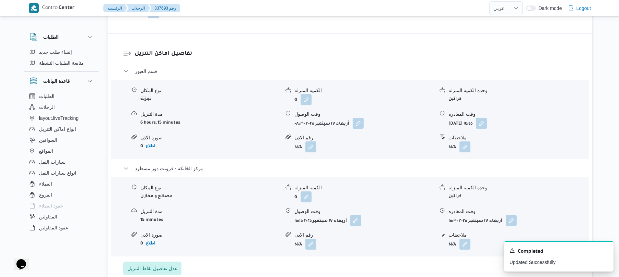
scroll to position [0, 0]
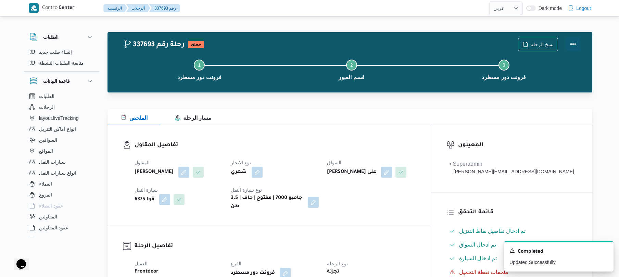
click at [573, 47] on button "Actions" at bounding box center [574, 44] width 14 height 14
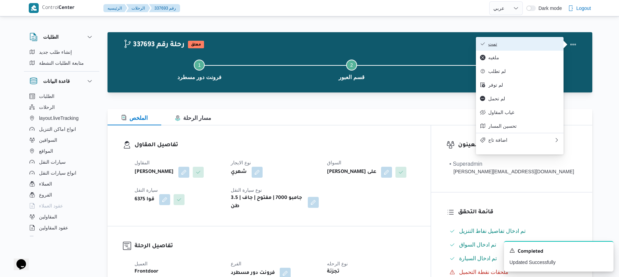
click at [532, 47] on span "تمت" at bounding box center [524, 43] width 71 height 5
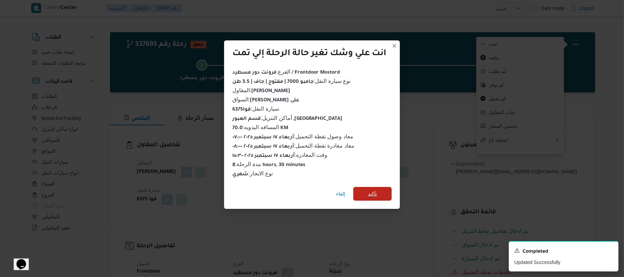
click at [380, 195] on span "تأكيد" at bounding box center [372, 194] width 38 height 14
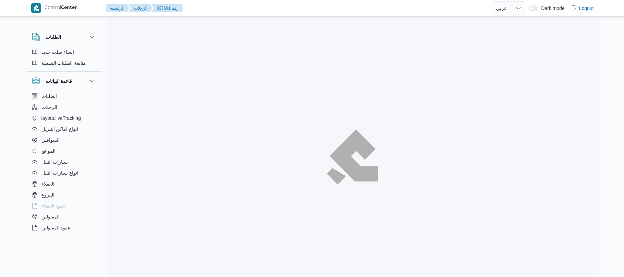
select select "ar"
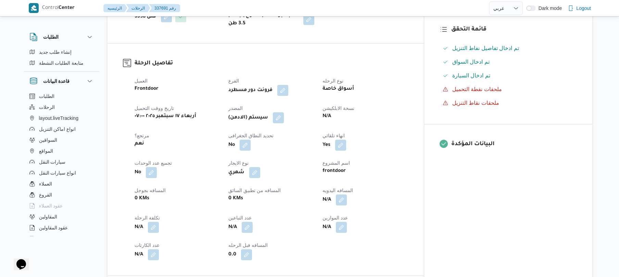
scroll to position [201, 0]
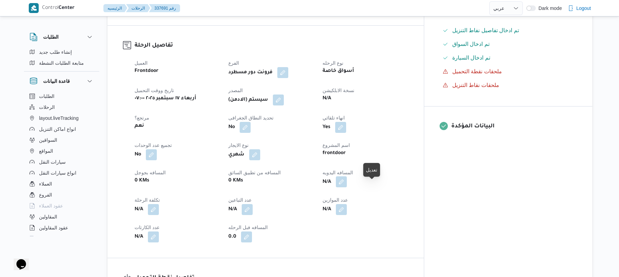
click at [347, 185] on button "button" at bounding box center [341, 181] width 11 height 11
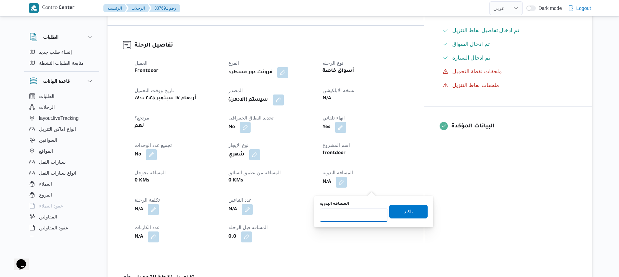
click at [365, 210] on input "المسافه اليدويه" at bounding box center [354, 215] width 68 height 14
type input "70"
click at [398, 213] on span "تاكيد" at bounding box center [409, 212] width 38 height 14
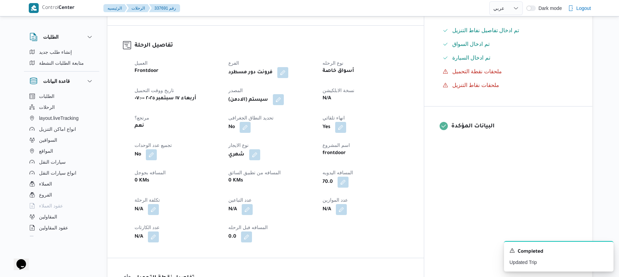
click at [284, 105] on button "button" at bounding box center [278, 99] width 11 height 11
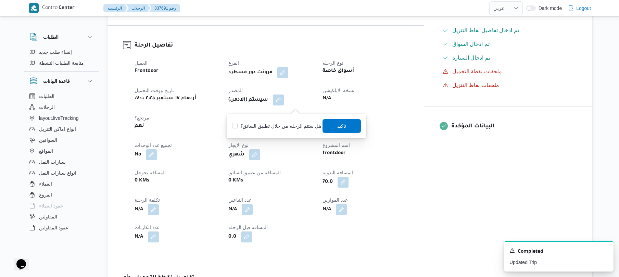
click at [287, 125] on label "هل ستتم الرحله من خلال تطبيق السائق؟" at bounding box center [276, 126] width 89 height 8
checkbox input "true"
click at [337, 124] on span "تاكيد" at bounding box center [341, 126] width 9 height 8
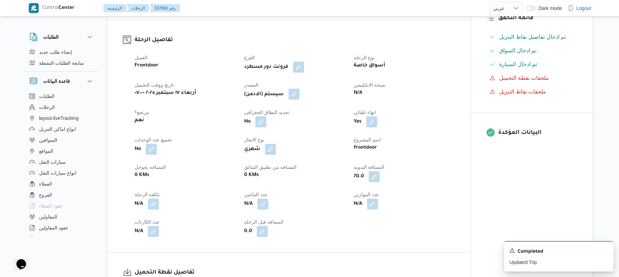
click at [296, 100] on button "button" at bounding box center [294, 94] width 11 height 11
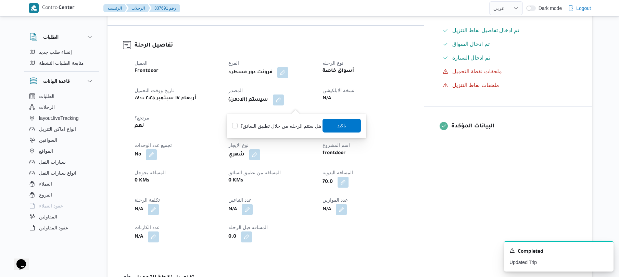
click at [337, 126] on span "تاكيد" at bounding box center [341, 126] width 9 height 8
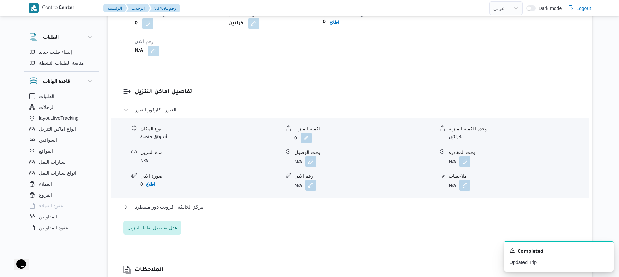
scroll to position [512, 0]
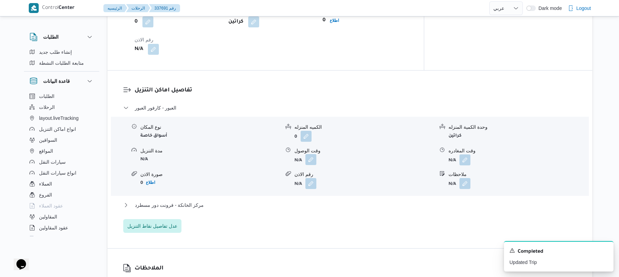
click at [312, 165] on button "button" at bounding box center [311, 159] width 11 height 11
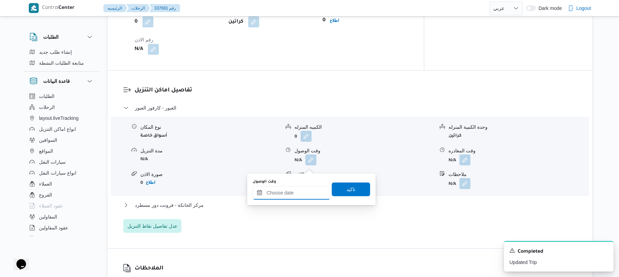
click at [287, 190] on input "وقت الوصول" at bounding box center [292, 193] width 78 height 14
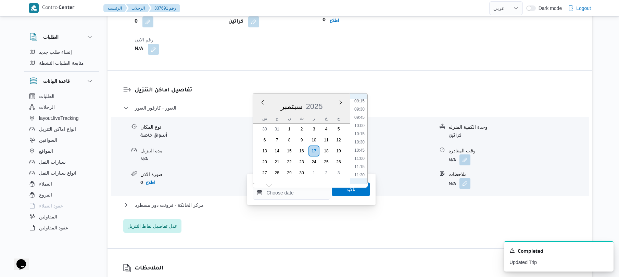
scroll to position [238, 0]
click at [360, 134] on li "08:15" at bounding box center [360, 136] width 16 height 7
type input "١٧/٠٩/٢٠٢٥ ٠٨:١٥"
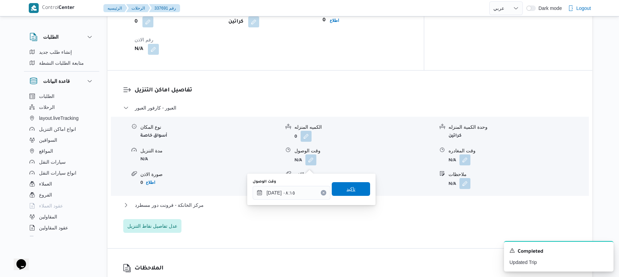
click at [346, 193] on span "تاكيد" at bounding box center [351, 189] width 38 height 14
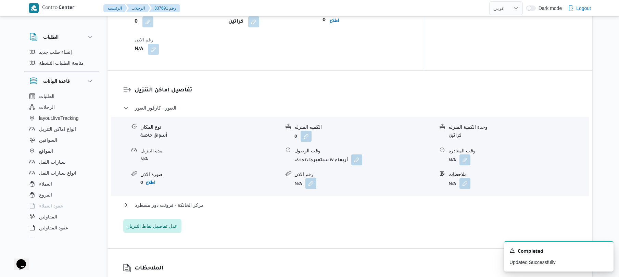
click at [308, 205] on div "العبور - كارفور العبور نوع المكان أسواق خاصة الكميه المنزله 0 وحدة الكمية المنز…" at bounding box center [350, 168] width 454 height 129
click at [305, 209] on button "مركز الخانكة - فرونت دور مسطرد" at bounding box center [350, 205] width 454 height 8
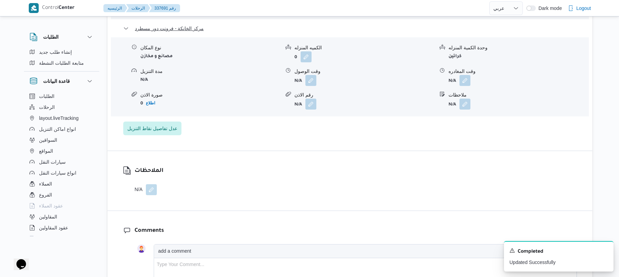
scroll to position [694, 0]
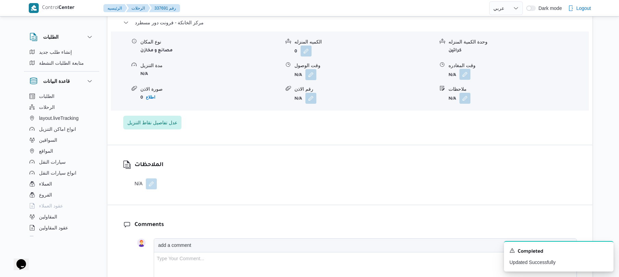
click at [464, 80] on button "button" at bounding box center [465, 74] width 11 height 11
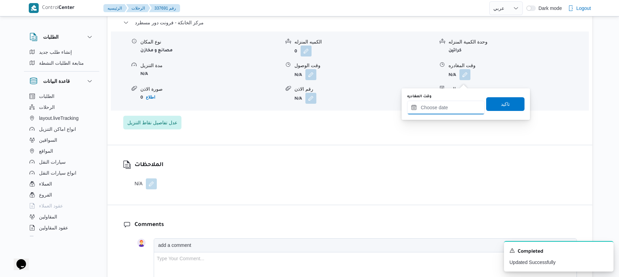
click at [437, 110] on input "وقت المغادره" at bounding box center [446, 108] width 78 height 14
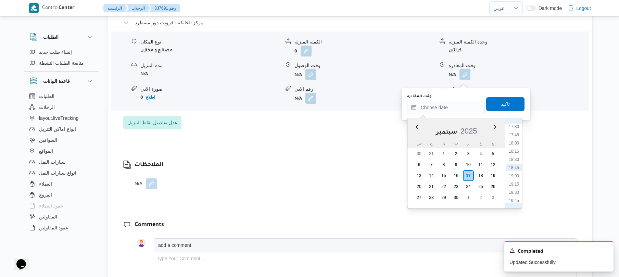
scroll to position [509, 0]
click at [518, 138] on li "15:45" at bounding box center [514, 136] width 16 height 7
type input "١٧/٠٩/٢٠٢٥ ١٥:٤٥"
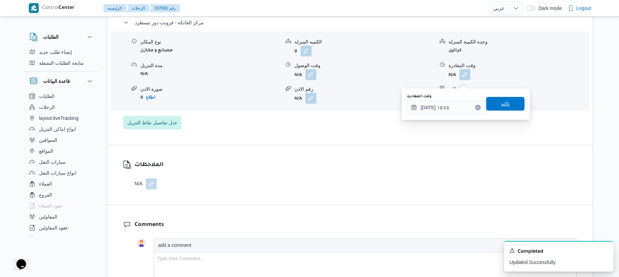
click at [508, 103] on span "تاكيد" at bounding box center [506, 104] width 38 height 14
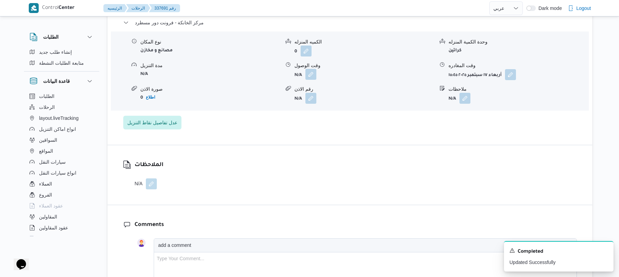
click at [309, 80] on button "button" at bounding box center [311, 74] width 11 height 11
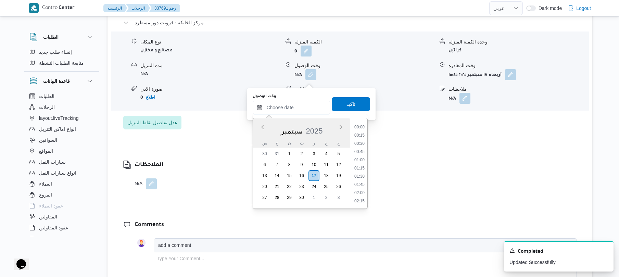
drag, startPoint x: 303, startPoint y: 107, endPoint x: 309, endPoint y: 107, distance: 6.2
click at [303, 107] on input "وقت الوصول" at bounding box center [292, 108] width 78 height 14
click at [361, 128] on li "15:30" at bounding box center [360, 128] width 16 height 7
type input "١٧/٠٩/٢٠٢٥ ١٥:٣٠"
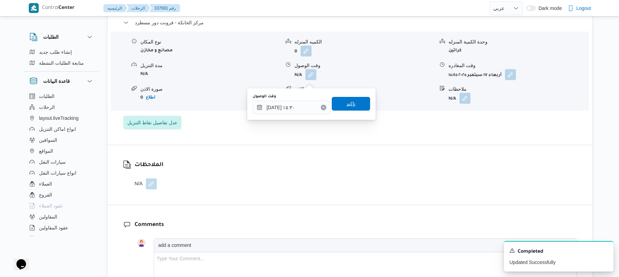
click at [353, 105] on span "تاكيد" at bounding box center [351, 104] width 38 height 14
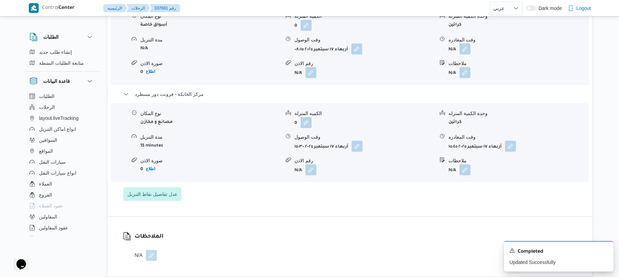
scroll to position [621, 0]
click at [466, 54] on button "button" at bounding box center [465, 50] width 11 height 11
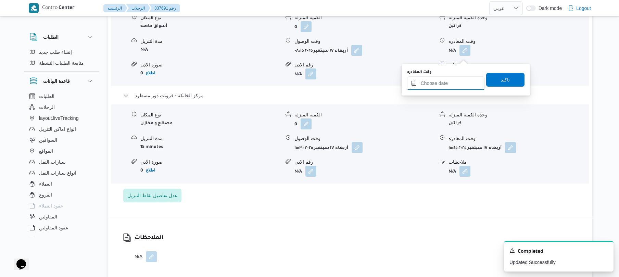
click at [456, 79] on input "وقت المغادره" at bounding box center [446, 83] width 78 height 14
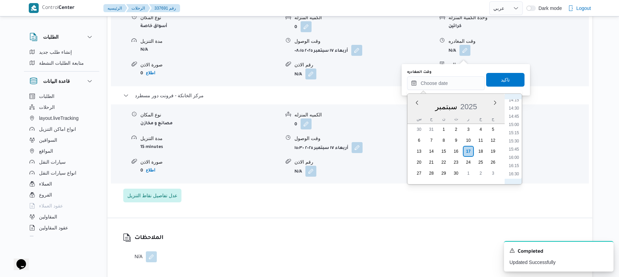
scroll to position [442, 0]
click at [513, 156] on li "15:00" at bounding box center [514, 154] width 16 height 7
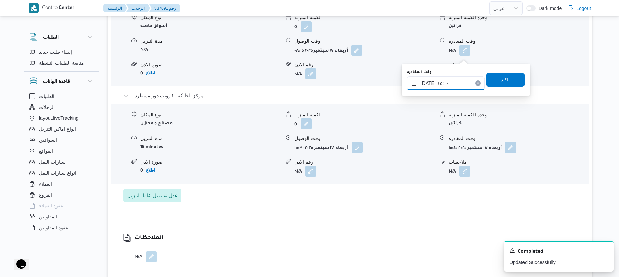
type input "١٧/٠٩/٢٠٢٥ ١٥:٠٠"
click at [507, 83] on span "تاكيد" at bounding box center [506, 80] width 38 height 14
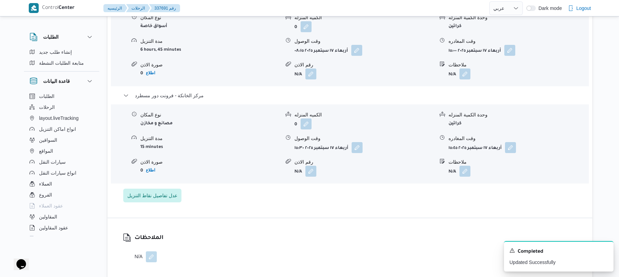
scroll to position [0, 0]
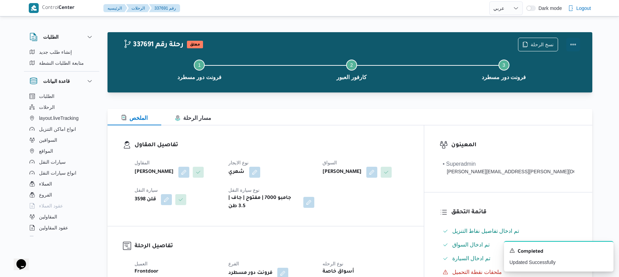
click at [582, 42] on div "نسخ الرحلة" at bounding box center [549, 45] width 70 height 22
click at [571, 43] on button "Actions" at bounding box center [574, 44] width 14 height 14
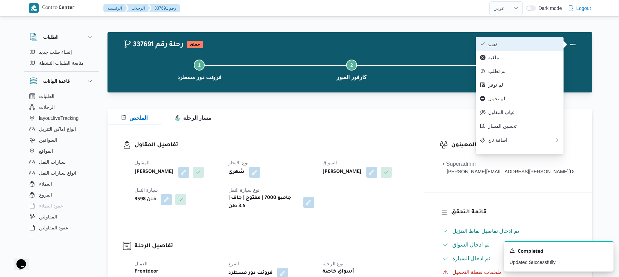
click at [551, 43] on span "تمت" at bounding box center [524, 43] width 71 height 5
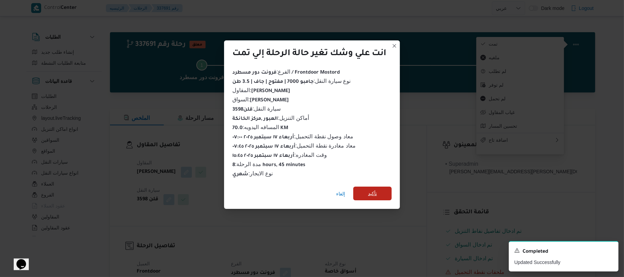
click at [380, 195] on span "تأكيد" at bounding box center [372, 194] width 38 height 14
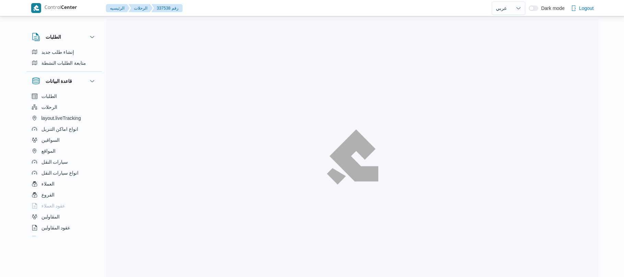
select select "ar"
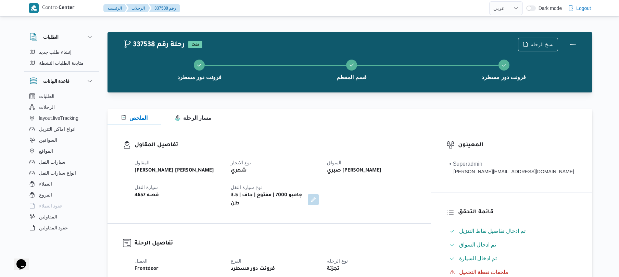
click at [320, 174] on div "شهري" at bounding box center [274, 171] width 89 height 10
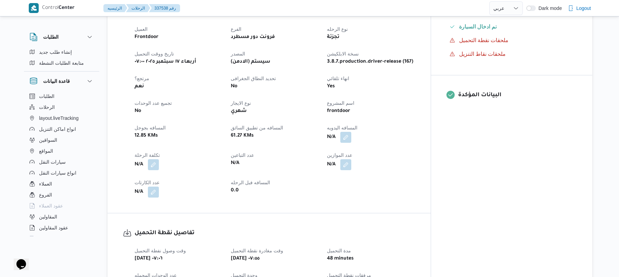
scroll to position [237, 0]
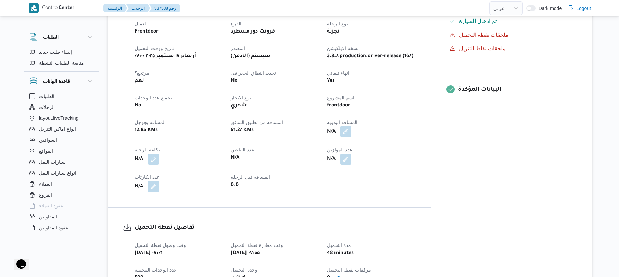
click at [352, 128] on button "button" at bounding box center [346, 131] width 11 height 11
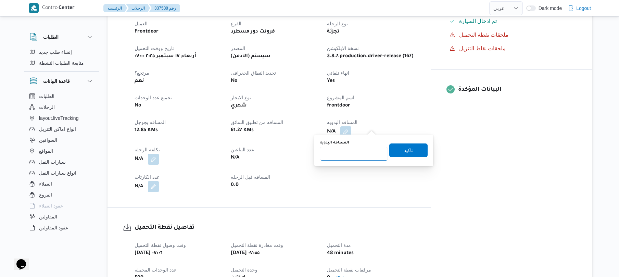
click at [356, 155] on input "المسافه اليدويه" at bounding box center [354, 154] width 68 height 14
type input "120"
click at [408, 154] on span "تاكيد" at bounding box center [408, 150] width 9 height 8
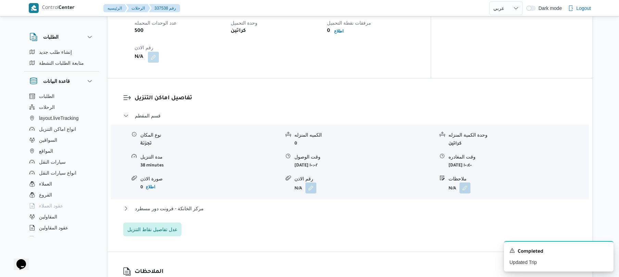
scroll to position [512, 0]
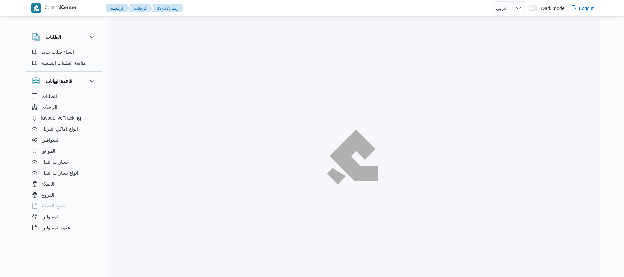
select select "ar"
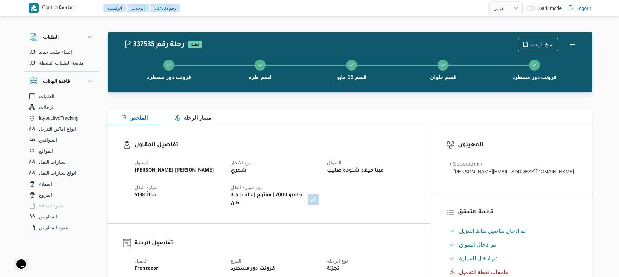
click at [378, 132] on div "تفاصيل المقاول المقاول [PERSON_NAME] [PERSON_NAME] نوع الايجار شهري السواق مينا…" at bounding box center [269, 174] width 323 height 98
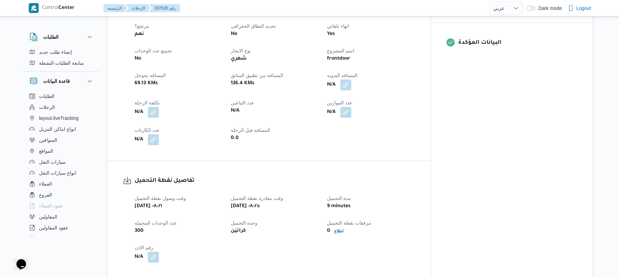
scroll to position [310, 0]
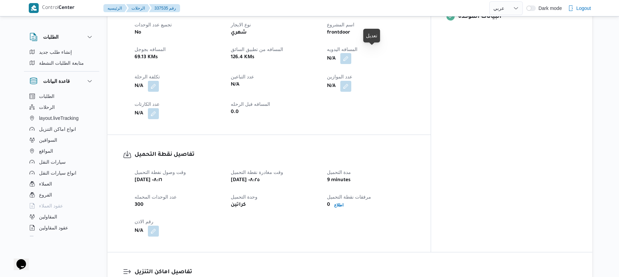
click at [352, 53] on button "button" at bounding box center [346, 58] width 11 height 11
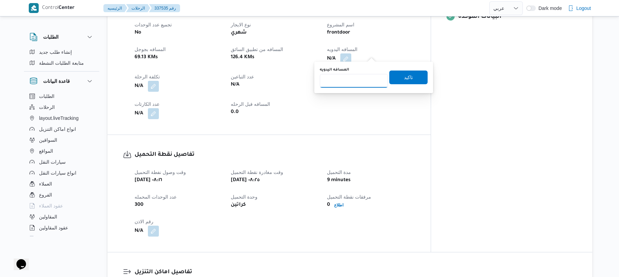
click at [354, 84] on input "المسافه اليدويه" at bounding box center [354, 81] width 68 height 14
type input "145"
click at [408, 77] on span "تاكيد" at bounding box center [408, 77] width 9 height 8
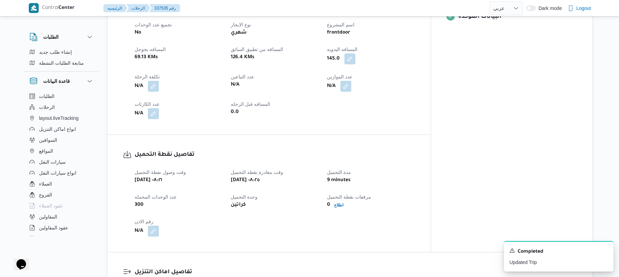
click at [491, 149] on div "المعينون • Superadmin [PERSON_NAME][EMAIL_ADDRESS][DOMAIN_NAME] قائمة التحقق تم…" at bounding box center [511, 33] width 161 height 437
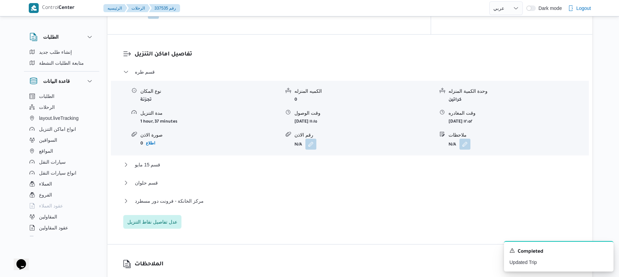
scroll to position [530, 0]
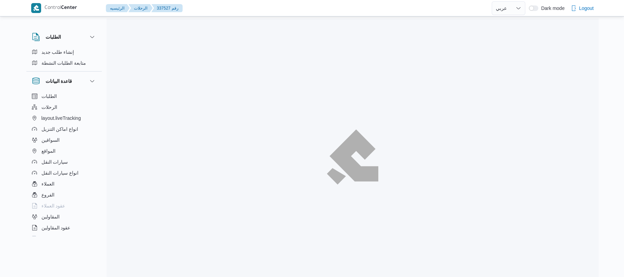
select select "ar"
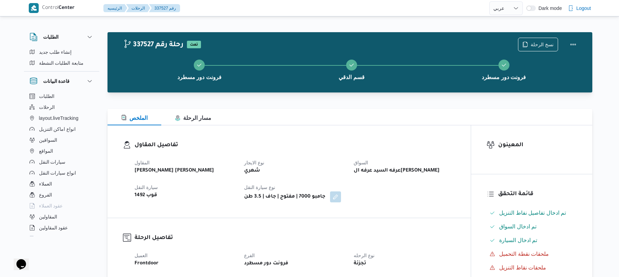
click at [371, 204] on div "المقاول [PERSON_NAME] [PERSON_NAME] نوع الايجار شهري السواق عرفه السيد عرفه ال[…" at bounding box center [295, 181] width 329 height 52
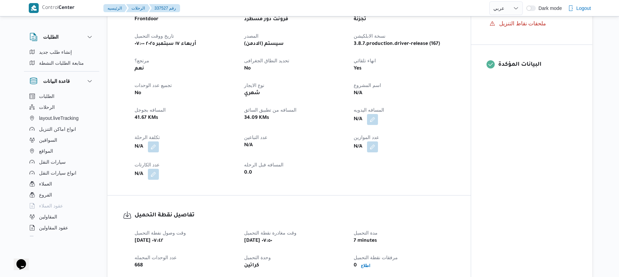
scroll to position [256, 0]
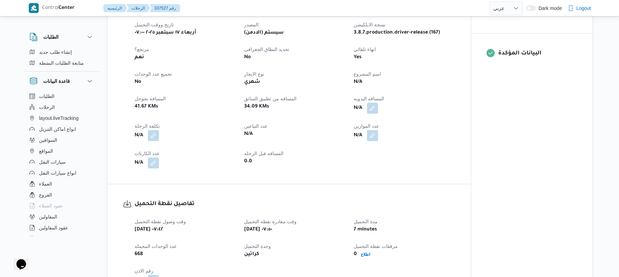
click at [370, 100] on span "المسافه اليدويه" at bounding box center [369, 98] width 30 height 5
click at [370, 109] on button "button" at bounding box center [372, 107] width 11 height 11
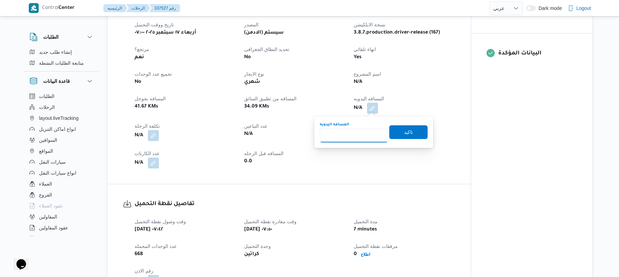
click at [354, 140] on input "المسافه اليدويه" at bounding box center [354, 136] width 68 height 14
type input "80"
click at [396, 136] on span "تاكيد" at bounding box center [409, 132] width 38 height 14
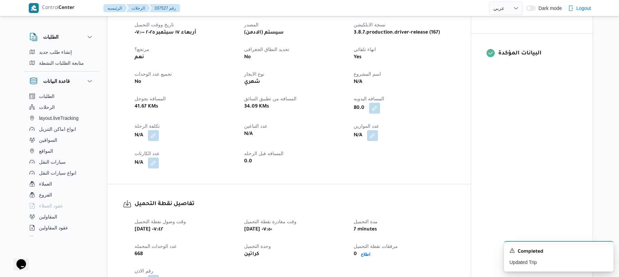
click at [447, 135] on div "N/A" at bounding box center [404, 136] width 103 height 12
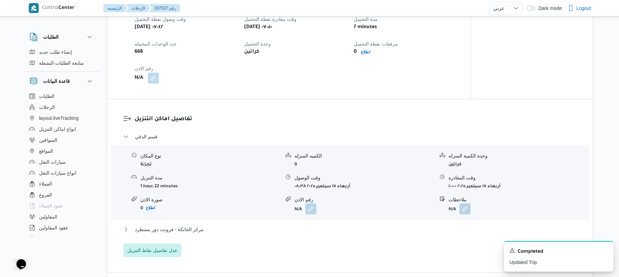
scroll to position [457, 0]
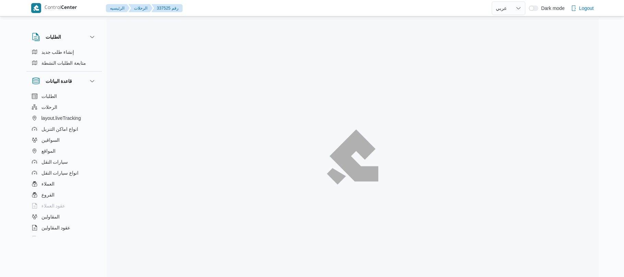
select select "ar"
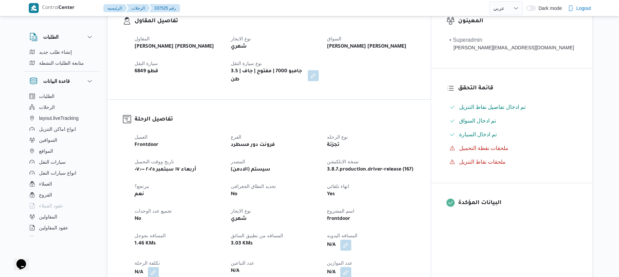
scroll to position [201, 0]
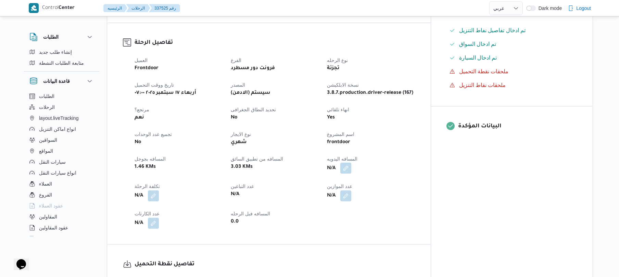
click at [352, 164] on button "button" at bounding box center [346, 168] width 11 height 11
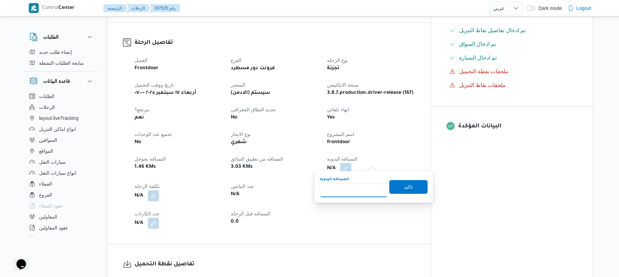
click at [350, 190] on input "المسافه اليدويه" at bounding box center [354, 191] width 68 height 14
type input "75"
click at [395, 190] on span "تاكيد" at bounding box center [409, 187] width 38 height 14
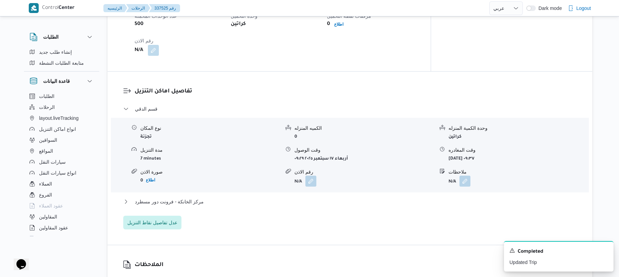
scroll to position [493, 0]
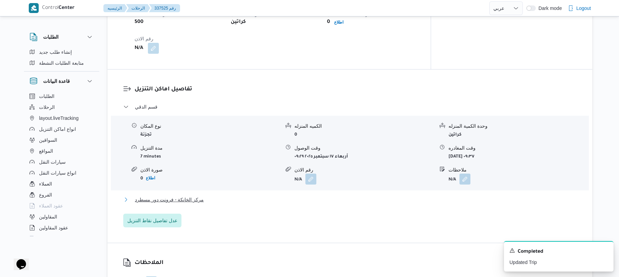
click at [358, 198] on button "مركز الخانكة - فرونت دور مسطرد" at bounding box center [350, 200] width 454 height 8
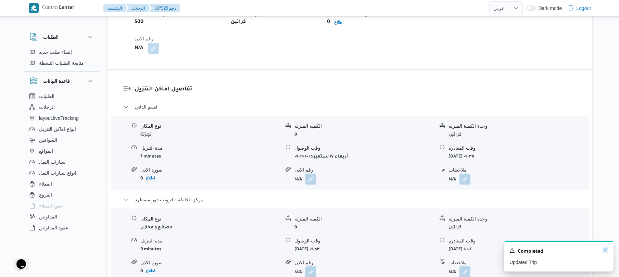
click at [606, 250] on icon "Dismiss toast" at bounding box center [605, 249] width 3 height 3
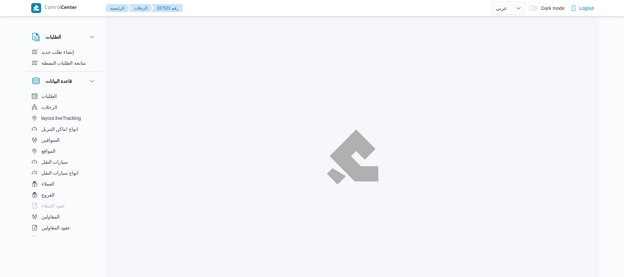
select select "ar"
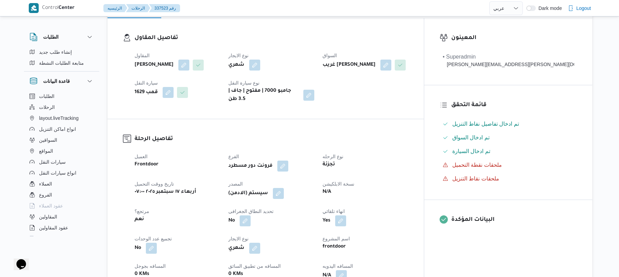
scroll to position [201, 0]
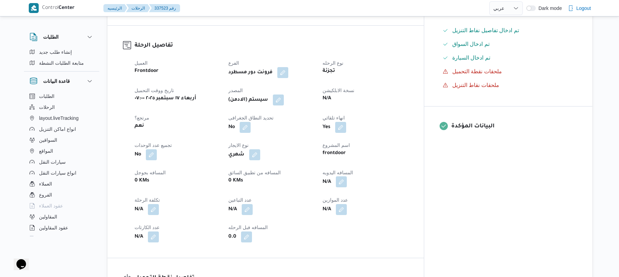
click at [347, 187] on button "button" at bounding box center [341, 181] width 11 height 11
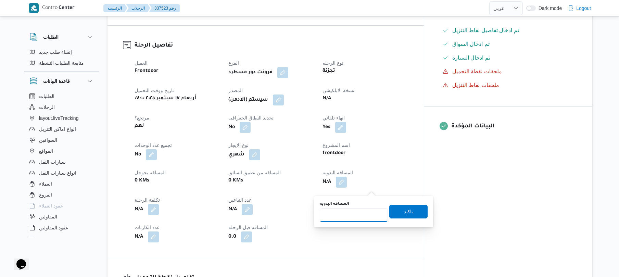
click at [354, 211] on input "المسافه اليدويه" at bounding box center [354, 215] width 68 height 14
type input "120"
click at [409, 212] on span "تاكيد" at bounding box center [408, 211] width 9 height 8
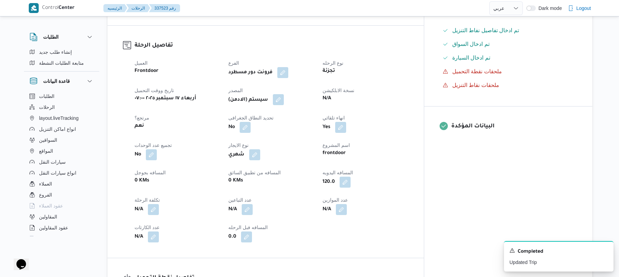
click at [284, 104] on button "button" at bounding box center [278, 99] width 11 height 11
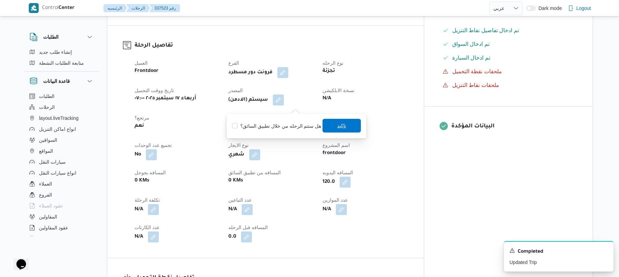
click at [342, 128] on span "تاكيد" at bounding box center [341, 126] width 9 height 8
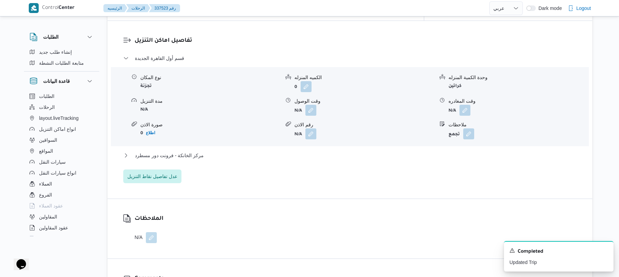
scroll to position [584, 0]
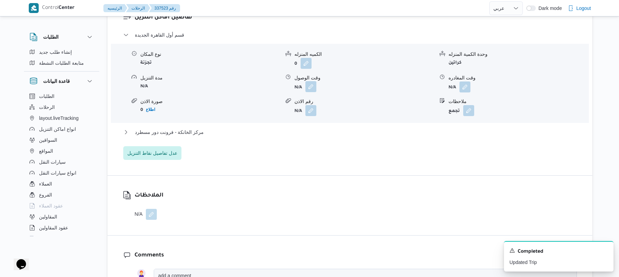
click at [310, 92] on button "button" at bounding box center [311, 86] width 11 height 11
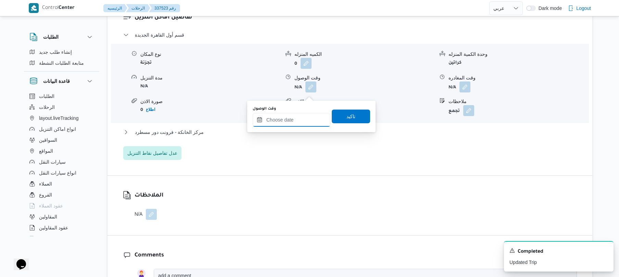
click at [300, 120] on input "وقت الوصول" at bounding box center [292, 120] width 78 height 14
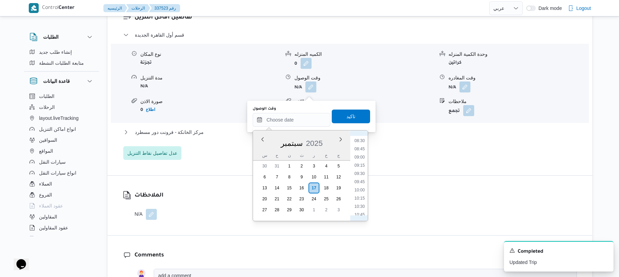
scroll to position [248, 0]
click at [361, 162] on li "08:15" at bounding box center [360, 162] width 16 height 7
type input "١٧/٠٩/٢٠٢٥ ٠٨:١٥"
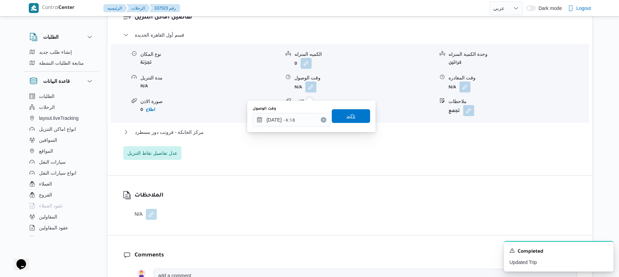
click at [349, 114] on span "تاكيد" at bounding box center [351, 116] width 9 height 8
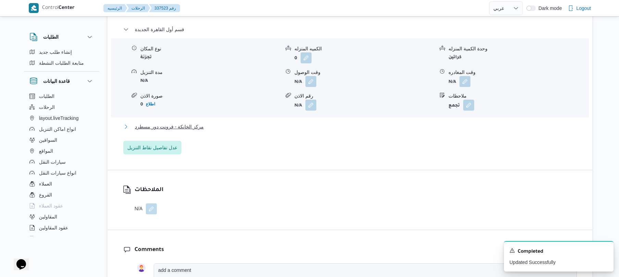
click at [322, 131] on button "مركز الخانكة - فرونت دور مسطرد" at bounding box center [350, 127] width 454 height 8
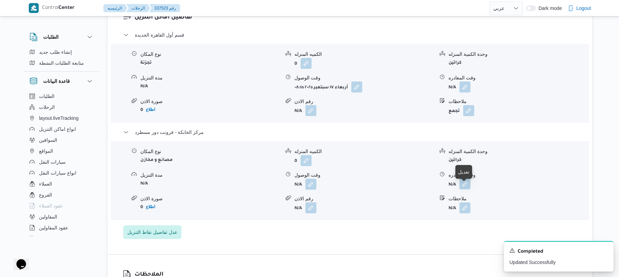
click at [464, 189] on button "button" at bounding box center [465, 184] width 11 height 11
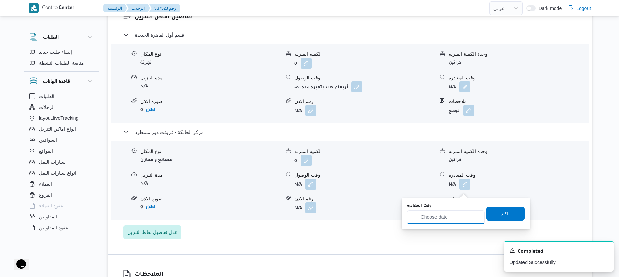
click at [446, 214] on input "وقت المغادره" at bounding box center [446, 217] width 78 height 14
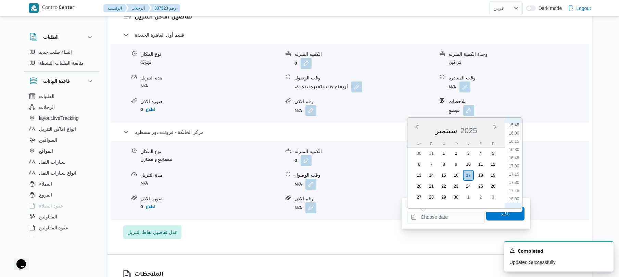
scroll to position [517, 0]
click at [514, 160] on li "16:45" at bounding box center [514, 161] width 16 height 7
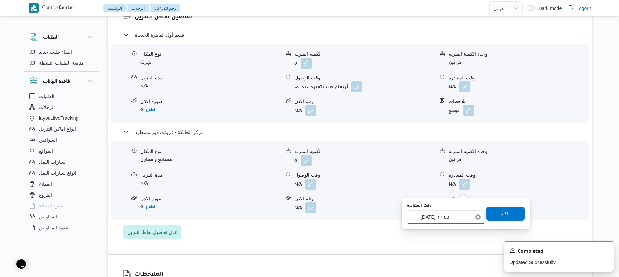
click at [458, 214] on input "[DATE] ١٦:٤٥" at bounding box center [446, 217] width 78 height 14
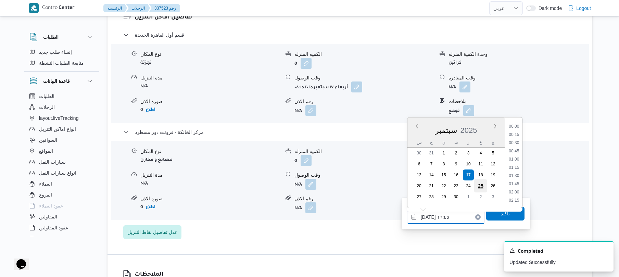
scroll to position [510, 0]
click at [516, 160] on li "16:30" at bounding box center [514, 159] width 16 height 7
type input "١٧/٠٩/٢٠٢٥ ١٦:٣٠"
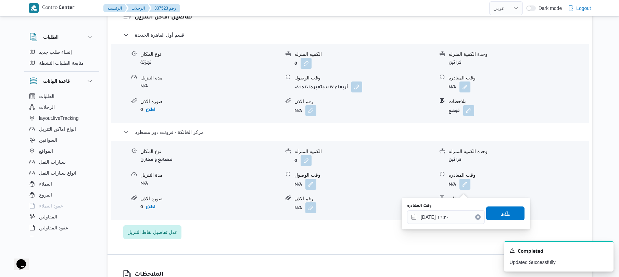
click at [498, 217] on span "تاكيد" at bounding box center [506, 214] width 38 height 14
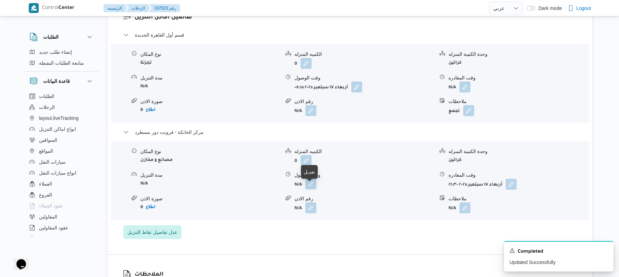
click at [310, 189] on button "button" at bounding box center [311, 184] width 11 height 11
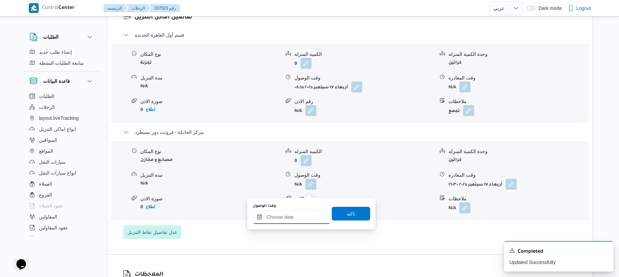
click at [297, 219] on input "وقت الوصول" at bounding box center [292, 217] width 78 height 14
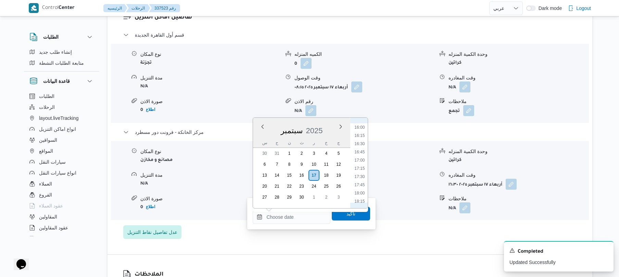
scroll to position [517, 0]
click at [364, 143] on li "16:15" at bounding box center [360, 144] width 16 height 7
type input "[DATE] ١٦:١٥"
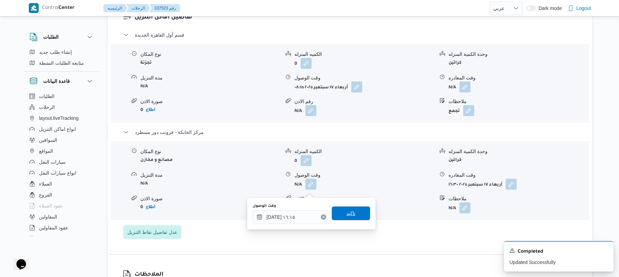
click at [347, 213] on span "تاكيد" at bounding box center [351, 213] width 9 height 8
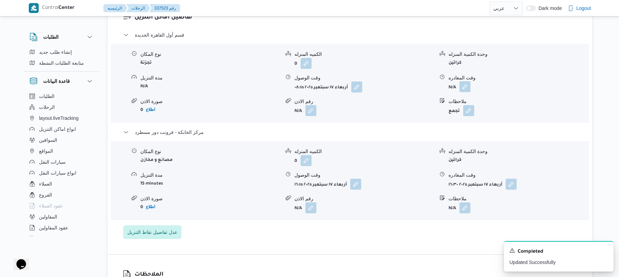
click at [462, 92] on button "button" at bounding box center [465, 86] width 11 height 11
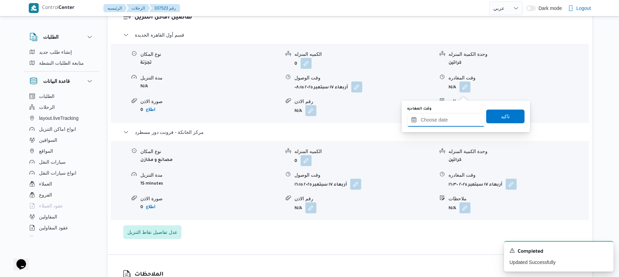
click at [440, 118] on input "وقت المغادره" at bounding box center [446, 120] width 78 height 14
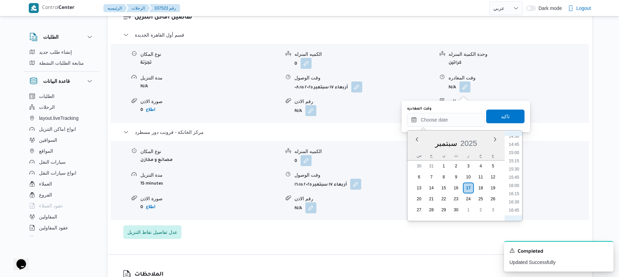
scroll to position [450, 0]
click at [516, 200] on li "15:30" at bounding box center [514, 199] width 16 height 7
type input "١٧/٠٩/٢٠٢٥ ١٥:٣٠"
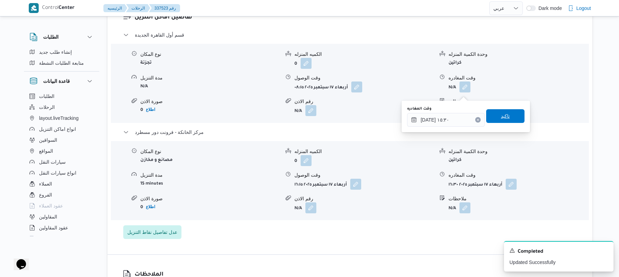
click at [512, 117] on span "تاكيد" at bounding box center [506, 116] width 38 height 14
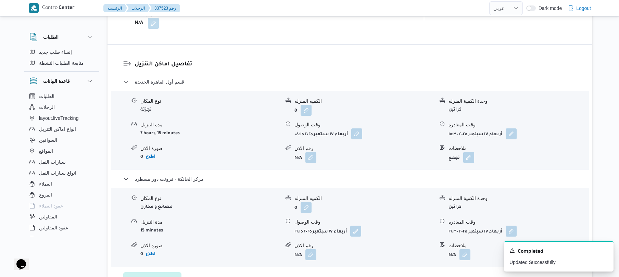
scroll to position [0, 0]
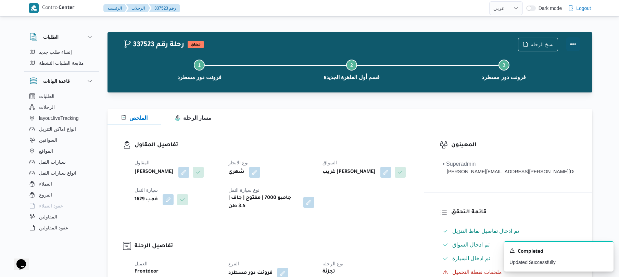
click at [572, 46] on button "Actions" at bounding box center [574, 44] width 14 height 14
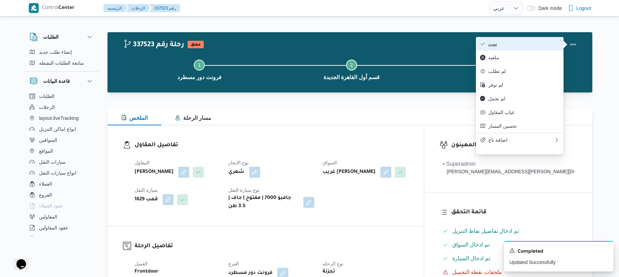
click at [537, 45] on span "تمت" at bounding box center [524, 43] width 71 height 5
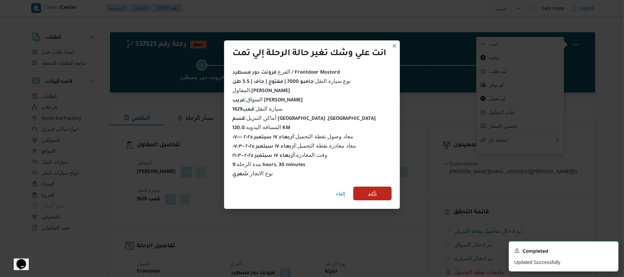
click at [381, 187] on span "تأكيد" at bounding box center [372, 194] width 38 height 14
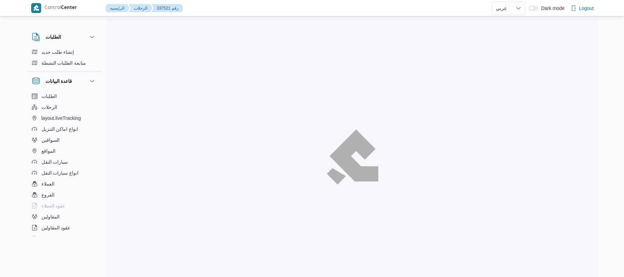
select select "ar"
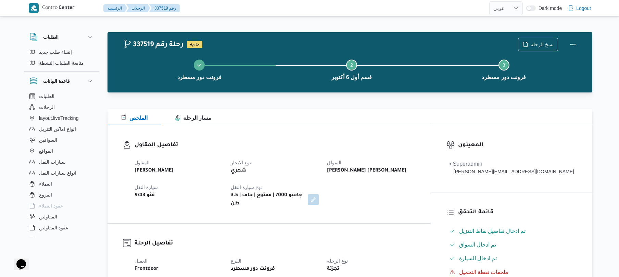
click at [380, 143] on h3 "تفاصيل المقاول" at bounding box center [275, 145] width 281 height 9
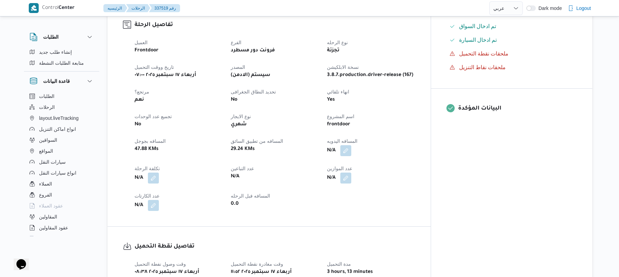
scroll to position [219, 0]
drag, startPoint x: 377, startPoint y: 143, endPoint x: 375, endPoint y: 147, distance: 4.3
click at [352, 144] on button "button" at bounding box center [346, 149] width 11 height 11
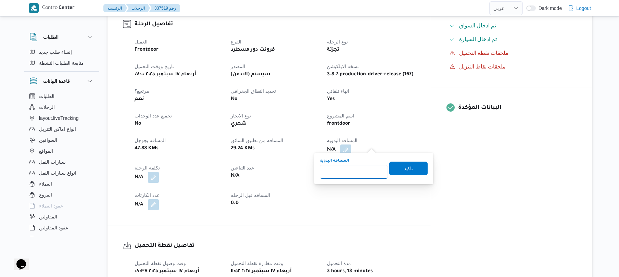
click at [368, 166] on input "المسافه اليدويه" at bounding box center [354, 172] width 68 height 14
type input "130"
click at [413, 169] on span "تاكيد" at bounding box center [409, 168] width 38 height 14
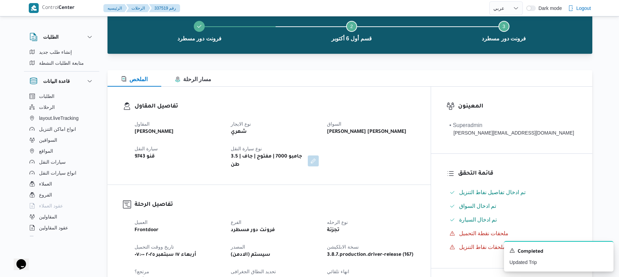
scroll to position [0, 0]
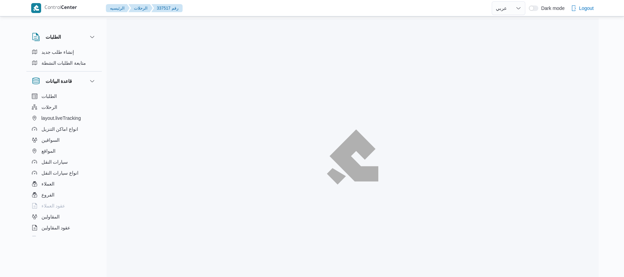
select select "ar"
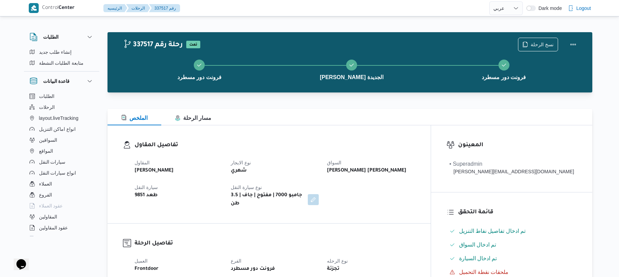
click at [400, 134] on div "تفاصيل المقاول المقاول [PERSON_NAME] [PERSON_NAME] نوع الايجار شهري السواق [PER…" at bounding box center [269, 174] width 323 height 98
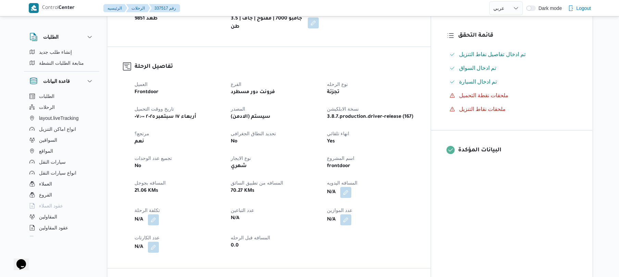
scroll to position [183, 0]
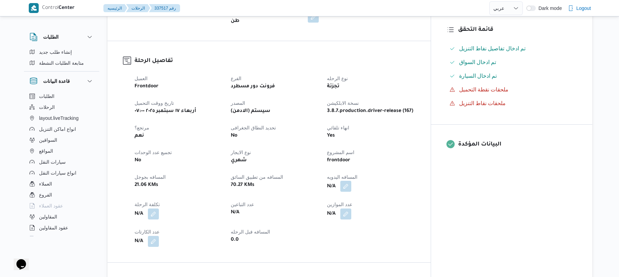
click at [352, 181] on button "button" at bounding box center [346, 186] width 11 height 11
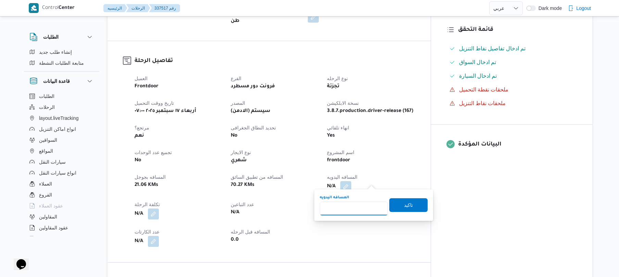
click at [357, 210] on input "المسافه اليدويه" at bounding box center [354, 209] width 68 height 14
type input "120"
click at [404, 206] on span "تاكيد" at bounding box center [408, 205] width 9 height 8
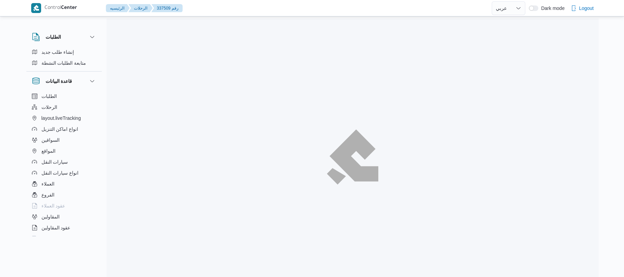
select select "ar"
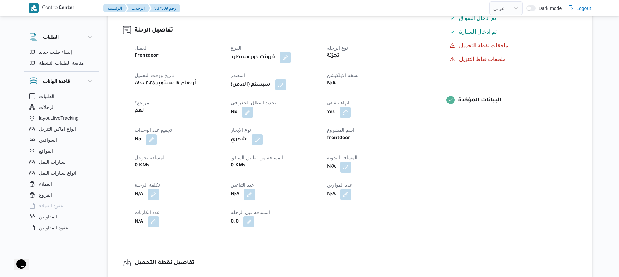
scroll to position [237, 0]
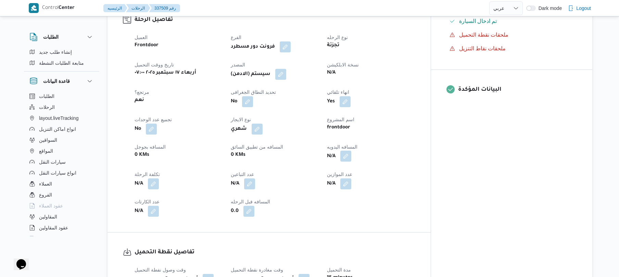
click at [352, 151] on button "button" at bounding box center [346, 156] width 11 height 11
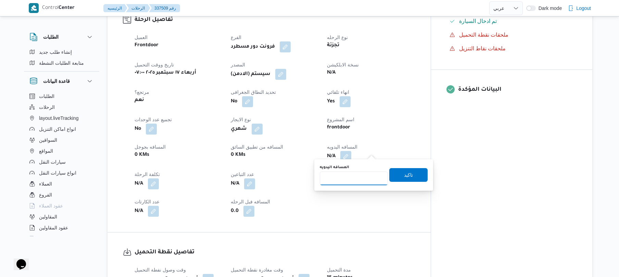
click at [350, 184] on input "المسافه اليدويه" at bounding box center [354, 179] width 68 height 14
type input "120"
click at [395, 177] on span "تاكيد" at bounding box center [409, 175] width 38 height 14
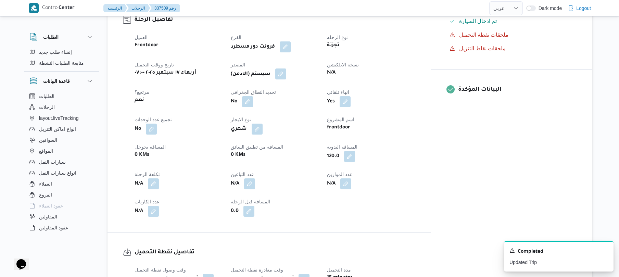
click at [286, 70] on button "button" at bounding box center [280, 74] width 11 height 11
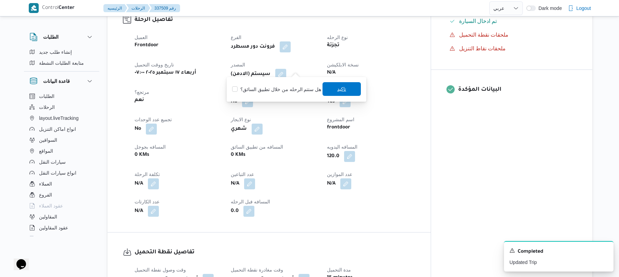
click at [348, 91] on span "تاكيد" at bounding box center [342, 89] width 38 height 14
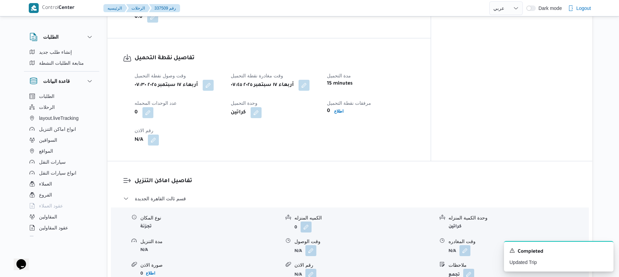
scroll to position [457, 0]
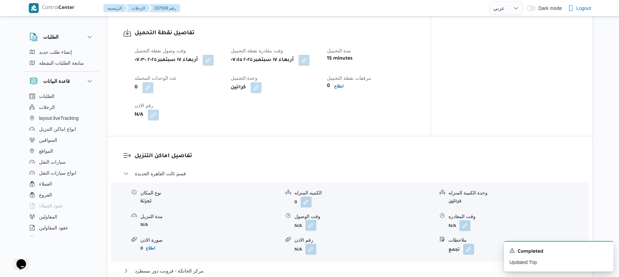
click at [310, 220] on button "button" at bounding box center [311, 225] width 11 height 11
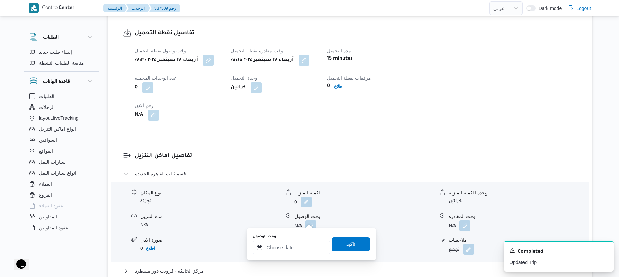
click at [284, 247] on input "وقت الوصول" at bounding box center [292, 248] width 78 height 14
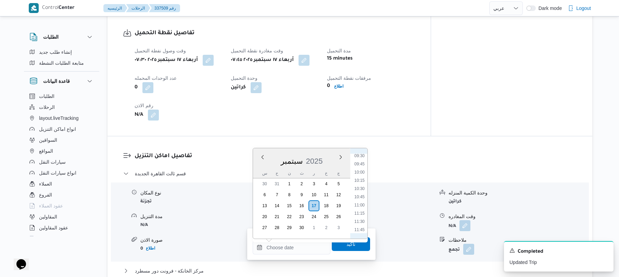
scroll to position [246, 0]
click at [360, 190] on li "08:30" at bounding box center [360, 190] width 16 height 7
type input "١٧/٠٩/٢٠٢٥ ٠٨:٣٠"
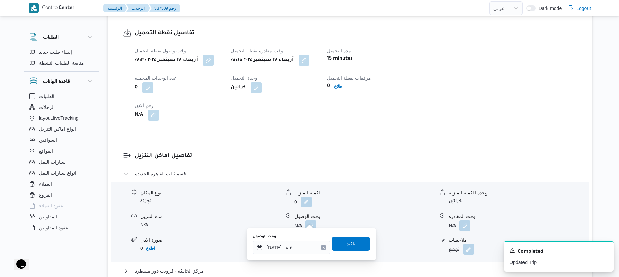
click at [347, 242] on span "تاكيد" at bounding box center [351, 244] width 9 height 8
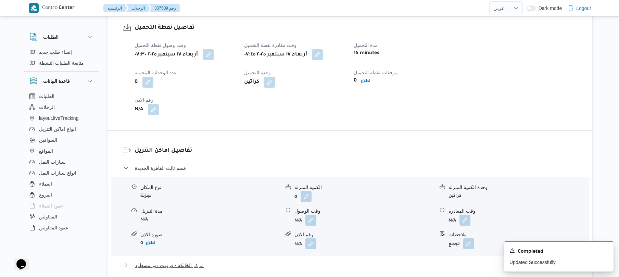
click at [319, 262] on button "مركز الخانكة - فرونت دور مسطرد" at bounding box center [350, 265] width 454 height 8
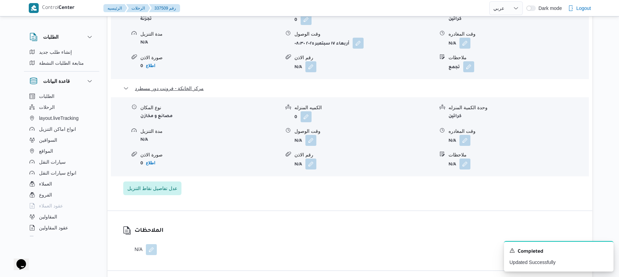
scroll to position [658, 0]
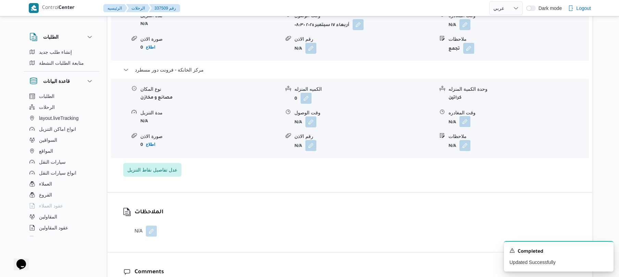
click at [465, 116] on button "button" at bounding box center [465, 121] width 11 height 11
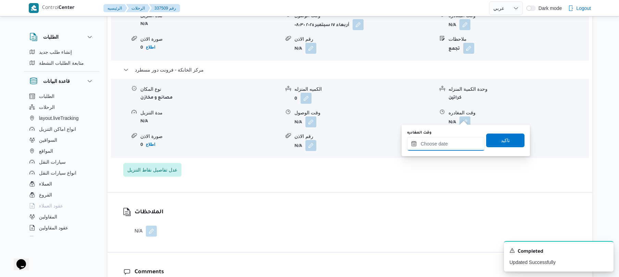
click at [439, 143] on input "وقت المغادره" at bounding box center [446, 144] width 78 height 14
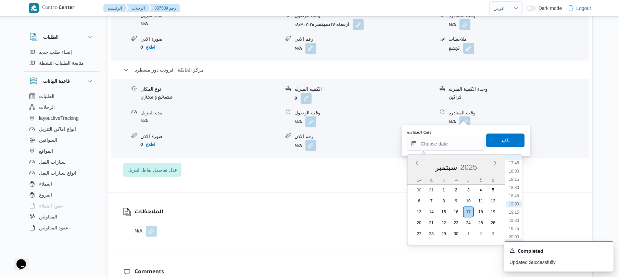
scroll to position [517, 0]
click at [516, 199] on li "16:45" at bounding box center [514, 197] width 16 height 7
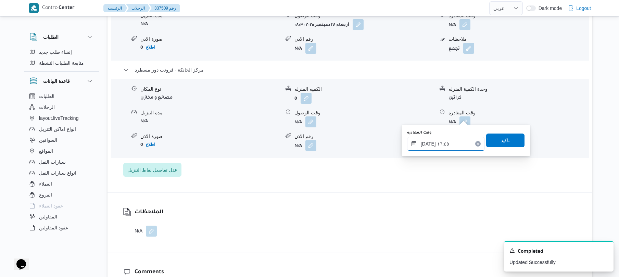
click at [449, 140] on input "١٧/٠٩/٢٠٢٥ ١٦:٤٥" at bounding box center [446, 144] width 78 height 14
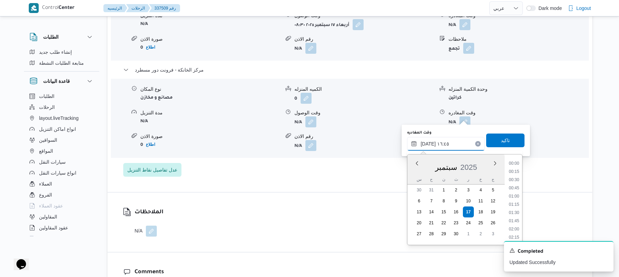
scroll to position [510, 0]
click at [517, 195] on li "16:30" at bounding box center [514, 196] width 16 height 7
type input "[DATE] ١٦:٣٠"
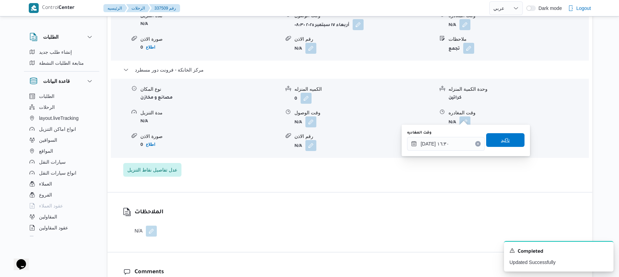
click at [508, 143] on span "تاكيد" at bounding box center [506, 140] width 38 height 14
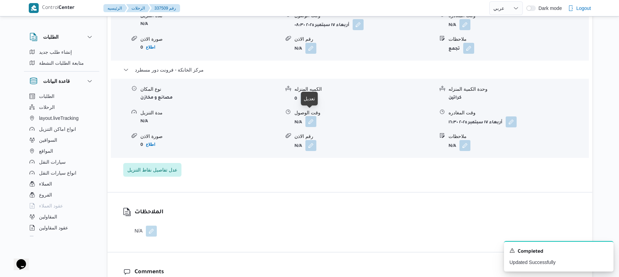
click at [307, 117] on button "button" at bounding box center [311, 121] width 11 height 11
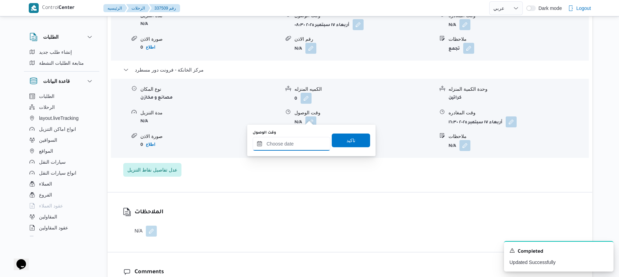
click at [301, 140] on input "وقت الوصول" at bounding box center [292, 144] width 78 height 14
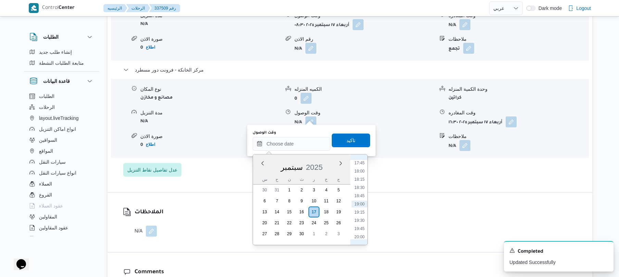
scroll to position [517, 0]
click at [362, 177] on li "16:15" at bounding box center [360, 180] width 16 height 7
type input "[DATE] ١٦:١٥"
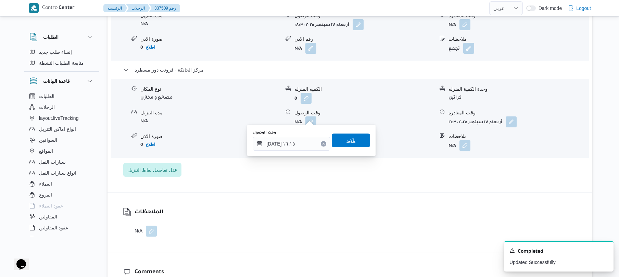
click at [353, 140] on span "تاكيد" at bounding box center [351, 141] width 38 height 14
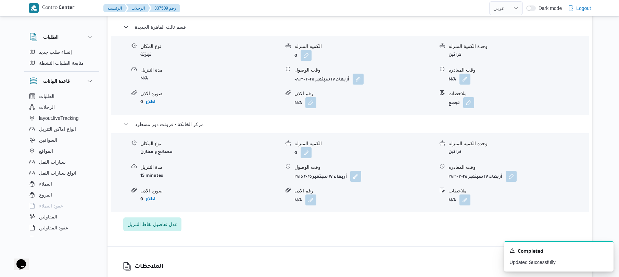
scroll to position [603, 0]
click at [462, 74] on button "button" at bounding box center [465, 79] width 11 height 11
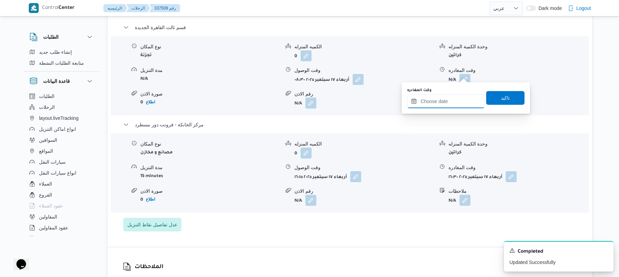
click at [447, 99] on input "وقت المغادره" at bounding box center [446, 102] width 78 height 14
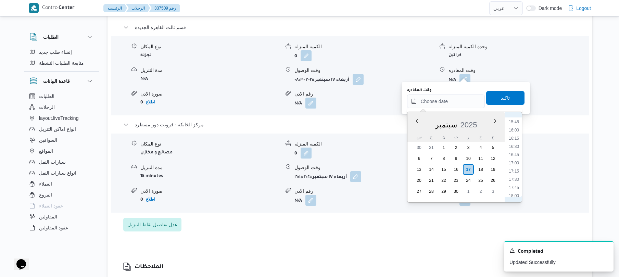
scroll to position [450, 0]
click at [514, 182] on li "15:30" at bounding box center [514, 180] width 16 height 7
type input "[DATE] ١٥:٣٠"
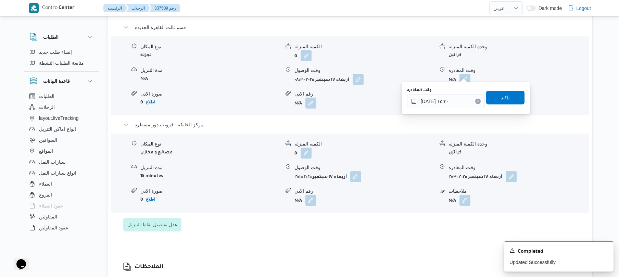
click at [511, 96] on span "تاكيد" at bounding box center [506, 98] width 38 height 14
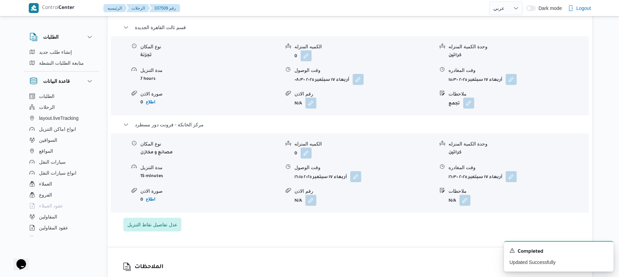
scroll to position [0, 0]
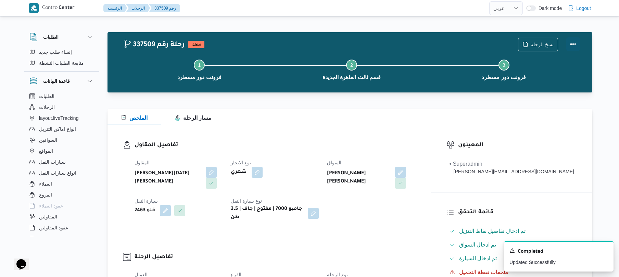
click at [576, 42] on button "Actions" at bounding box center [574, 44] width 14 height 14
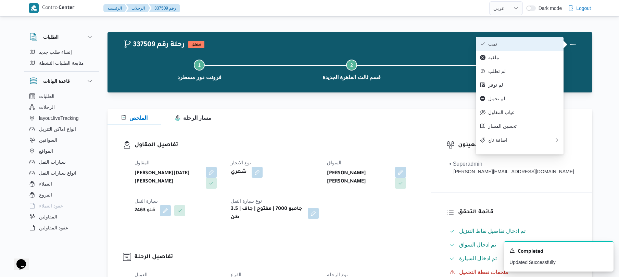
click at [543, 43] on span "تمت" at bounding box center [524, 43] width 71 height 5
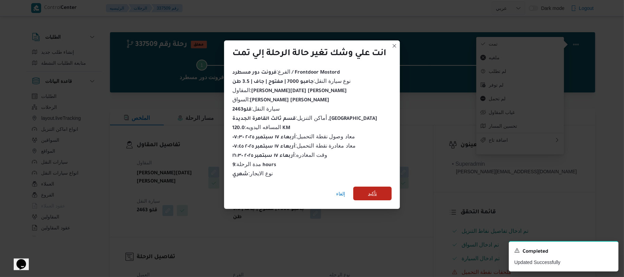
click at [380, 192] on span "تأكيد" at bounding box center [372, 194] width 38 height 14
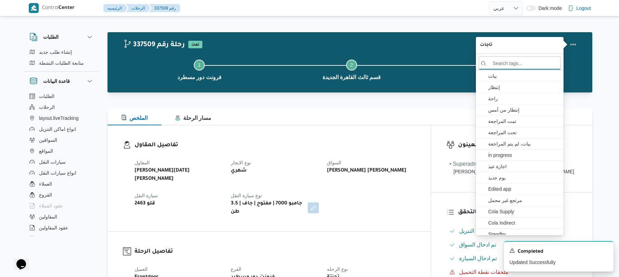
click at [386, 203] on div "المقاول ابراهيم رمضان ابراهيم عثمان ابوباشا نوع الايجار شهري السواق ياسين عبدال…" at bounding box center [275, 188] width 289 height 66
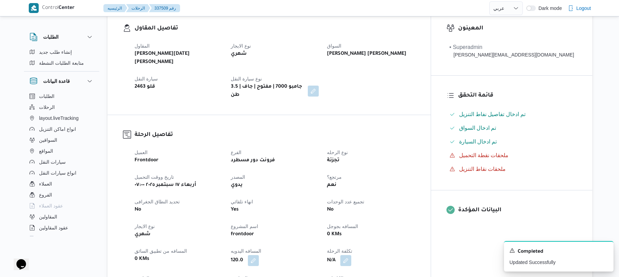
scroll to position [146, 0]
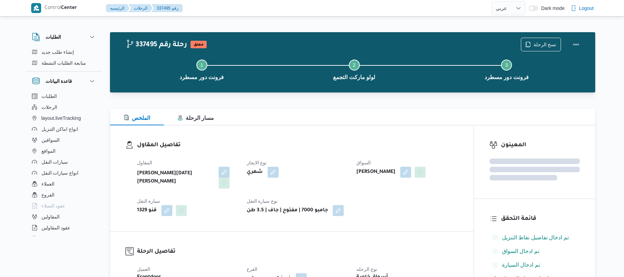
select select "ar"
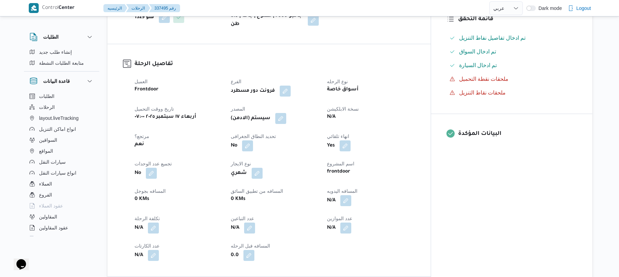
scroll to position [219, 0]
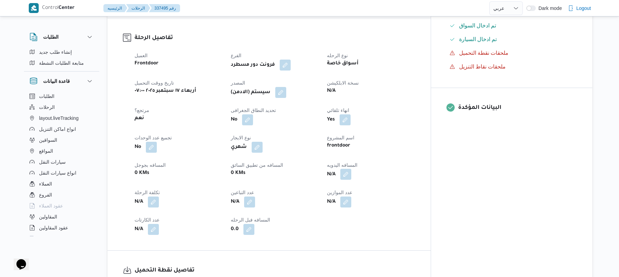
click at [352, 169] on button "button" at bounding box center [346, 174] width 11 height 11
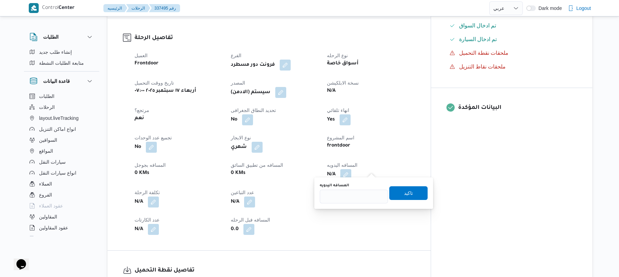
click at [365, 188] on div "المسافه اليدويه" at bounding box center [354, 193] width 68 height 21
click at [365, 192] on input "المسافه اليدويه" at bounding box center [354, 197] width 68 height 14
type input "120"
click at [404, 190] on span "تاكيد" at bounding box center [408, 193] width 9 height 8
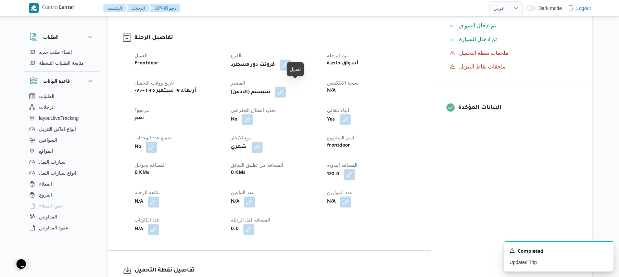
click at [286, 87] on button "button" at bounding box center [280, 92] width 11 height 11
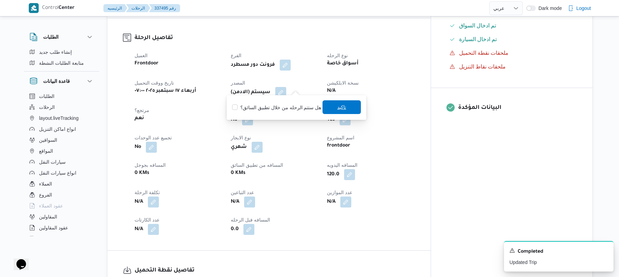
click at [341, 107] on span "تاكيد" at bounding box center [341, 107] width 9 height 8
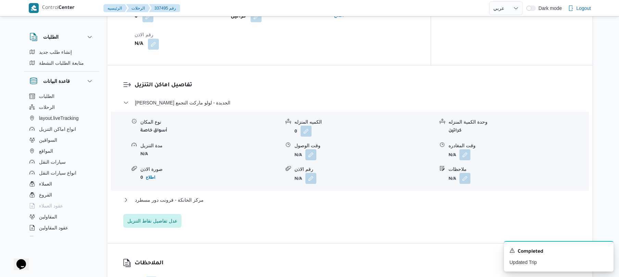
scroll to position [530, 0]
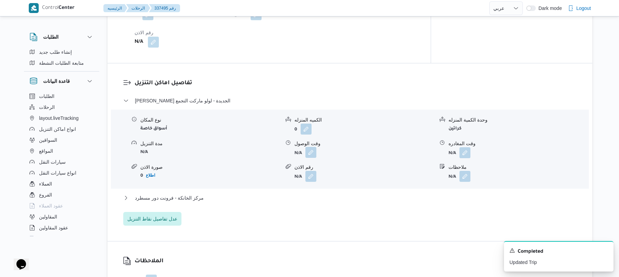
click at [311, 147] on button "button" at bounding box center [311, 152] width 11 height 11
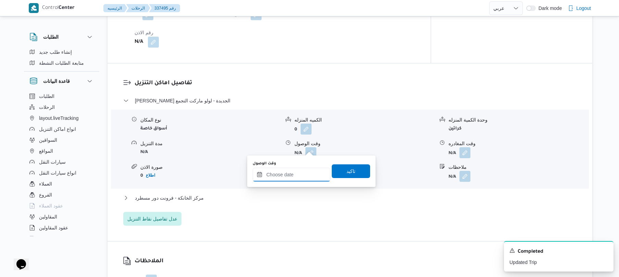
click at [291, 179] on input "وقت الوصول" at bounding box center [292, 175] width 78 height 14
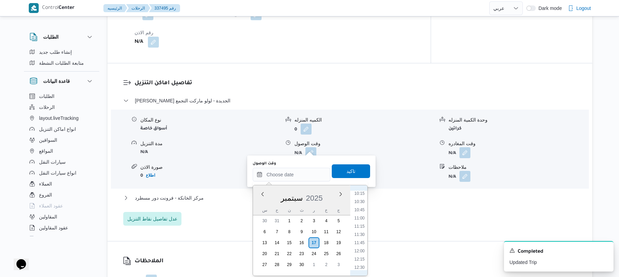
scroll to position [271, 0]
click at [360, 211] on li "08:45" at bounding box center [360, 211] width 16 height 7
type input "[DATE] ٠٨:٤٥"
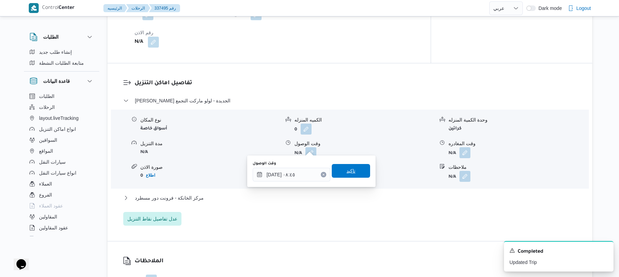
click at [353, 169] on span "تاكيد" at bounding box center [351, 171] width 38 height 14
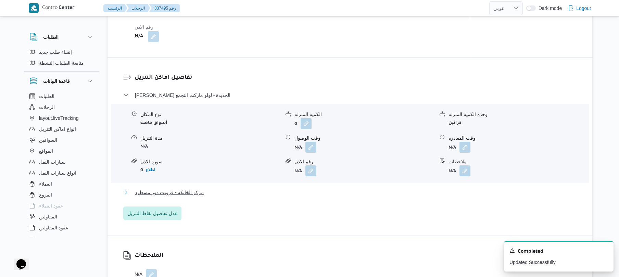
click at [330, 193] on button "مركز الخانكة - فرونت دور مسطرد" at bounding box center [350, 192] width 454 height 8
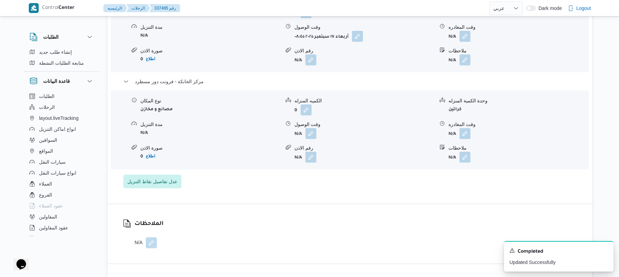
scroll to position [676, 0]
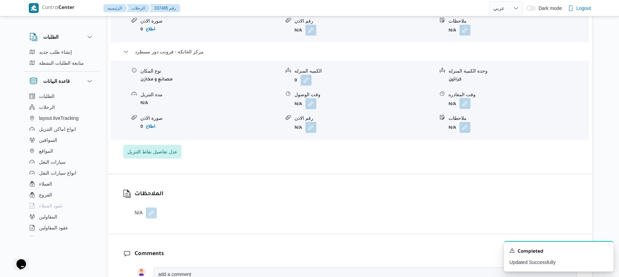
click at [465, 100] on button "button" at bounding box center [465, 103] width 11 height 11
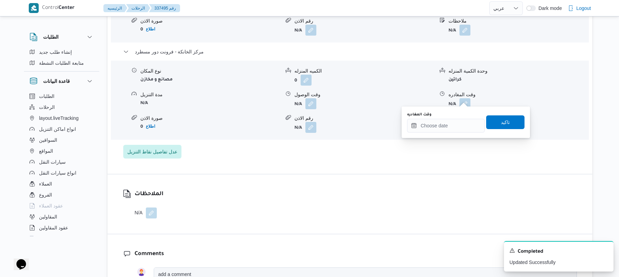
click at [447, 174] on div "الملاحظات N/A" at bounding box center [350, 204] width 485 height 60
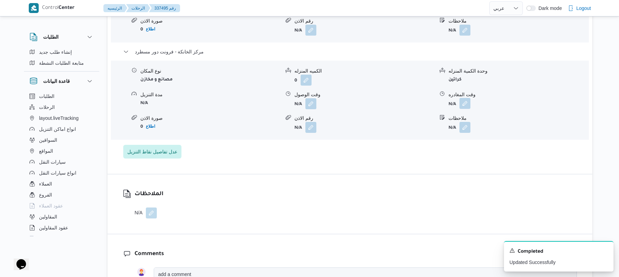
click at [466, 99] on button "button" at bounding box center [465, 103] width 11 height 11
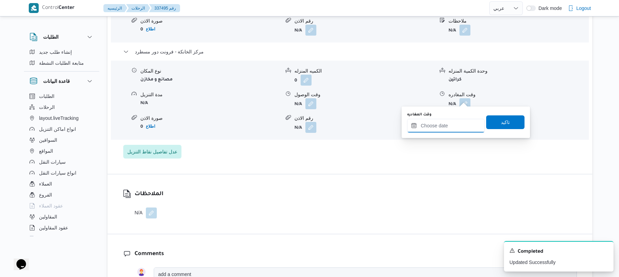
click at [447, 125] on input "وقت المغادره" at bounding box center [446, 126] width 78 height 14
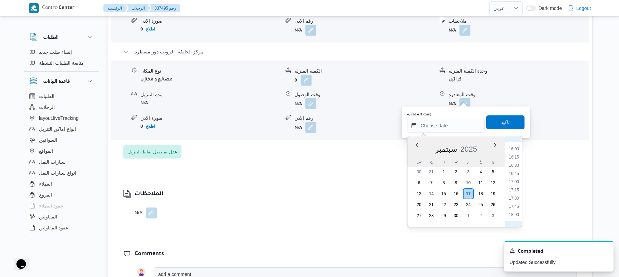
scroll to position [517, 0]
click at [516, 162] on li "16:15" at bounding box center [514, 162] width 16 height 7
type input "[DATE] ١٦:١٥"
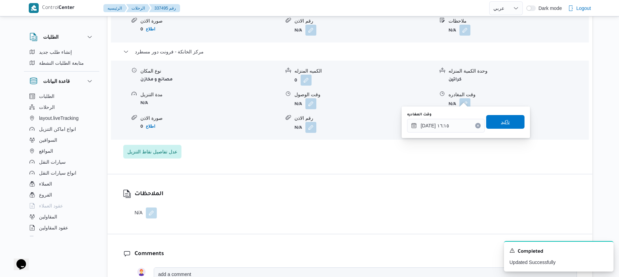
click at [502, 123] on span "تاكيد" at bounding box center [505, 122] width 9 height 8
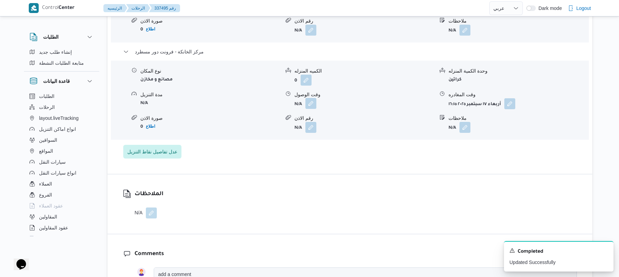
click at [312, 100] on button "button" at bounding box center [311, 103] width 11 height 11
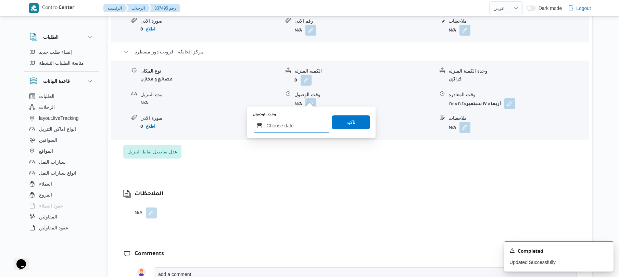
click at [290, 126] on input "وقت الوصول" at bounding box center [292, 126] width 78 height 14
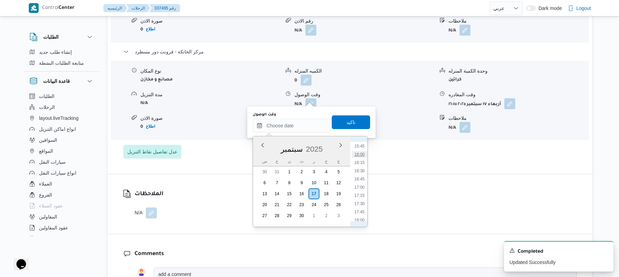
click at [362, 153] on li "16:00" at bounding box center [360, 154] width 16 height 7
type input "١٧/٠٩/٢٠٢٥ ١٦:٠٠"
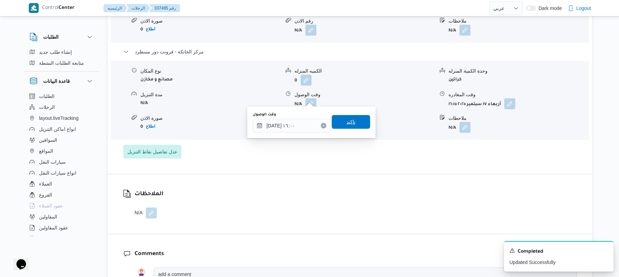
click at [358, 125] on span "تاكيد" at bounding box center [351, 122] width 38 height 14
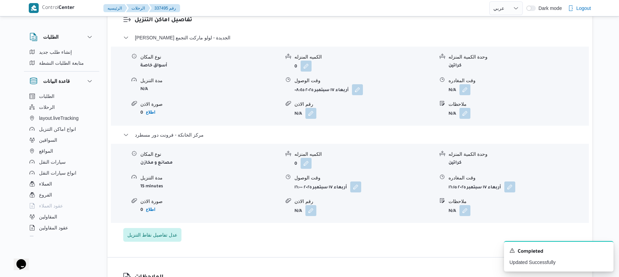
scroll to position [584, 0]
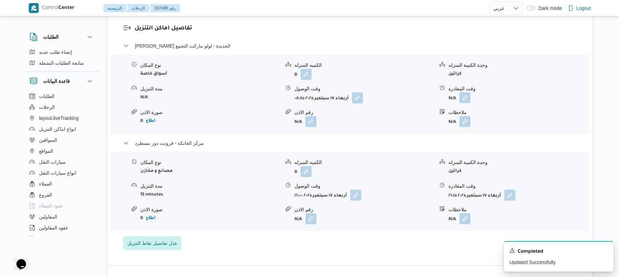
click at [466, 93] on button "button" at bounding box center [465, 97] width 11 height 11
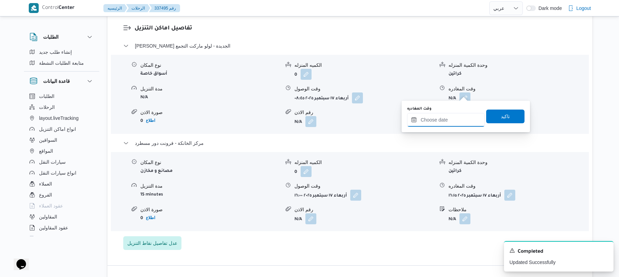
click at [446, 117] on input "وقت المغادره" at bounding box center [446, 120] width 78 height 14
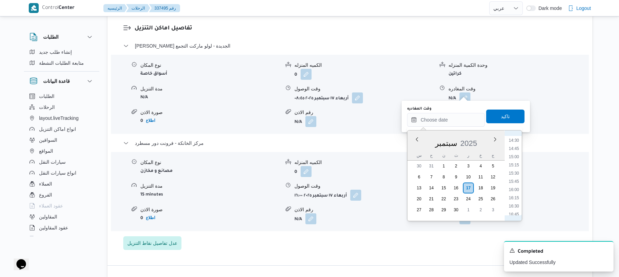
scroll to position [450, 0]
click at [516, 192] on li "15:15" at bounding box center [514, 191] width 16 height 7
type input "١٧/٠٩/٢٠٢٥ ١٥:١٥"
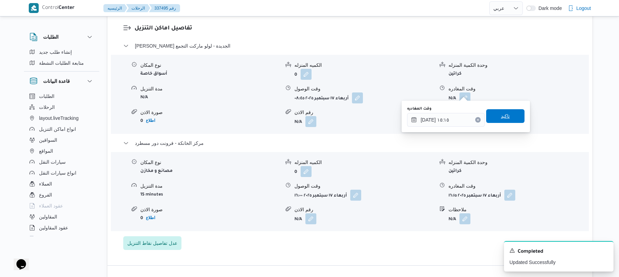
click at [506, 121] on span "تاكيد" at bounding box center [506, 116] width 38 height 14
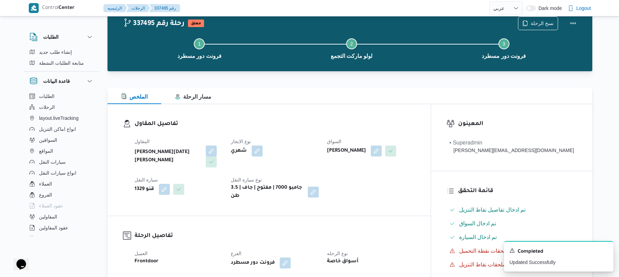
scroll to position [0, 0]
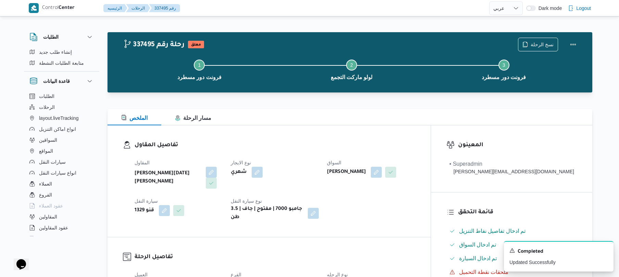
click at [573, 43] on button "Actions" at bounding box center [574, 44] width 14 height 14
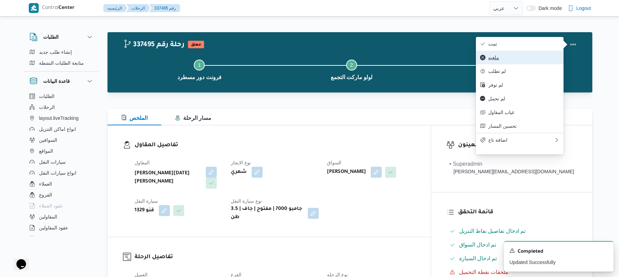
click at [518, 58] on span "ملغيه" at bounding box center [524, 57] width 71 height 5
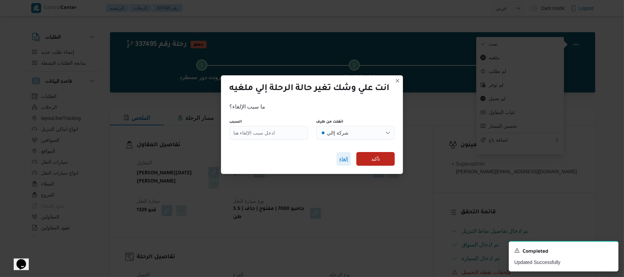
click at [347, 157] on span "إلغاء" at bounding box center [343, 159] width 9 height 8
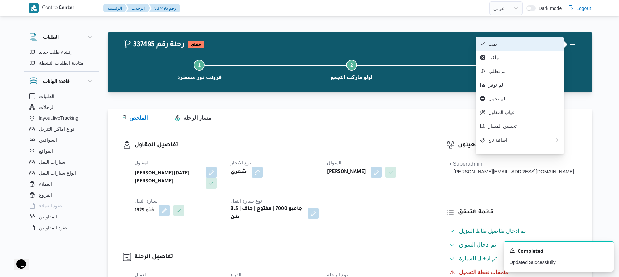
click at [502, 44] on span "تمت" at bounding box center [524, 43] width 71 height 5
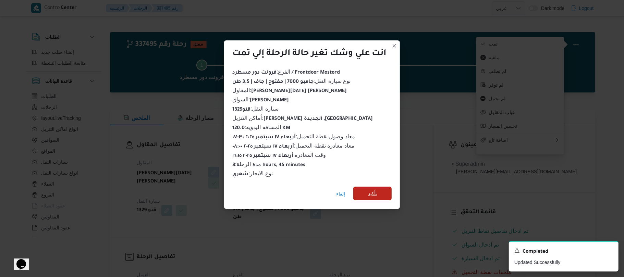
click at [375, 192] on span "تأكيد" at bounding box center [372, 193] width 9 height 8
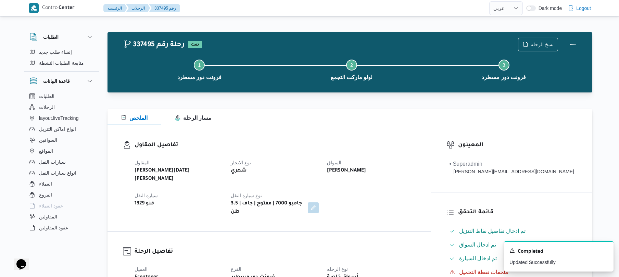
click at [319, 144] on h3 "تفاصيل المقاول" at bounding box center [275, 145] width 281 height 9
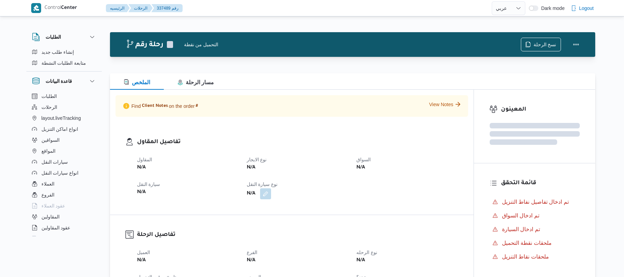
select select "ar"
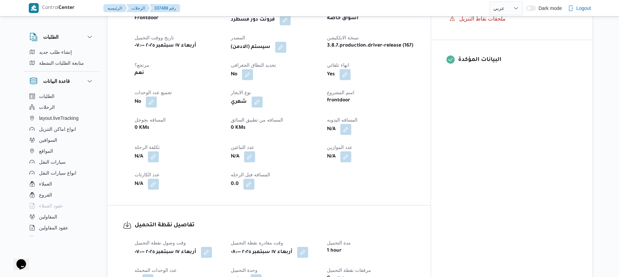
scroll to position [292, 0]
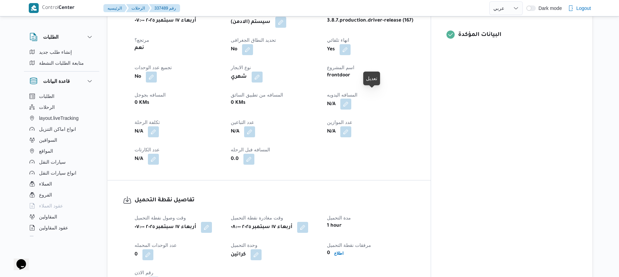
click at [352, 99] on button "button" at bounding box center [346, 104] width 11 height 11
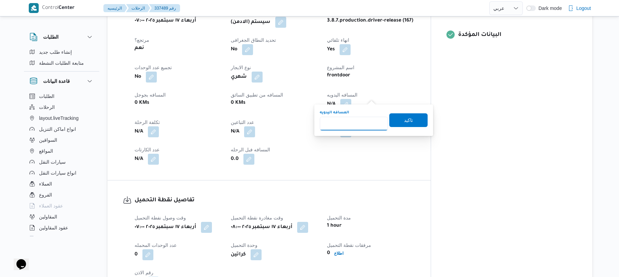
click at [358, 121] on input "المسافه اليدويه" at bounding box center [354, 124] width 68 height 14
type input "120"
click at [404, 120] on span "تاكيد" at bounding box center [408, 120] width 9 height 8
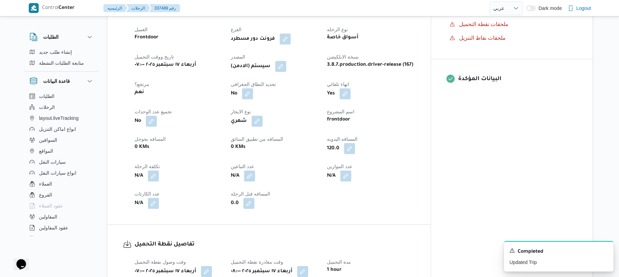
scroll to position [219, 0]
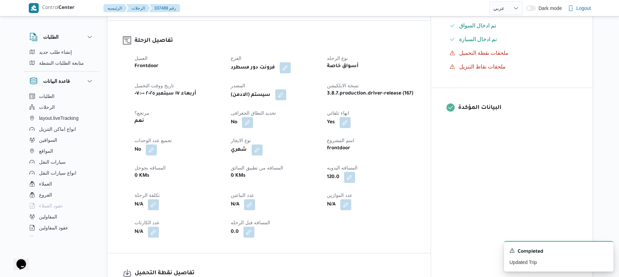
click at [286, 89] on button "button" at bounding box center [280, 94] width 11 height 11
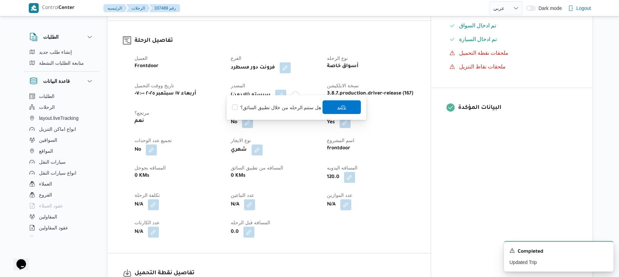
click at [334, 106] on span "تاكيد" at bounding box center [342, 107] width 38 height 14
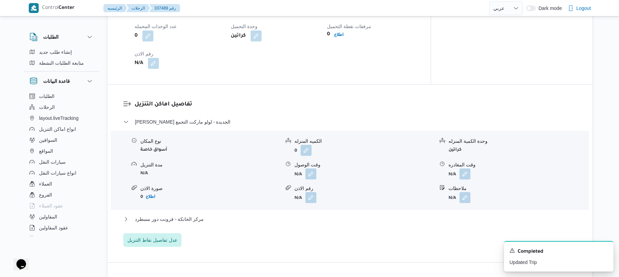
scroll to position [512, 0]
click at [312, 168] on button "button" at bounding box center [311, 173] width 11 height 11
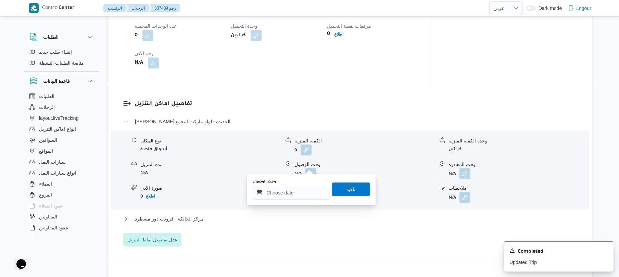
click at [355, 84] on div "تفاصيل اماكن التنزيل [PERSON_NAME] الجديدة - لولو ماركت التجمع نوع المكان أسواق…" at bounding box center [350, 173] width 485 height 178
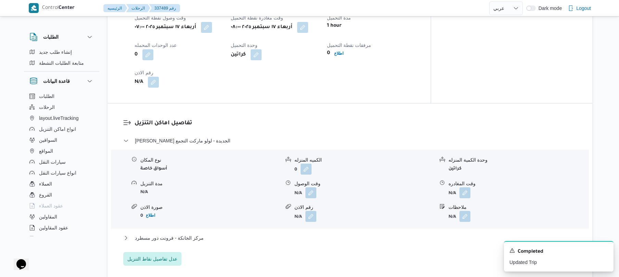
scroll to position [493, 0]
click at [311, 186] on button "button" at bounding box center [311, 191] width 11 height 11
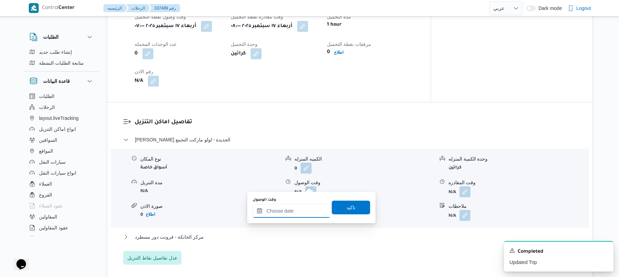
click at [290, 213] on input "وقت الوصول" at bounding box center [292, 211] width 78 height 14
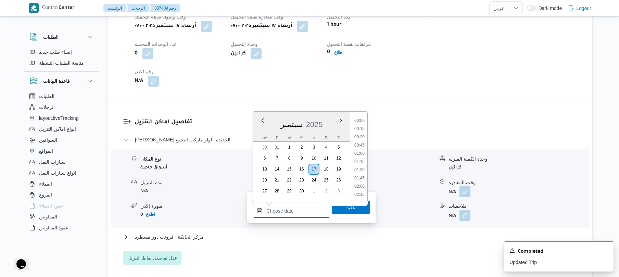
scroll to position [592, 0]
drag, startPoint x: 371, startPoint y: 133, endPoint x: 384, endPoint y: 130, distance: 12.7
click at [384, 136] on button "[PERSON_NAME] الجديدة - لولو ماركت التجمع" at bounding box center [350, 140] width 454 height 8
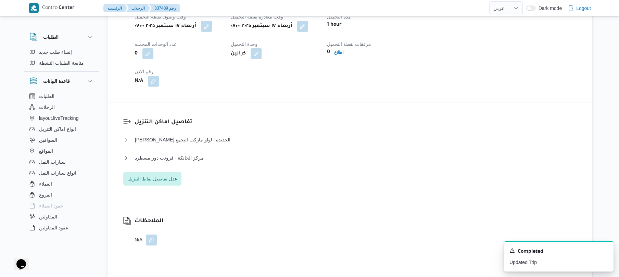
click at [285, 138] on div "[PERSON_NAME] الجديدة - لولو ماركت التجمع" at bounding box center [350, 142] width 454 height 13
click at [287, 136] on button "[PERSON_NAME] الجديدة - لولو ماركت التجمع" at bounding box center [350, 140] width 454 height 8
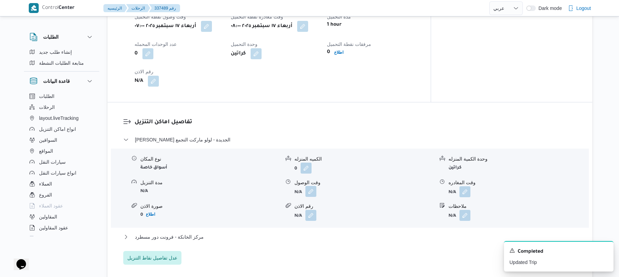
click at [310, 186] on button "button" at bounding box center [311, 191] width 11 height 11
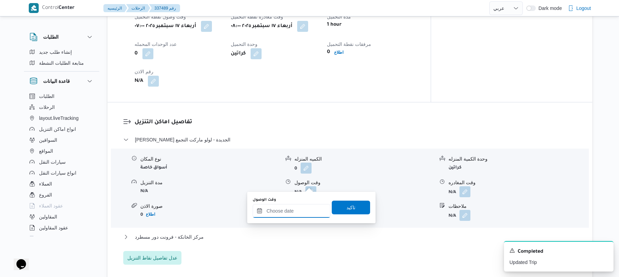
click at [311, 209] on input "وقت الوصول" at bounding box center [292, 211] width 78 height 14
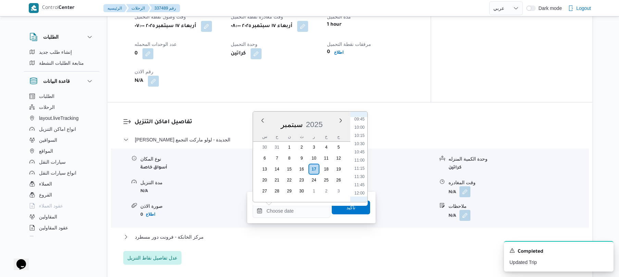
scroll to position [254, 0]
click at [360, 157] on li "08:45" at bounding box center [360, 154] width 16 height 7
type input "١٧/٠٩/٢٠٢٥ ٠٨:٤٥"
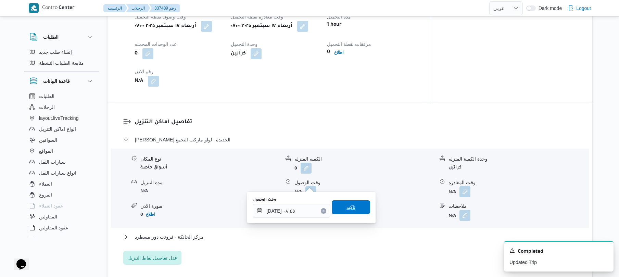
click at [347, 210] on span "تاكيد" at bounding box center [351, 207] width 9 height 8
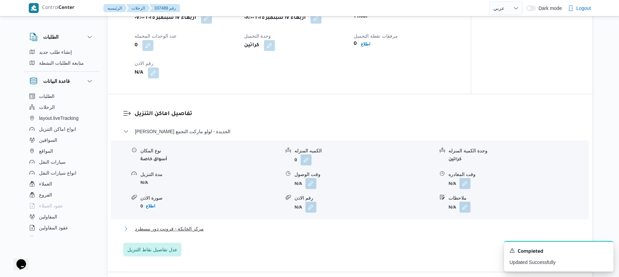
click at [319, 231] on button "مركز الخانكة - فرونت دور مسطرد" at bounding box center [350, 229] width 454 height 8
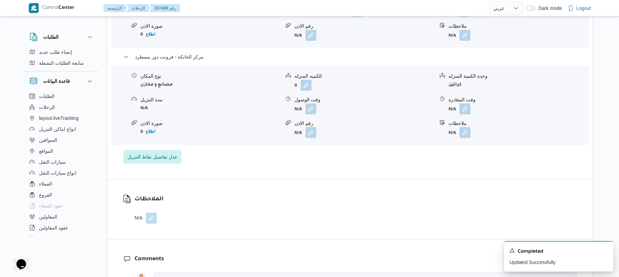
scroll to position [676, 0]
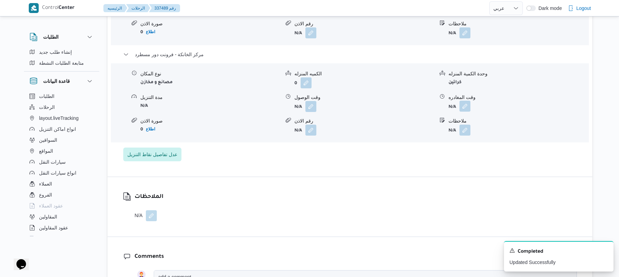
click at [465, 101] on button "button" at bounding box center [465, 106] width 11 height 11
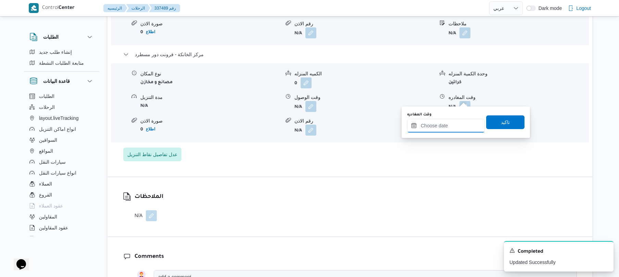
click at [440, 126] on input "وقت المغادره" at bounding box center [446, 126] width 78 height 14
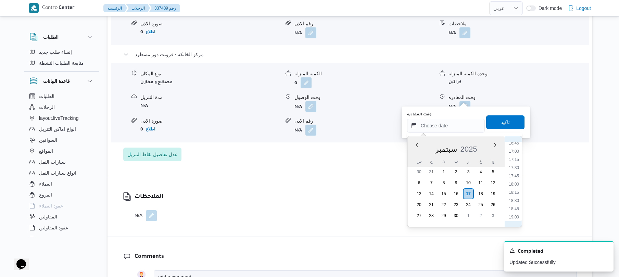
scroll to position [525, 0]
click at [515, 163] on li "16:30" at bounding box center [514, 162] width 16 height 7
type input "١٧/٠٩/٢٠٢٥ ١٦:٣٠"
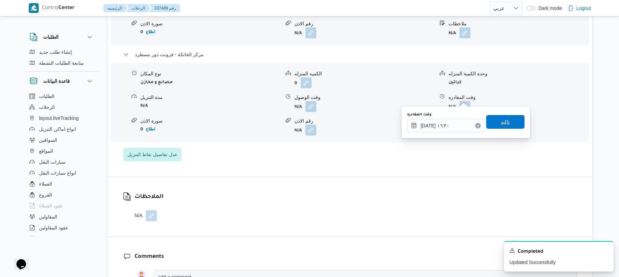
click at [510, 121] on span "تاكيد" at bounding box center [506, 122] width 38 height 14
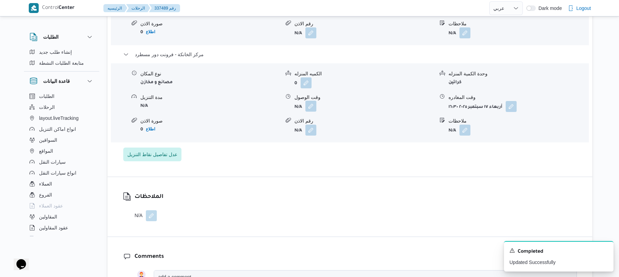
click at [312, 101] on button "button" at bounding box center [311, 106] width 11 height 11
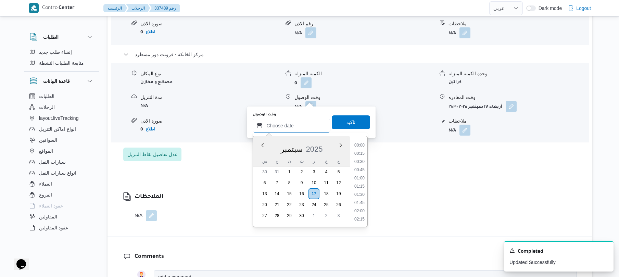
drag, startPoint x: 303, startPoint y: 128, endPoint x: 306, endPoint y: 125, distance: 4.4
click at [303, 128] on input "وقت الوصول" at bounding box center [292, 126] width 78 height 14
click at [362, 155] on li "16:15" at bounding box center [360, 154] width 16 height 7
type input "١٧/٠٩/٢٠٢٥ ١٦:١٥"
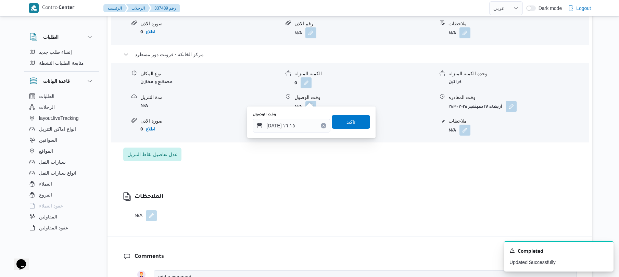
click at [359, 125] on span "تاكيد" at bounding box center [351, 122] width 38 height 14
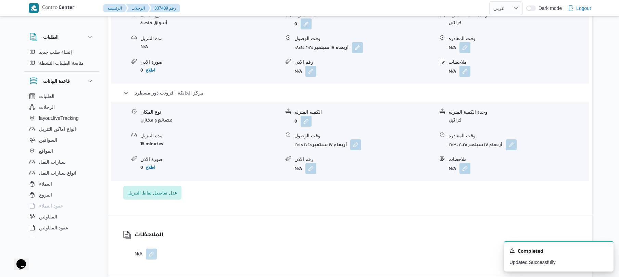
scroll to position [621, 0]
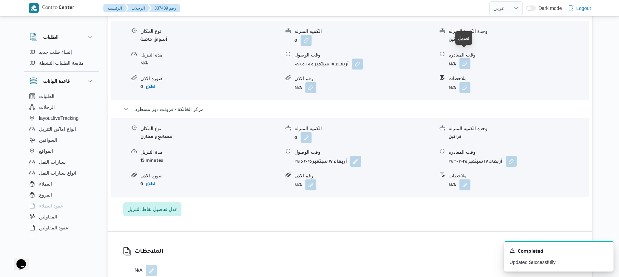
click at [466, 58] on button "button" at bounding box center [465, 63] width 11 height 11
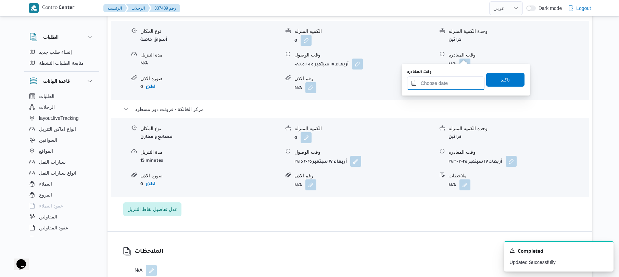
click at [449, 78] on input "وقت المغادره" at bounding box center [446, 83] width 78 height 14
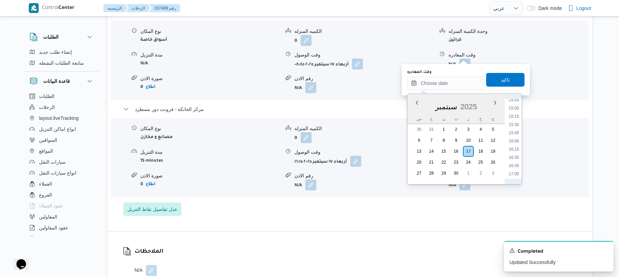
scroll to position [458, 0]
click at [515, 154] on li "15:30" at bounding box center [514, 154] width 16 height 7
type input "١٧/٠٩/٢٠٢٥ ١٥:٣٠"
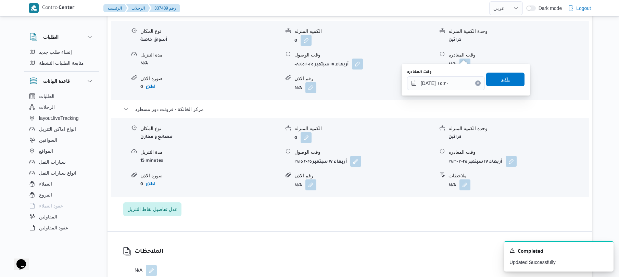
click at [506, 80] on span "تاكيد" at bounding box center [505, 79] width 9 height 8
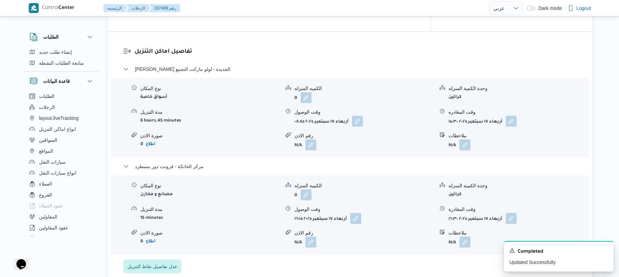
scroll to position [0, 0]
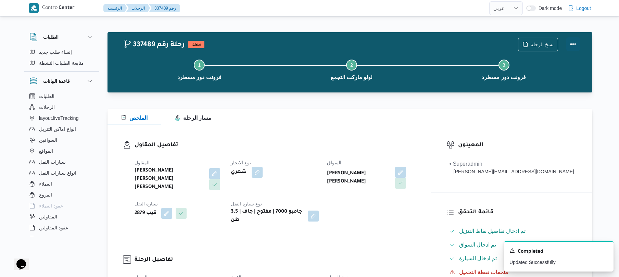
click at [575, 41] on button "Actions" at bounding box center [574, 44] width 14 height 14
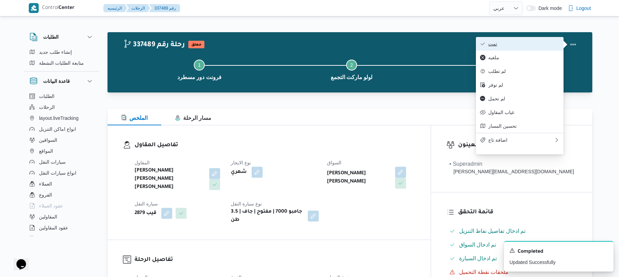
click at [507, 46] on span "تمت" at bounding box center [524, 43] width 71 height 5
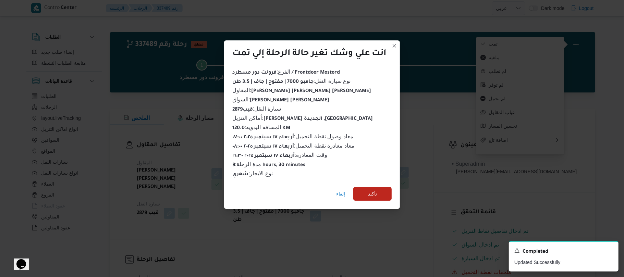
click at [389, 188] on span "تأكيد" at bounding box center [372, 194] width 38 height 14
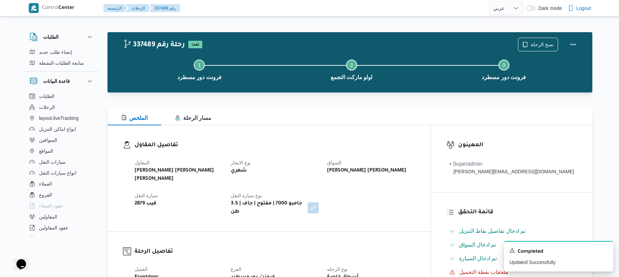
click at [376, 138] on div "تفاصيل المقاول المقاول شريف بدر عبد الحميد عبد المجيد بدر نوع الايجار شهري السو…" at bounding box center [269, 178] width 323 height 106
click at [573, 43] on button "Actions" at bounding box center [574, 44] width 14 height 14
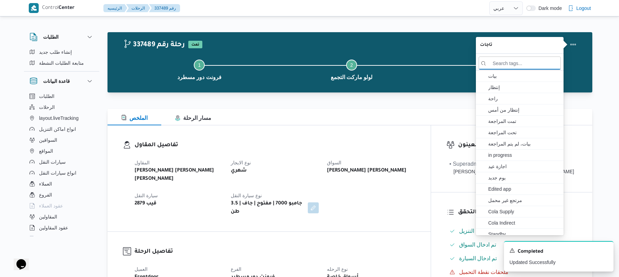
click at [402, 111] on div "الملخص مسار الرحلة" at bounding box center [350, 117] width 485 height 16
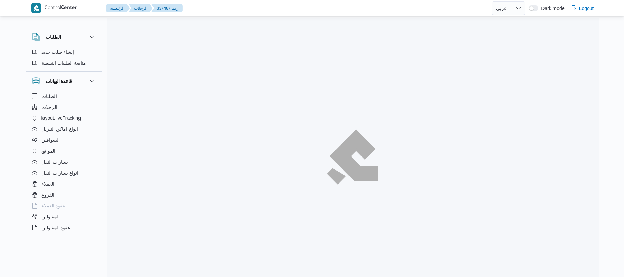
select select "ar"
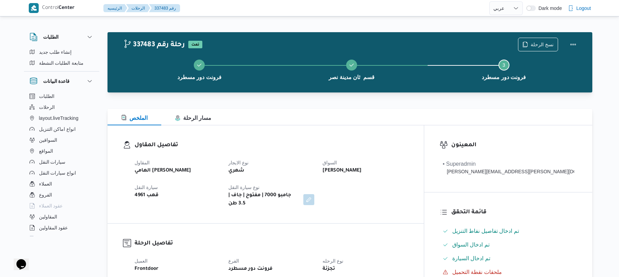
click at [359, 115] on div "الملخص مسار الرحلة" at bounding box center [350, 117] width 485 height 16
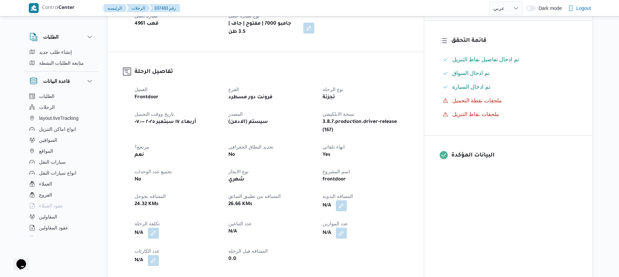
scroll to position [201, 0]
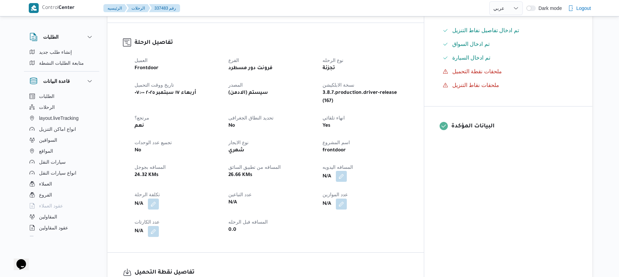
click at [347, 171] on button "button" at bounding box center [341, 176] width 11 height 11
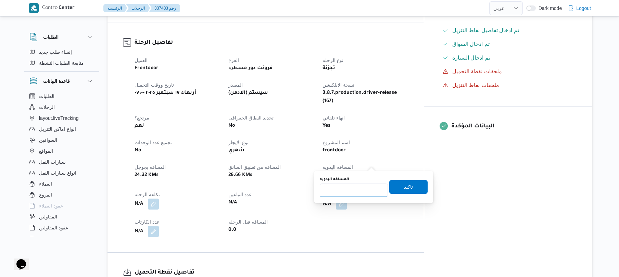
click at [361, 187] on input "المسافه اليدويه" at bounding box center [354, 191] width 68 height 14
type input "90"
click at [404, 188] on span "تاكيد" at bounding box center [408, 187] width 9 height 8
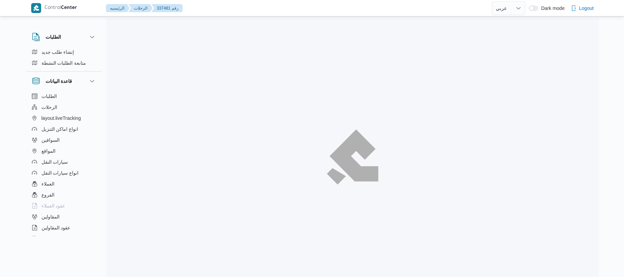
select select "ar"
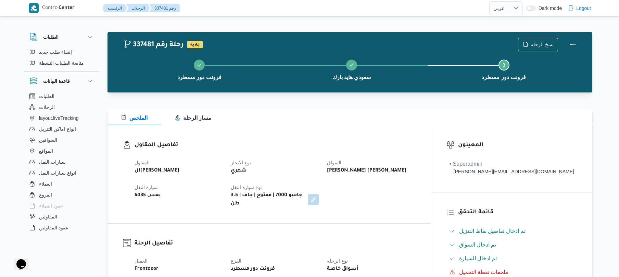
click at [351, 110] on div "الملخص مسار الرحلة" at bounding box center [350, 117] width 485 height 16
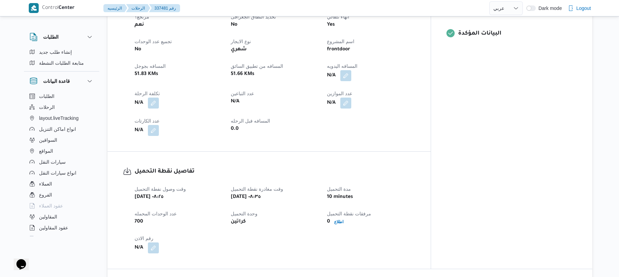
scroll to position [274, 0]
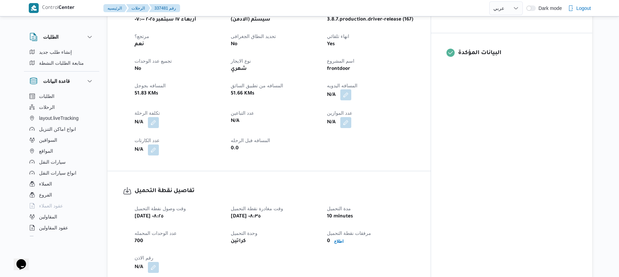
click at [352, 89] on button "button" at bounding box center [346, 94] width 11 height 11
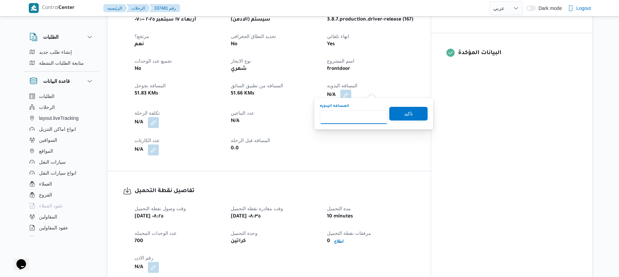
click at [357, 115] on input "المسافه اليدويه" at bounding box center [354, 117] width 68 height 14
type input "120"
click at [397, 113] on span "تاكيد" at bounding box center [409, 114] width 38 height 14
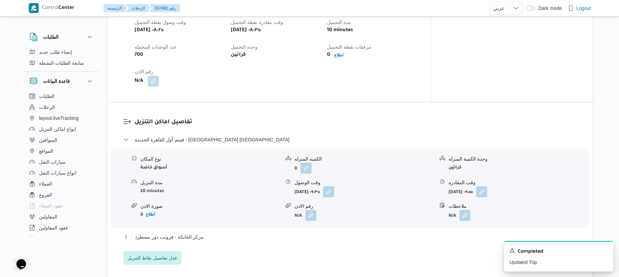
scroll to position [512, 0]
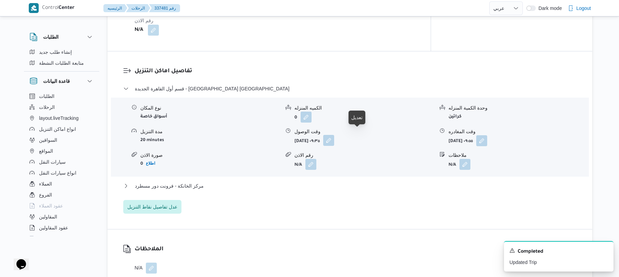
click at [334, 135] on button "button" at bounding box center [328, 140] width 11 height 11
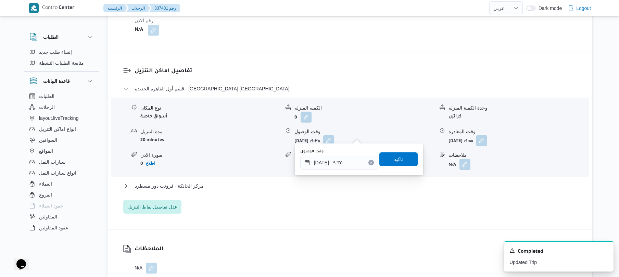
click at [402, 51] on div "تفاصيل اماكن التنزيل قسم أول القاهرة الجديدة - سعودي هايد بارك نوع المكان أسواق…" at bounding box center [350, 140] width 485 height 178
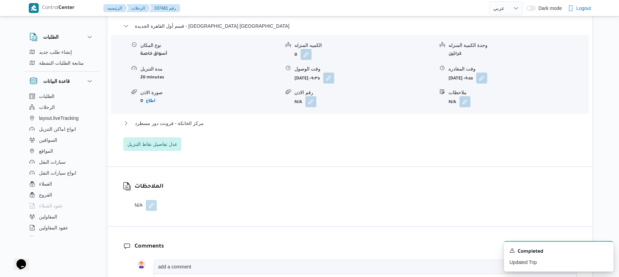
scroll to position [584, 0]
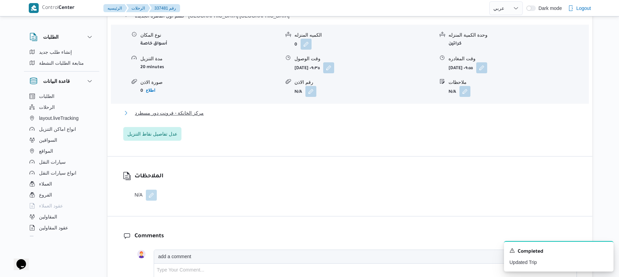
click at [343, 109] on button "مركز الخانكة - فرونت دور مسطرد" at bounding box center [350, 113] width 454 height 8
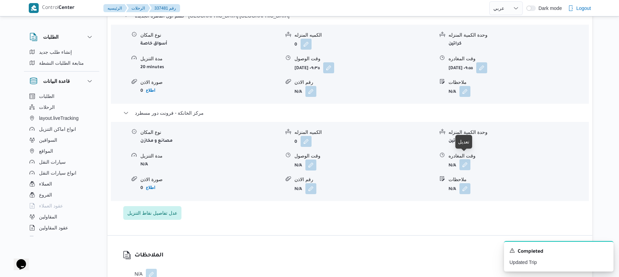
click at [466, 160] on button "button" at bounding box center [465, 164] width 11 height 11
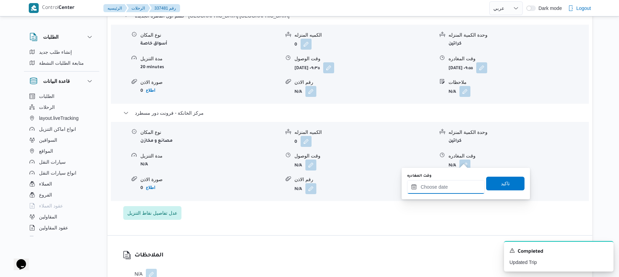
click at [443, 182] on input "وقت المغادره" at bounding box center [446, 187] width 78 height 14
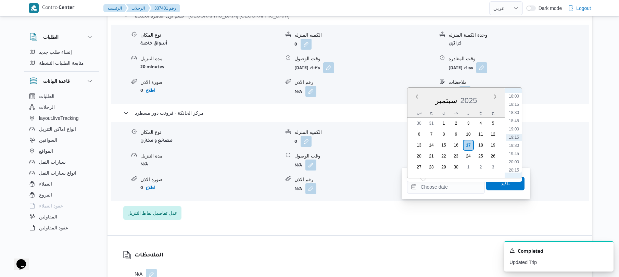
scroll to position [525, 0]
click at [517, 115] on li "16:30" at bounding box center [514, 114] width 16 height 7
type input "١٧/٠٩/٢٠٢٥ ١٦:٣٠"
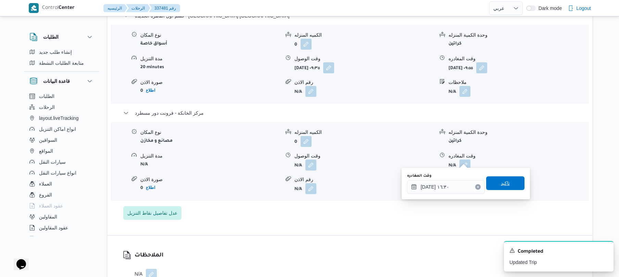
click at [496, 188] on span "تاكيد" at bounding box center [506, 183] width 38 height 14
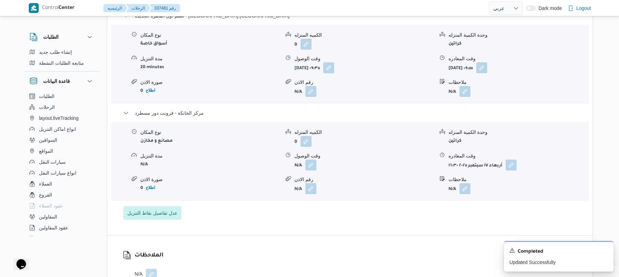
click at [312, 166] on div "نوع المكان مصانع و مخازن الكميه المنزله 0 وحدة الكمية المنزله كراتين مدة التنزي…" at bounding box center [350, 162] width 484 height 78
click at [311, 159] on button "button" at bounding box center [311, 164] width 11 height 11
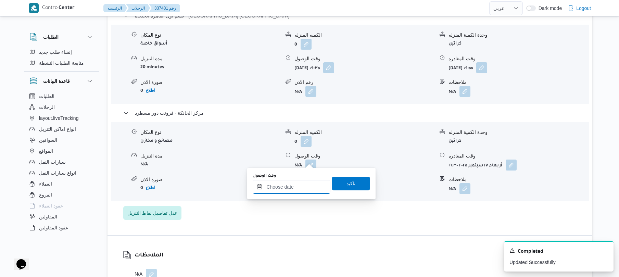
drag, startPoint x: 286, startPoint y: 188, endPoint x: 291, endPoint y: 188, distance: 4.8
click at [286, 188] on input "وقت الوصول" at bounding box center [292, 187] width 78 height 14
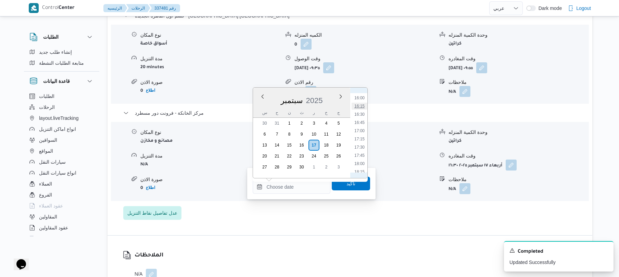
click at [364, 107] on li "16:15" at bounding box center [360, 106] width 16 height 7
type input "[DATE] ١٦:١٥"
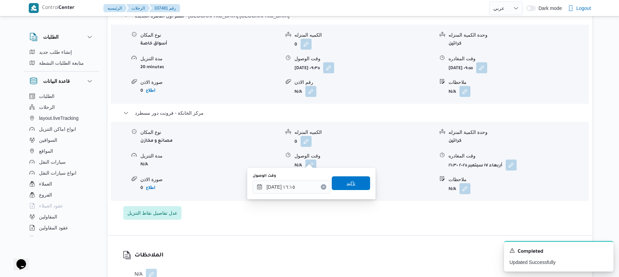
click at [347, 185] on span "تاكيد" at bounding box center [351, 183] width 9 height 8
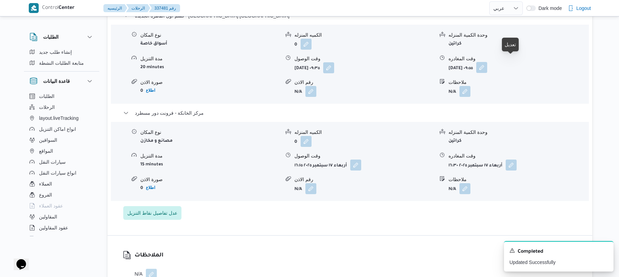
click at [488, 62] on button "button" at bounding box center [482, 67] width 11 height 11
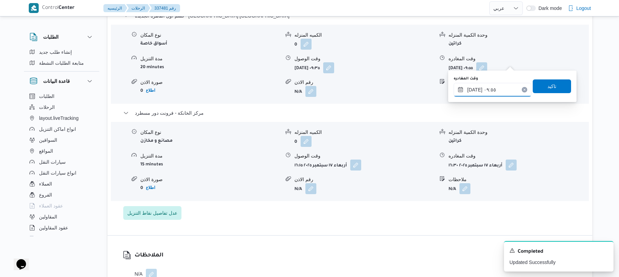
click at [487, 89] on input "١٧/٠٩/٢٠٢٥ ٠٩:٥٥" at bounding box center [493, 90] width 78 height 14
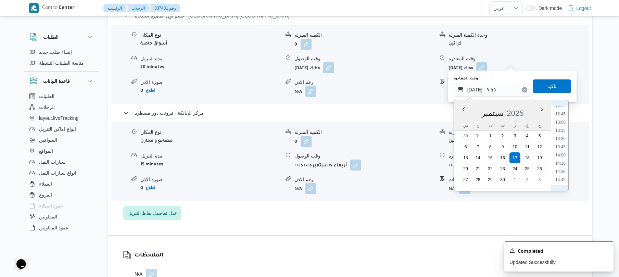
scroll to position [482, 0]
click at [565, 137] on li "15:30" at bounding box center [561, 136] width 16 height 7
type input "١٧/٠٩/٢٠٢٥ ١٥:٣٠"
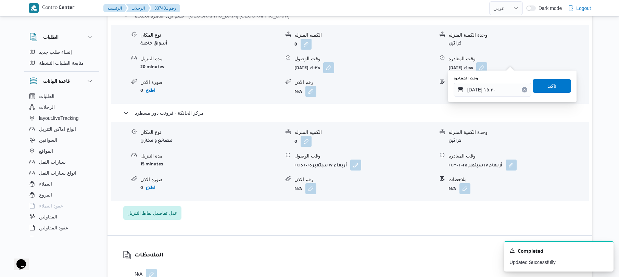
click at [554, 84] on span "تاكيد" at bounding box center [552, 86] width 38 height 14
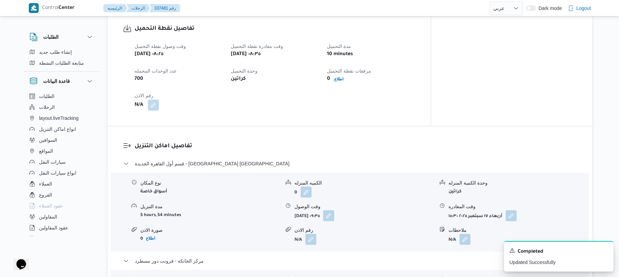
scroll to position [0, 0]
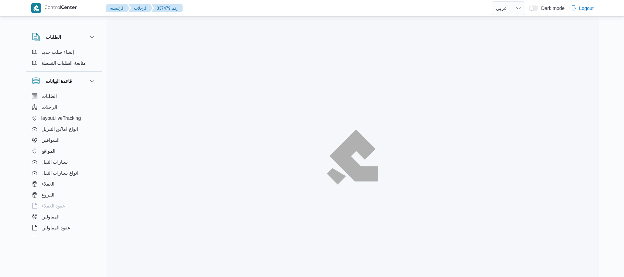
select select "ar"
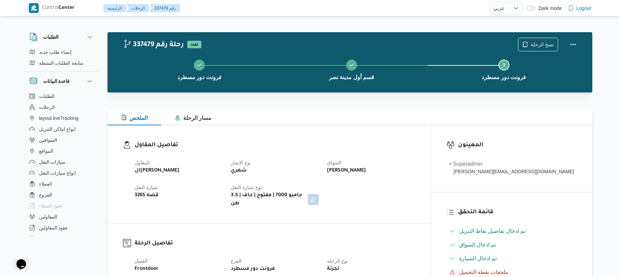
click at [406, 128] on div "تفاصيل المقاول المقاول الهامي [PERSON_NAME] نوع الايجار شهري السواق [PERSON_NAM…" at bounding box center [269, 174] width 323 height 98
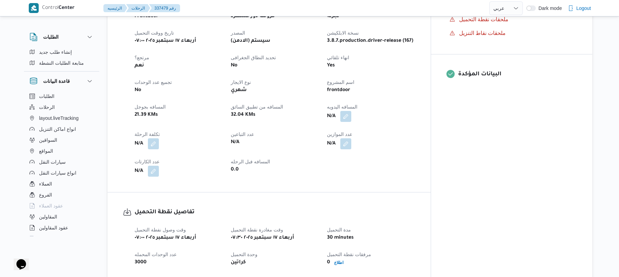
scroll to position [256, 0]
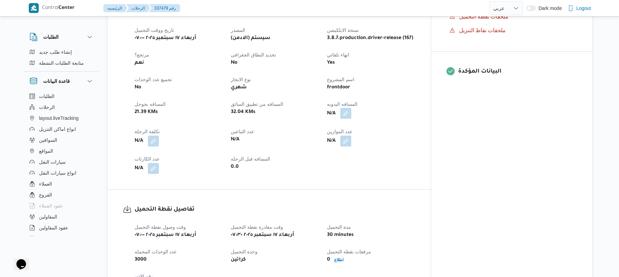
click at [352, 109] on button "button" at bounding box center [346, 113] width 11 height 11
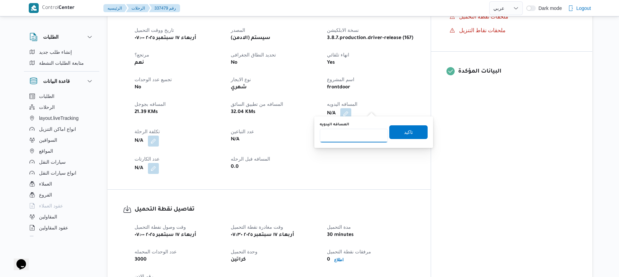
click at [364, 135] on input "المسافه اليدويه" at bounding box center [354, 136] width 68 height 14
type input "90"
click at [398, 135] on span "تاكيد" at bounding box center [409, 132] width 38 height 14
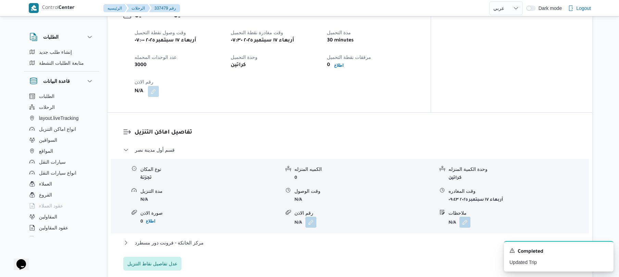
scroll to position [493, 0]
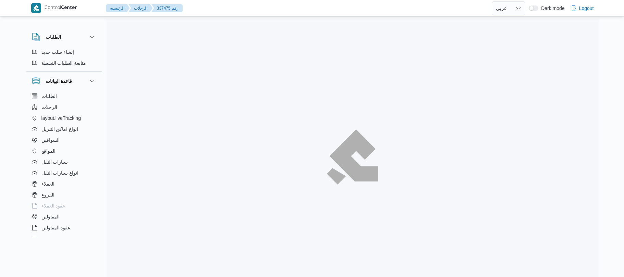
select select "ar"
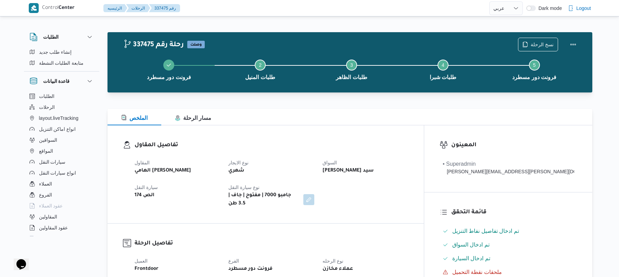
click at [401, 114] on div "الملخص مسار الرحلة" at bounding box center [350, 117] width 485 height 16
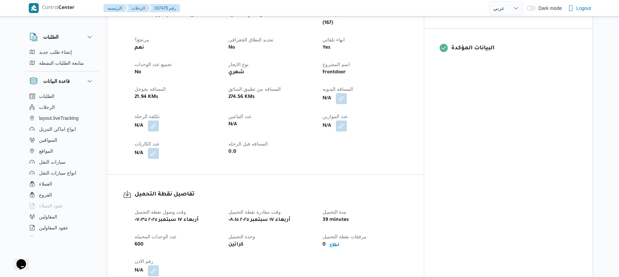
scroll to position [292, 0]
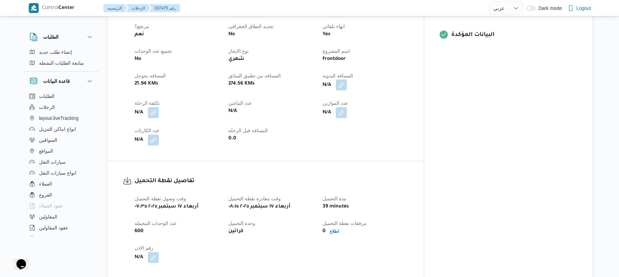
click at [347, 79] on button "button" at bounding box center [341, 84] width 11 height 11
click at [356, 99] on input "المسافه اليدويه" at bounding box center [354, 99] width 68 height 14
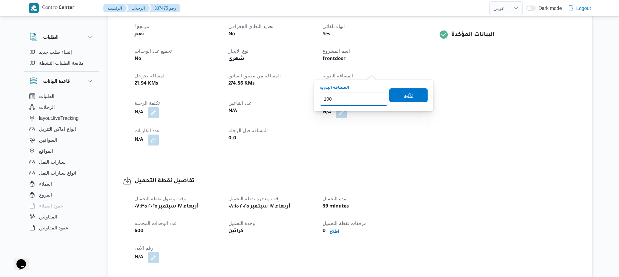
type input "100"
click at [410, 93] on span "تاكيد" at bounding box center [409, 95] width 38 height 14
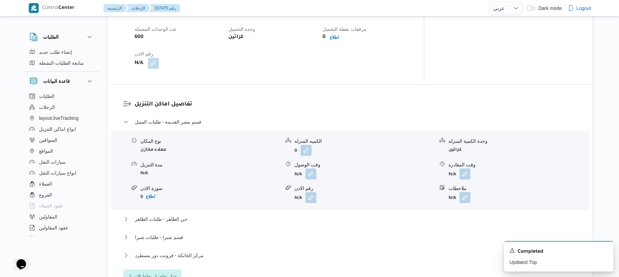
scroll to position [512, 0]
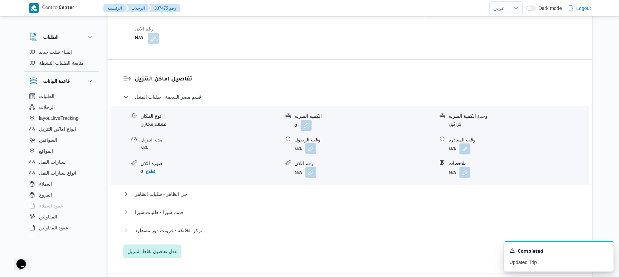
click at [312, 143] on button "button" at bounding box center [311, 148] width 11 height 11
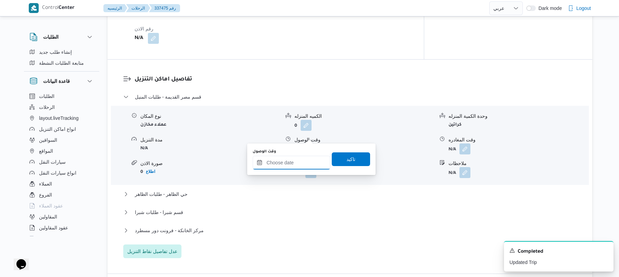
click at [292, 160] on input "وقت الوصول" at bounding box center [292, 163] width 78 height 14
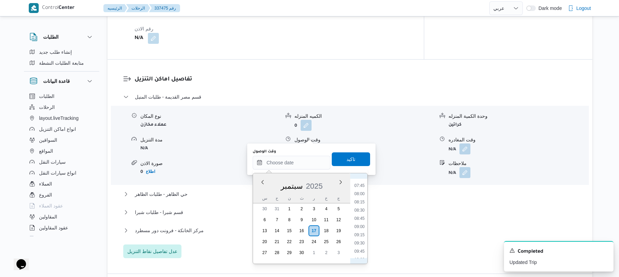
scroll to position [279, 0]
click at [358, 200] on li "09:00" at bounding box center [360, 199] width 16 height 7
type input "١٧/٠٩/٢٠٢٥ ٠٩:٠٠"
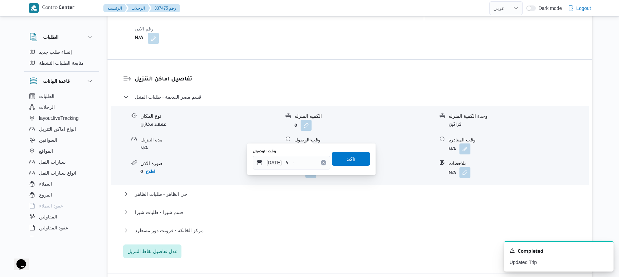
click at [354, 163] on span "تاكيد" at bounding box center [351, 159] width 38 height 14
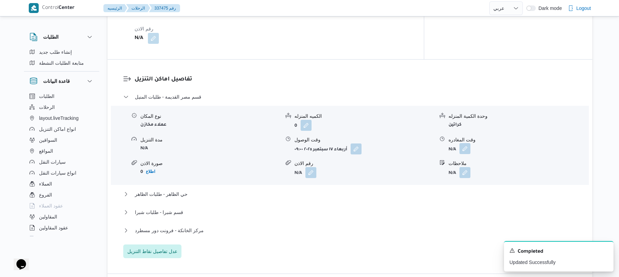
click at [465, 143] on button "button" at bounding box center [465, 148] width 11 height 11
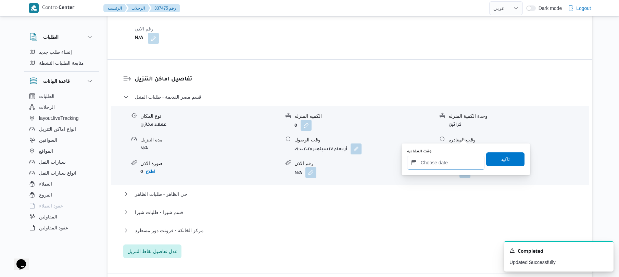
click at [438, 162] on input "وقت المغادره" at bounding box center [446, 163] width 78 height 14
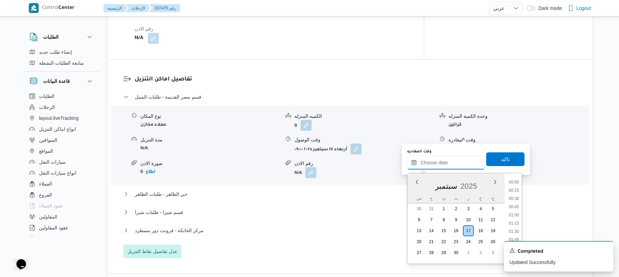
scroll to position [592, 0]
click at [522, 193] on ul "00:00 00:15 00:30 00:45 01:00 01:15 01:30 01:45 02:00 02:15 02:30 02:45 03:00 0…" at bounding box center [514, 218] width 16 height 79
click at [516, 180] on li "11:45" at bounding box center [514, 177] width 16 height 7
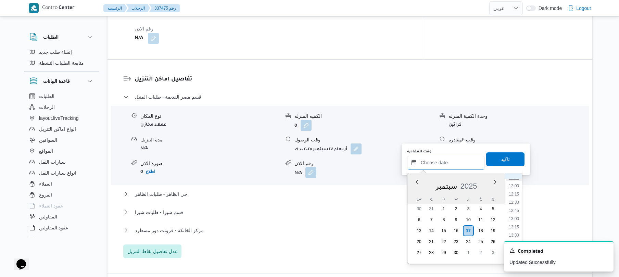
type input "١٧/٠٩/٢٠٢٥ ١١:٤٥"
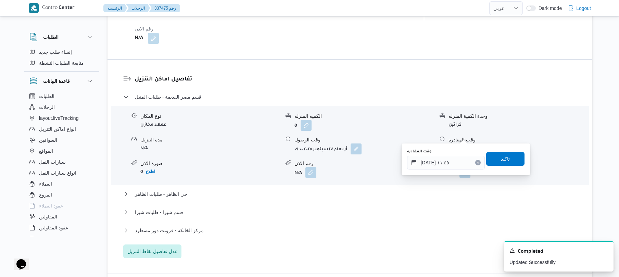
click at [509, 157] on span "تاكيد" at bounding box center [506, 159] width 38 height 14
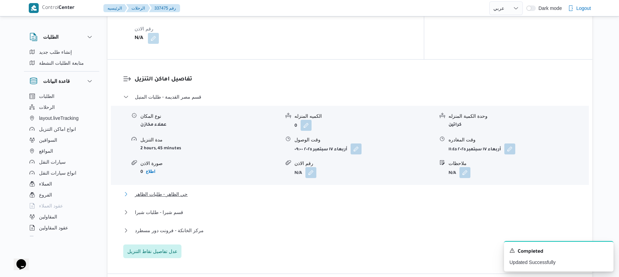
click at [422, 190] on button "حي الظاهر - طلبات الظاهر" at bounding box center [350, 194] width 454 height 8
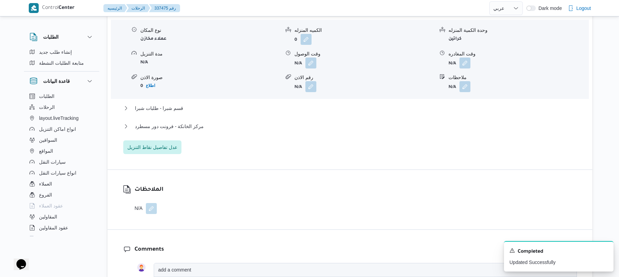
scroll to position [713, 0]
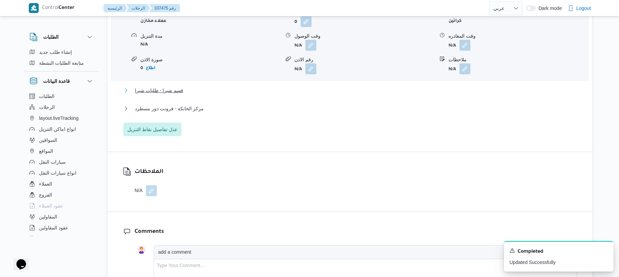
click at [408, 86] on button "قسم شبرا - طلبات شبرا" at bounding box center [350, 90] width 454 height 8
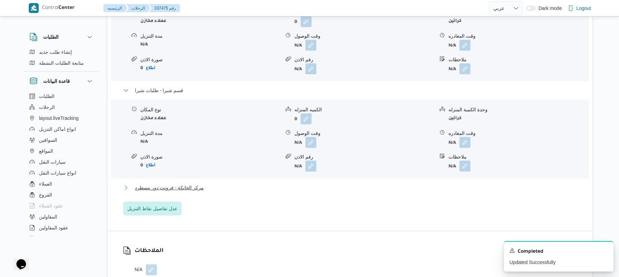
click at [345, 184] on button "مركز الخانكة - فرونت دور مسطرد" at bounding box center [350, 188] width 454 height 8
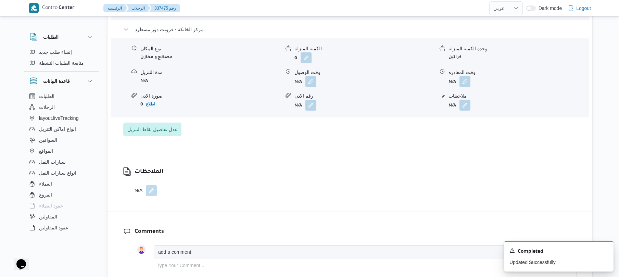
scroll to position [877, 0]
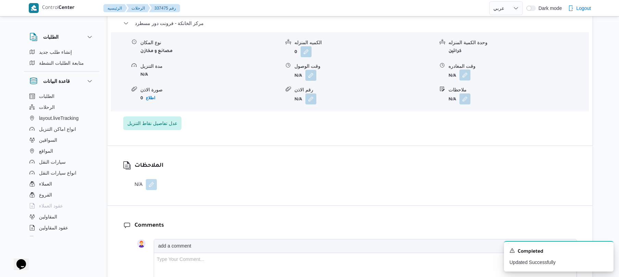
click at [467, 70] on button "button" at bounding box center [465, 75] width 11 height 11
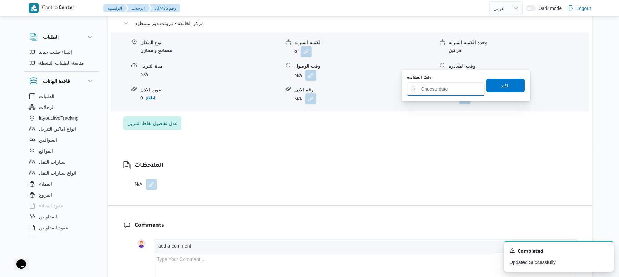
click at [453, 87] on input "وقت المغادره" at bounding box center [446, 89] width 78 height 14
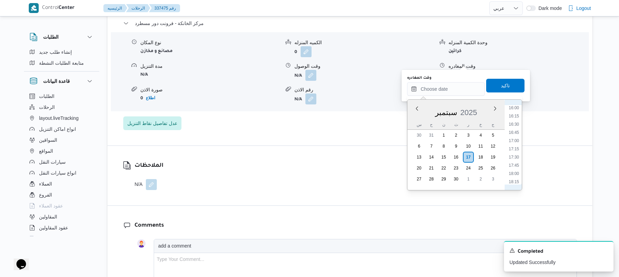
scroll to position [525, 0]
click at [517, 123] on li "16:30" at bounding box center [514, 126] width 16 height 7
type input "١٧/٠٩/٢٠٢٥ ١٦:٣٠"
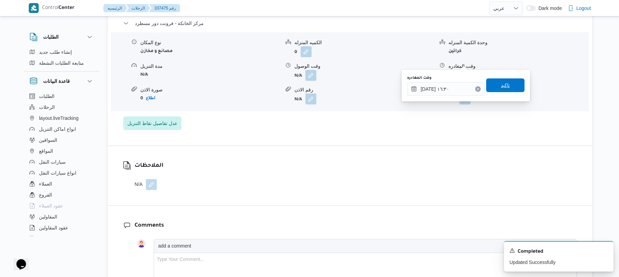
click at [511, 87] on span "تاكيد" at bounding box center [506, 85] width 38 height 14
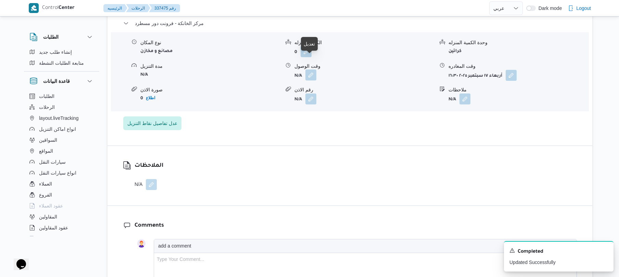
click at [310, 70] on button "button" at bounding box center [311, 75] width 11 height 11
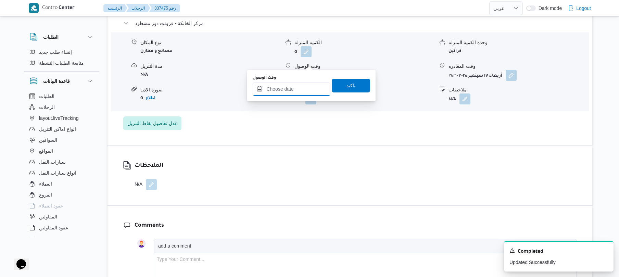
click at [304, 88] on input "وقت الوصول" at bounding box center [292, 89] width 78 height 14
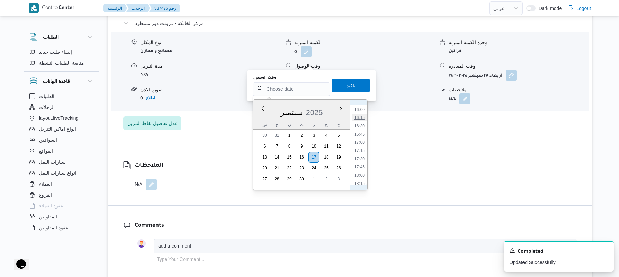
click at [362, 120] on li "16:15" at bounding box center [360, 117] width 16 height 7
type input "١٧/٠٩/٢٠٢٥ ١٦:١٥"
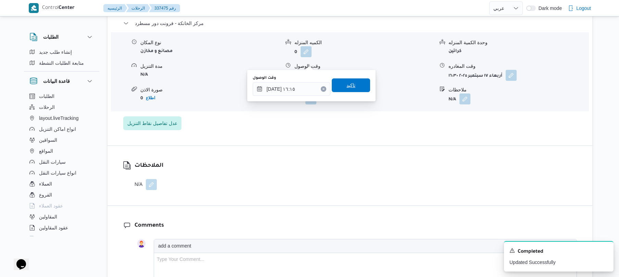
click at [358, 88] on span "تاكيد" at bounding box center [351, 85] width 38 height 14
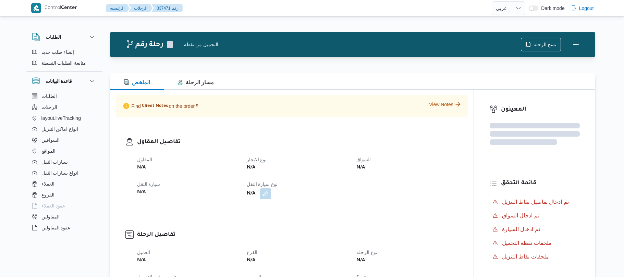
select select "ar"
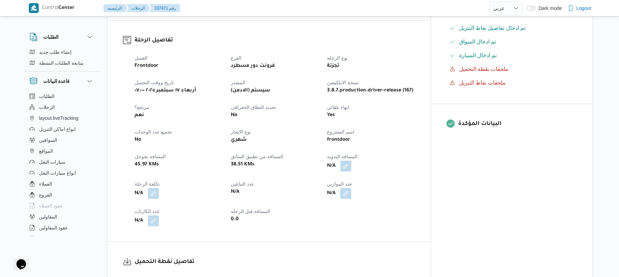
scroll to position [237, 0]
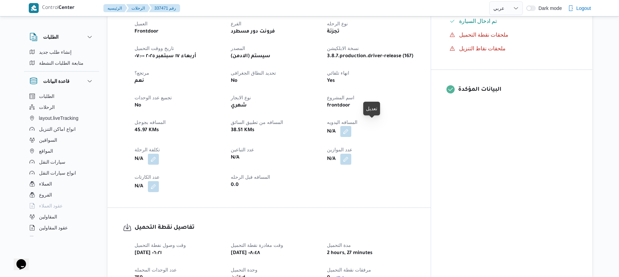
click at [352, 126] on button "button" at bounding box center [346, 131] width 11 height 11
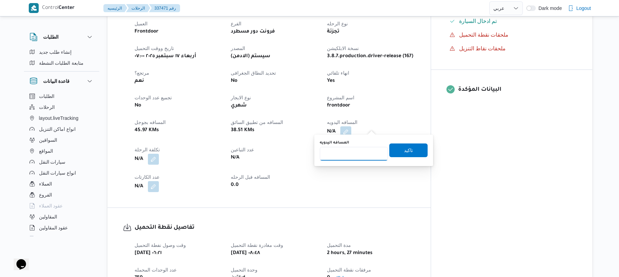
click at [356, 152] on input "المسافه اليدويه" at bounding box center [354, 154] width 68 height 14
type input "130"
click at [404, 151] on span "تاكيد" at bounding box center [408, 150] width 9 height 8
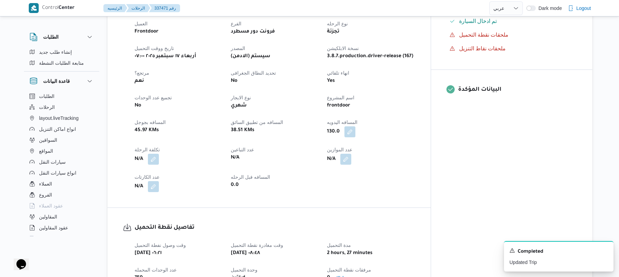
click at [415, 146] on dt "عدد الموازين" at bounding box center [371, 150] width 88 height 8
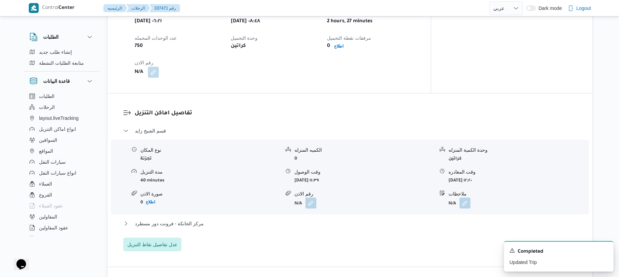
scroll to position [470, 0]
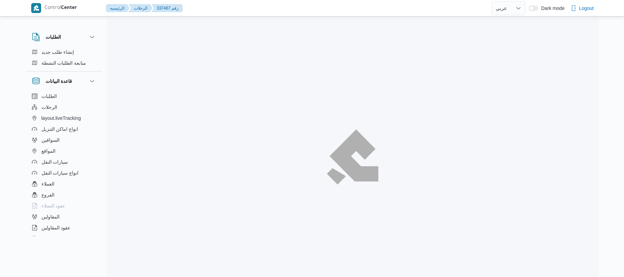
select select "ar"
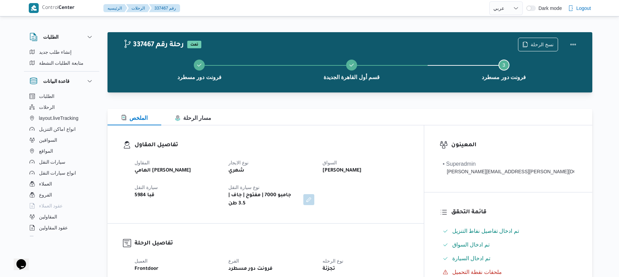
click at [426, 113] on div "الملخص مسار الرحلة" at bounding box center [350, 117] width 485 height 16
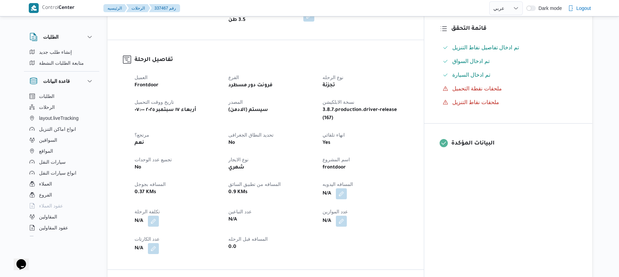
scroll to position [201, 0]
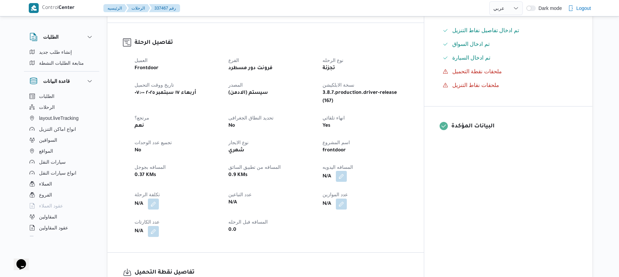
click at [347, 171] on button "button" at bounding box center [341, 176] width 11 height 11
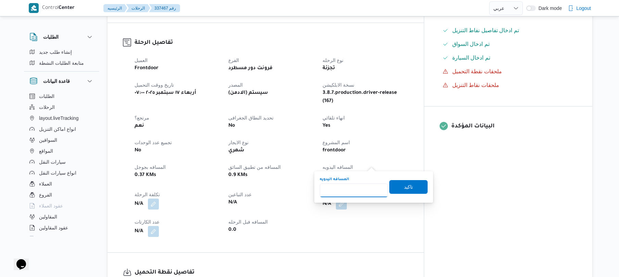
click at [362, 187] on input "المسافه اليدويه" at bounding box center [354, 191] width 68 height 14
type input "120"
click at [410, 185] on span "تاكيد" at bounding box center [409, 187] width 38 height 14
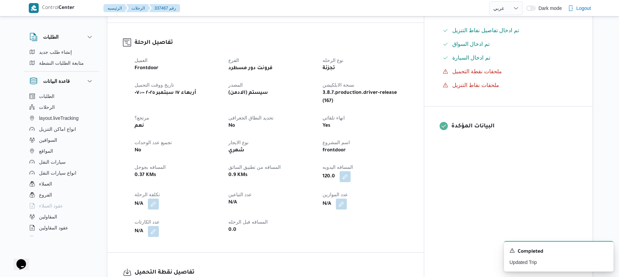
click at [409, 198] on div "N/A" at bounding box center [365, 204] width 87 height 12
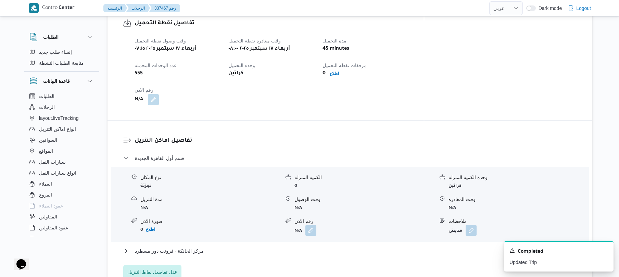
scroll to position [457, 0]
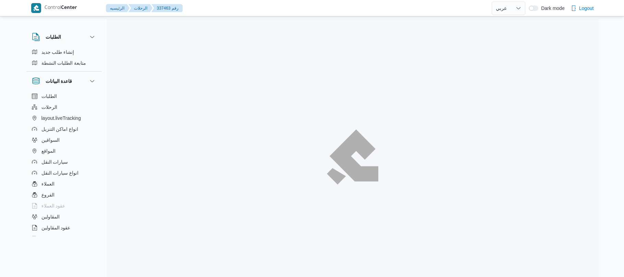
select select "ar"
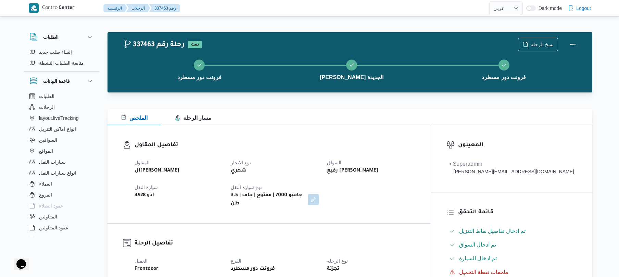
click at [410, 117] on div "الملخص مسار الرحلة" at bounding box center [350, 117] width 485 height 16
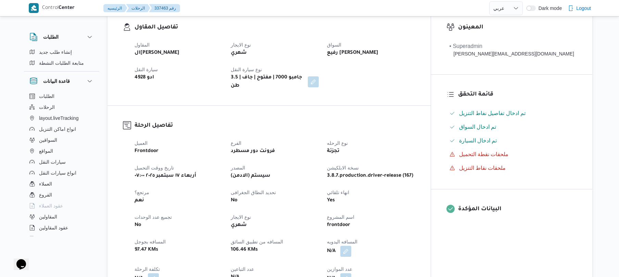
scroll to position [219, 0]
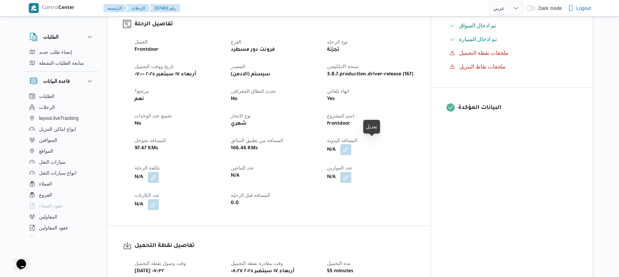
click at [352, 147] on button "button" at bounding box center [346, 149] width 11 height 11
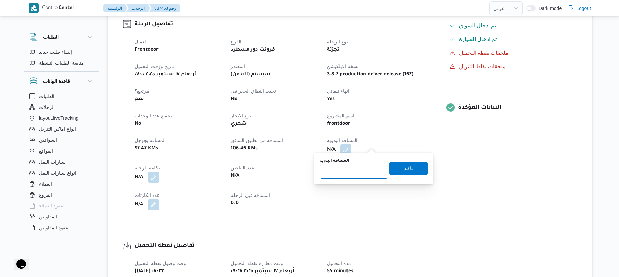
click at [358, 168] on input "المسافه اليدويه" at bounding box center [354, 172] width 68 height 14
type input "120"
click at [399, 173] on span "تاكيد" at bounding box center [409, 168] width 38 height 14
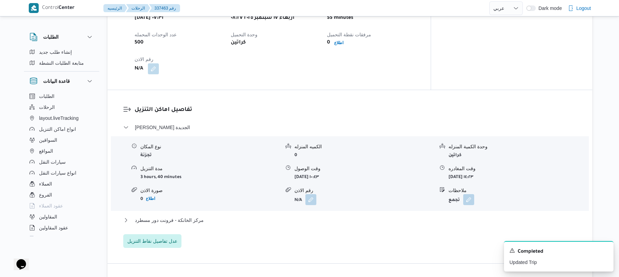
scroll to position [475, 0]
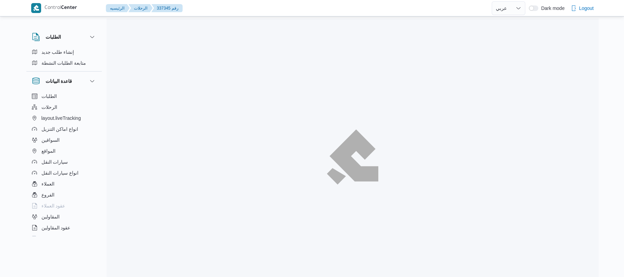
select select "ar"
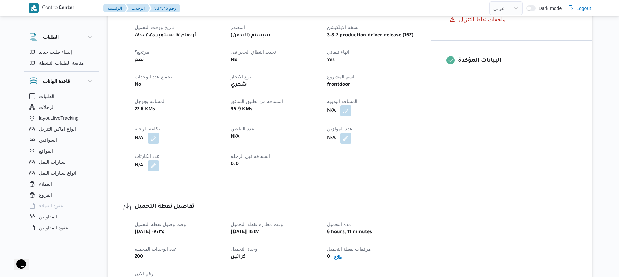
scroll to position [310, 0]
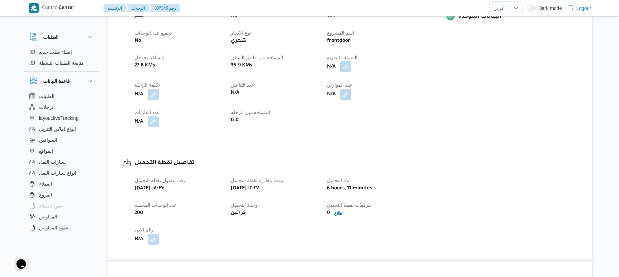
click at [352, 61] on button "button" at bounding box center [346, 66] width 11 height 11
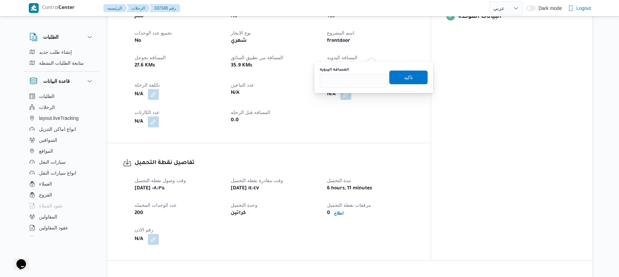
click at [364, 73] on div "المسافه اليدويه" at bounding box center [354, 77] width 68 height 21
click at [362, 80] on input "المسافه اليدويه" at bounding box center [354, 81] width 68 height 14
type input "70"
click at [396, 83] on span "تاكيد" at bounding box center [409, 77] width 38 height 14
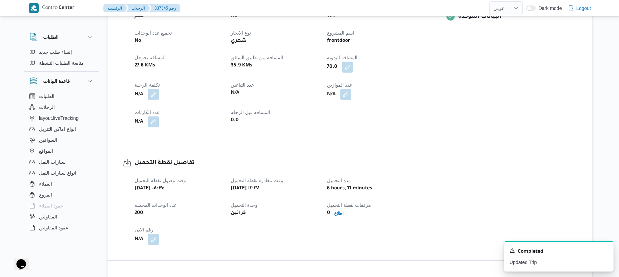
click at [420, 88] on div "العميل Frontdoor الفرع فرونت دور مسطرد نوع الرحله تجزئة تاريخ ووقت التحميل أربع…" at bounding box center [275, 41] width 289 height 181
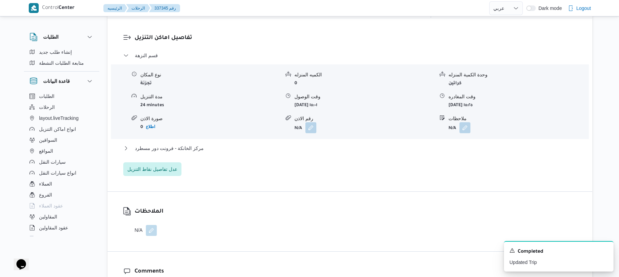
scroll to position [1091, 0]
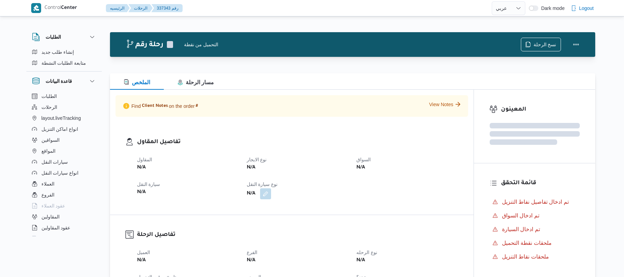
select select "ar"
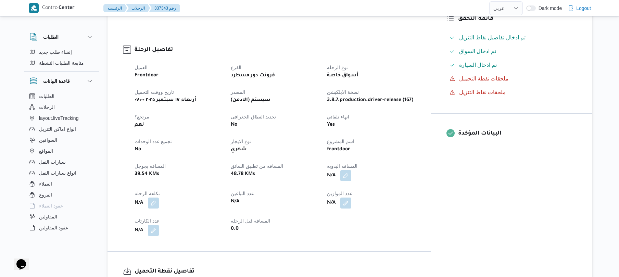
scroll to position [219, 0]
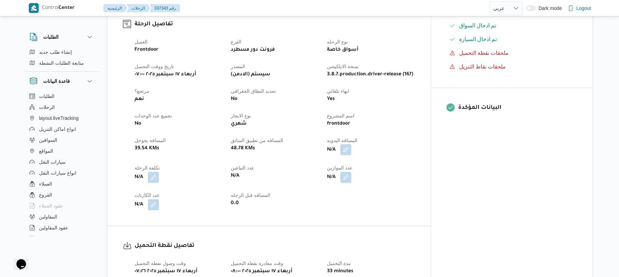
click at [352, 144] on button "button" at bounding box center [346, 149] width 11 height 11
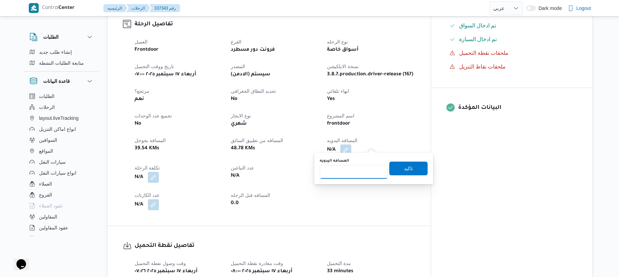
click at [357, 173] on input "المسافه اليدويه" at bounding box center [354, 172] width 68 height 14
type input "120"
click at [404, 167] on span "تاكيد" at bounding box center [408, 168] width 9 height 8
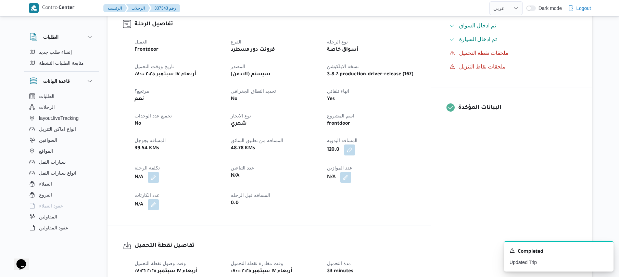
click at [415, 144] on div "120.0" at bounding box center [371, 150] width 89 height 12
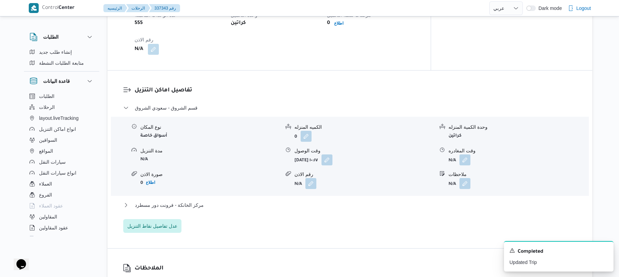
scroll to position [493, 0]
click at [333, 153] on button "button" at bounding box center [327, 158] width 11 height 11
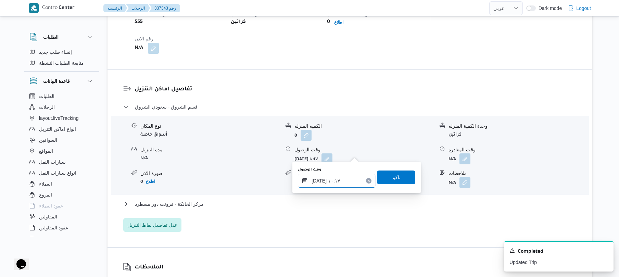
click at [336, 180] on input "[DATE] ١٠:١٧" at bounding box center [337, 181] width 78 height 14
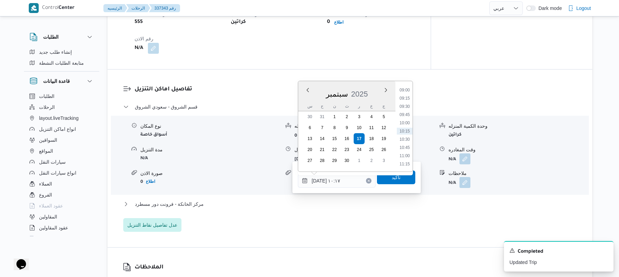
scroll to position [228, 0]
click at [406, 147] on li "08:45" at bounding box center [405, 150] width 16 height 7
type input "١٧/٠٩/٢٠٢٥ ٠٨:٤٥"
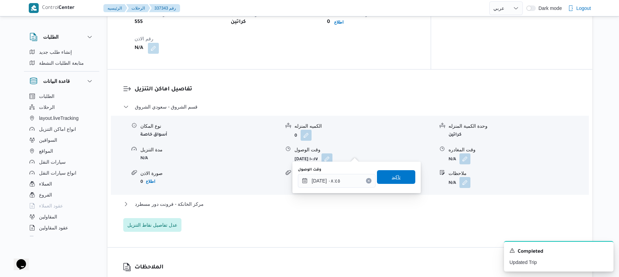
click at [399, 177] on span "تاكيد" at bounding box center [396, 177] width 38 height 14
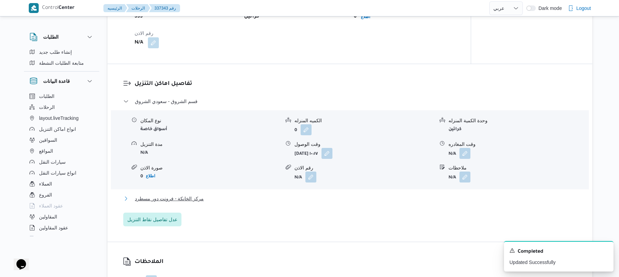
click at [365, 200] on button "مركز الخانكة - فرونت دور مسطرد" at bounding box center [350, 199] width 454 height 8
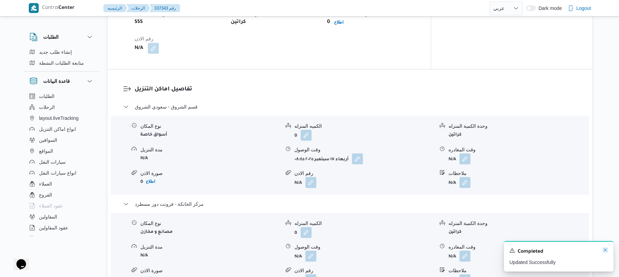
click at [606, 252] on icon "Dismiss toast" at bounding box center [605, 249] width 5 height 5
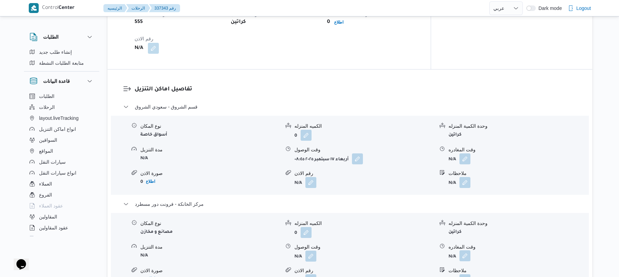
click at [466, 250] on button "button" at bounding box center [465, 255] width 11 height 11
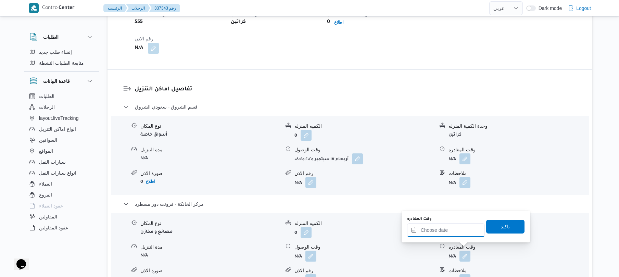
click at [458, 230] on input "وقت المغادره" at bounding box center [446, 230] width 78 height 14
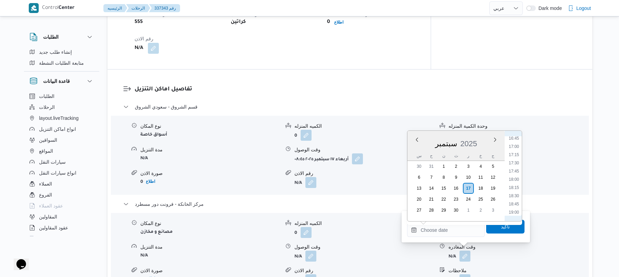
scroll to position [533, 0]
click at [514, 146] on li "16:30" at bounding box center [514, 149] width 16 height 7
type input "١٧/٠٩/٢٠٢٥ ١٦:٣٠"
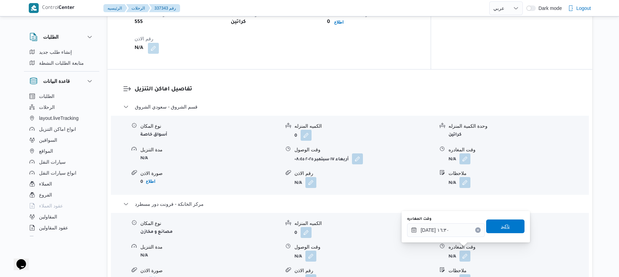
click at [497, 233] on span "تاكيد" at bounding box center [506, 227] width 38 height 14
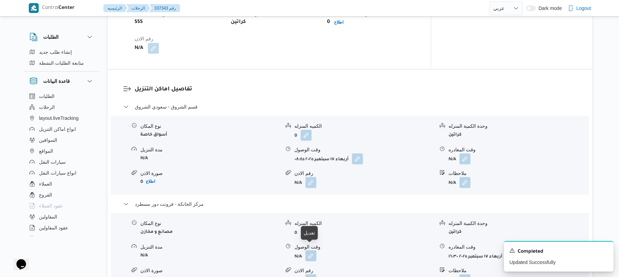
click at [313, 250] on button "button" at bounding box center [311, 255] width 11 height 11
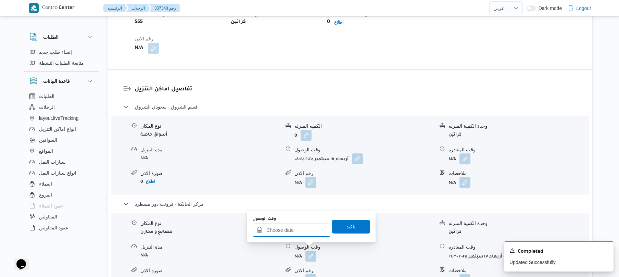
click at [304, 232] on input "وقت الوصول" at bounding box center [292, 230] width 78 height 14
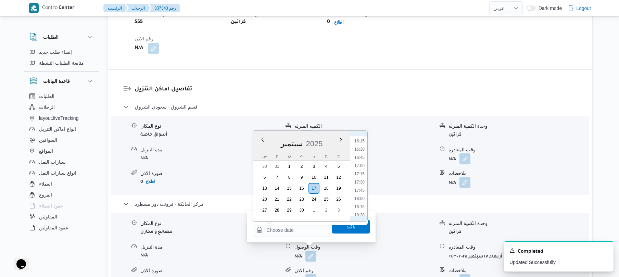
click at [360, 141] on li "16:15" at bounding box center [360, 141] width 16 height 7
type input "١٧/٠٩/٢٠٢٥ ١٦:١٥"
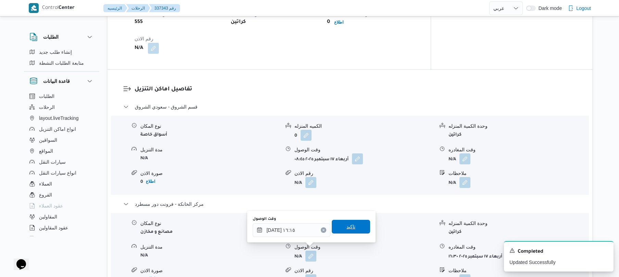
click at [347, 237] on div "وقت الوصول ١٧/٠٩/٢٠٢٥ ١٦:١٥ تاكيد" at bounding box center [311, 227] width 119 height 22
click at [351, 230] on span "تاكيد" at bounding box center [351, 226] width 9 height 8
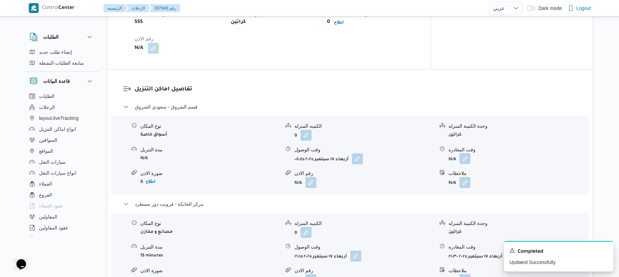
click at [465, 155] on button "button" at bounding box center [465, 158] width 11 height 11
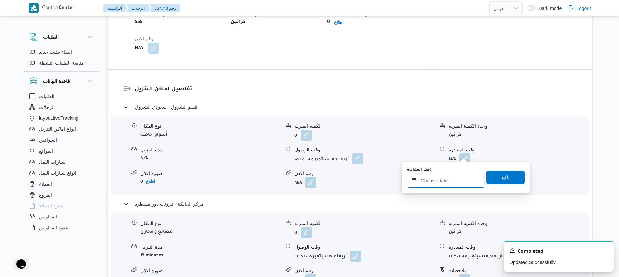
click at [441, 179] on input "وقت المغادره" at bounding box center [446, 181] width 78 height 14
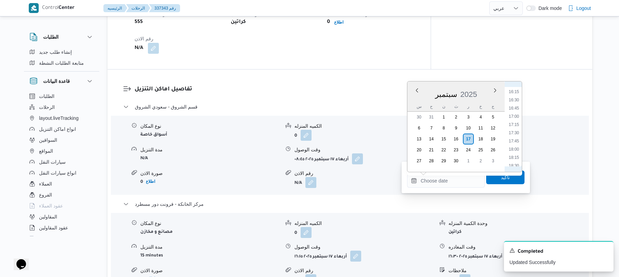
scroll to position [465, 0]
click at [515, 140] on li "15:45" at bounding box center [514, 143] width 16 height 7
type input "١٧/٠٩/٢٠٢٥ ١٥:٤٥"
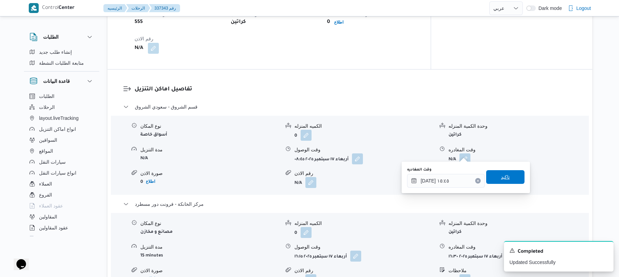
click at [502, 175] on span "تاكيد" at bounding box center [505, 177] width 9 height 8
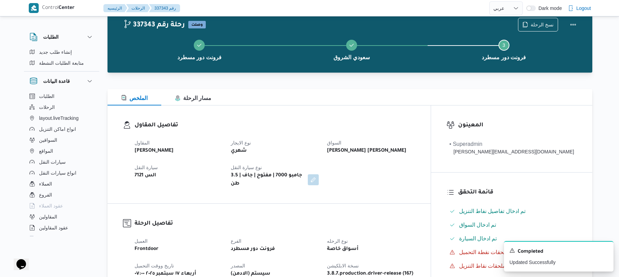
scroll to position [0, 0]
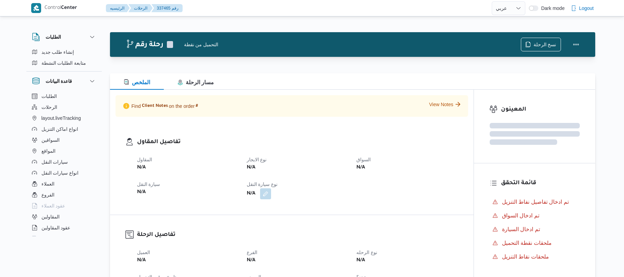
select select "ar"
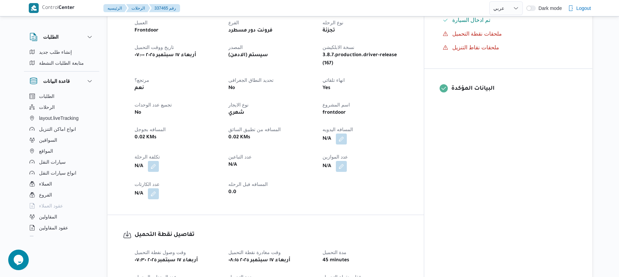
scroll to position [256, 0]
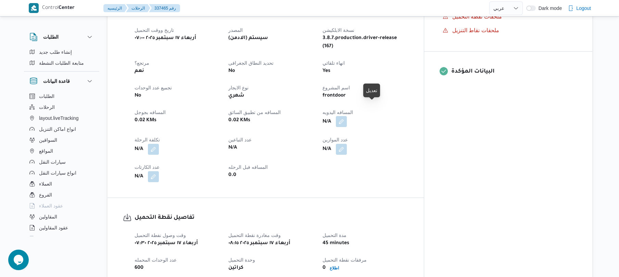
click at [347, 116] on button "button" at bounding box center [341, 121] width 11 height 11
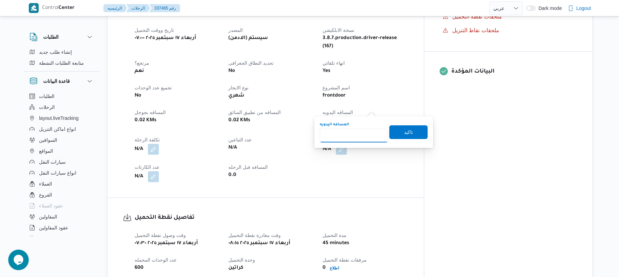
click at [359, 134] on input "المسافه اليدويه" at bounding box center [354, 136] width 68 height 14
type input "120"
click at [410, 131] on span "تاكيد" at bounding box center [409, 132] width 38 height 14
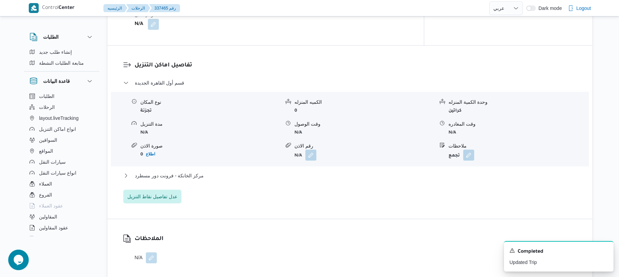
scroll to position [530, 0]
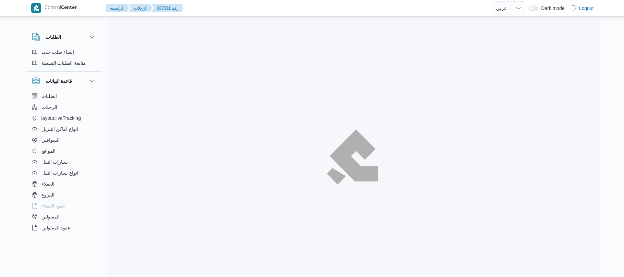
select select "ar"
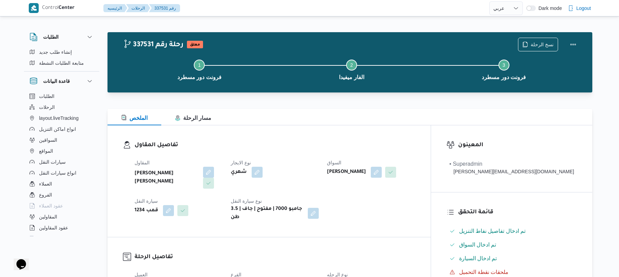
click at [403, 107] on div at bounding box center [350, 105] width 485 height 8
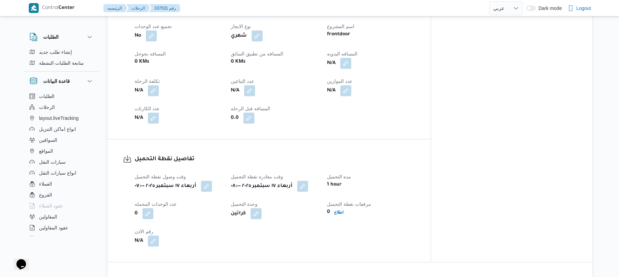
scroll to position [329, 0]
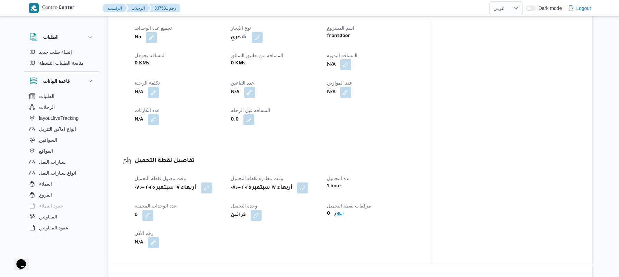
click at [352, 61] on button "button" at bounding box center [346, 64] width 11 height 11
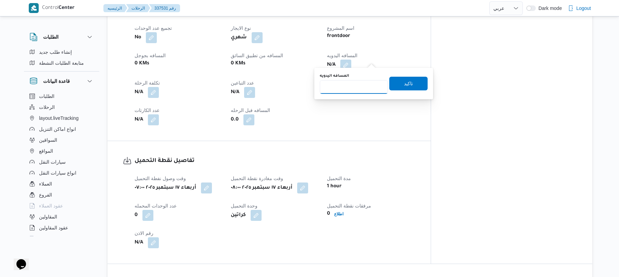
click at [353, 84] on input "المسافه اليدويه" at bounding box center [354, 87] width 68 height 14
click at [353, 85] on input "المسافه اليدويه" at bounding box center [354, 87] width 68 height 14
type input "120"
click at [397, 90] on span "تاكيد" at bounding box center [409, 83] width 38 height 14
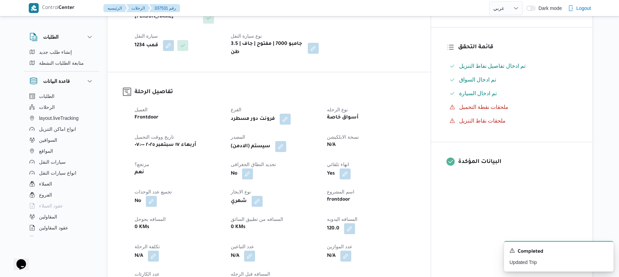
scroll to position [164, 0]
click at [286, 143] on button "button" at bounding box center [280, 146] width 11 height 11
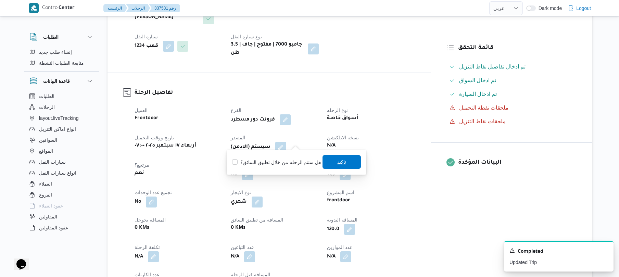
click at [337, 160] on span "تاكيد" at bounding box center [341, 162] width 9 height 8
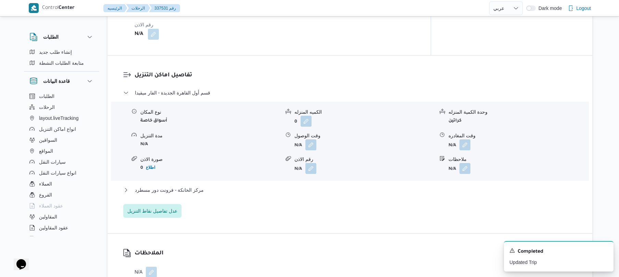
scroll to position [584, 0]
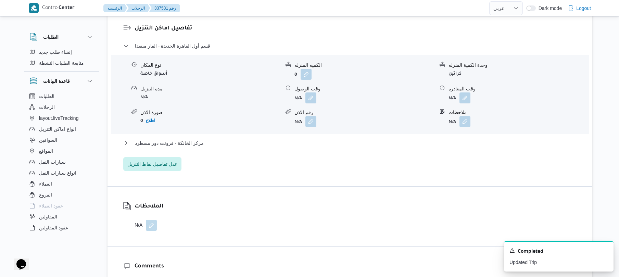
click at [311, 98] on div "نوع المكان أسواق خاصة الكميه المنزله 0 وحدة الكمية المنزله كراتين مدة التنزيل N…" at bounding box center [350, 95] width 484 height 78
click at [311, 94] on button "button" at bounding box center [311, 97] width 11 height 11
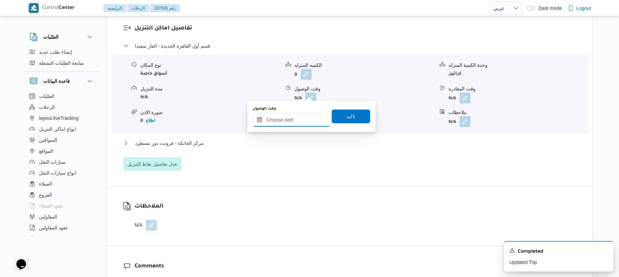
click at [293, 116] on input "وقت الوصول" at bounding box center [292, 120] width 78 height 14
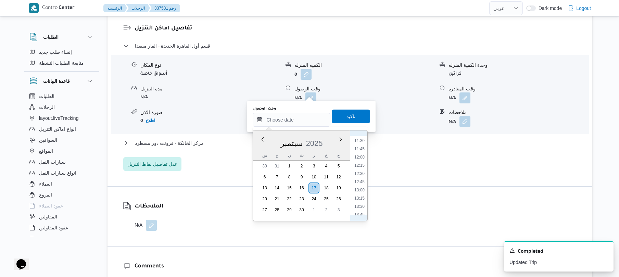
scroll to position [287, 0]
click at [360, 140] on li "08:45" at bounding box center [360, 140] width 16 height 7
type input "١٧/٠٩/٢٠٢٥ ٠٨:٤٥"
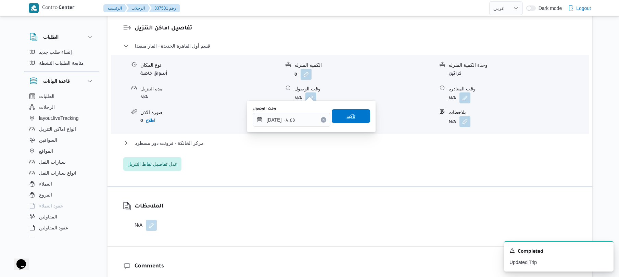
click at [358, 117] on span "تاكيد" at bounding box center [351, 116] width 38 height 14
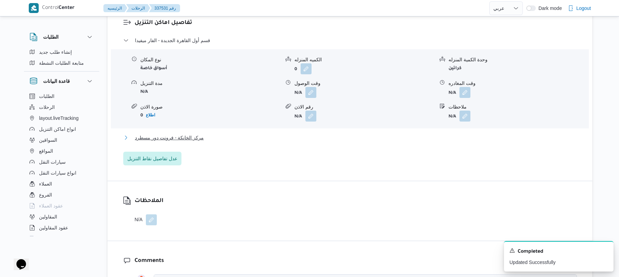
click at [336, 136] on button "مركز الخانكة - فرونت دور مسطرد" at bounding box center [350, 138] width 454 height 8
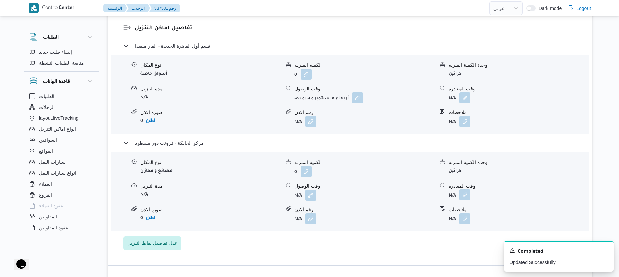
click at [465, 189] on button "button" at bounding box center [465, 194] width 11 height 11
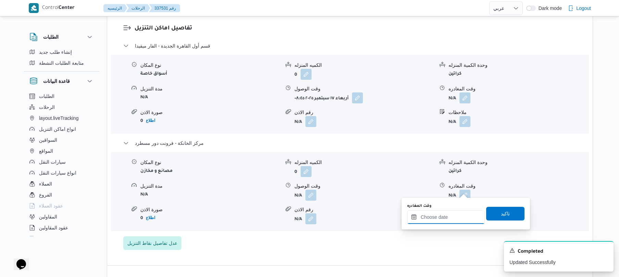
click at [436, 214] on input "وقت المغادره" at bounding box center [446, 217] width 78 height 14
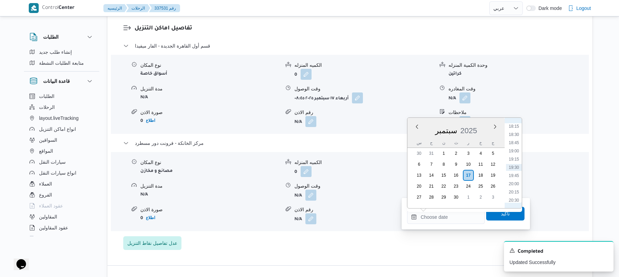
scroll to position [533, 0]
click at [514, 178] on li "17:45" at bounding box center [514, 177] width 16 height 7
type input "[DATE] ١٧:٤٥"
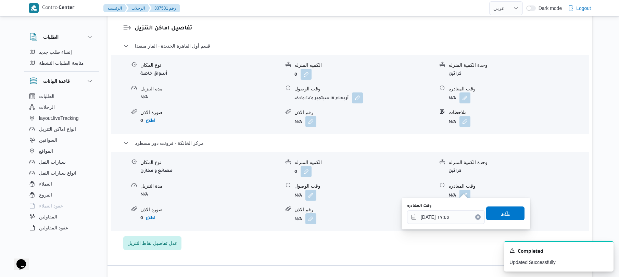
click at [501, 211] on span "تاكيد" at bounding box center [505, 213] width 9 height 8
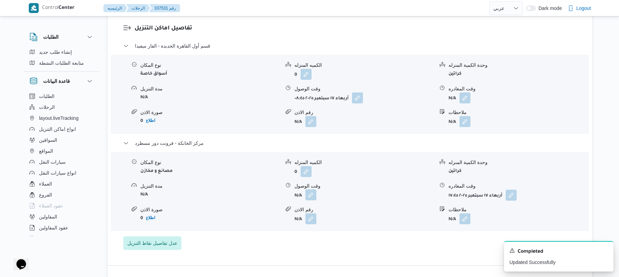
click at [308, 194] on button "button" at bounding box center [311, 194] width 11 height 11
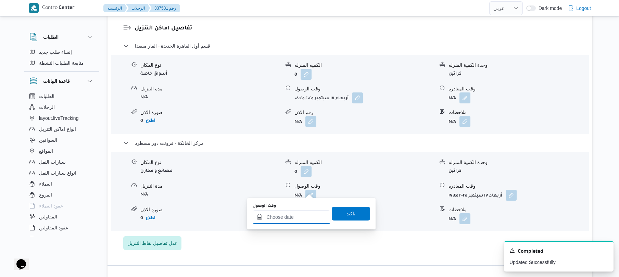
click at [295, 215] on input "وقت الوصول" at bounding box center [292, 217] width 78 height 14
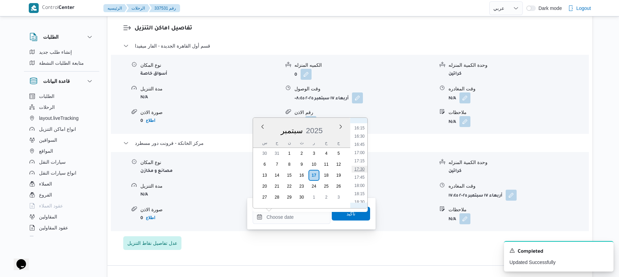
click at [358, 169] on li "17:30" at bounding box center [360, 169] width 16 height 7
type input "١٧/٠٩/٢٠٢٥ ١٧:٣٠"
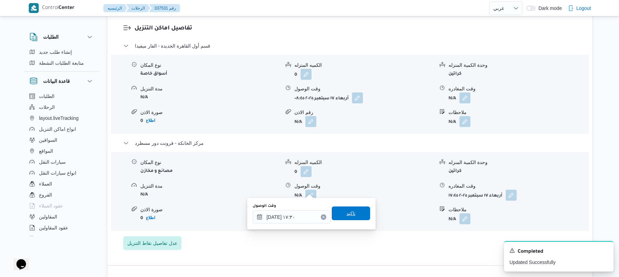
click at [350, 216] on span "تاكيد" at bounding box center [351, 213] width 9 height 8
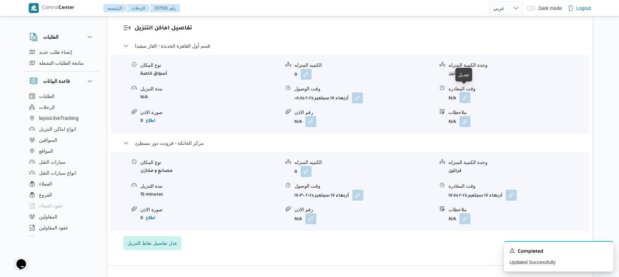
click at [465, 92] on button "button" at bounding box center [465, 97] width 11 height 11
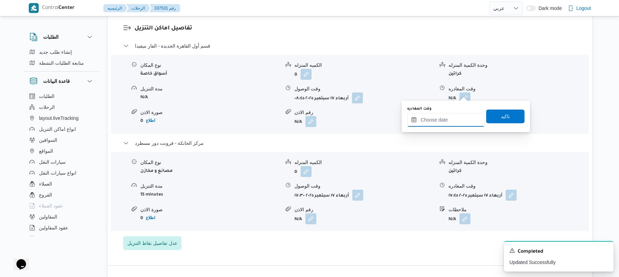
click at [439, 117] on input "وقت المغادره" at bounding box center [446, 120] width 78 height 14
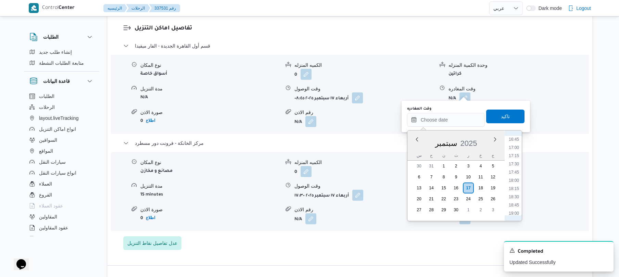
scroll to position [533, 0]
click at [515, 158] on li "16:45" at bounding box center [514, 156] width 16 height 7
type input "[DATE] ١٦:٤٥"
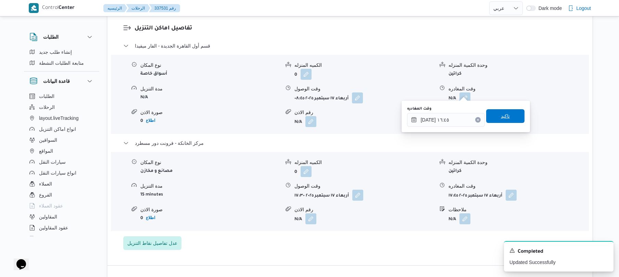
click at [510, 117] on span "تاكيد" at bounding box center [506, 116] width 38 height 14
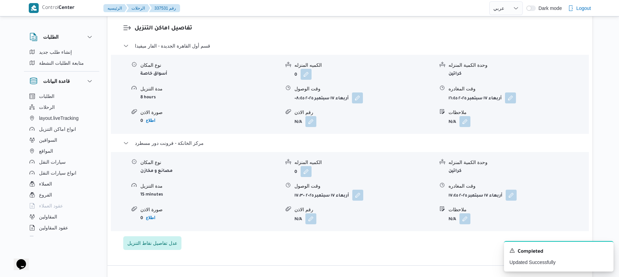
scroll to position [0, 0]
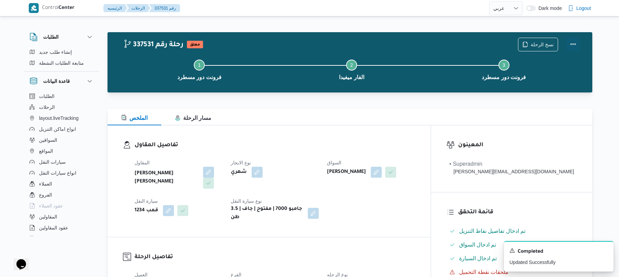
click at [576, 45] on button "Actions" at bounding box center [574, 44] width 14 height 14
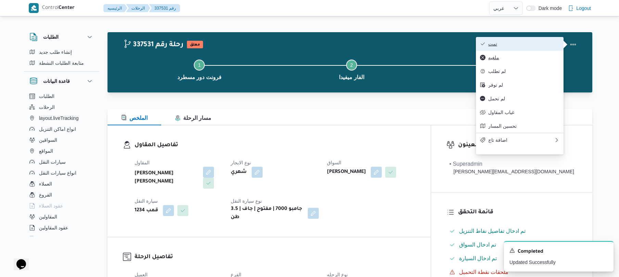
click at [521, 55] on div "تمت ملغيه لم تطلب لم توفر لم تحمل غياب المقاول تحسين المسار اضافة تاج" at bounding box center [520, 92] width 88 height 110
click at [506, 44] on span "تمت" at bounding box center [524, 43] width 71 height 5
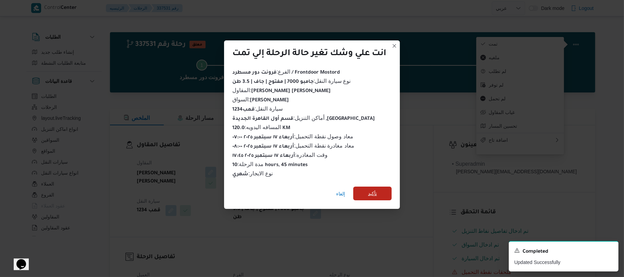
click at [384, 190] on span "تأكيد" at bounding box center [372, 194] width 38 height 14
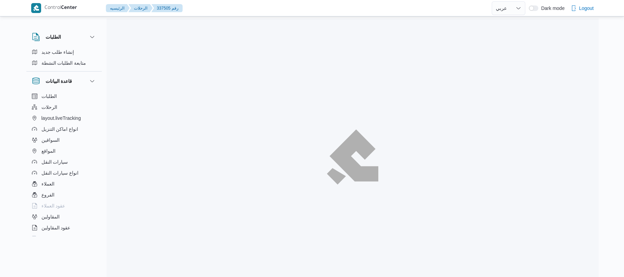
select select "ar"
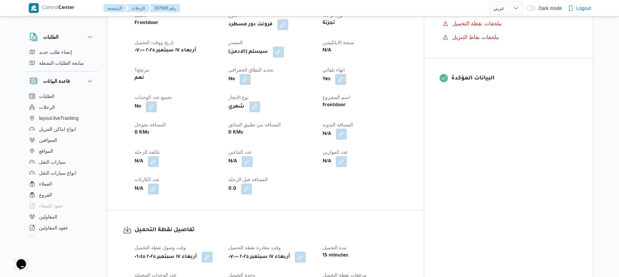
scroll to position [274, 0]
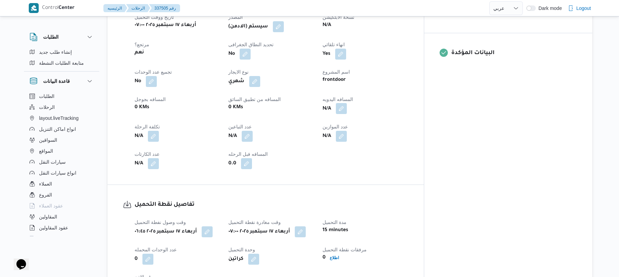
click at [347, 113] on button "button" at bounding box center [341, 108] width 11 height 11
click at [347, 145] on input "المسافه اليدويه" at bounding box center [354, 142] width 68 height 14
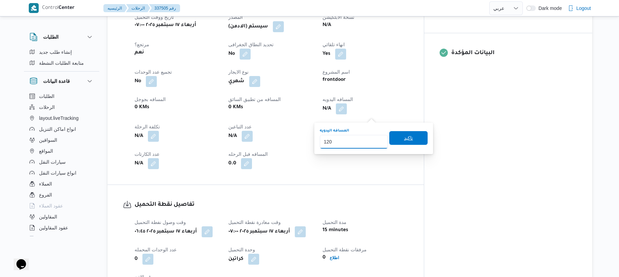
type input "120"
click at [405, 142] on span "تاكيد" at bounding box center [408, 138] width 9 height 8
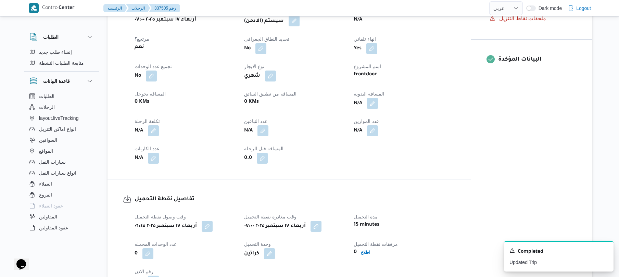
click at [293, 26] on button "button" at bounding box center [294, 20] width 11 height 11
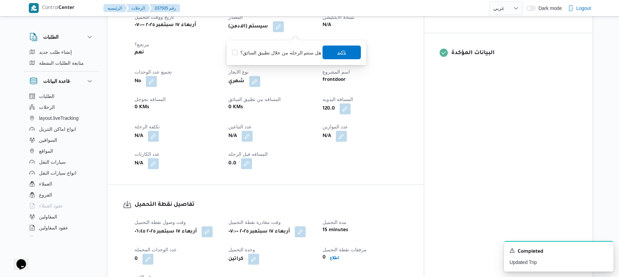
click at [338, 51] on span "تاكيد" at bounding box center [341, 52] width 9 height 8
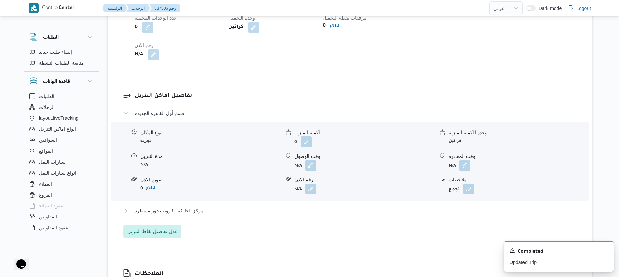
scroll to position [512, 0]
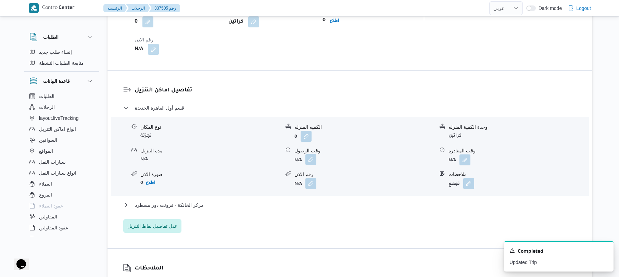
click at [309, 165] on button "button" at bounding box center [311, 159] width 11 height 11
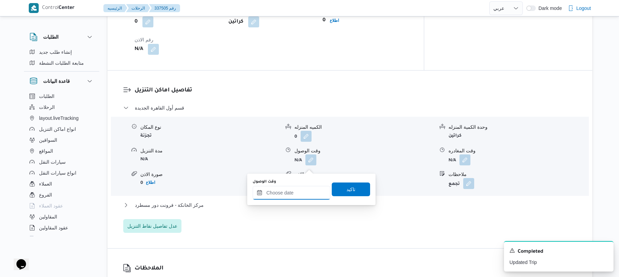
click at [297, 190] on input "وقت الوصول" at bounding box center [292, 193] width 78 height 14
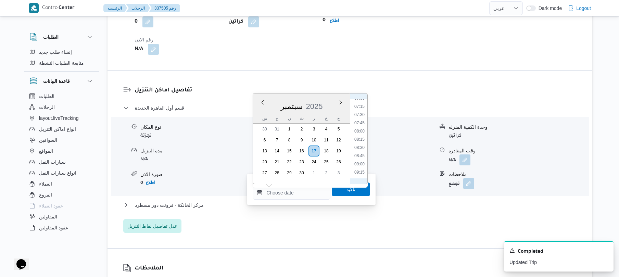
scroll to position [218, 0]
click at [360, 139] on li "07:45" at bounding box center [360, 139] width 16 height 7
type input "١٧/٠٩/٢٠٢٥ ٠٧:٤٥"
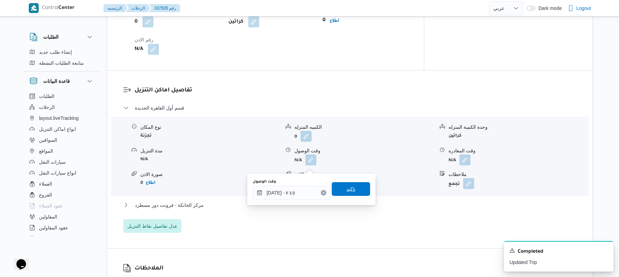
click at [347, 190] on span "تاكيد" at bounding box center [351, 189] width 9 height 8
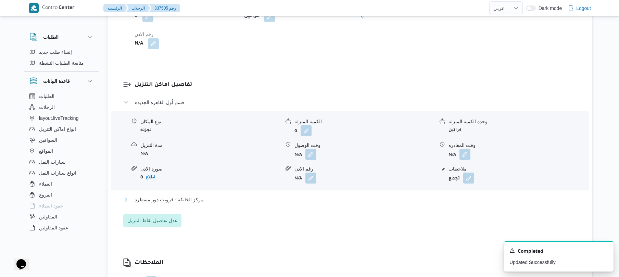
click at [330, 204] on button "مركز الخانكة - فرونت دور مسطرد" at bounding box center [350, 200] width 454 height 8
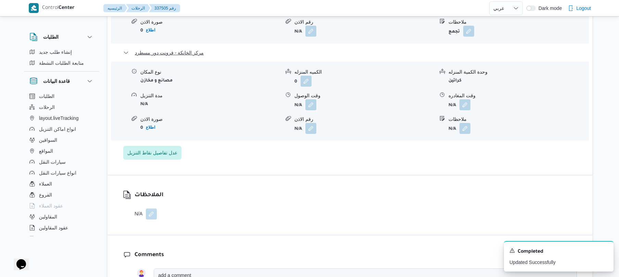
scroll to position [676, 0]
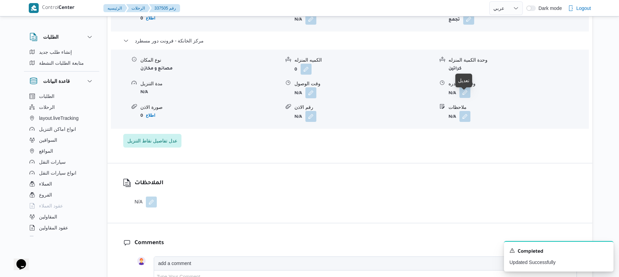
click at [460, 98] on button "button" at bounding box center [465, 92] width 11 height 11
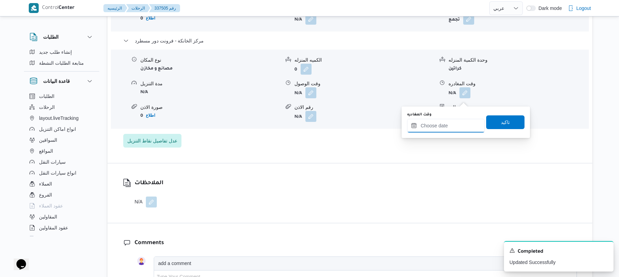
click at [442, 130] on input "وقت المغادره" at bounding box center [446, 126] width 78 height 14
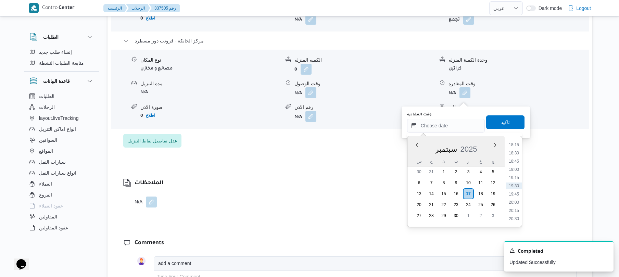
scroll to position [533, 0]
click at [516, 193] on li "17:45" at bounding box center [514, 195] width 16 height 7
type input "[DATE] ١٧:٤٥"
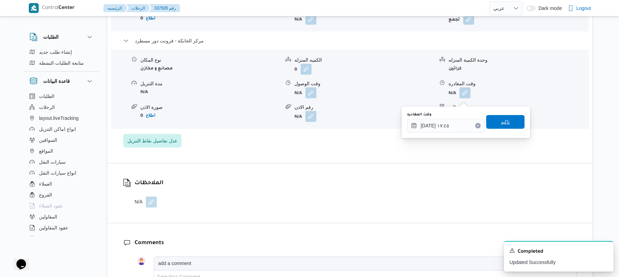
click at [501, 123] on span "تاكيد" at bounding box center [505, 122] width 9 height 8
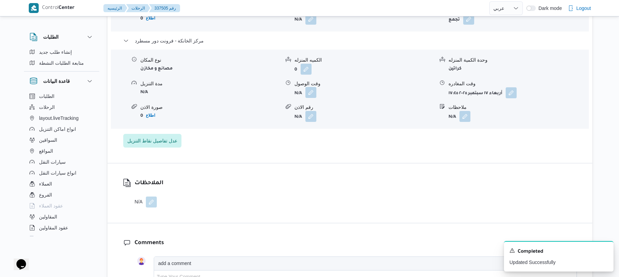
click at [313, 96] on button "button" at bounding box center [311, 92] width 11 height 11
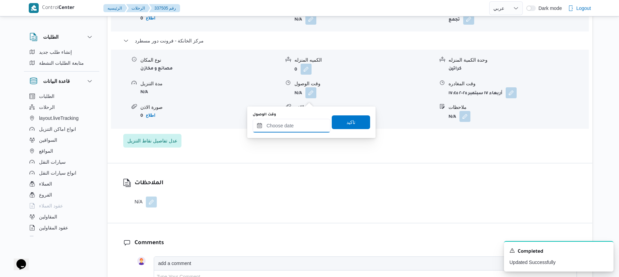
click at [298, 129] on input "وقت الوصول" at bounding box center [292, 126] width 78 height 14
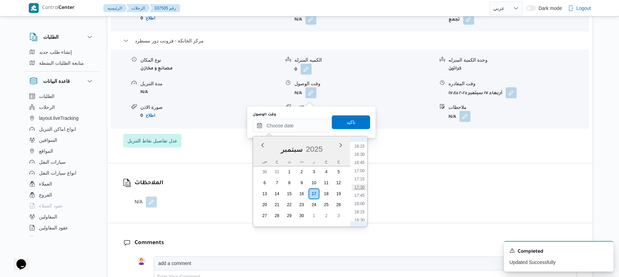
click at [359, 189] on li "17:30" at bounding box center [360, 187] width 16 height 7
type input "١٧/٠٩/٢٠٢٥ ١٧:٣٠"
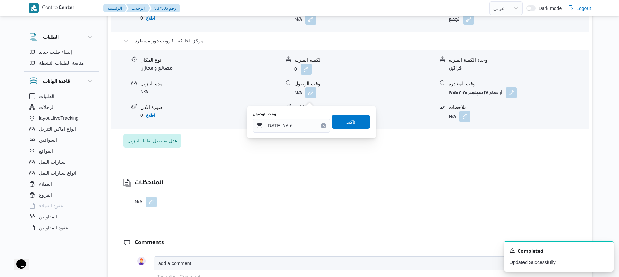
click at [356, 121] on span "تاكيد" at bounding box center [351, 122] width 38 height 14
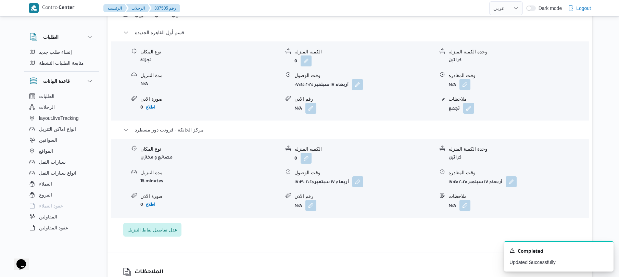
scroll to position [584, 0]
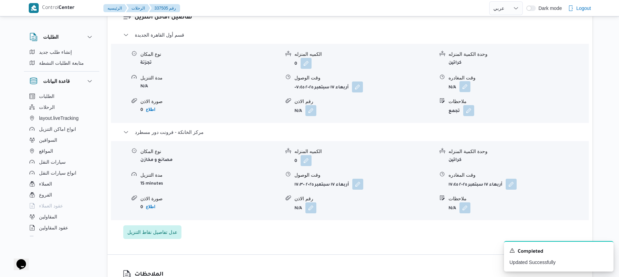
click at [465, 92] on button "button" at bounding box center [465, 86] width 11 height 11
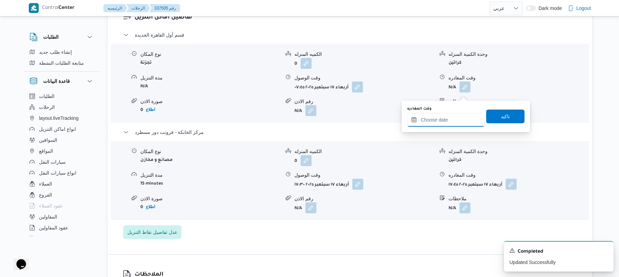
click at [443, 119] on input "وقت المغادره" at bounding box center [446, 120] width 78 height 14
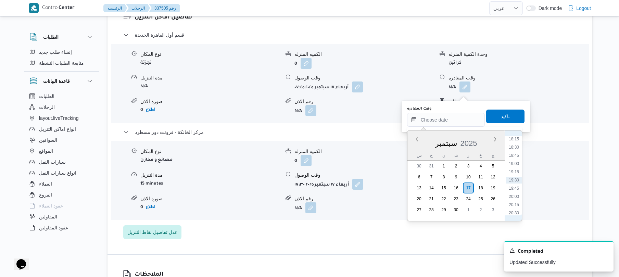
scroll to position [533, 0]
click at [516, 155] on li "16:45" at bounding box center [514, 156] width 16 height 7
type input "١٧/٠٩/٢٠٢٥ ١٦:٤٥"
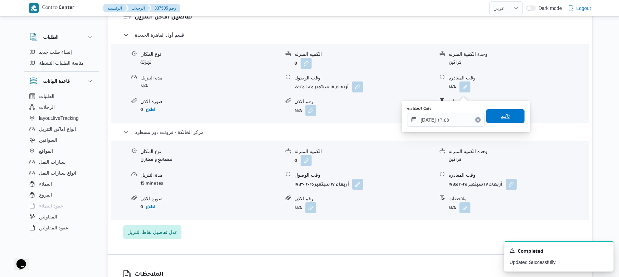
click at [512, 113] on span "تاكيد" at bounding box center [506, 116] width 38 height 14
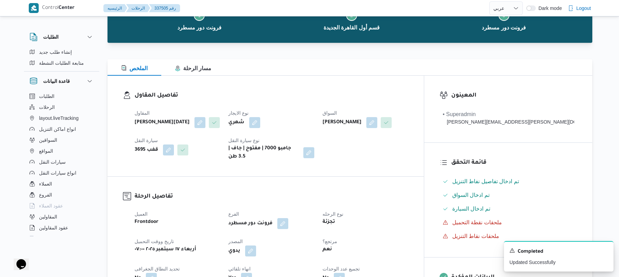
scroll to position [0, 0]
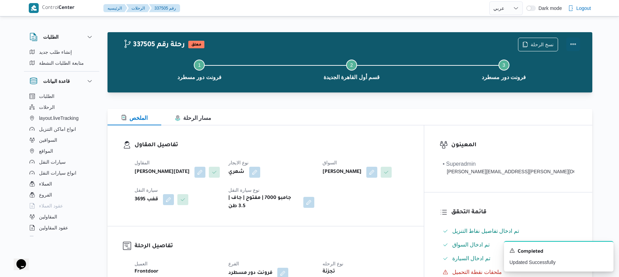
click at [571, 48] on button "Actions" at bounding box center [574, 44] width 14 height 14
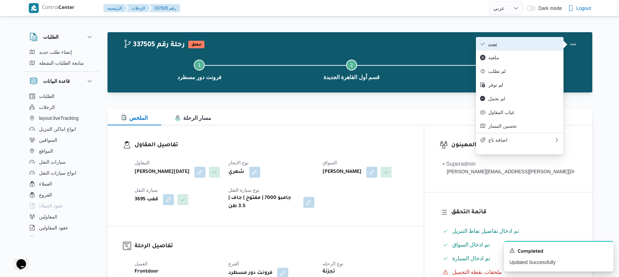
click at [524, 41] on span "تمت" at bounding box center [524, 43] width 71 height 5
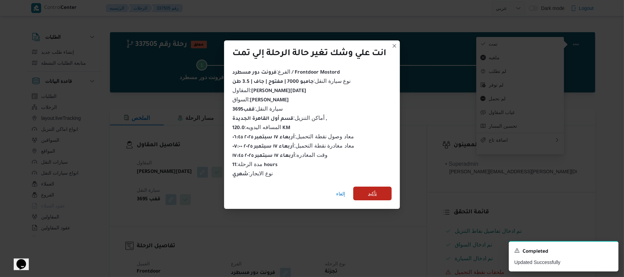
click at [386, 189] on span "تأكيد" at bounding box center [372, 194] width 38 height 14
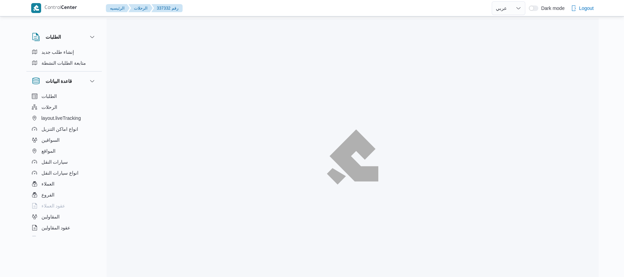
select select "ar"
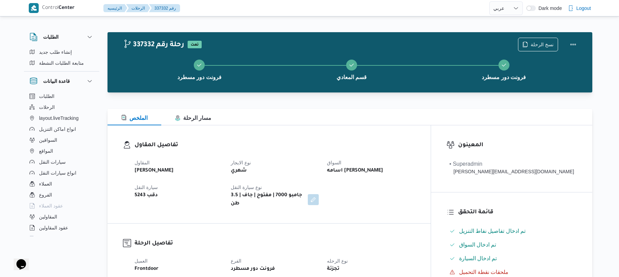
click at [353, 165] on div "المقاول [PERSON_NAME] نوع الايجار شهري السواق اسامه [PERSON_NAME] سيارة النقل د…" at bounding box center [275, 184] width 289 height 58
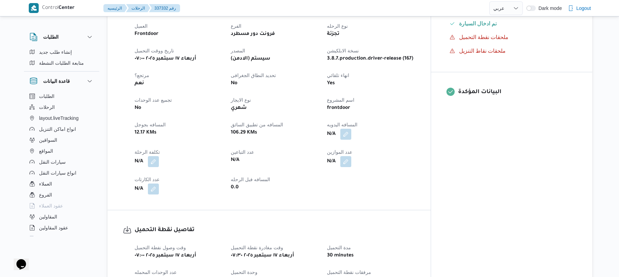
scroll to position [237, 0]
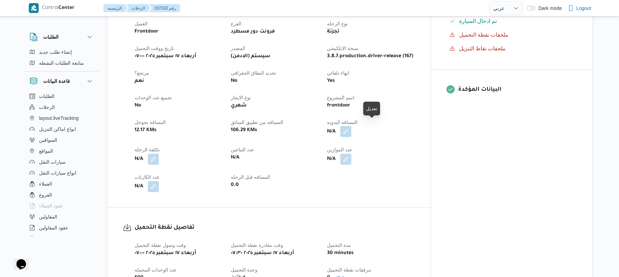
click at [352, 131] on button "button" at bounding box center [346, 131] width 11 height 11
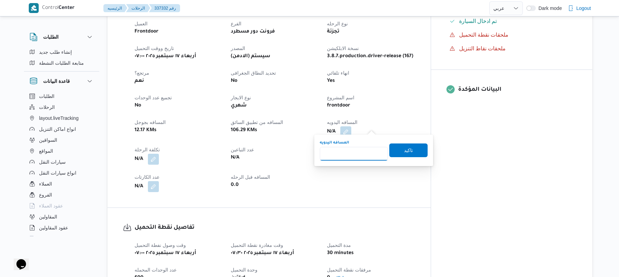
click at [358, 155] on input "المسافه اليدويه" at bounding box center [354, 154] width 68 height 14
type input "125"
click at [404, 152] on span "تاكيد" at bounding box center [408, 150] width 9 height 8
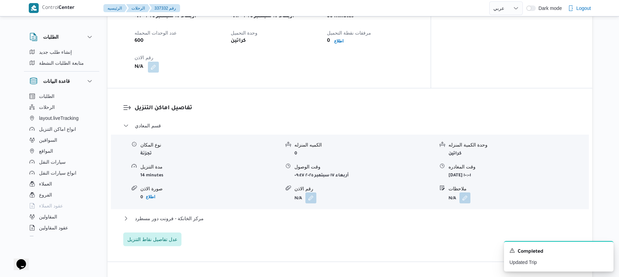
scroll to position [475, 0]
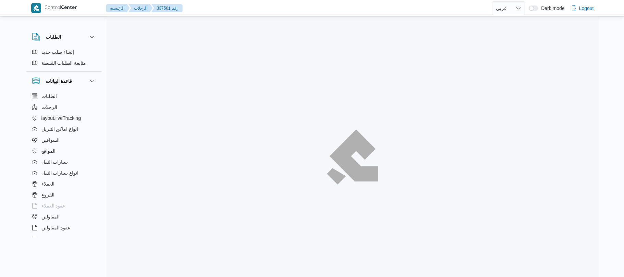
select select "ar"
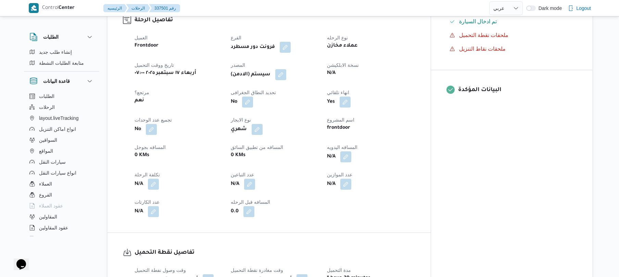
scroll to position [237, 0]
click at [352, 152] on button "button" at bounding box center [346, 156] width 11 height 11
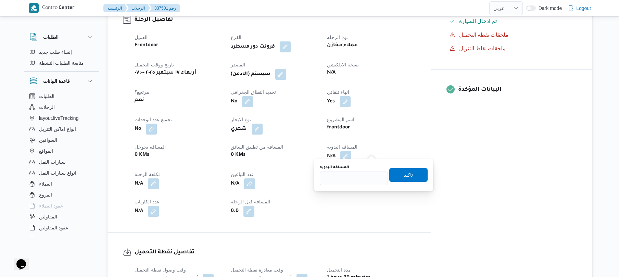
click at [354, 188] on div "You are in a dialog. To close this dialog, hit escape. المسافه اليدويه تاكيد" at bounding box center [374, 175] width 119 height 32
click at [358, 176] on input "المسافه اليدويه" at bounding box center [354, 179] width 68 height 14
type input "120"
click at [398, 173] on span "تاكيد" at bounding box center [409, 175] width 38 height 14
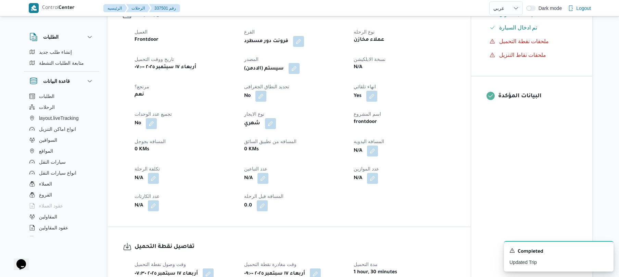
click at [296, 66] on button "button" at bounding box center [294, 68] width 11 height 11
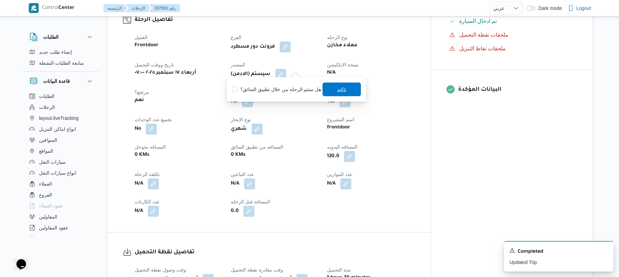
click at [331, 84] on span "تاكيد" at bounding box center [342, 90] width 38 height 14
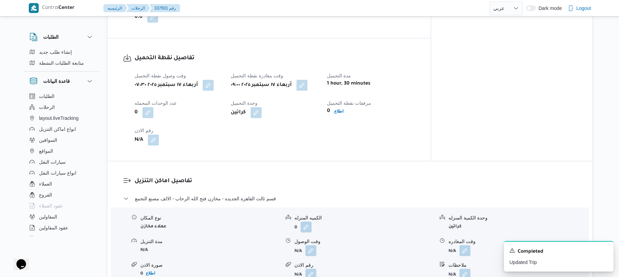
scroll to position [493, 0]
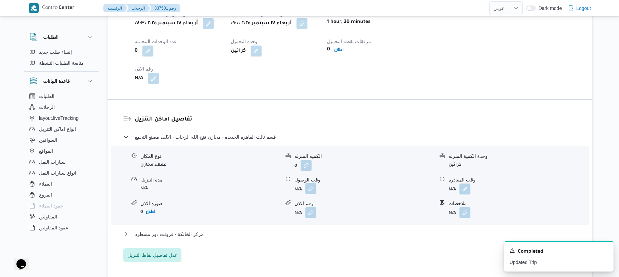
click at [310, 184] on button "button" at bounding box center [311, 188] width 11 height 11
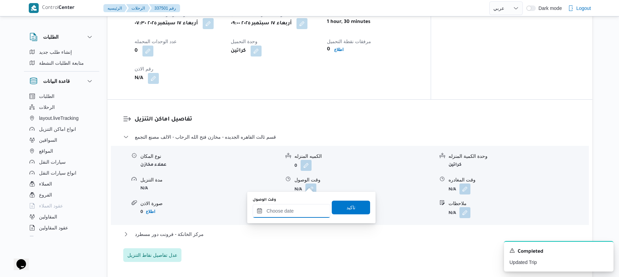
click at [292, 210] on input "وقت الوصول" at bounding box center [292, 211] width 78 height 14
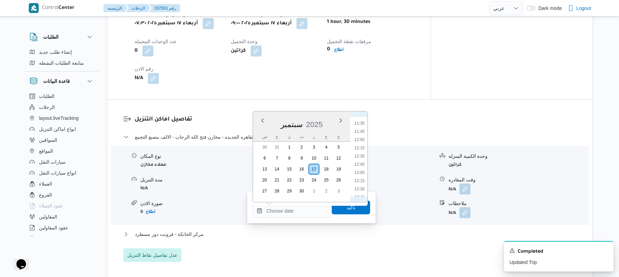
scroll to position [308, 0]
click at [363, 133] on li "09:45" at bounding box center [360, 133] width 16 height 7
type input "١٧/٠٩/٢٠٢٥ ٠٩:٤٥"
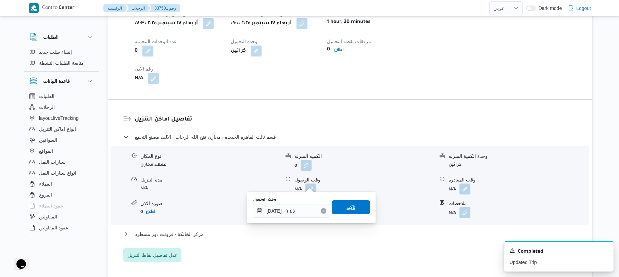
click at [347, 210] on span "تاكيد" at bounding box center [351, 207] width 9 height 8
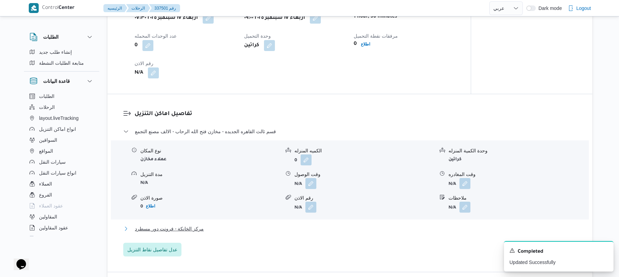
click at [326, 229] on button "مركز الخانكة - فرونت دور مسطرد" at bounding box center [350, 229] width 454 height 8
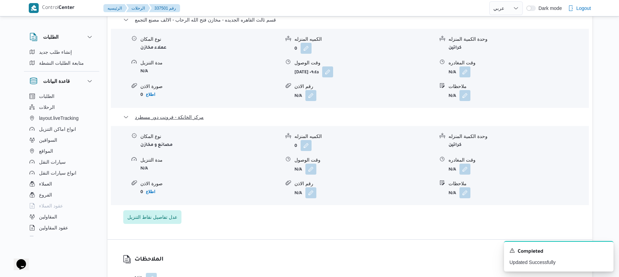
scroll to position [658, 0]
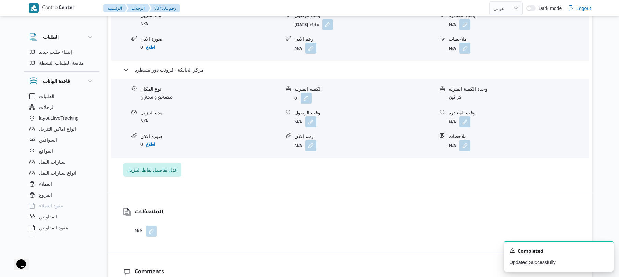
click at [471, 116] on form "N/A" at bounding box center [519, 121] width 140 height 11
click at [466, 116] on button "button" at bounding box center [465, 121] width 11 height 11
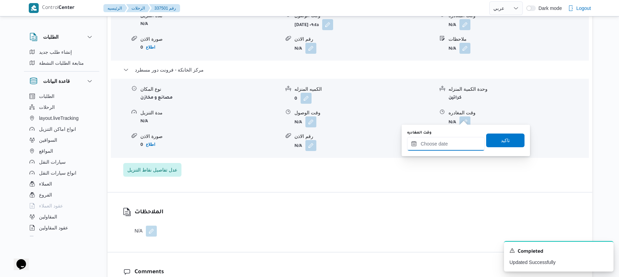
click at [432, 146] on input "وقت المغادره" at bounding box center [446, 144] width 78 height 14
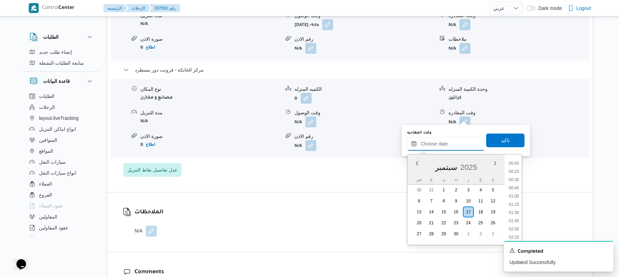
scroll to position [601, 0]
click at [515, 163] on li "18:15" at bounding box center [514, 163] width 16 height 7
type input "[DATE] ١٨:١٥"
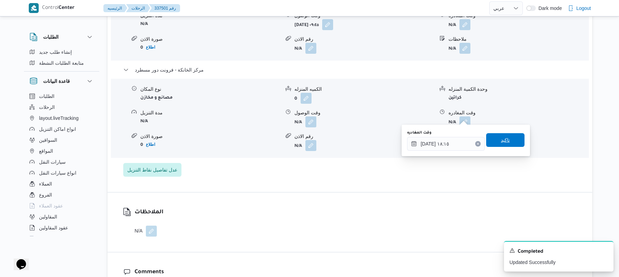
click at [502, 138] on span "تاكيد" at bounding box center [505, 140] width 9 height 8
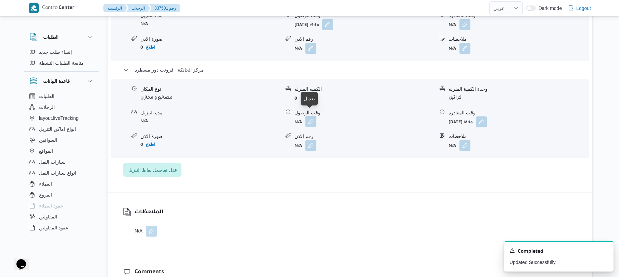
click at [312, 118] on button "button" at bounding box center [311, 121] width 11 height 11
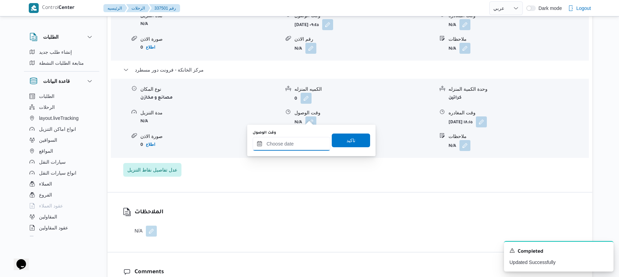
click at [302, 148] on input "وقت الوصول" at bounding box center [292, 144] width 78 height 14
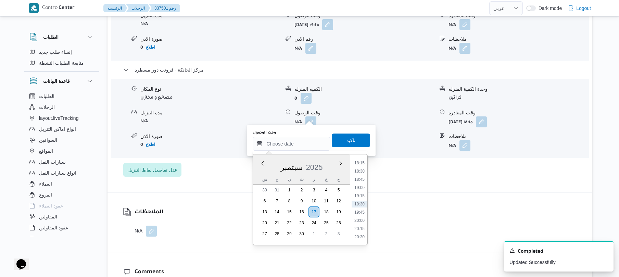
click at [368, 169] on ul "00:00 00:15 00:30 00:45 01:00 01:15 01:30 01:45 02:00 02:15 02:30 02:45 03:00 0…" at bounding box center [360, 199] width 16 height 79
click at [363, 220] on li "18:00" at bounding box center [360, 222] width 16 height 7
type input "[DATE] ١٨:٠٠"
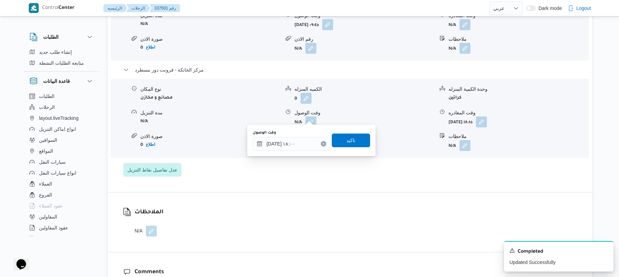
click at [354, 147] on div "وقت الوصول ١٧/٠٩/٢٠٢٥ ١٨:٠٠ تاكيد" at bounding box center [311, 141] width 119 height 22
click at [358, 141] on span "تاكيد" at bounding box center [351, 140] width 38 height 14
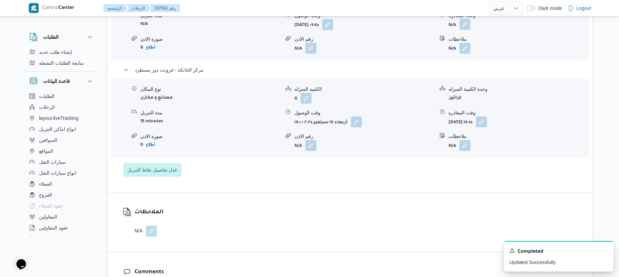
click at [465, 21] on button "button" at bounding box center [465, 24] width 11 height 11
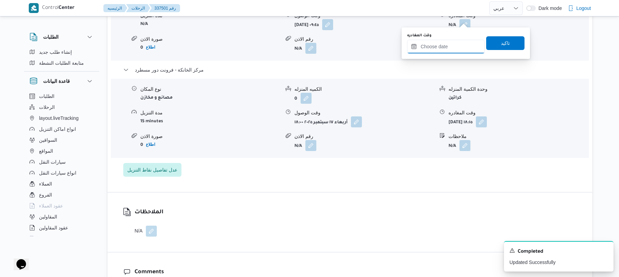
click at [445, 47] on input "وقت المغادره" at bounding box center [446, 47] width 78 height 14
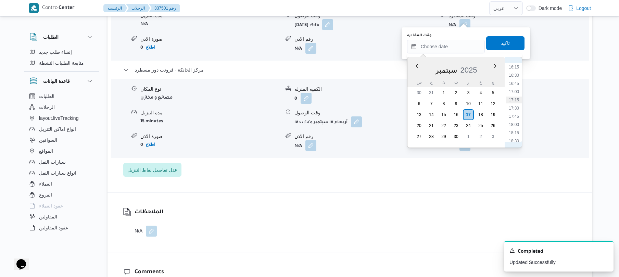
click at [517, 100] on li "17:15" at bounding box center [514, 100] width 16 height 7
type input "١٧/٠٩/٢٠٢٥ ١٧:١٥"
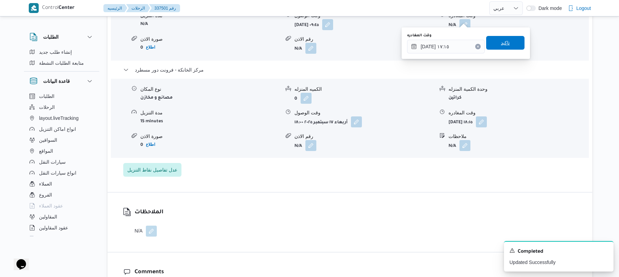
click at [501, 41] on span "تاكيد" at bounding box center [505, 43] width 9 height 8
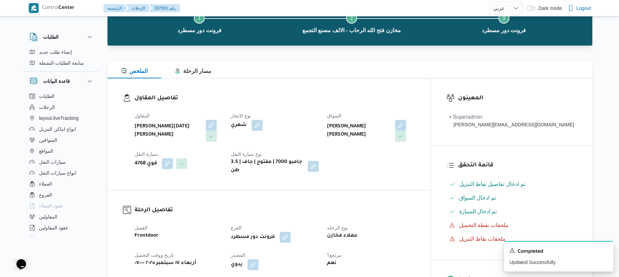
scroll to position [0, 0]
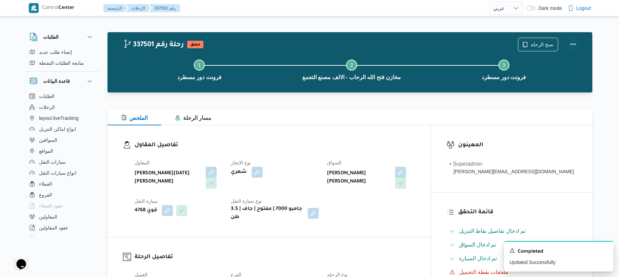
click at [573, 43] on button "Actions" at bounding box center [574, 44] width 14 height 14
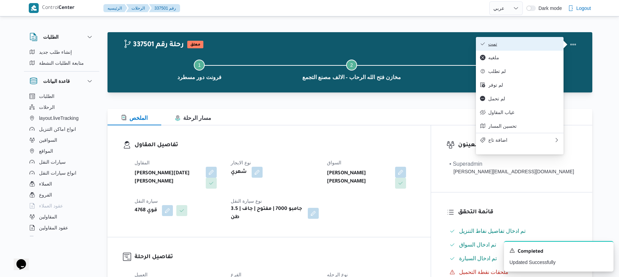
click at [537, 45] on span "تمت" at bounding box center [524, 43] width 71 height 5
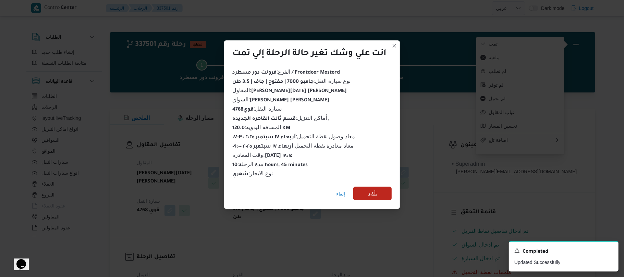
click at [380, 187] on span "تأكيد" at bounding box center [372, 194] width 38 height 14
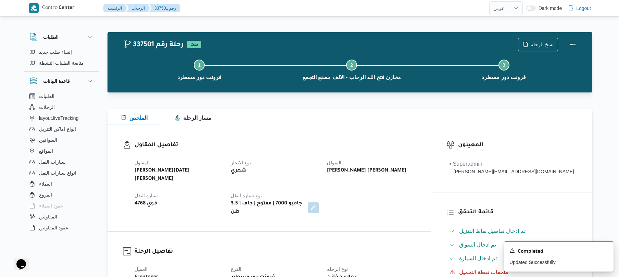
click at [388, 196] on div "المقاول ابراهيم رمضان ابراهيم عثمان ابوباشا نوع الايجار شهري السواق محمود فرج م…" at bounding box center [275, 188] width 289 height 66
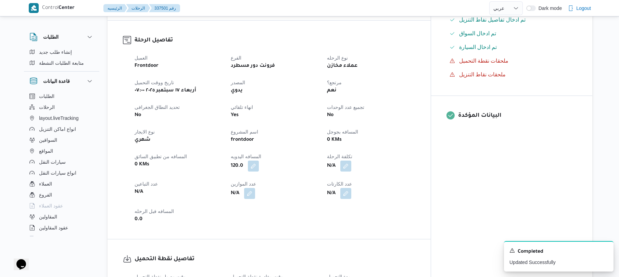
scroll to position [237, 0]
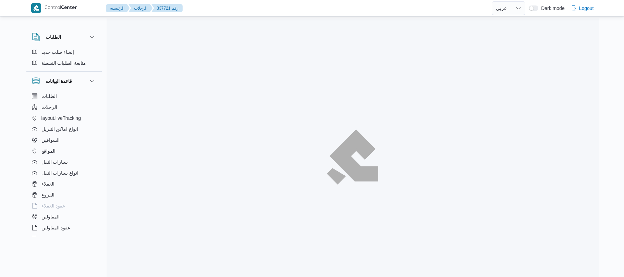
select select "ar"
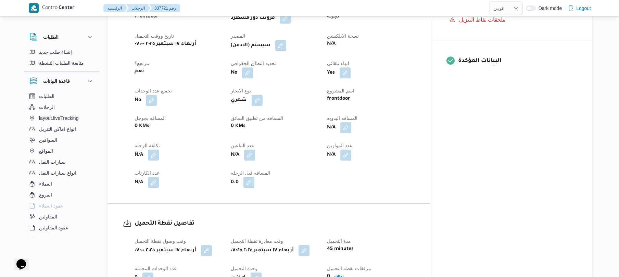
scroll to position [292, 0]
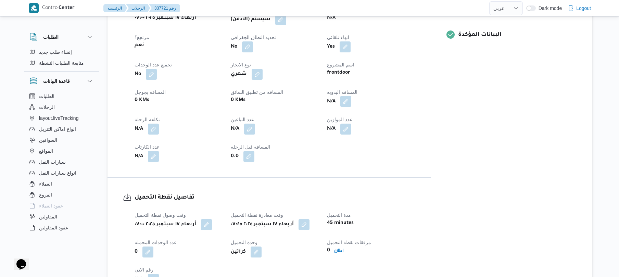
click at [352, 97] on button "button" at bounding box center [346, 101] width 11 height 11
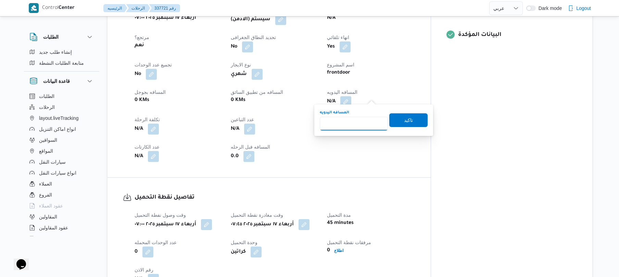
click at [367, 121] on input "المسافه اليدويه" at bounding box center [354, 124] width 68 height 14
type input "90"
click at [404, 127] on div "المسافه اليدويه 90 تاكيد" at bounding box center [373, 120] width 109 height 22
click at [408, 119] on span "تاكيد" at bounding box center [408, 120] width 9 height 8
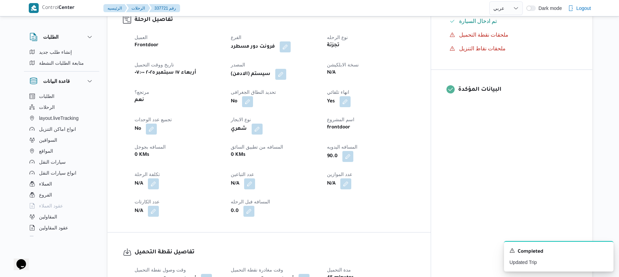
scroll to position [219, 0]
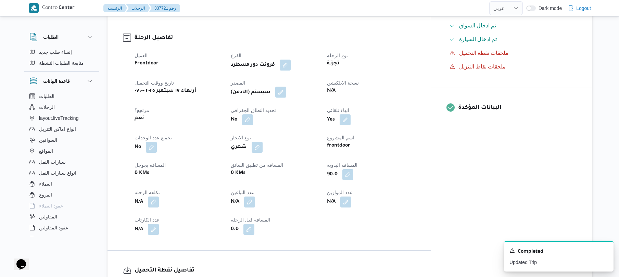
click at [286, 89] on button "button" at bounding box center [280, 92] width 11 height 11
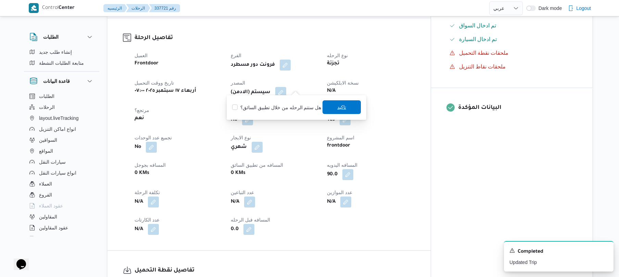
click at [332, 113] on span "تاكيد" at bounding box center [342, 107] width 38 height 14
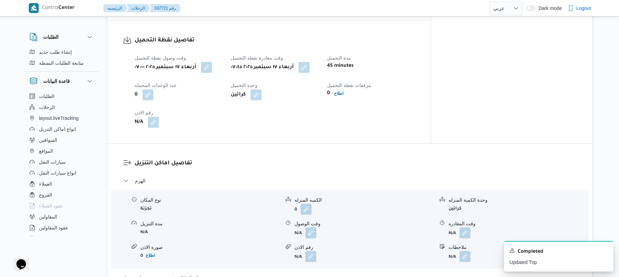
scroll to position [475, 0]
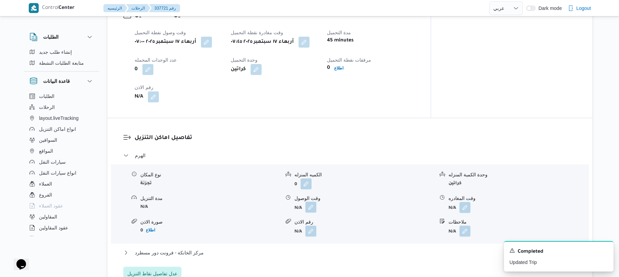
click at [310, 203] on button "button" at bounding box center [311, 207] width 11 height 11
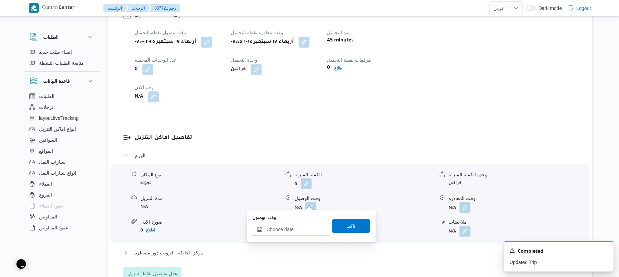
click at [293, 229] on input "وقت الوصول" at bounding box center [292, 230] width 78 height 14
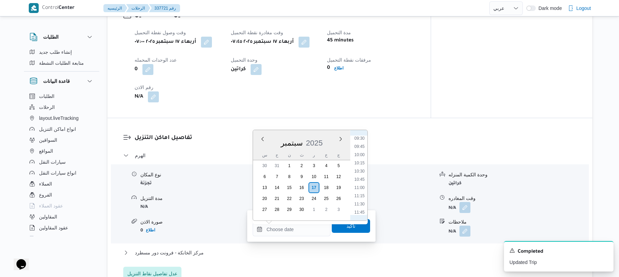
scroll to position [271, 0]
click at [362, 157] on li "08:45" at bounding box center [360, 156] width 16 height 7
type input "١٧/٠٩/٢٠٢٥ ٠٨:٤٥"
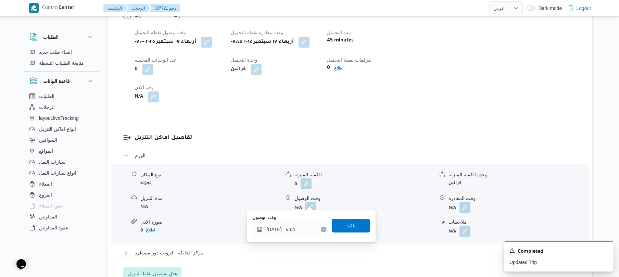
click at [337, 224] on span "تاكيد" at bounding box center [351, 226] width 38 height 14
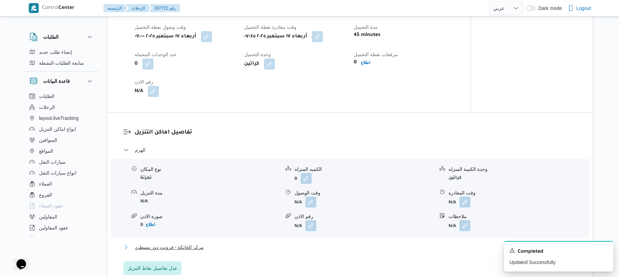
click at [297, 249] on button "مركز الخانكة - فرونت دور مسطرد" at bounding box center [350, 247] width 454 height 8
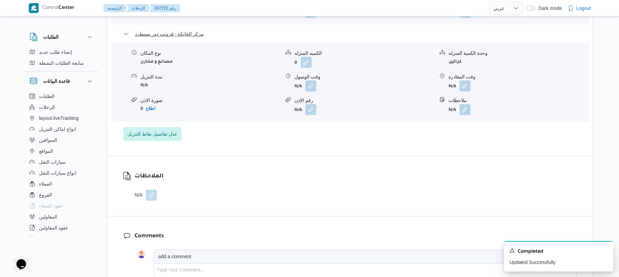
scroll to position [694, 0]
click at [465, 81] on button "button" at bounding box center [465, 85] width 11 height 11
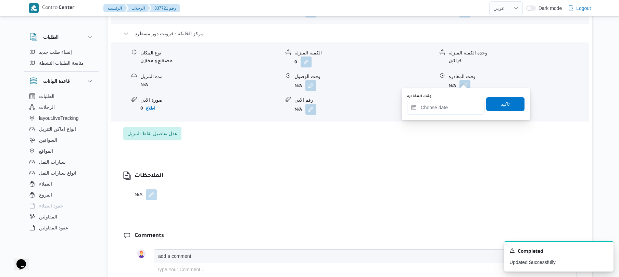
click at [432, 110] on input "وقت المغادره" at bounding box center [446, 108] width 78 height 14
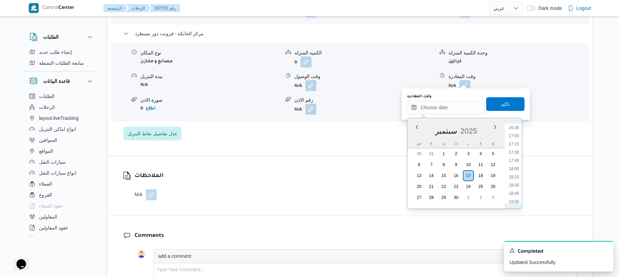
scroll to position [542, 0]
click at [514, 179] on li "18:00" at bounding box center [514, 177] width 16 height 7
type input "[DATE] ١٨:٠٠"
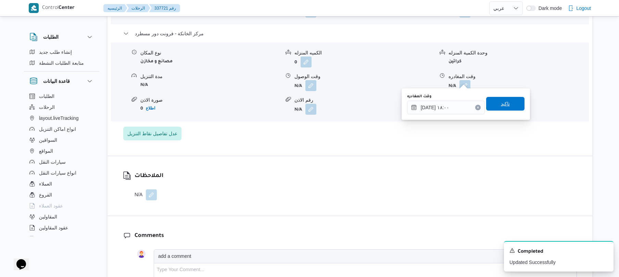
click at [502, 108] on span "تاكيد" at bounding box center [506, 104] width 38 height 14
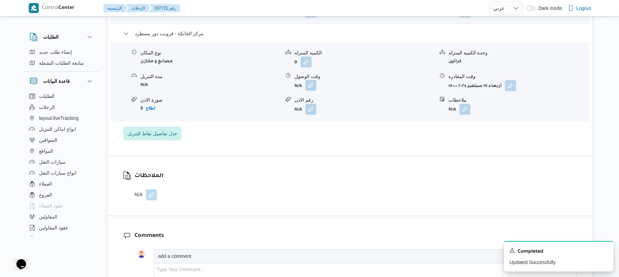
click at [311, 81] on button "button" at bounding box center [311, 85] width 11 height 11
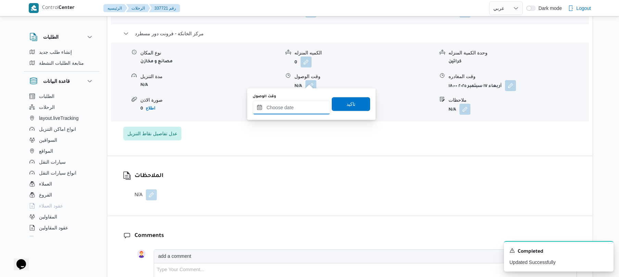
click at [302, 106] on input "وقت الوصول" at bounding box center [292, 108] width 78 height 14
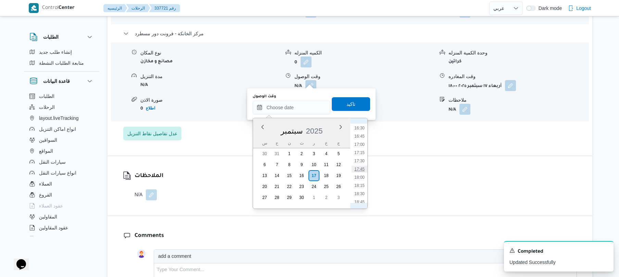
click at [362, 170] on li "17:45" at bounding box center [360, 169] width 16 height 7
type input "[DATE] ١٧:٤٥"
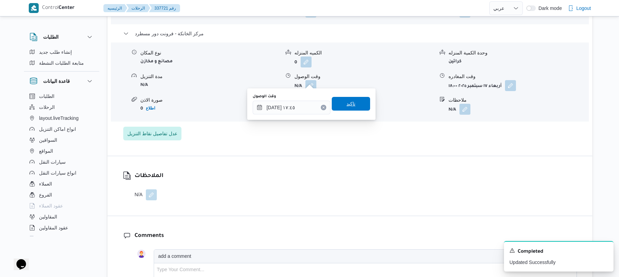
click at [359, 105] on span "تاكيد" at bounding box center [351, 104] width 38 height 14
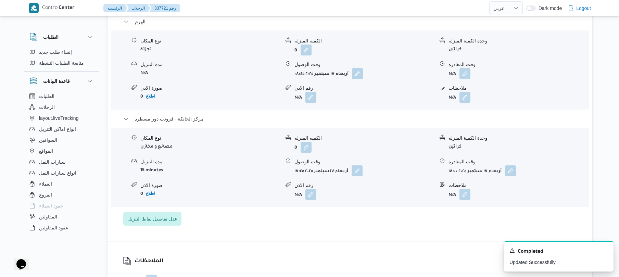
scroll to position [603, 0]
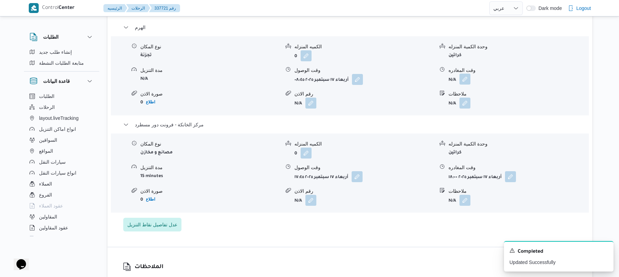
click at [464, 77] on button "button" at bounding box center [465, 79] width 11 height 11
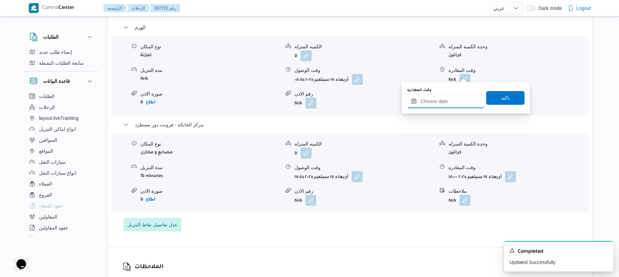
click at [450, 101] on input "وقت المغادره" at bounding box center [446, 102] width 78 height 14
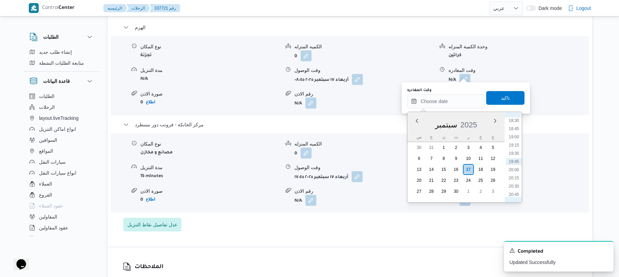
scroll to position [542, 0]
click at [517, 132] on li "16:45" at bounding box center [514, 130] width 16 height 7
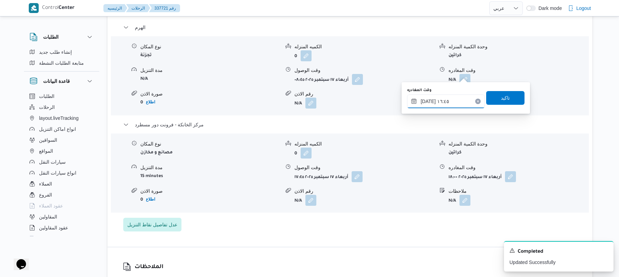
click at [428, 100] on input "[DATE] ١٦:٤٥" at bounding box center [446, 102] width 78 height 14
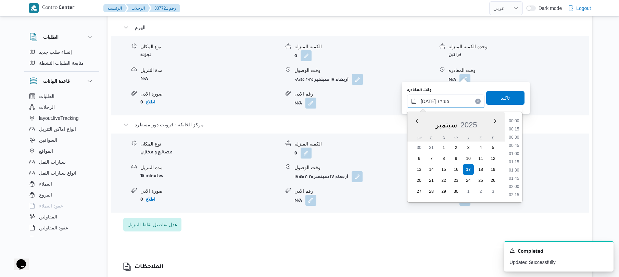
click at [428, 100] on input "[DATE] ١٦:٤٥" at bounding box center [446, 102] width 78 height 14
type input "١٧/٠٩/٢٠٢٥ ١٦:٥٥"
click at [502, 99] on span "تاكيد" at bounding box center [505, 98] width 9 height 8
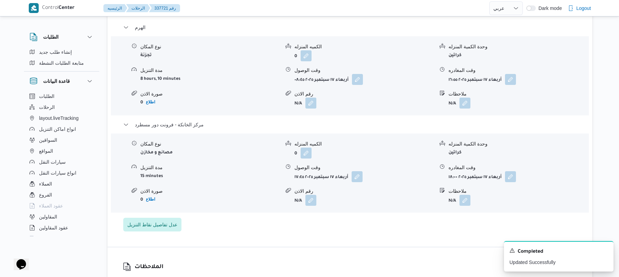
scroll to position [0, 0]
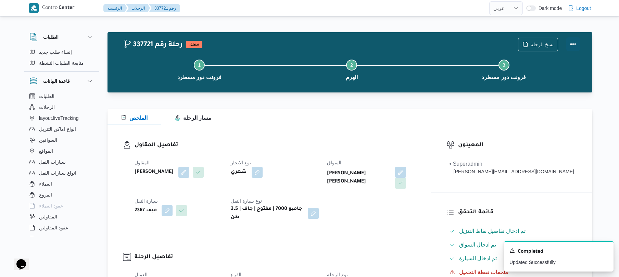
click at [574, 46] on button "Actions" at bounding box center [574, 44] width 14 height 14
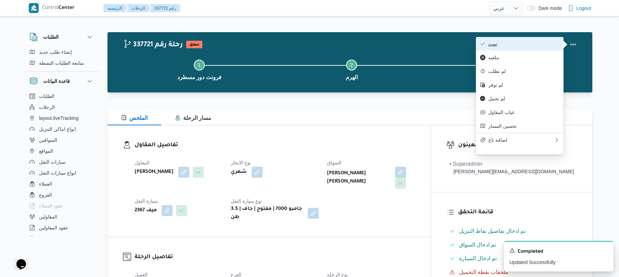
click at [542, 46] on span "تمت" at bounding box center [524, 43] width 71 height 5
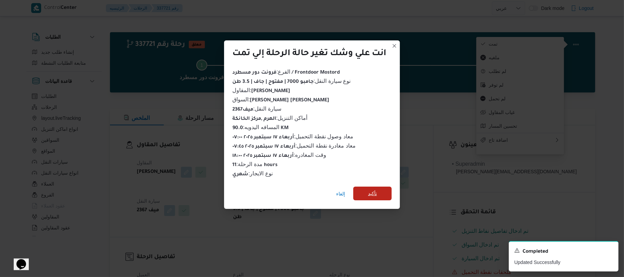
click at [377, 189] on span "تأكيد" at bounding box center [372, 193] width 9 height 8
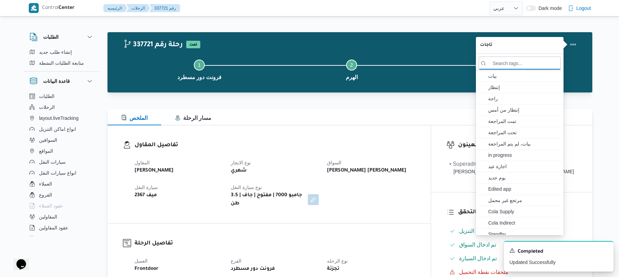
click at [431, 217] on div "تفاصيل المقاول المقاول محمد صلاح عبداللطيف الشريف نوع الايجار شهري السواق هشام …" at bounding box center [269, 174] width 323 height 98
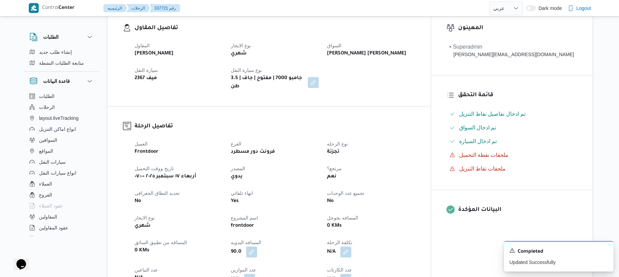
scroll to position [164, 0]
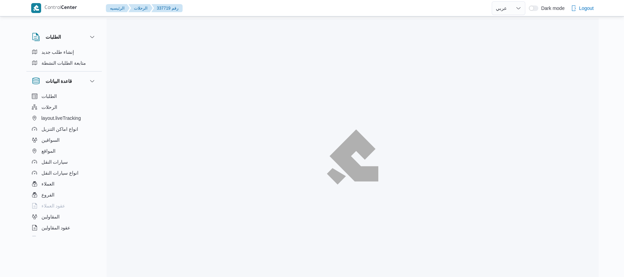
select select "ar"
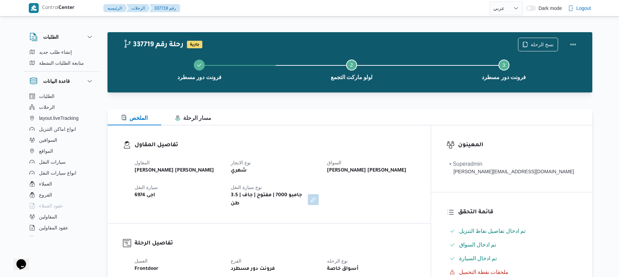
click at [320, 169] on div "شهري" at bounding box center [274, 171] width 89 height 10
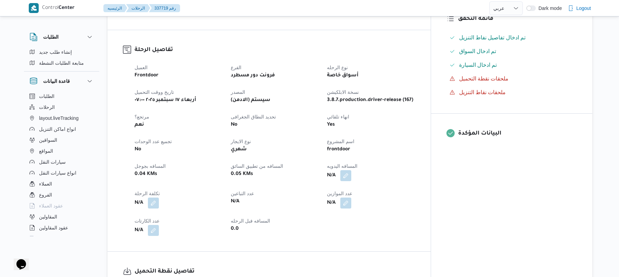
scroll to position [219, 0]
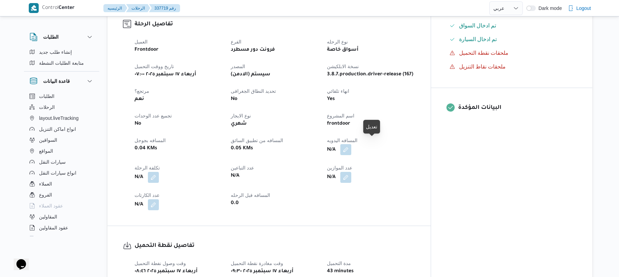
click at [352, 147] on button "button" at bounding box center [346, 149] width 11 height 11
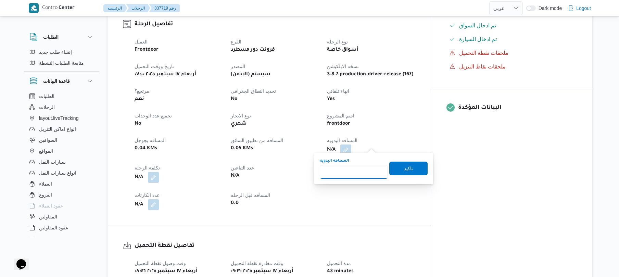
click at [359, 179] on input "المسافه اليدويه" at bounding box center [354, 172] width 68 height 14
type input "120"
click at [404, 169] on span "تاكيد" at bounding box center [408, 168] width 9 height 8
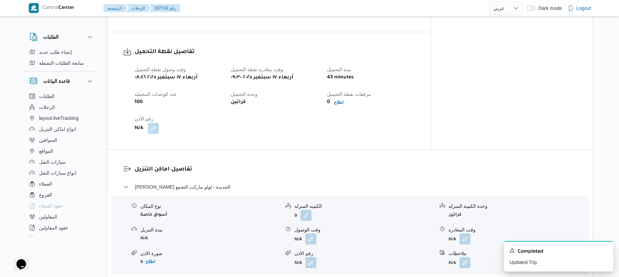
scroll to position [493, 0]
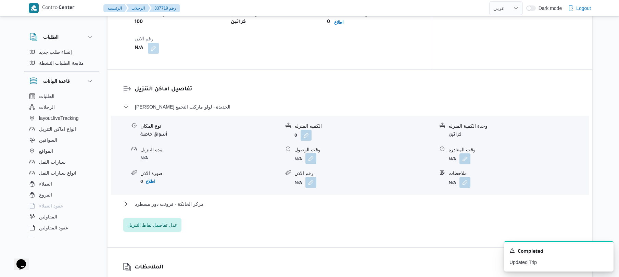
click at [310, 154] on button "button" at bounding box center [311, 158] width 11 height 11
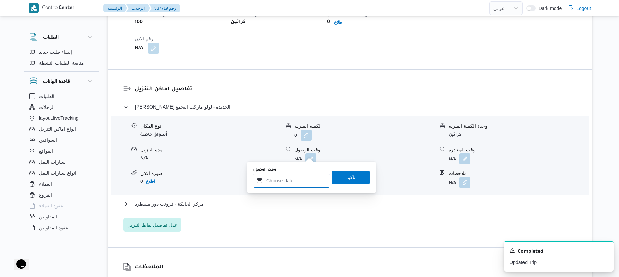
click at [295, 176] on input "وقت الوصول" at bounding box center [292, 181] width 78 height 14
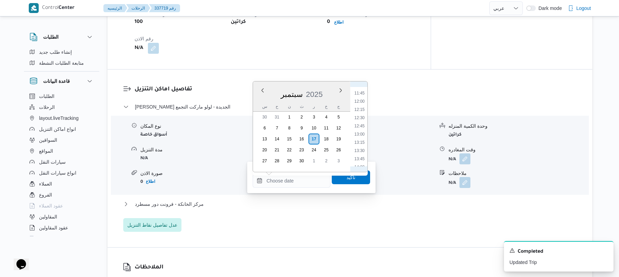
scroll to position [271, 0]
click at [357, 155] on li "10:15" at bounding box center [360, 156] width 16 height 7
type input "١٧/٠٩/٢٠٢٥ ١٠:١٥"
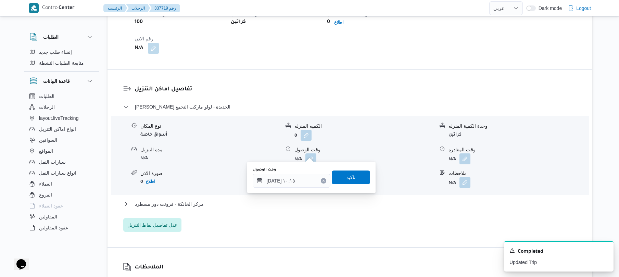
click at [353, 169] on div "وقت الوصول ١٧/٠٩/٢٠٢٥ ١٠:١٥ تاكيد" at bounding box center [311, 178] width 119 height 22
click at [350, 175] on span "تاكيد" at bounding box center [351, 177] width 9 height 8
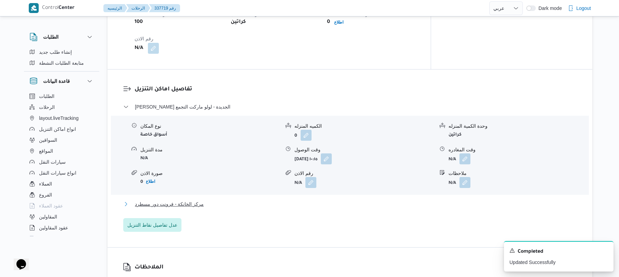
click at [322, 200] on button "مركز الخانكة - فرونت دور مسطرد" at bounding box center [350, 204] width 454 height 8
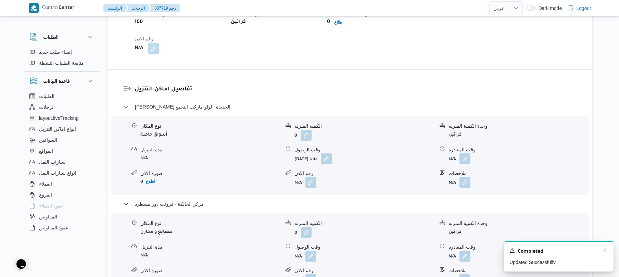
click at [602, 251] on div "Completed" at bounding box center [559, 251] width 99 height 9
click at [606, 250] on icon "Dismiss toast" at bounding box center [605, 249] width 5 height 5
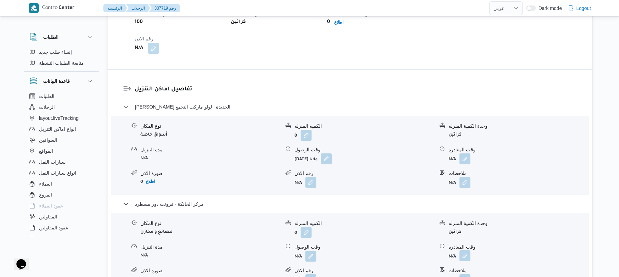
click at [464, 252] on button "button" at bounding box center [465, 255] width 11 height 11
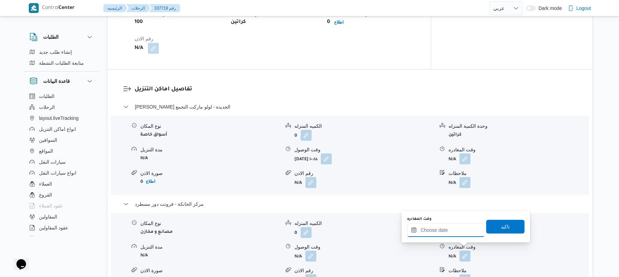
click at [445, 227] on input "وقت المغادره" at bounding box center [446, 230] width 78 height 14
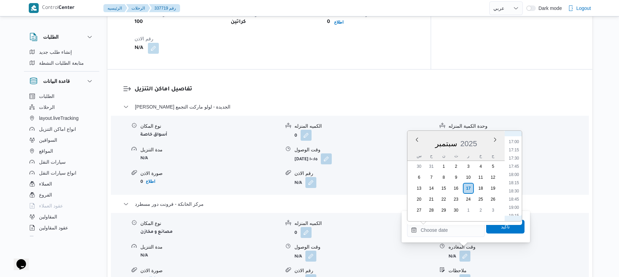
scroll to position [541, 0]
click at [516, 199] on li "18:15" at bounding box center [514, 198] width 16 height 7
type input "١٧/٠٩/٢٠٢٥ ١٨:١٥"
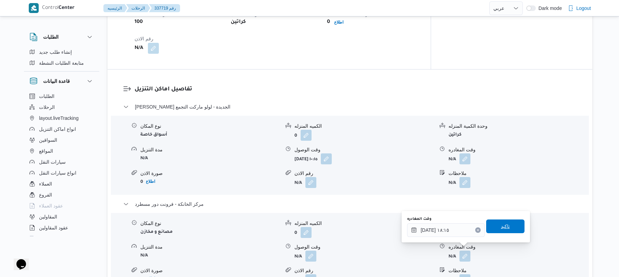
click at [509, 224] on span "تاكيد" at bounding box center [506, 227] width 38 height 14
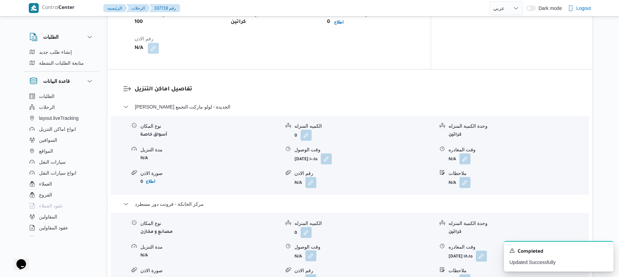
click at [313, 251] on button "button" at bounding box center [311, 255] width 11 height 11
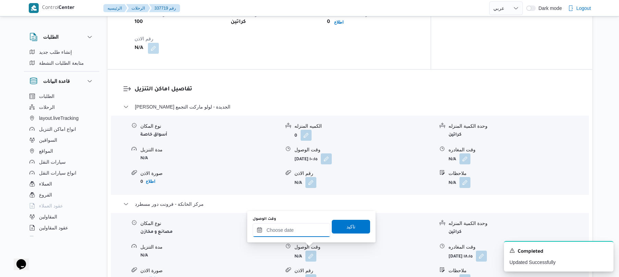
click at [296, 232] on input "وقت الوصول" at bounding box center [292, 230] width 78 height 14
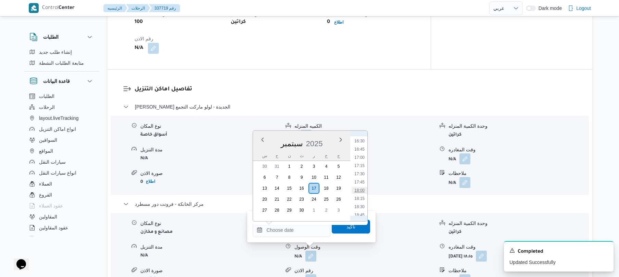
click at [362, 191] on li "18:00" at bounding box center [360, 190] width 16 height 7
type input "[DATE] ١٨:٠٠"
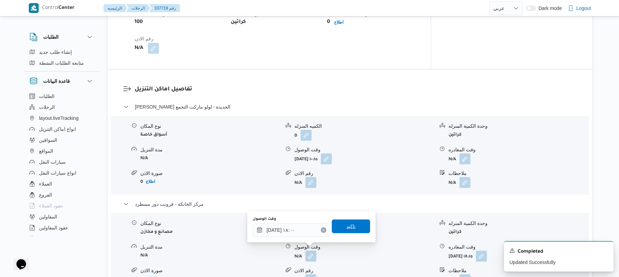
click at [351, 225] on span "تاكيد" at bounding box center [351, 226] width 9 height 8
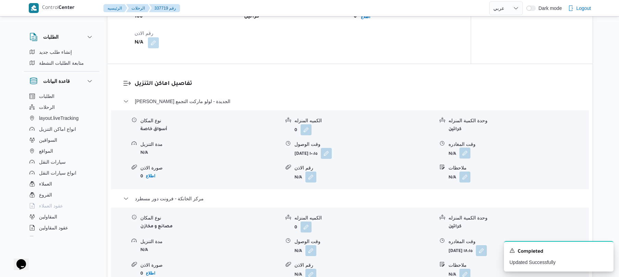
click at [467, 156] on button "button" at bounding box center [465, 153] width 11 height 11
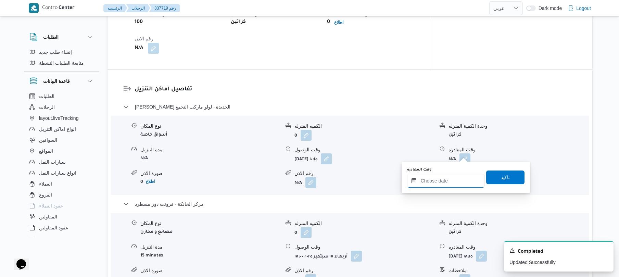
drag, startPoint x: 447, startPoint y: 180, endPoint x: 453, endPoint y: 175, distance: 7.3
click at [447, 180] on input "وقت المغادره" at bounding box center [446, 181] width 78 height 14
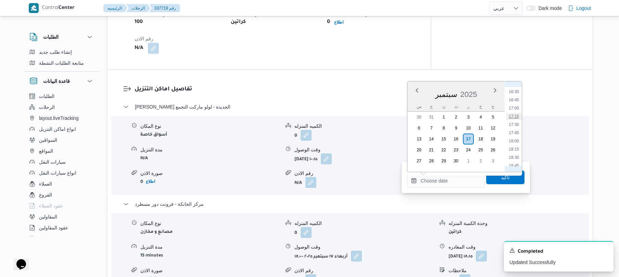
click at [515, 118] on li "17:15" at bounding box center [514, 116] width 16 height 7
type input "١٧/٠٩/٢٠٢٥ ١٧:١٥"
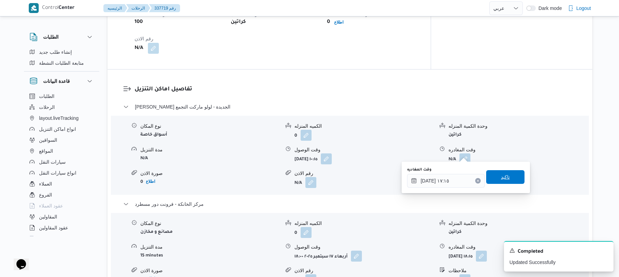
click at [501, 177] on span "تاكيد" at bounding box center [505, 177] width 9 height 8
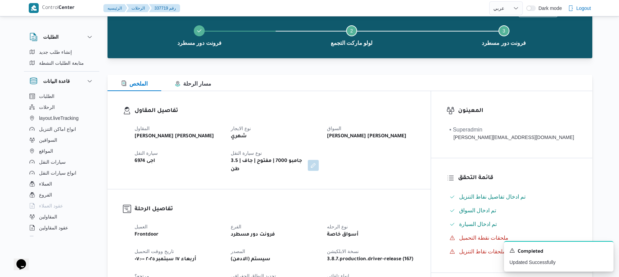
scroll to position [0, 0]
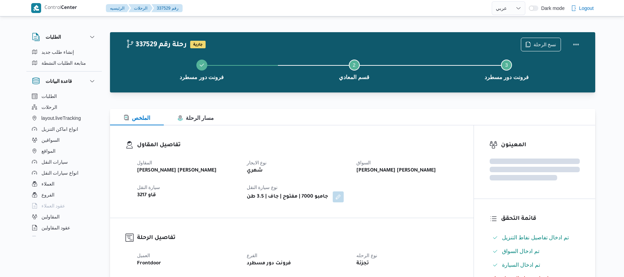
select select "ar"
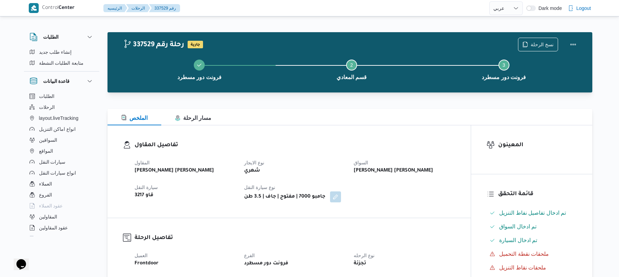
click at [394, 143] on h3 "تفاصيل المقاول" at bounding box center [295, 145] width 321 height 9
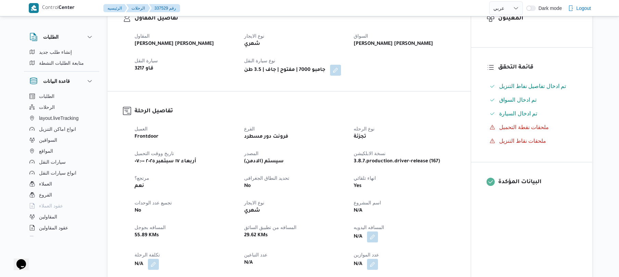
scroll to position [219, 0]
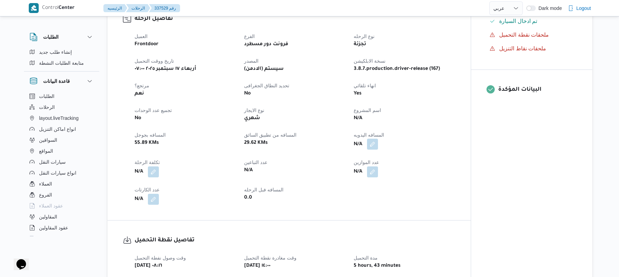
click at [374, 143] on button "button" at bounding box center [372, 144] width 11 height 11
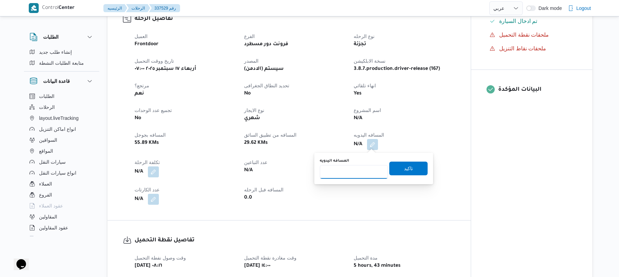
click at [364, 170] on input "المسافه اليدويه" at bounding box center [354, 172] width 68 height 14
type input "125"
click at [404, 165] on span "تاكيد" at bounding box center [408, 168] width 9 height 8
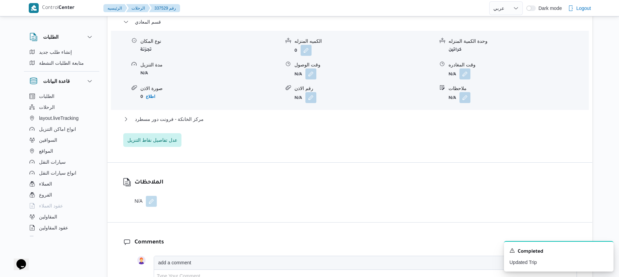
scroll to position [603, 0]
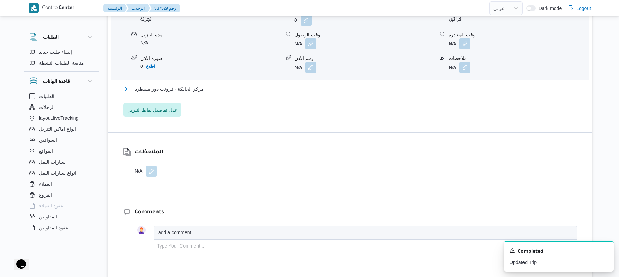
click at [399, 91] on button "مركز الخانكة - فرونت دور مسطرد" at bounding box center [350, 89] width 454 height 8
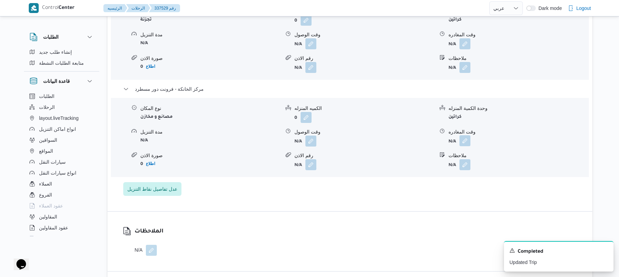
click at [467, 141] on button "button" at bounding box center [465, 140] width 11 height 11
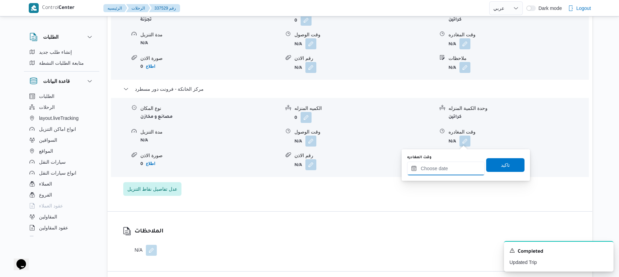
click at [439, 172] on input "وقت المغادره" at bounding box center [446, 169] width 78 height 14
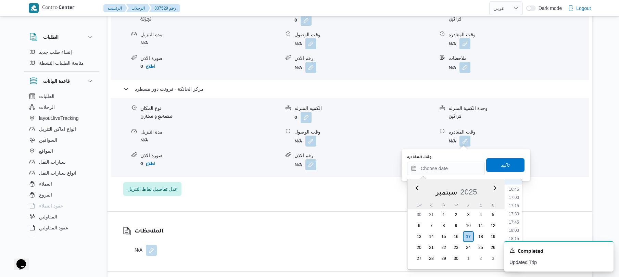
scroll to position [542, 0]
click at [516, 235] on li "18:00" at bounding box center [514, 238] width 16 height 7
type input "[DATE] ١٨:٠٠"
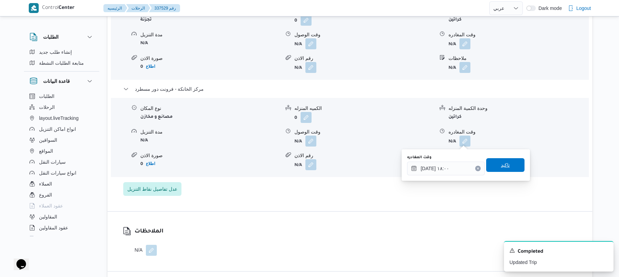
click at [503, 162] on span "تاكيد" at bounding box center [505, 165] width 9 height 8
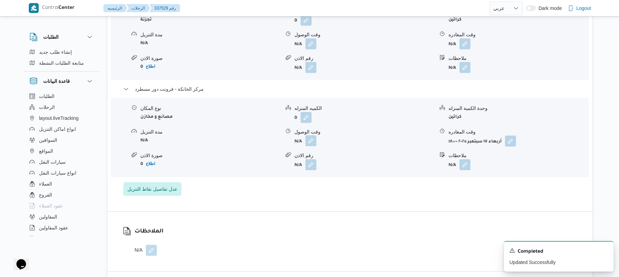
click at [312, 143] on button "button" at bounding box center [311, 140] width 11 height 11
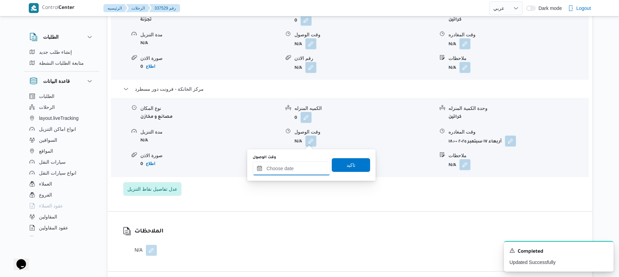
click at [300, 171] on input "وقت الوصول" at bounding box center [292, 169] width 78 height 14
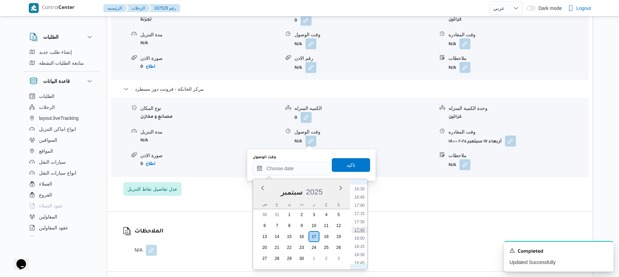
click at [362, 232] on li "17:45" at bounding box center [360, 230] width 16 height 7
type input "[DATE] ١٧:٤٥"
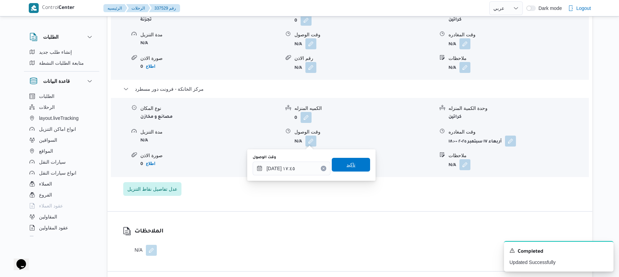
click at [354, 167] on span "تاكيد" at bounding box center [351, 165] width 38 height 14
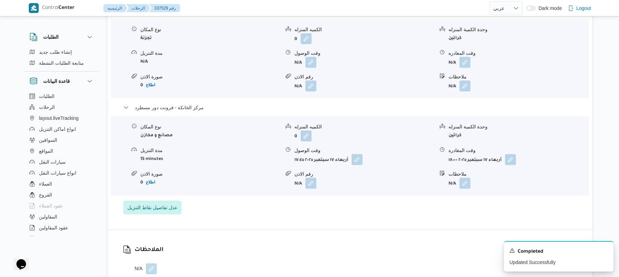
scroll to position [566, 0]
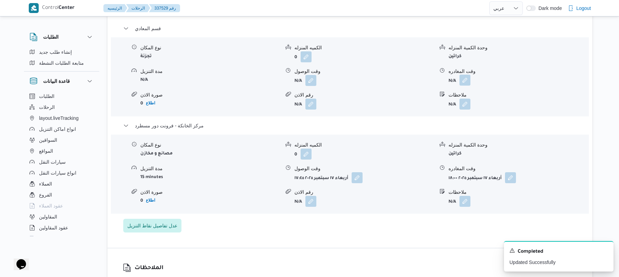
click at [466, 81] on button "button" at bounding box center [465, 80] width 11 height 11
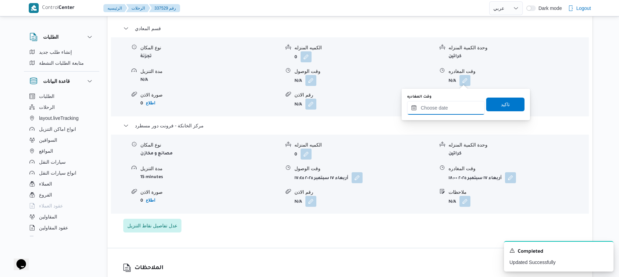
click at [447, 103] on input "وقت المغادره" at bounding box center [446, 108] width 78 height 14
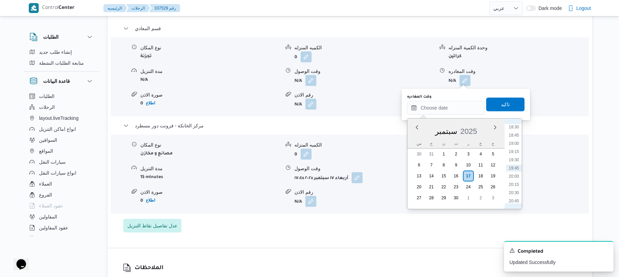
scroll to position [542, 0]
click at [517, 136] on li "16:45" at bounding box center [514, 136] width 16 height 7
type input "[DATE] ١٦:٤٥"
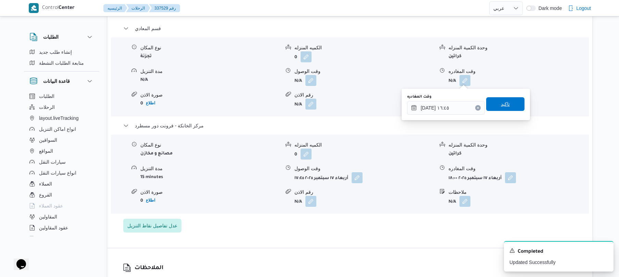
click at [506, 98] on span "تاكيد" at bounding box center [506, 104] width 38 height 14
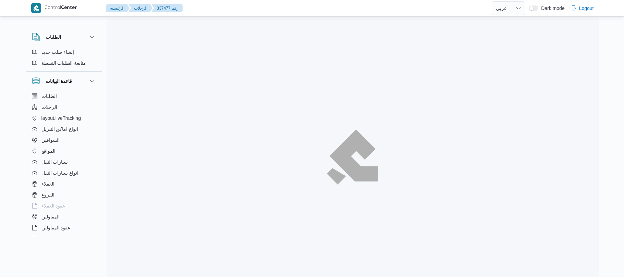
select select "ar"
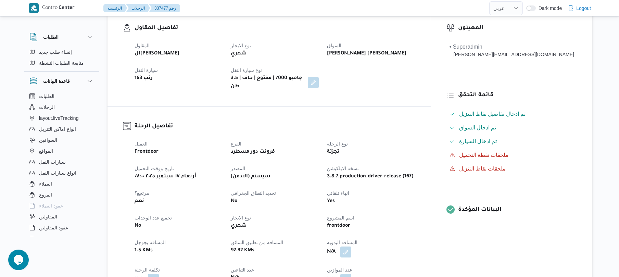
scroll to position [201, 0]
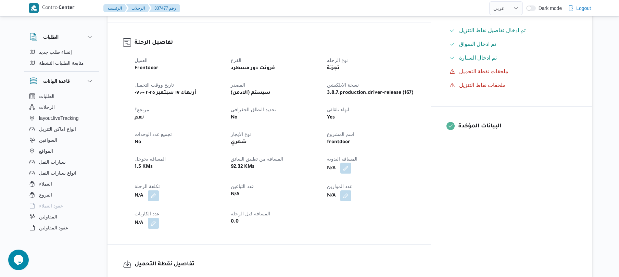
click at [352, 166] on button "button" at bounding box center [346, 168] width 11 height 11
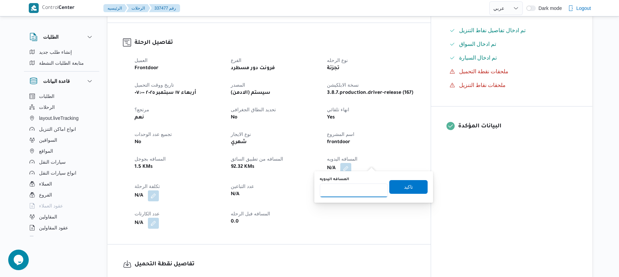
click at [358, 191] on input "المسافه اليدويه" at bounding box center [354, 191] width 68 height 14
type input "120"
click at [404, 186] on span "تاكيد" at bounding box center [408, 187] width 9 height 8
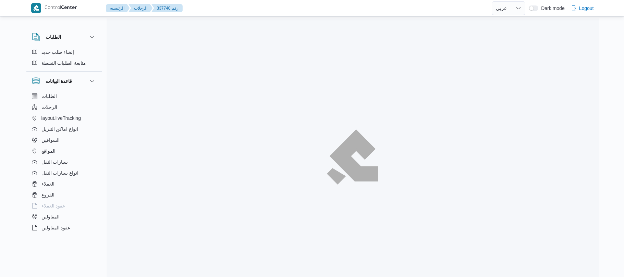
select select "ar"
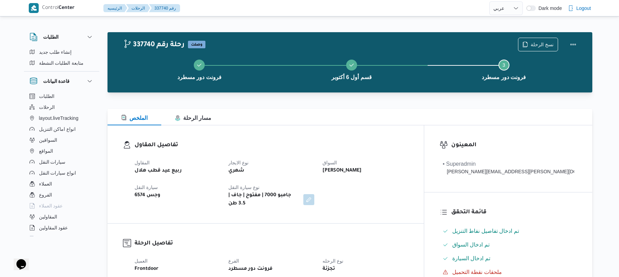
click at [388, 141] on h3 "تفاصيل المقاول" at bounding box center [272, 145] width 274 height 9
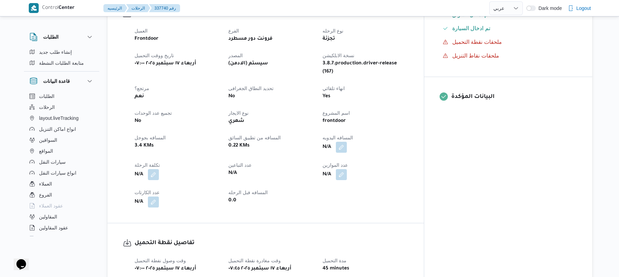
scroll to position [256, 0]
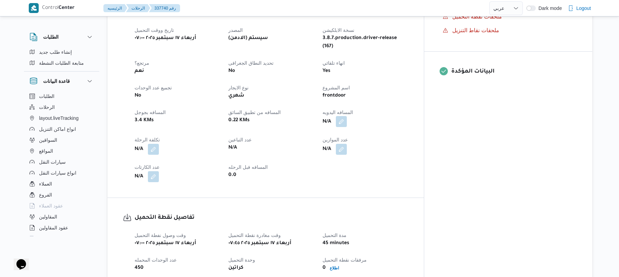
click at [347, 116] on button "button" at bounding box center [341, 121] width 11 height 11
click at [364, 127] on div "المسافه اليدويه" at bounding box center [354, 132] width 68 height 21
click at [362, 137] on input "المسافه اليدويه" at bounding box center [354, 136] width 68 height 14
type input "130"
click at [398, 133] on span "تاكيد" at bounding box center [409, 132] width 38 height 14
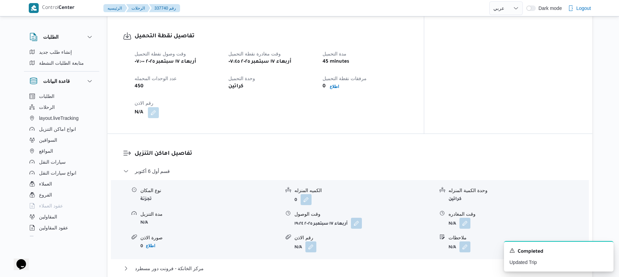
scroll to position [475, 0]
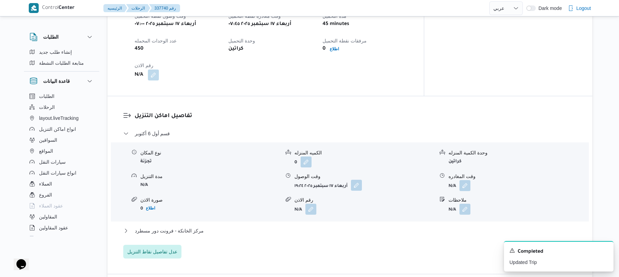
click at [358, 180] on button "button" at bounding box center [356, 185] width 11 height 11
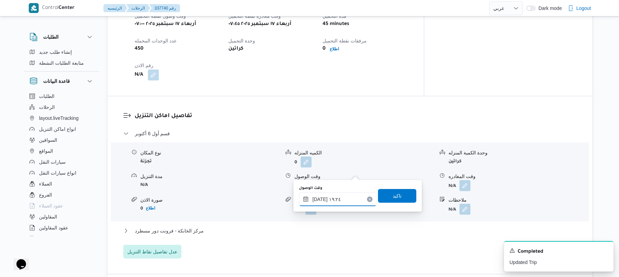
click at [333, 198] on input "[DATE] ١٩:٢٤" at bounding box center [338, 200] width 78 height 14
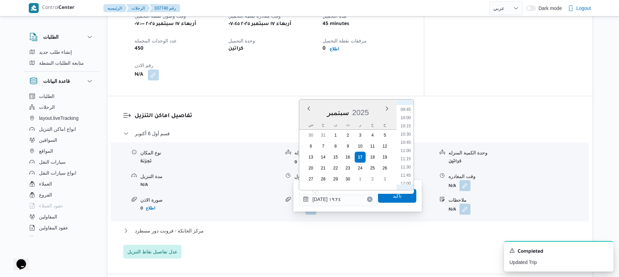
scroll to position [251, 0]
click at [407, 144] on li "08:45" at bounding box center [406, 144] width 16 height 7
type input "[DATE] ٠٨:٤٥"
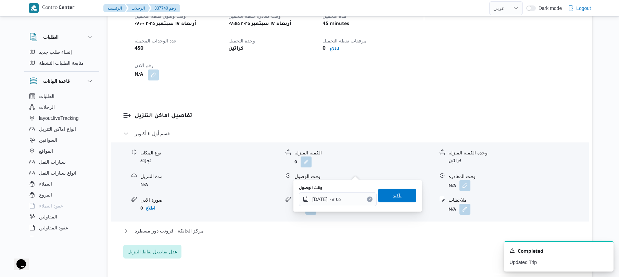
click at [392, 201] on span "تاكيد" at bounding box center [397, 196] width 38 height 14
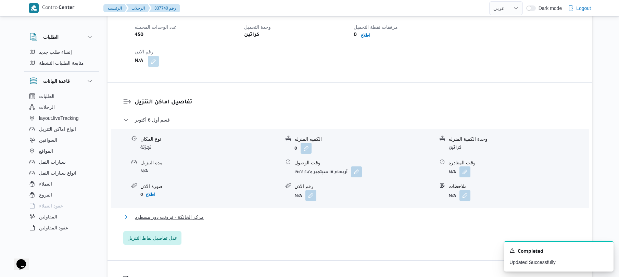
click at [359, 218] on button "مركز الخانكة - فرونت دور مسطرد" at bounding box center [350, 217] width 454 height 8
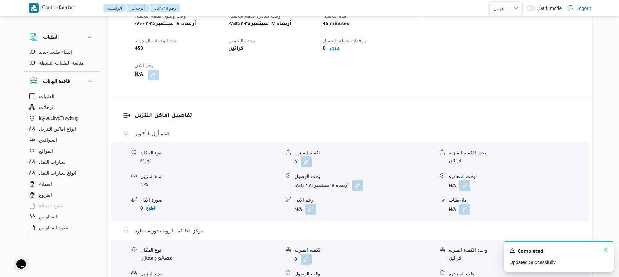
click at [607, 251] on icon "Dismiss toast" at bounding box center [605, 249] width 5 height 5
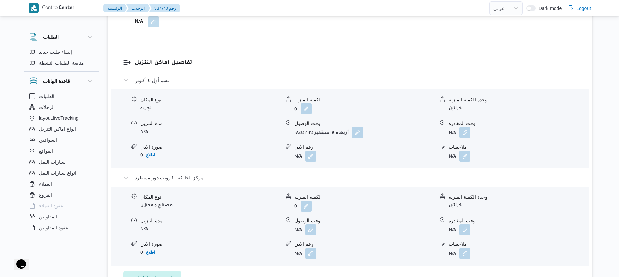
scroll to position [603, 0]
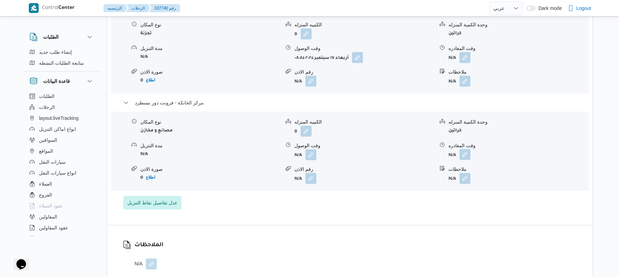
click at [463, 149] on button "button" at bounding box center [465, 154] width 11 height 11
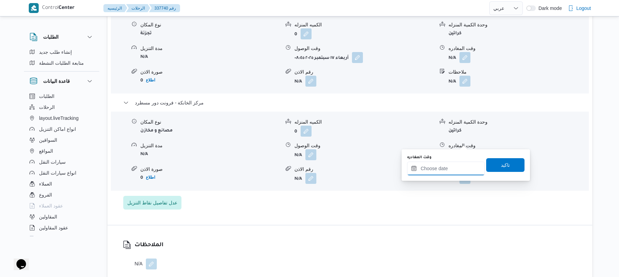
click at [446, 167] on input "وقت المغادره" at bounding box center [446, 169] width 78 height 14
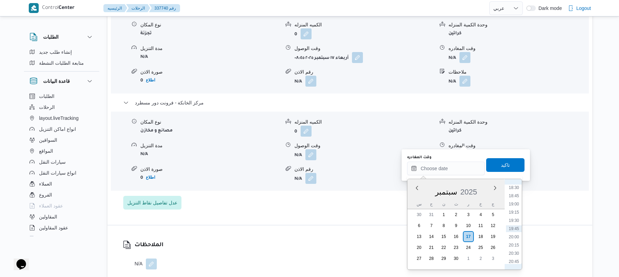
scroll to position [542, 0]
click at [514, 237] on li "18:00" at bounding box center [514, 238] width 16 height 7
type input "[DATE] ١٨:٠٠"
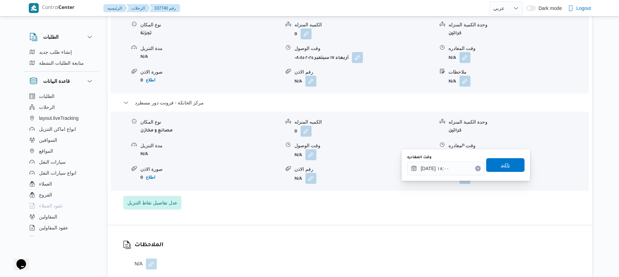
click at [503, 160] on span "تاكيد" at bounding box center [506, 165] width 38 height 14
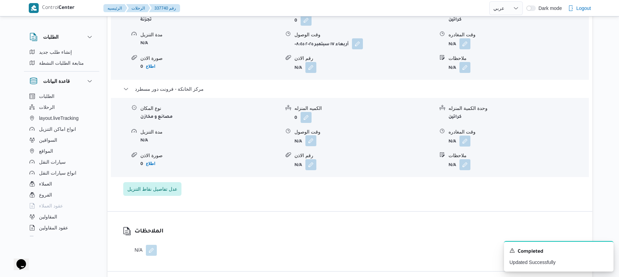
click at [314, 140] on button "button" at bounding box center [311, 140] width 11 height 11
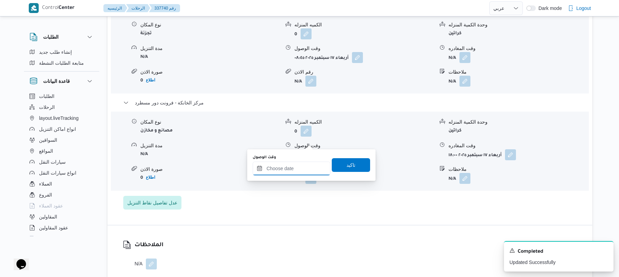
click at [299, 173] on input "وقت الوصول" at bounding box center [292, 169] width 78 height 14
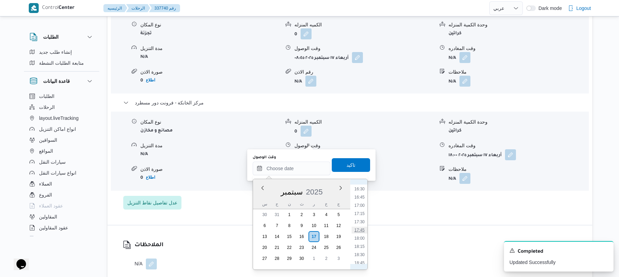
click at [359, 229] on li "17:45" at bounding box center [360, 230] width 16 height 7
type input "[DATE] ١٧:٤٥"
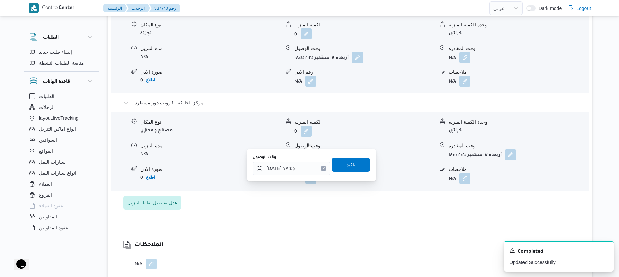
click at [358, 159] on span "تاكيد" at bounding box center [351, 165] width 38 height 14
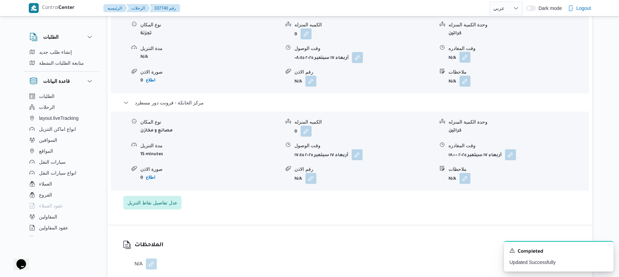
click at [467, 52] on button "button" at bounding box center [465, 57] width 11 height 11
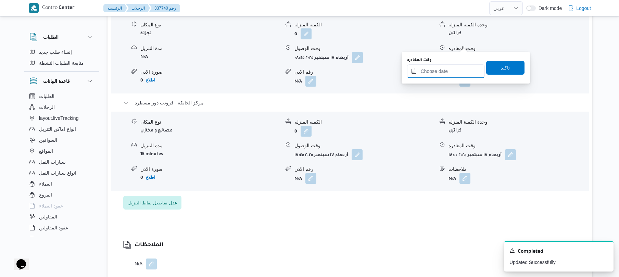
click at [450, 71] on input "وقت المغادره" at bounding box center [446, 71] width 78 height 14
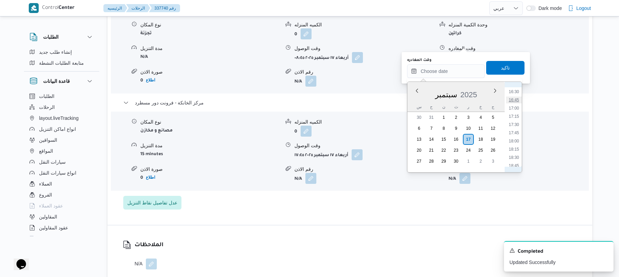
click at [512, 99] on li "16:45" at bounding box center [514, 100] width 16 height 7
type input "[DATE] ١٦:٤٥"
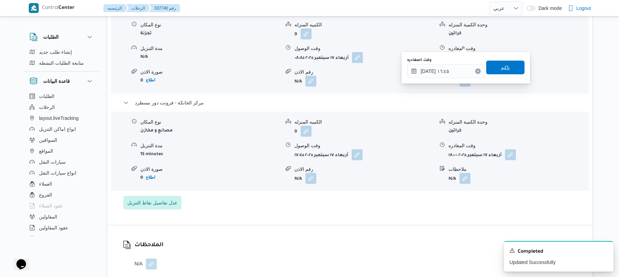
click at [509, 72] on span "تاكيد" at bounding box center [506, 68] width 38 height 14
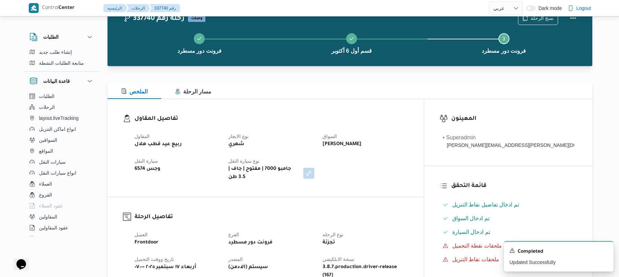
scroll to position [0, 0]
